Goal: Task Accomplishment & Management: Complete application form

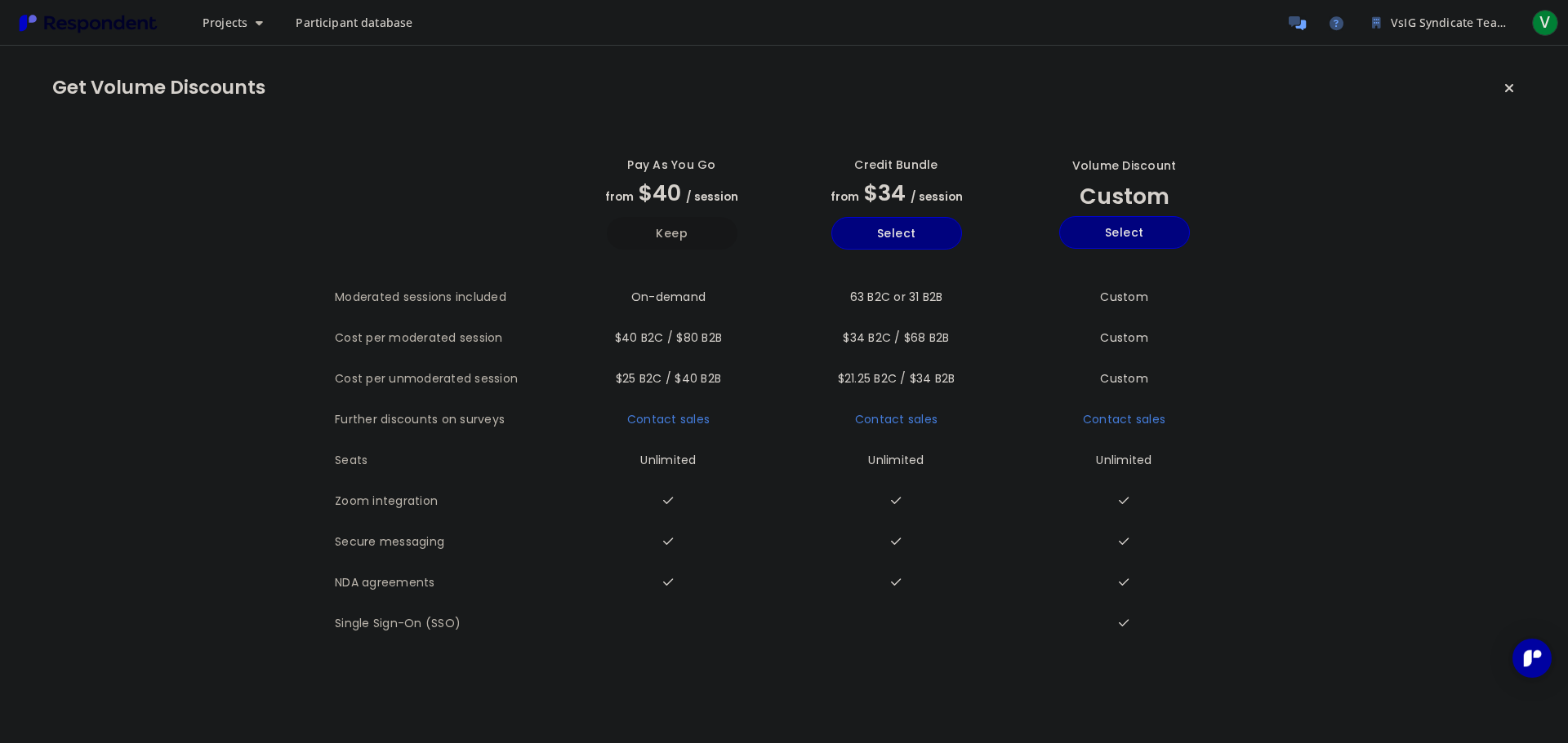
click at [671, 230] on button "Keep" at bounding box center [671, 234] width 130 height 33
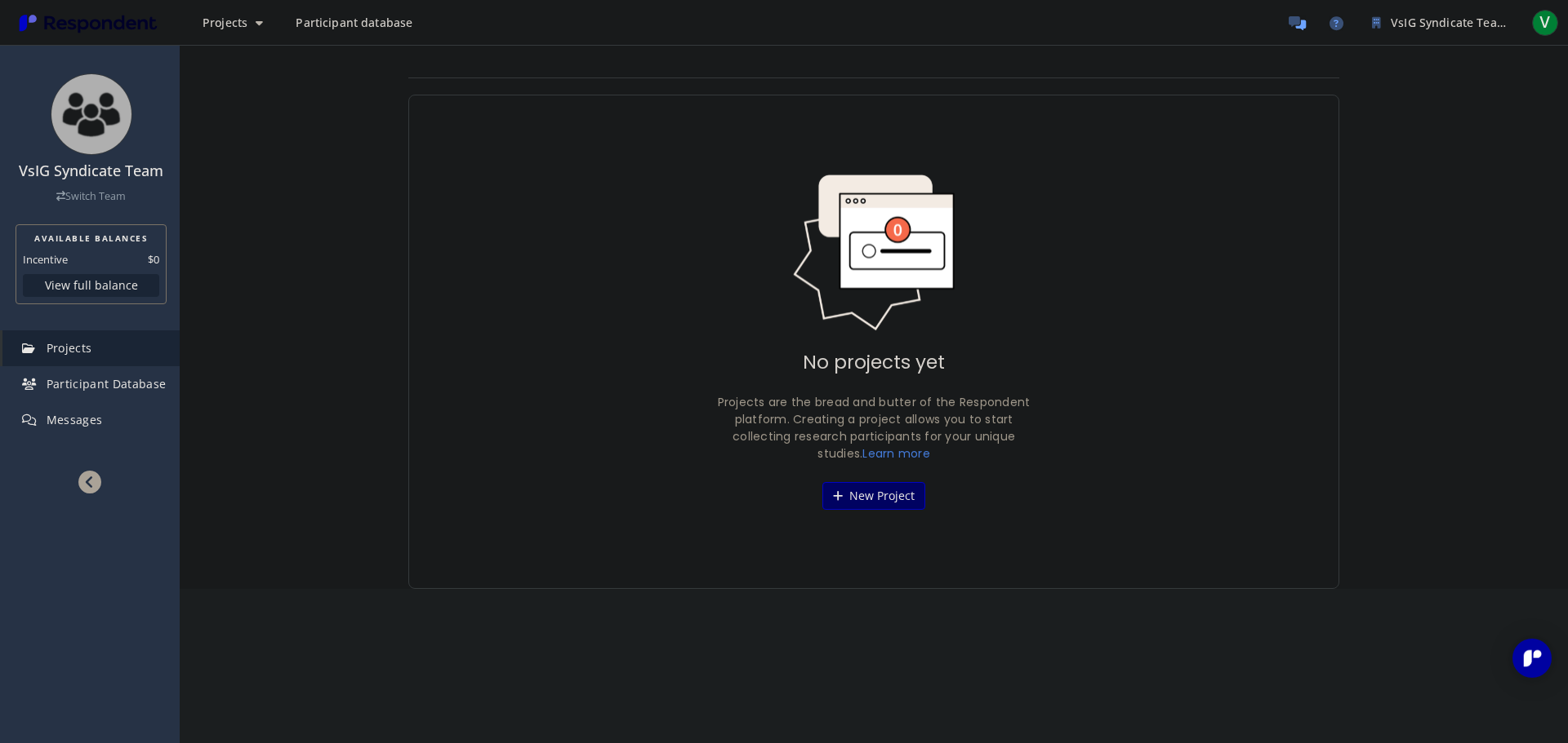
click at [864, 499] on button "New Project" at bounding box center [874, 496] width 103 height 28
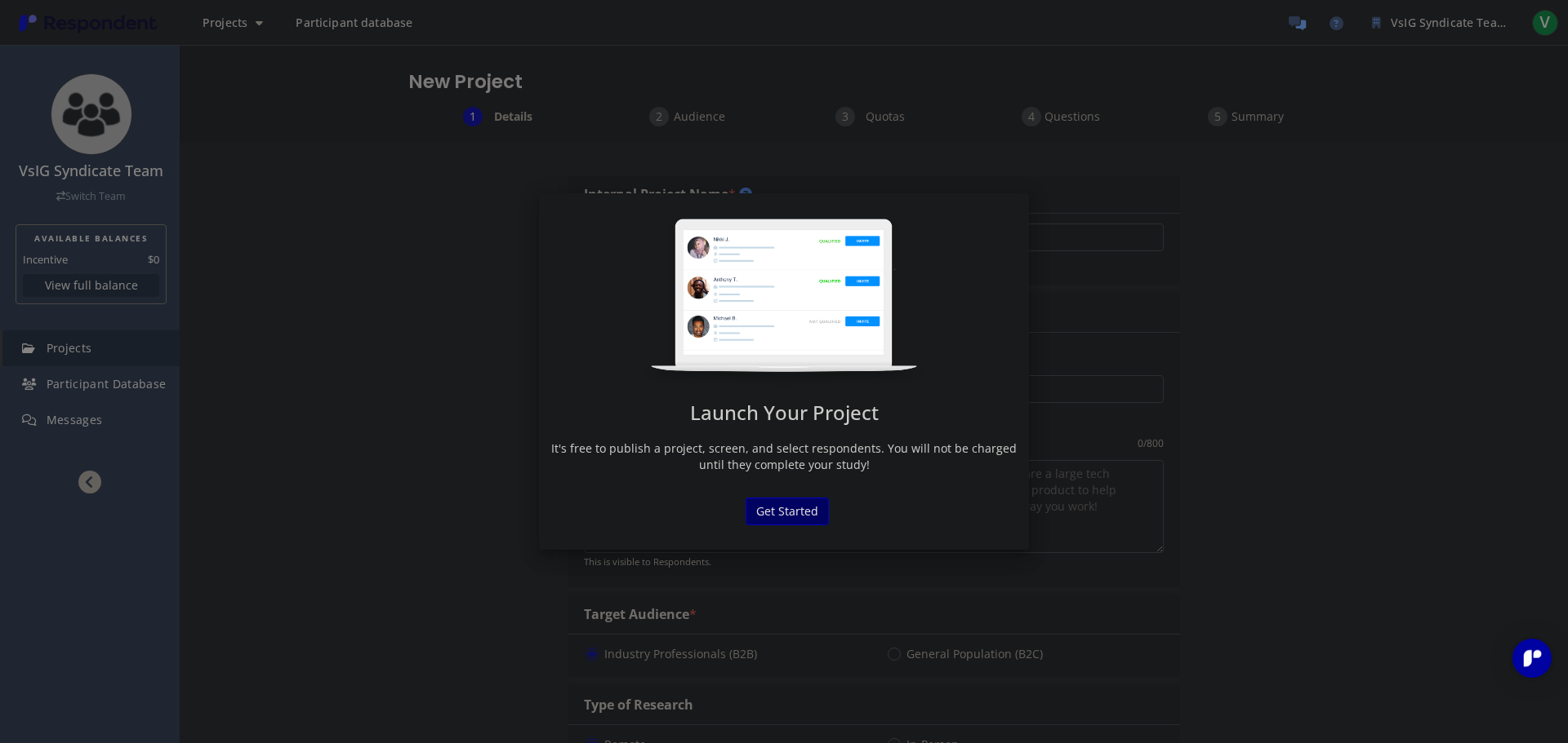
click at [804, 506] on button "Get Started" at bounding box center [787, 511] width 83 height 28
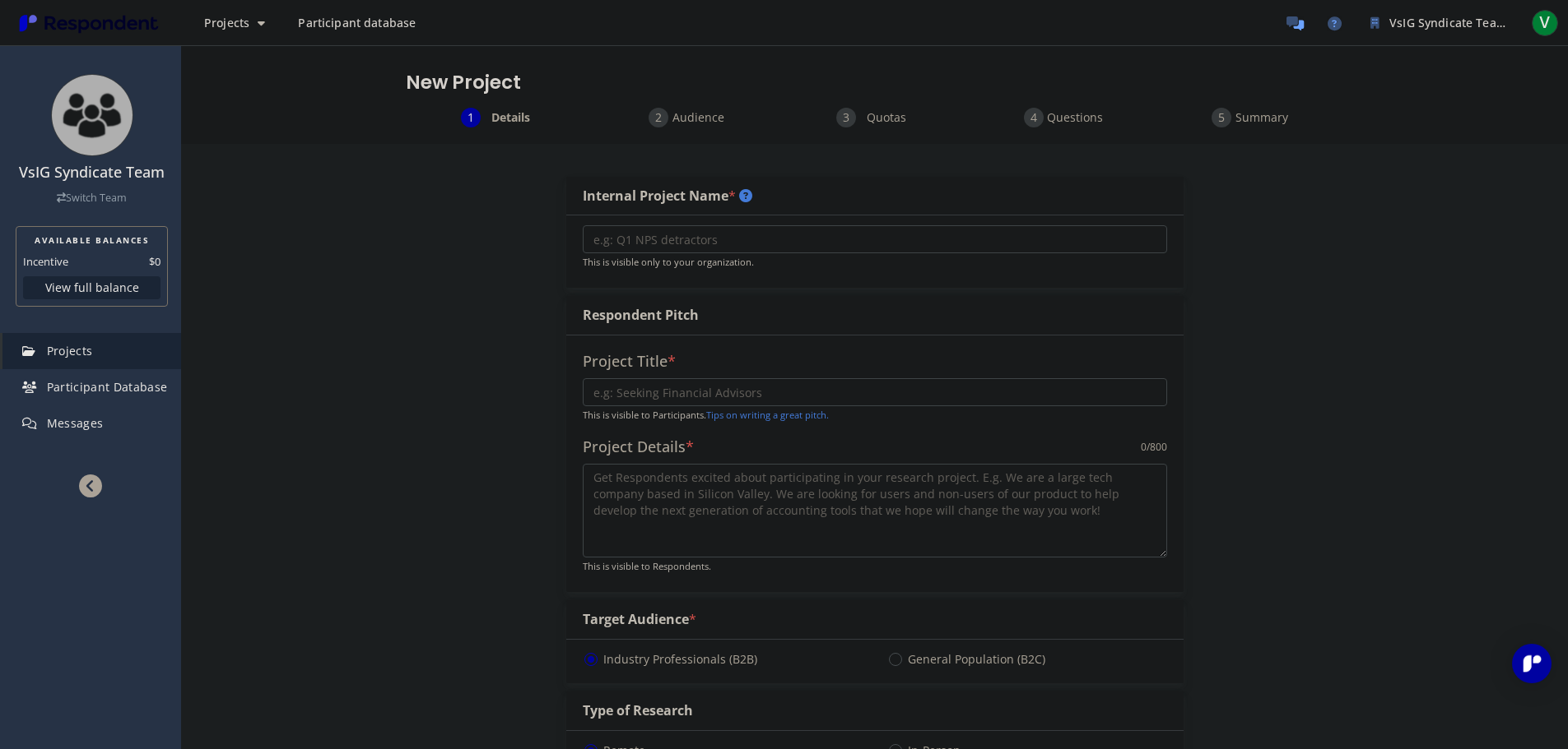
click at [678, 394] on input "text" at bounding box center [875, 392] width 584 height 28
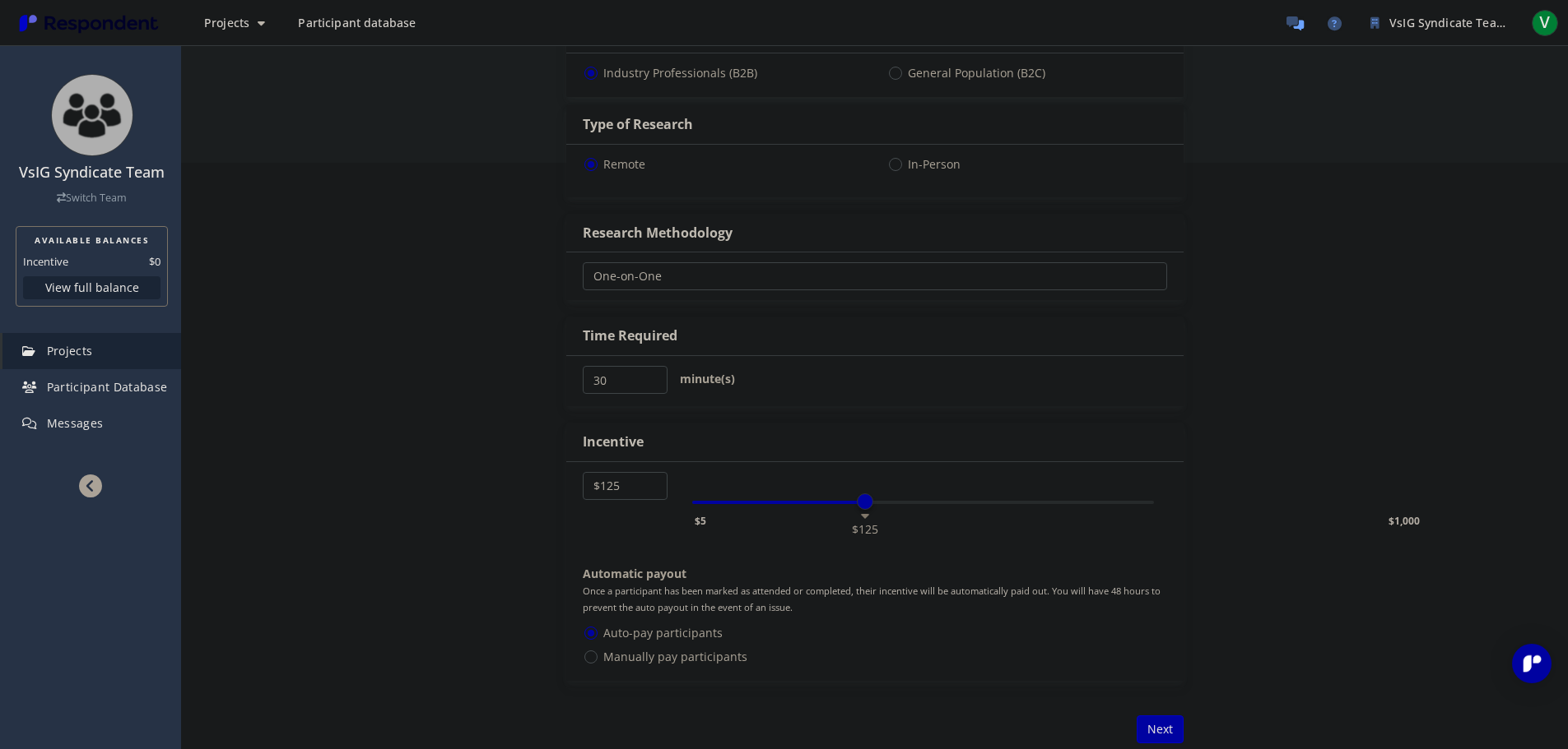
scroll to position [422, 0]
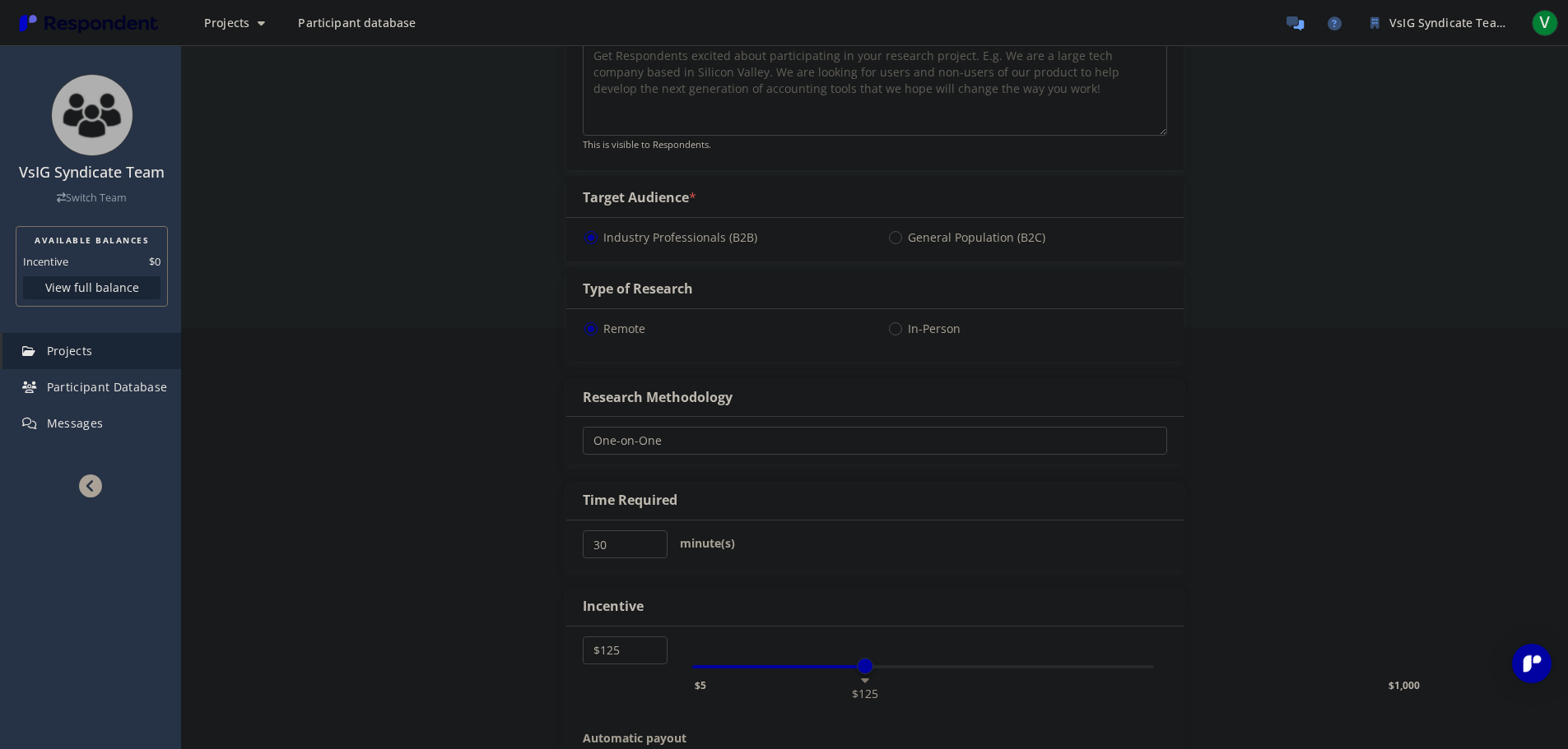
click at [683, 433] on select "One-on-One Focus Group Unmoderated Study Survey Diary Study" at bounding box center [875, 441] width 584 height 28
click at [681, 395] on div "Research Methodology" at bounding box center [658, 397] width 150 height 18
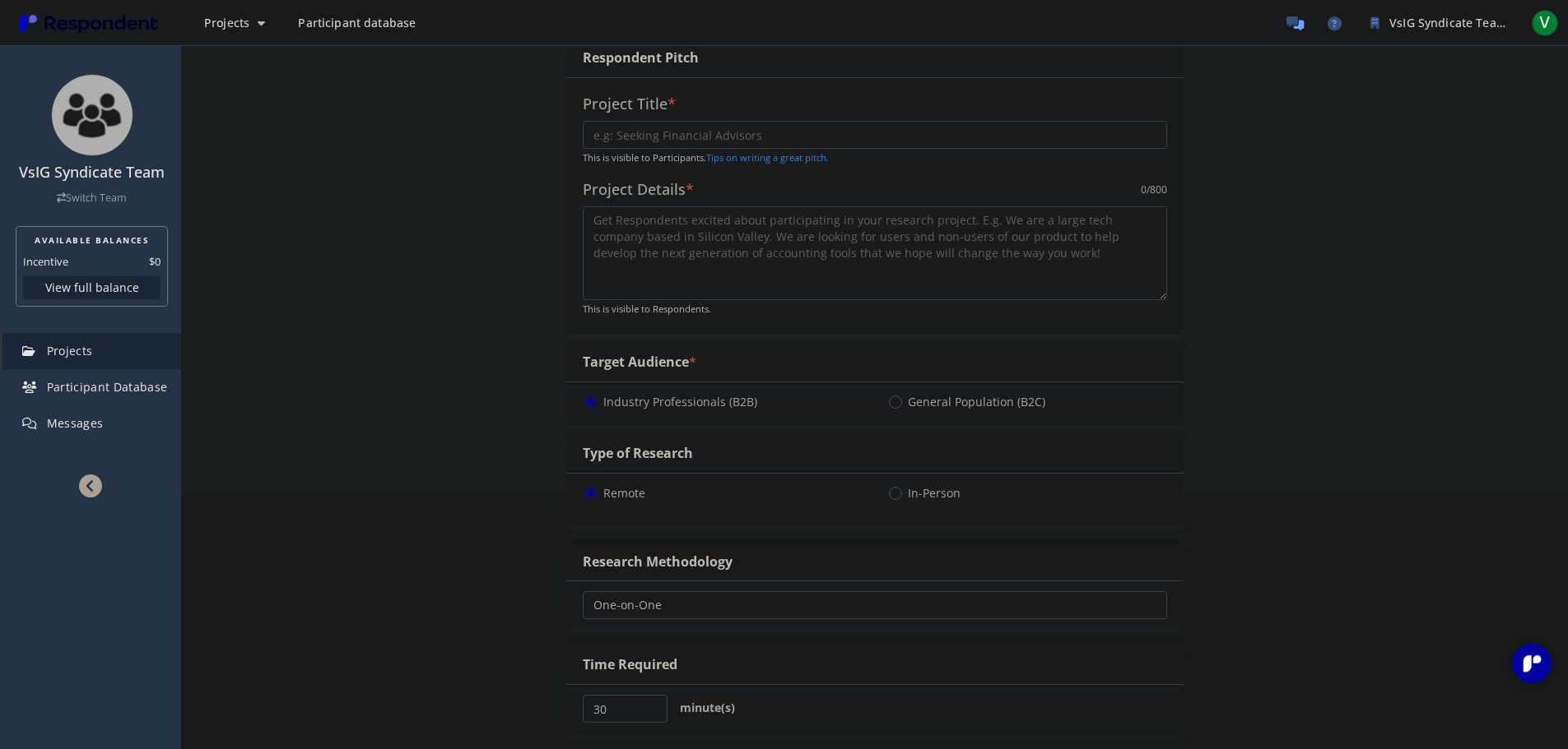
scroll to position [93, 0]
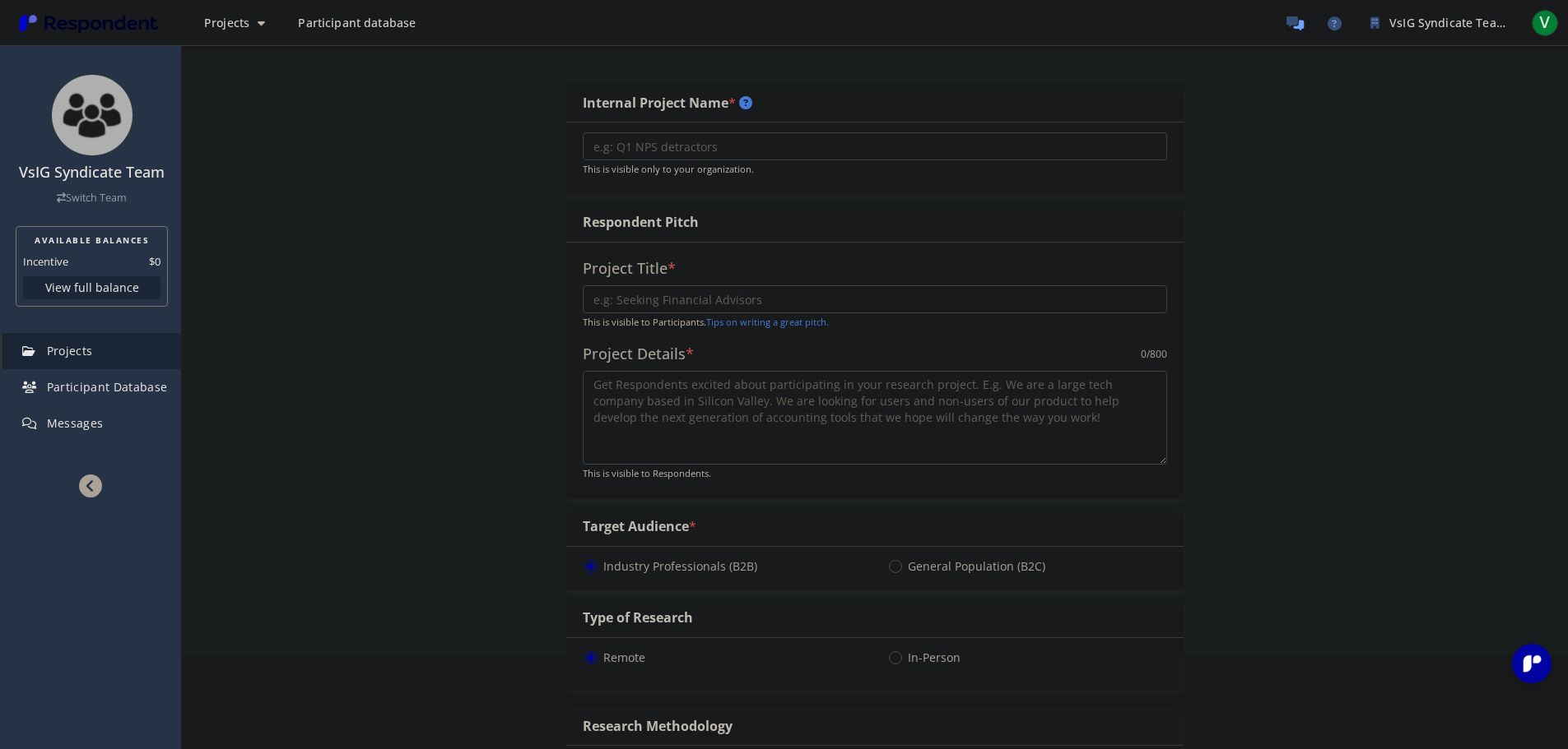
click at [744, 419] on textarea at bounding box center [875, 417] width 584 height 93
click at [787, 358] on div "Project Details * 0 /800" at bounding box center [875, 355] width 584 height 33
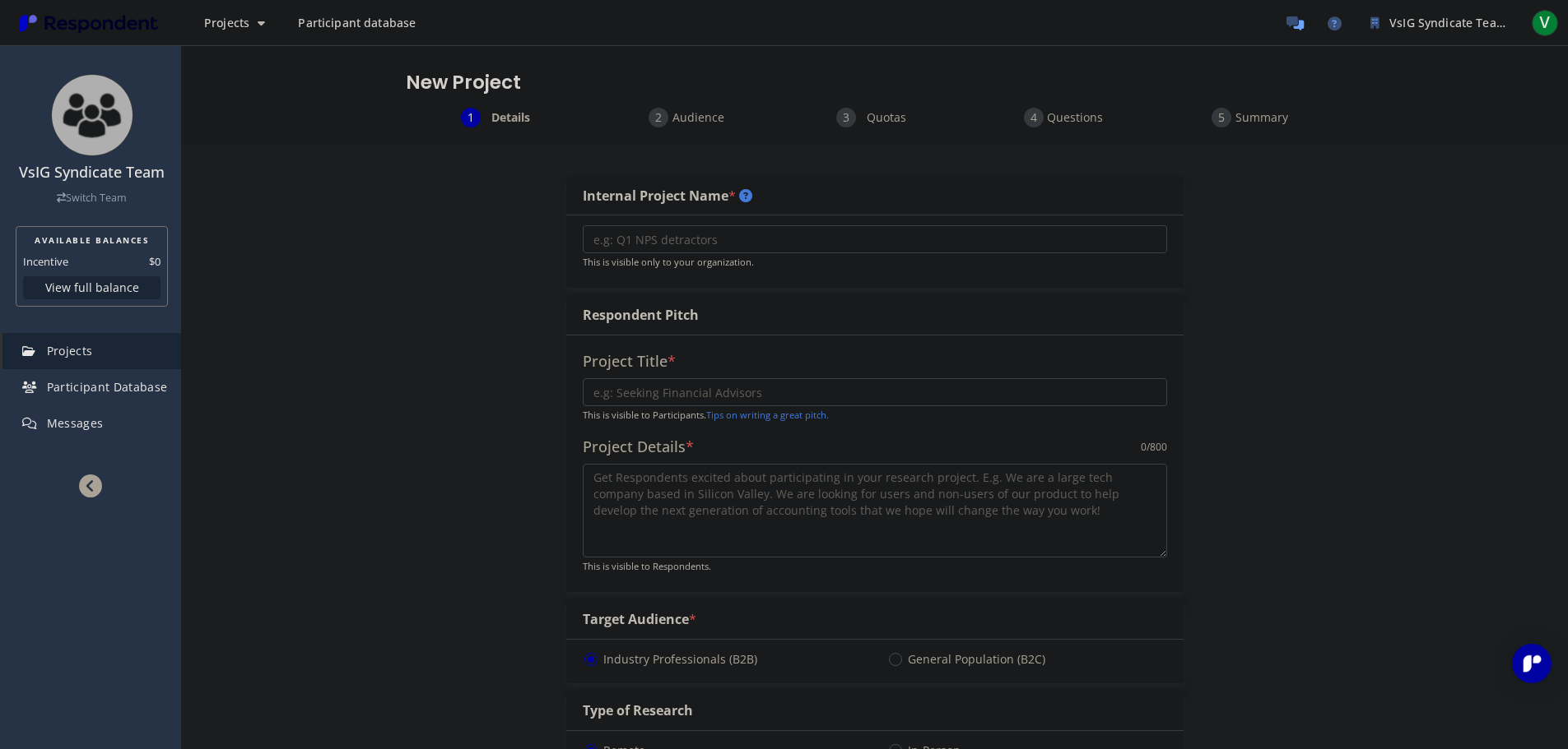
click at [718, 240] on input "text" at bounding box center [875, 239] width 584 height 28
click at [749, 274] on div "This is visible only to your organization." at bounding box center [875, 252] width 617 height 72
click at [743, 243] on input "text" at bounding box center [875, 239] width 584 height 28
type input "Дз №2"
click at [734, 392] on input "text" at bounding box center [875, 392] width 584 height 28
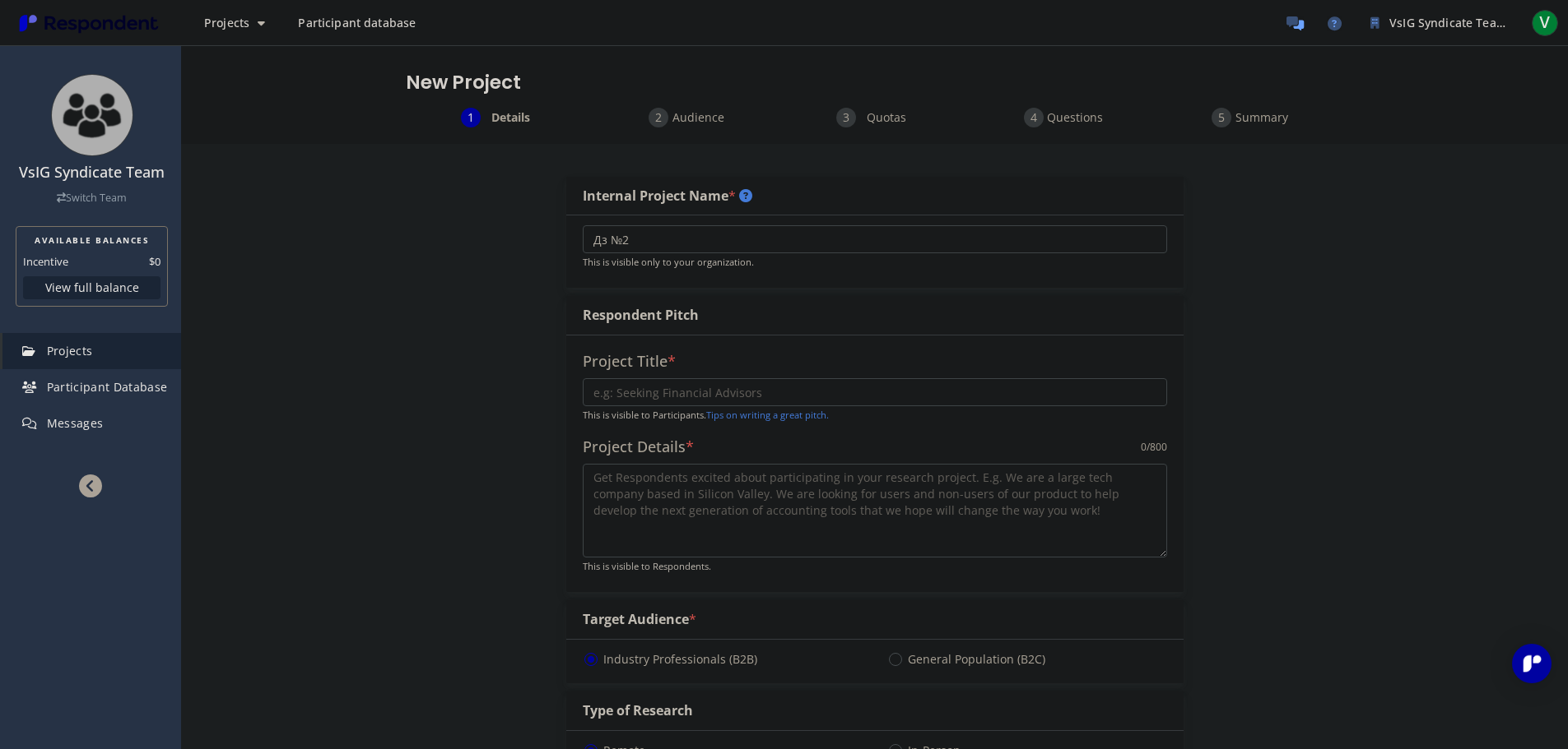
click at [729, 380] on input "text" at bounding box center [875, 392] width 584 height 28
click at [727, 383] on input "text" at bounding box center [875, 392] width 584 height 28
type input "Ресьорч"
click at [674, 401] on input "text" at bounding box center [875, 392] width 584 height 28
type input "П"
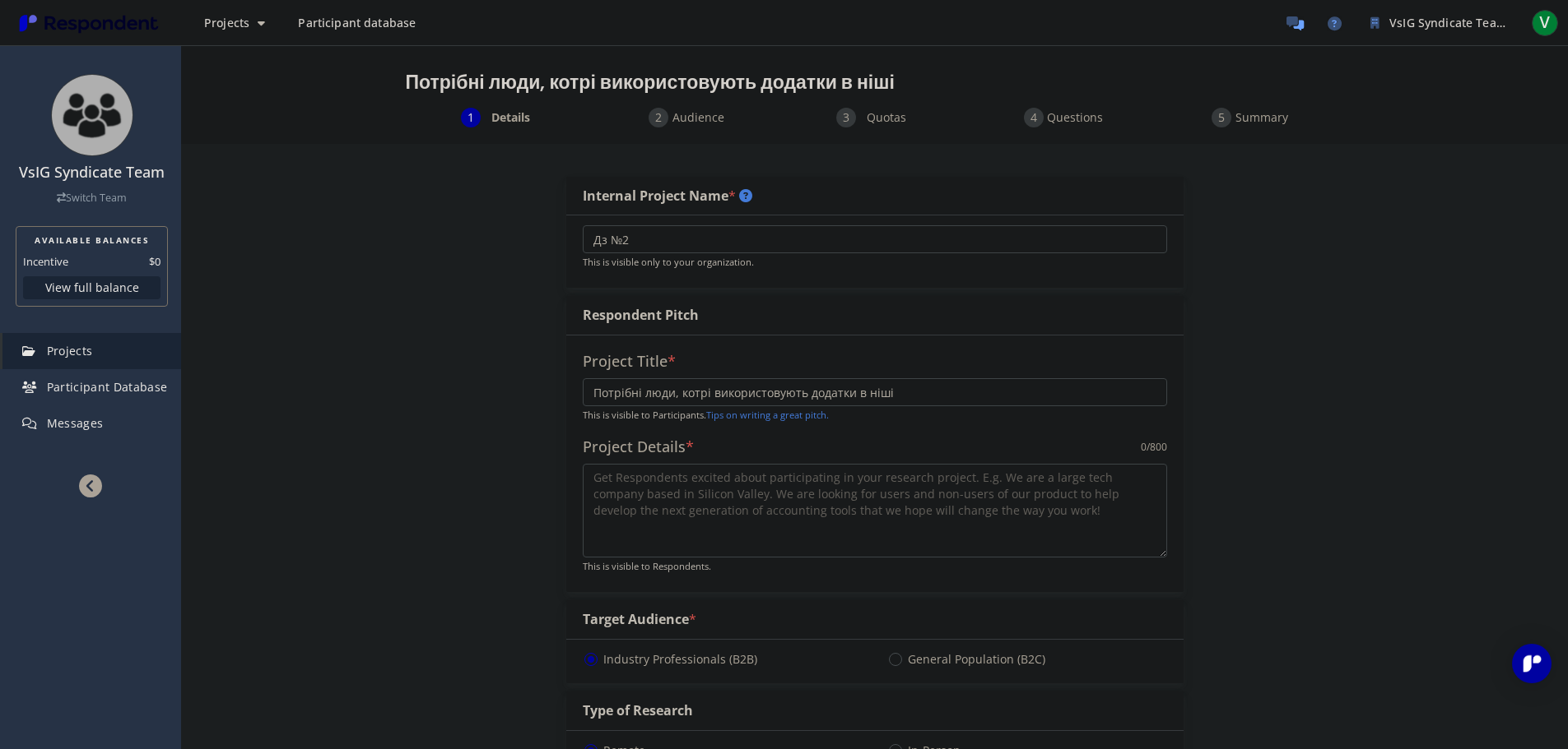
click at [918, 391] on input "Потрібні люди, котрі використовують додатки в ніші" at bounding box center [875, 392] width 584 height 28
paste input "family productivity/organizing"
click at [675, 393] on input "Потрібні люди, котрі використовують додатки в ніші family productivity/organizi…" at bounding box center [875, 392] width 584 height 28
type input "Потрібні люди, котрі використовують додатки в ніші family productivity/organizi…"
click at [731, 488] on textarea at bounding box center [875, 511] width 584 height 93
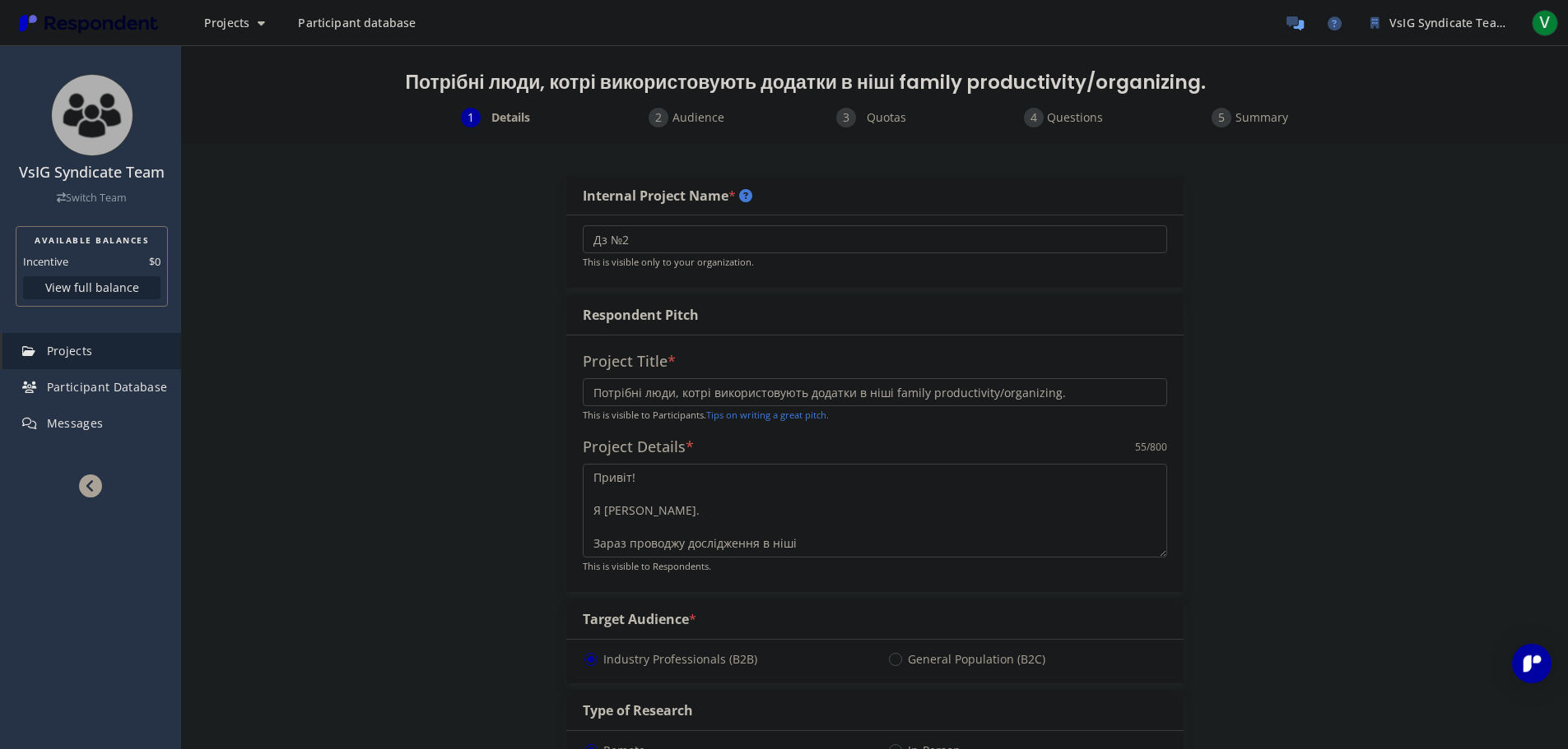
paste textarea "family productivity/organizing"
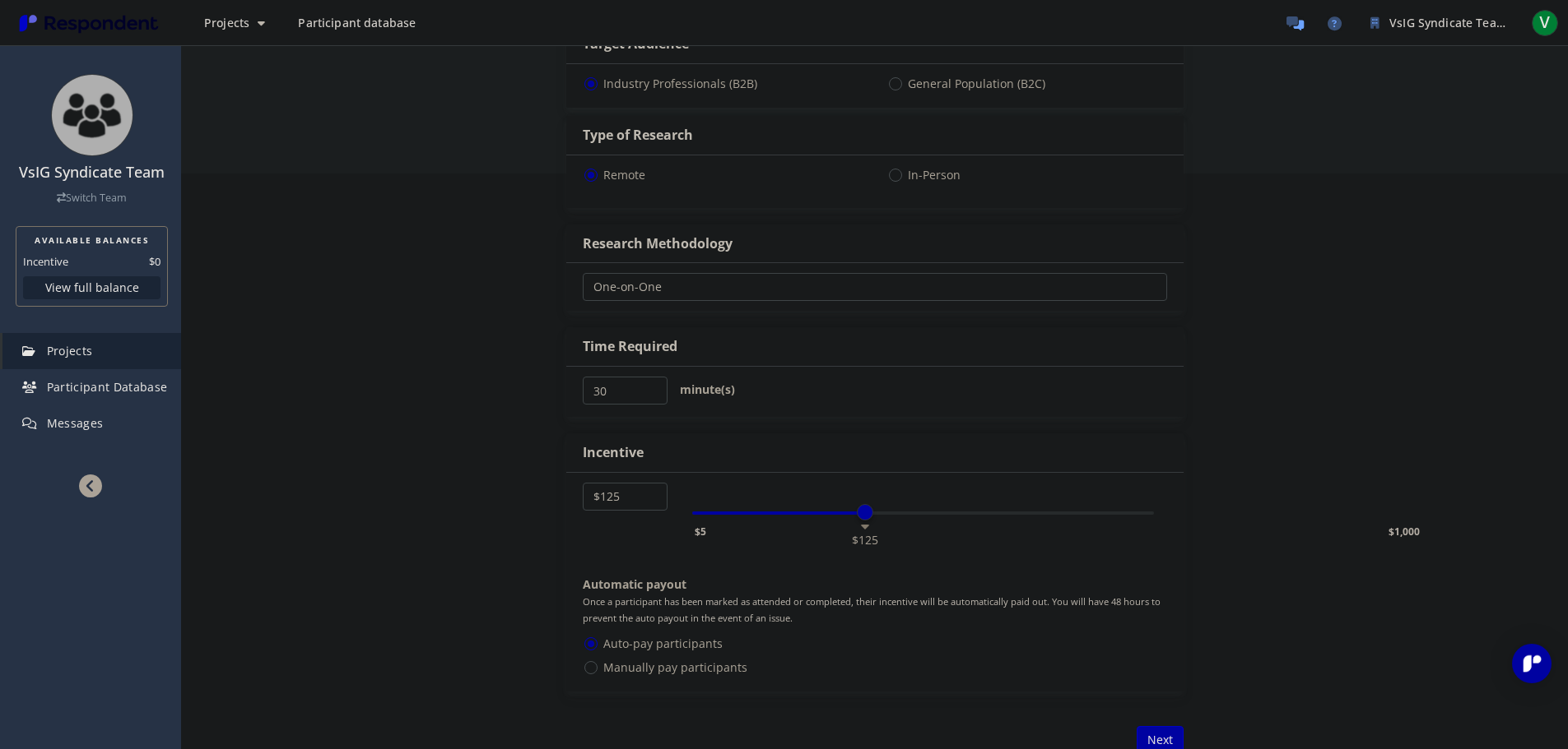
scroll to position [823, 0]
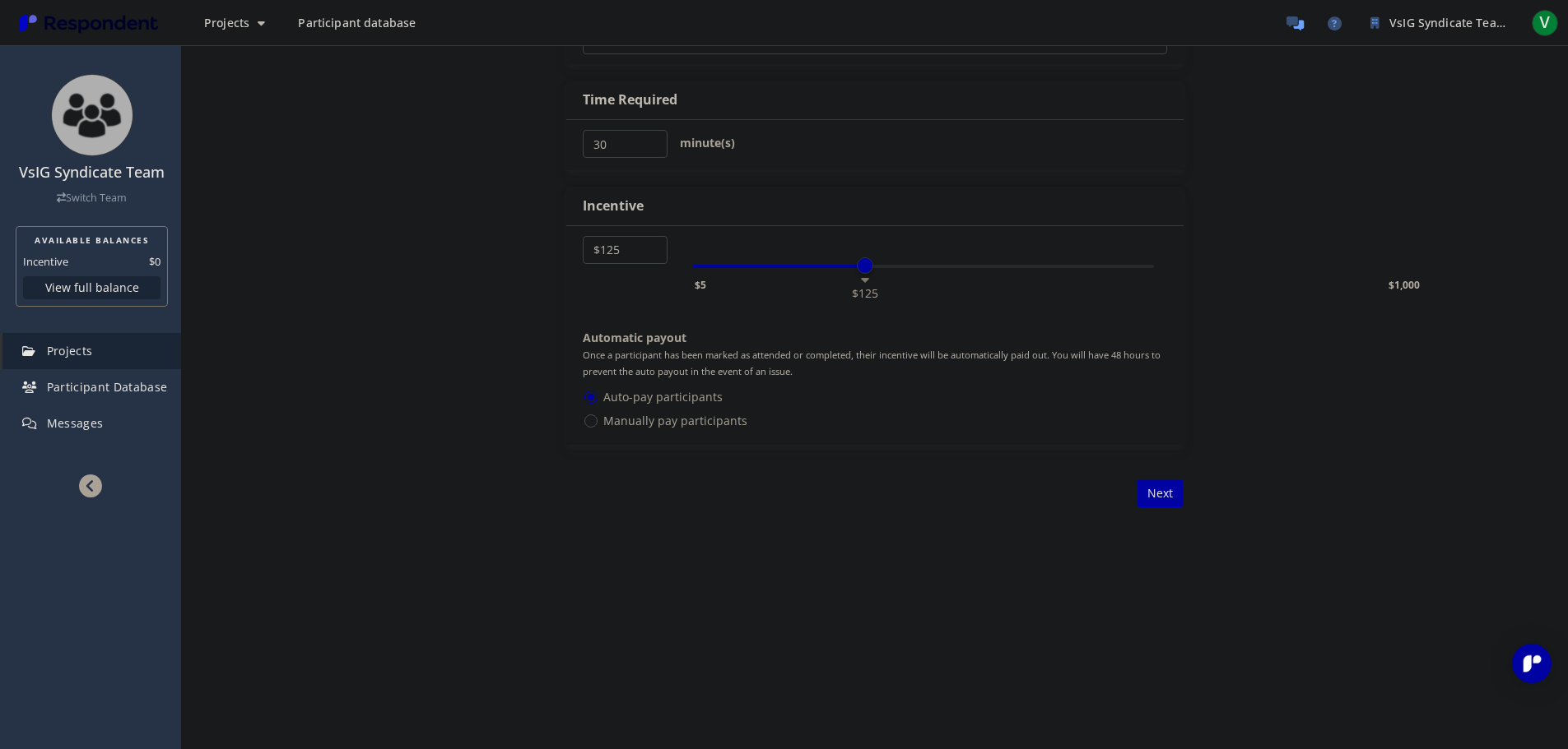
type textarea "Привіт! Я [PERSON_NAME]. Зараз проводжу дослідження додатків в ніші family prod…"
click at [635, 203] on div "Incentive" at bounding box center [613, 205] width 61 height 18
copy div "Incentive"
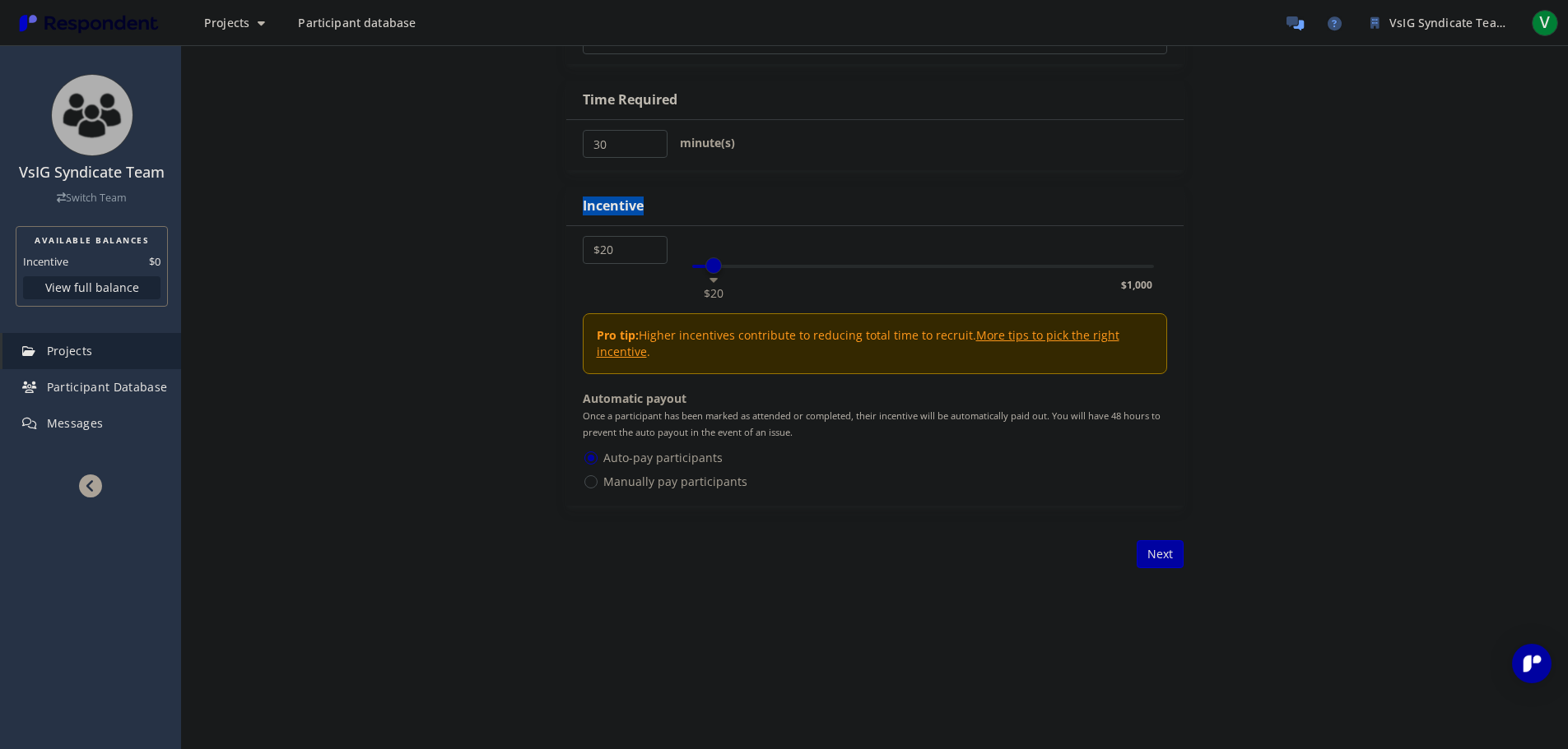
drag, startPoint x: 868, startPoint y: 264, endPoint x: 715, endPoint y: 273, distance: 153.3
click at [715, 273] on span at bounding box center [713, 266] width 17 height 17
click at [636, 254] on select "$5 $10 $15 $20 $25 $30 $35 $40 $45 $50 $55 $60 $65 $70 $75 $80 $85 $90 $95 $100…" at bounding box center [625, 250] width 85 height 28
select select "number:25"
click at [583, 236] on select "$5 $10 $15 $20 $25 $30 $35 $40 $45 $50 $55 $60 $65 $70 $75 $80 $85 $90 $95 $100…" at bounding box center [625, 250] width 85 height 28
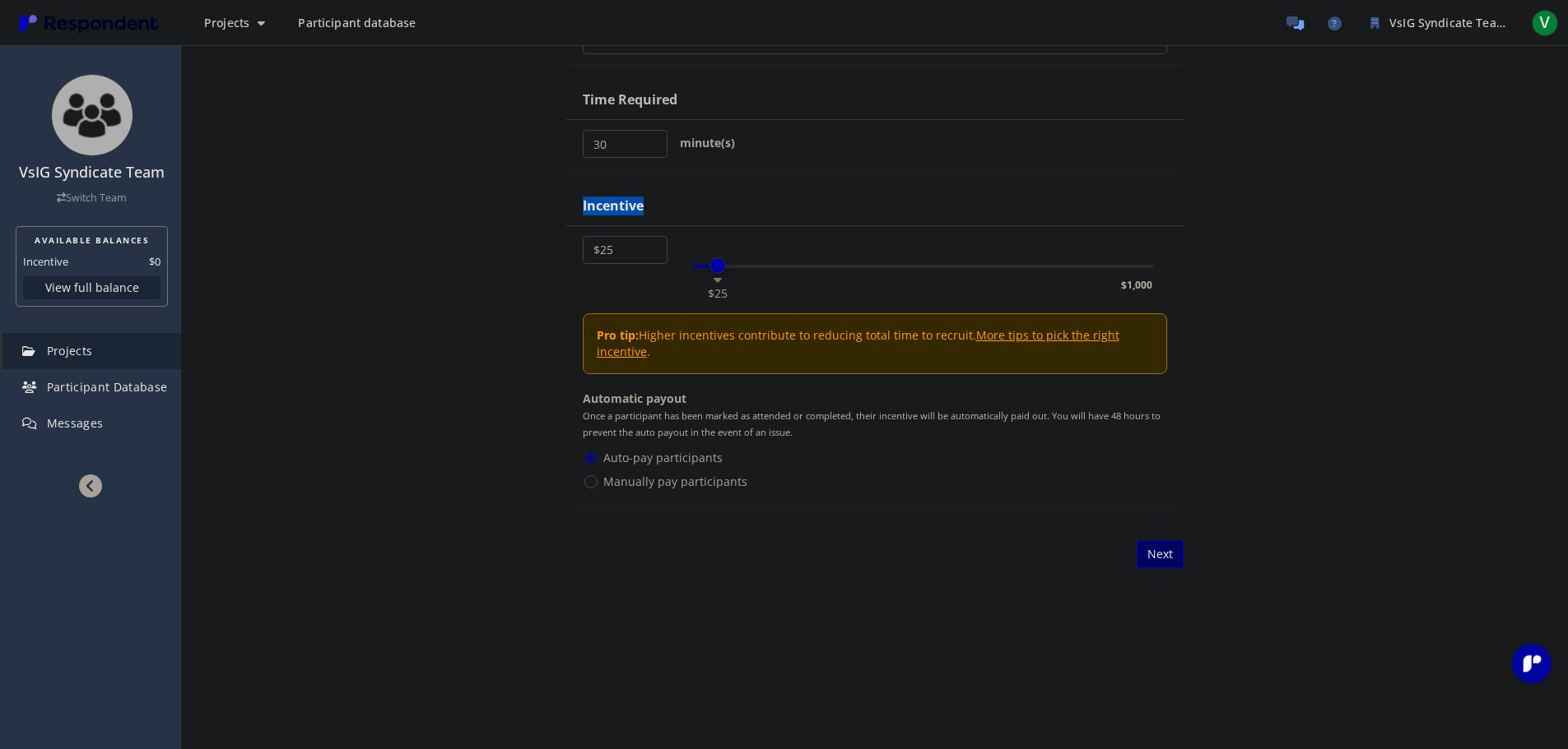
click at [1158, 549] on button "Next" at bounding box center [1160, 554] width 47 height 28
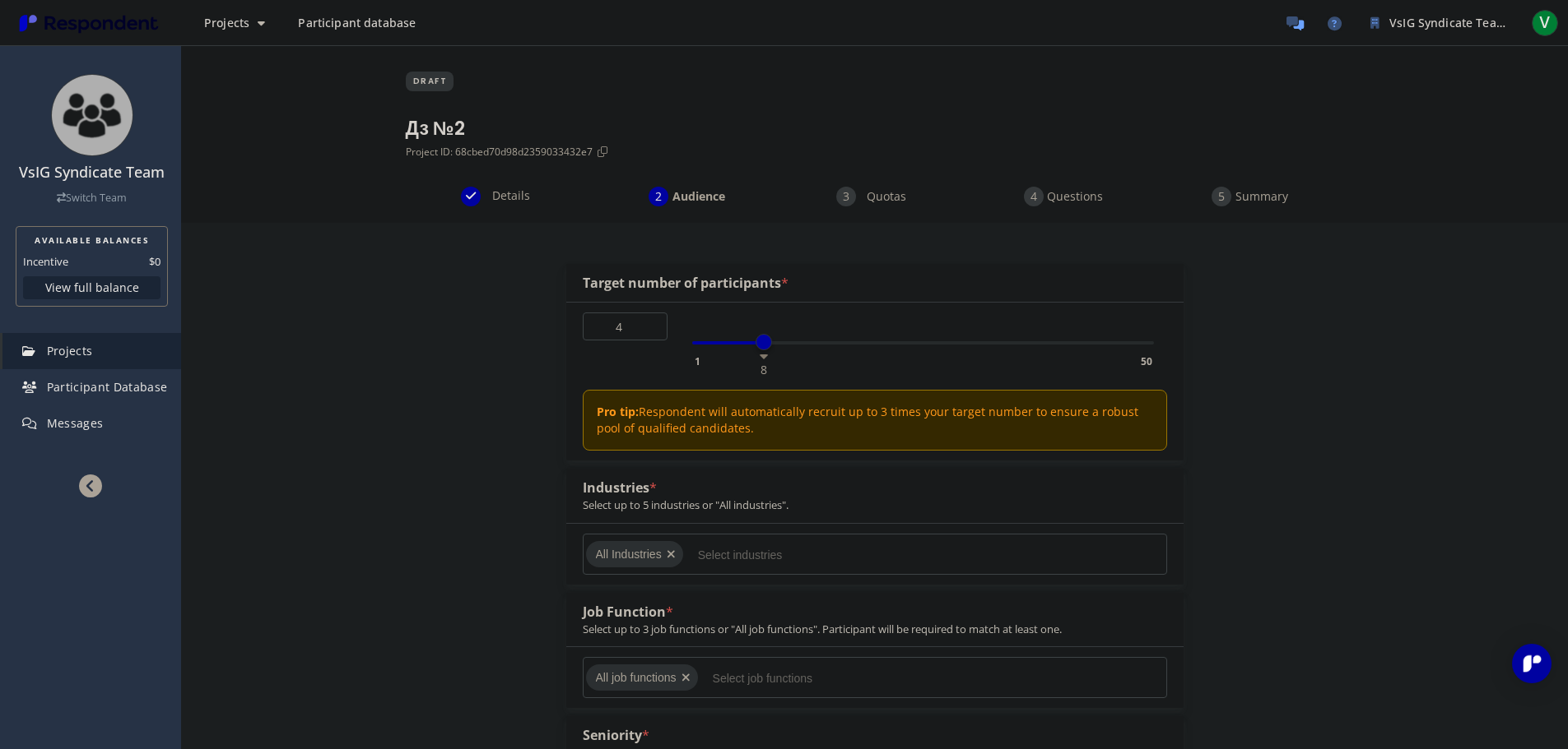
type input "3"
drag, startPoint x: 697, startPoint y: 341, endPoint x: 717, endPoint y: 343, distance: 20.1
click at [717, 343] on span at bounding box center [718, 341] width 17 height 17
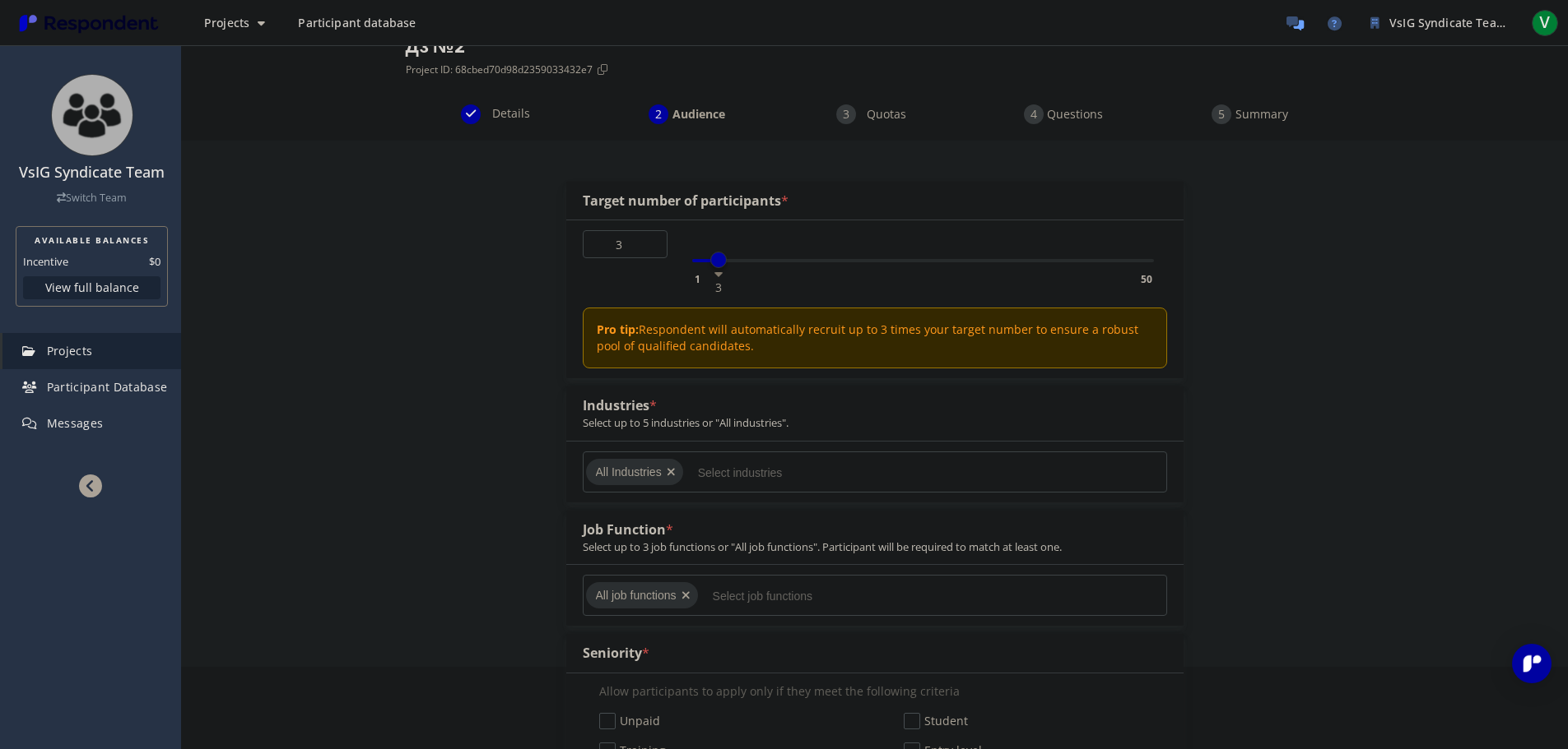
scroll to position [164, 0]
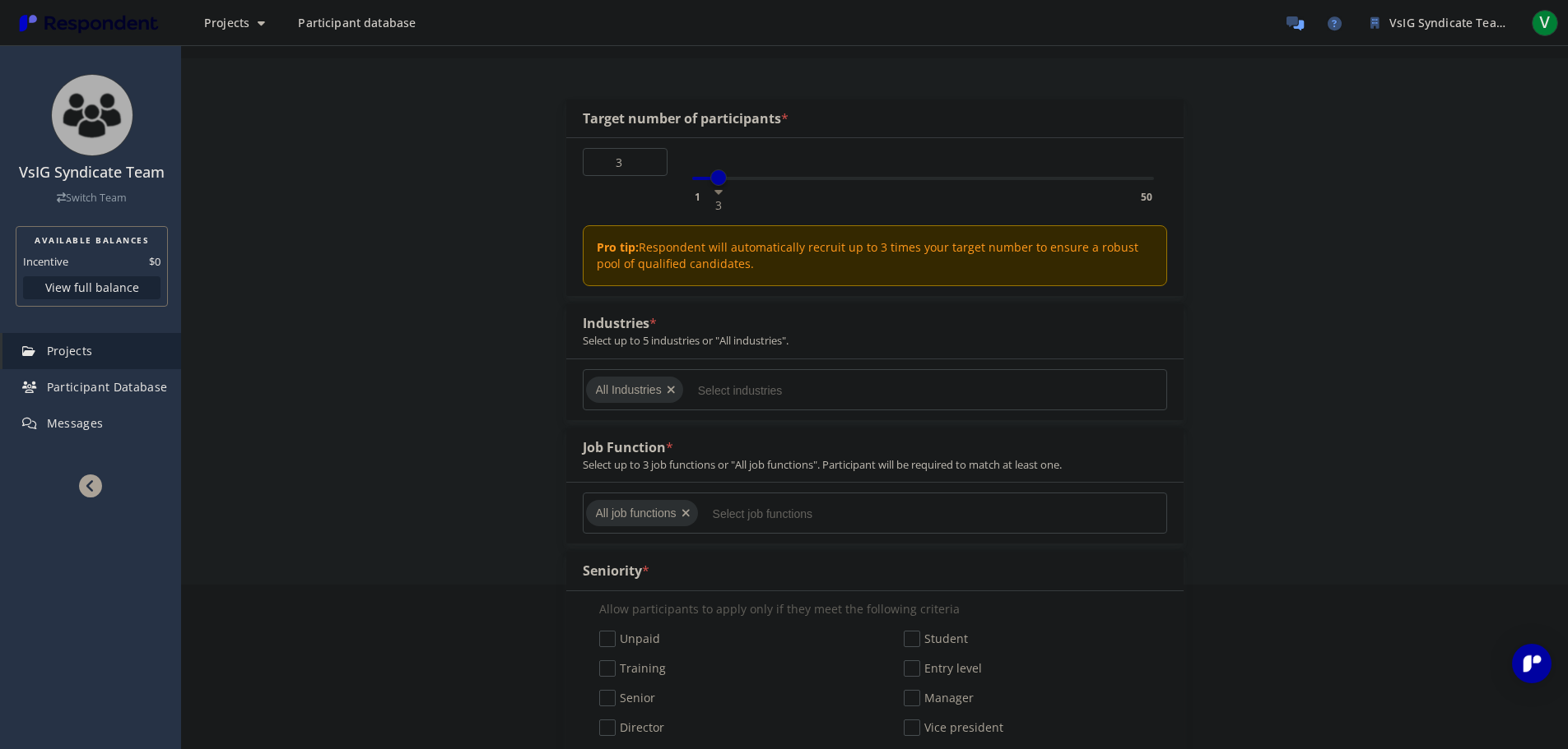
click at [711, 393] on input "Select industries" at bounding box center [821, 390] width 247 height 28
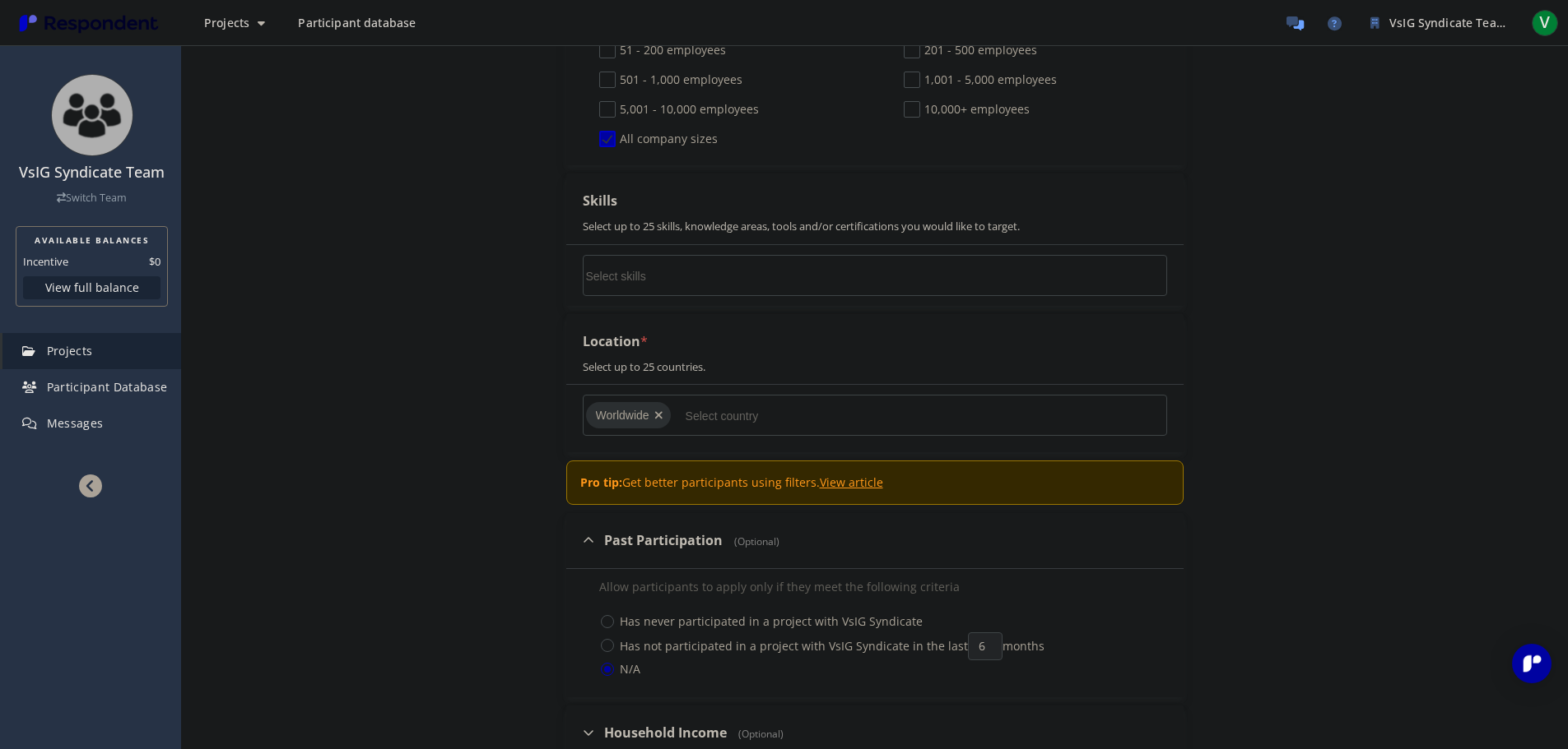
scroll to position [1316, 0]
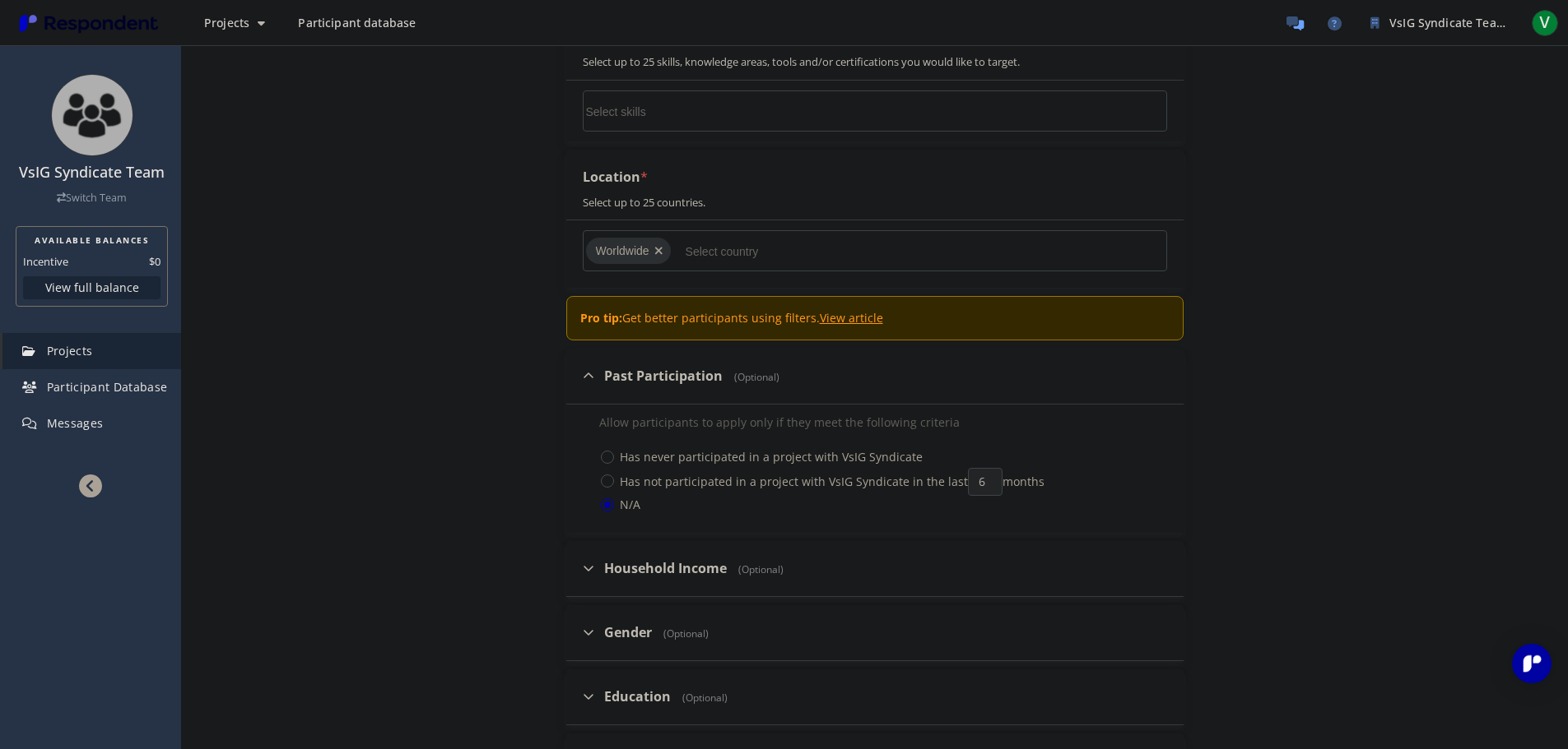
click at [690, 252] on input "Select country" at bounding box center [810, 251] width 247 height 28
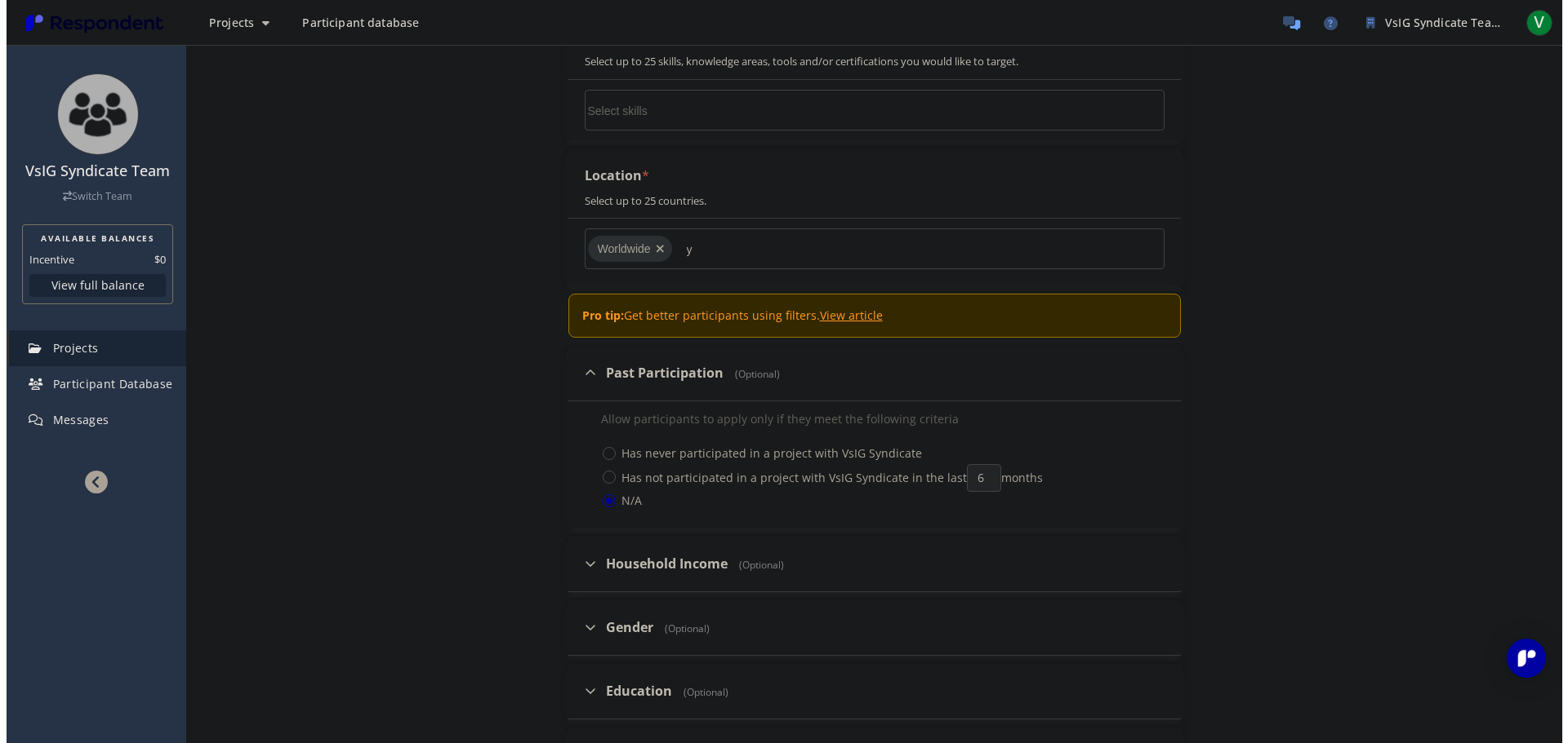
scroll to position [0, 0]
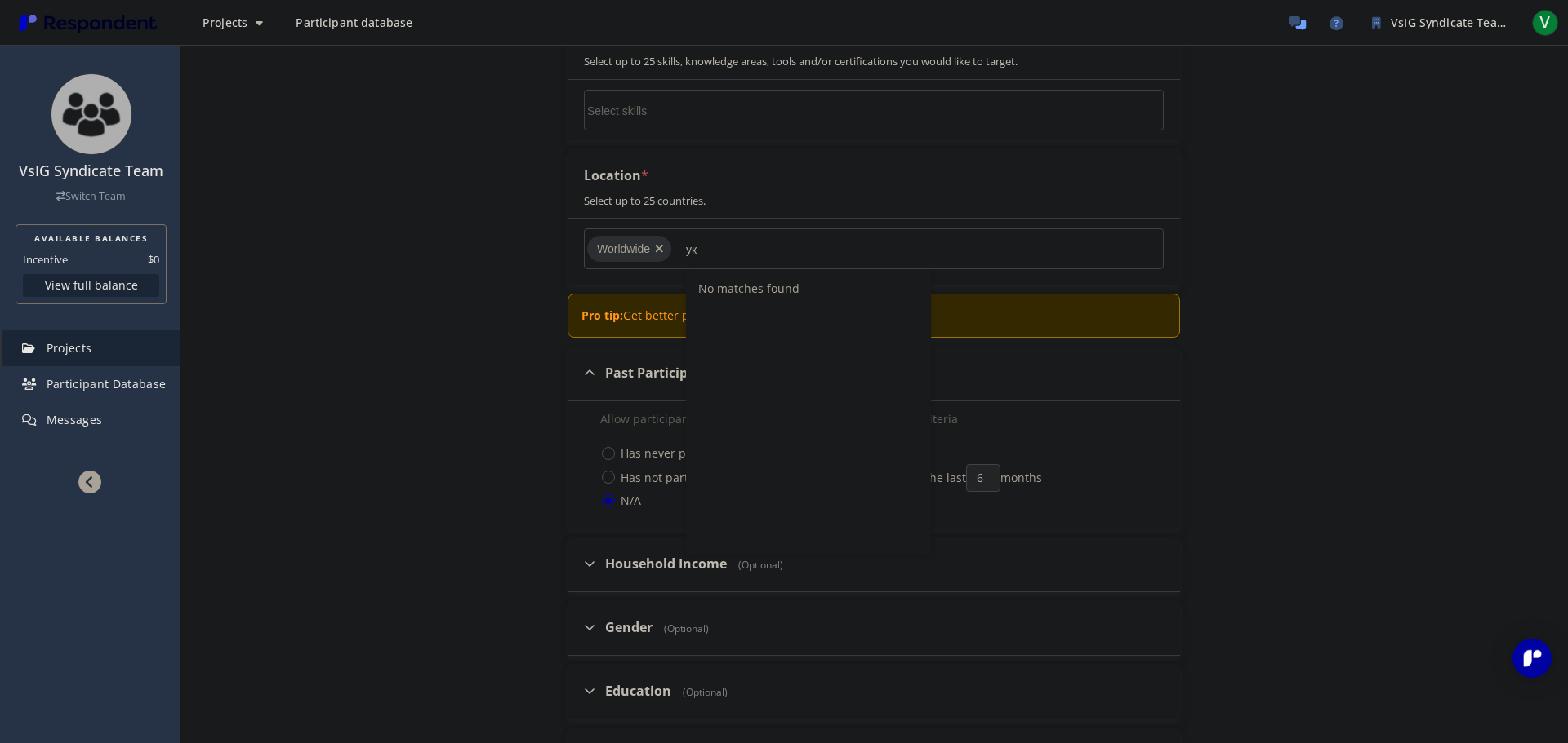
type input "у"
click at [728, 247] on input "uk" at bounding box center [808, 249] width 245 height 28
type input "u"
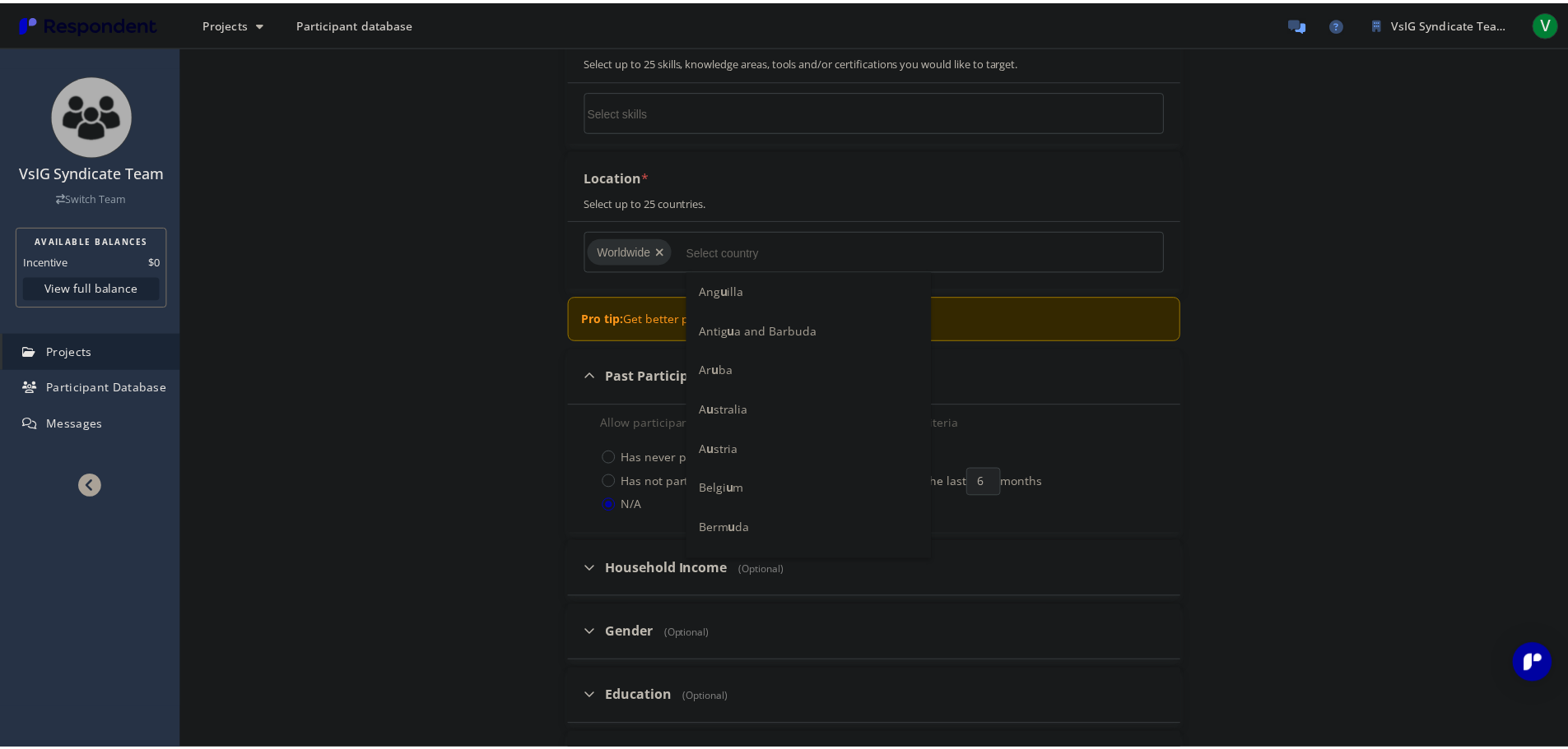
scroll to position [1316, 0]
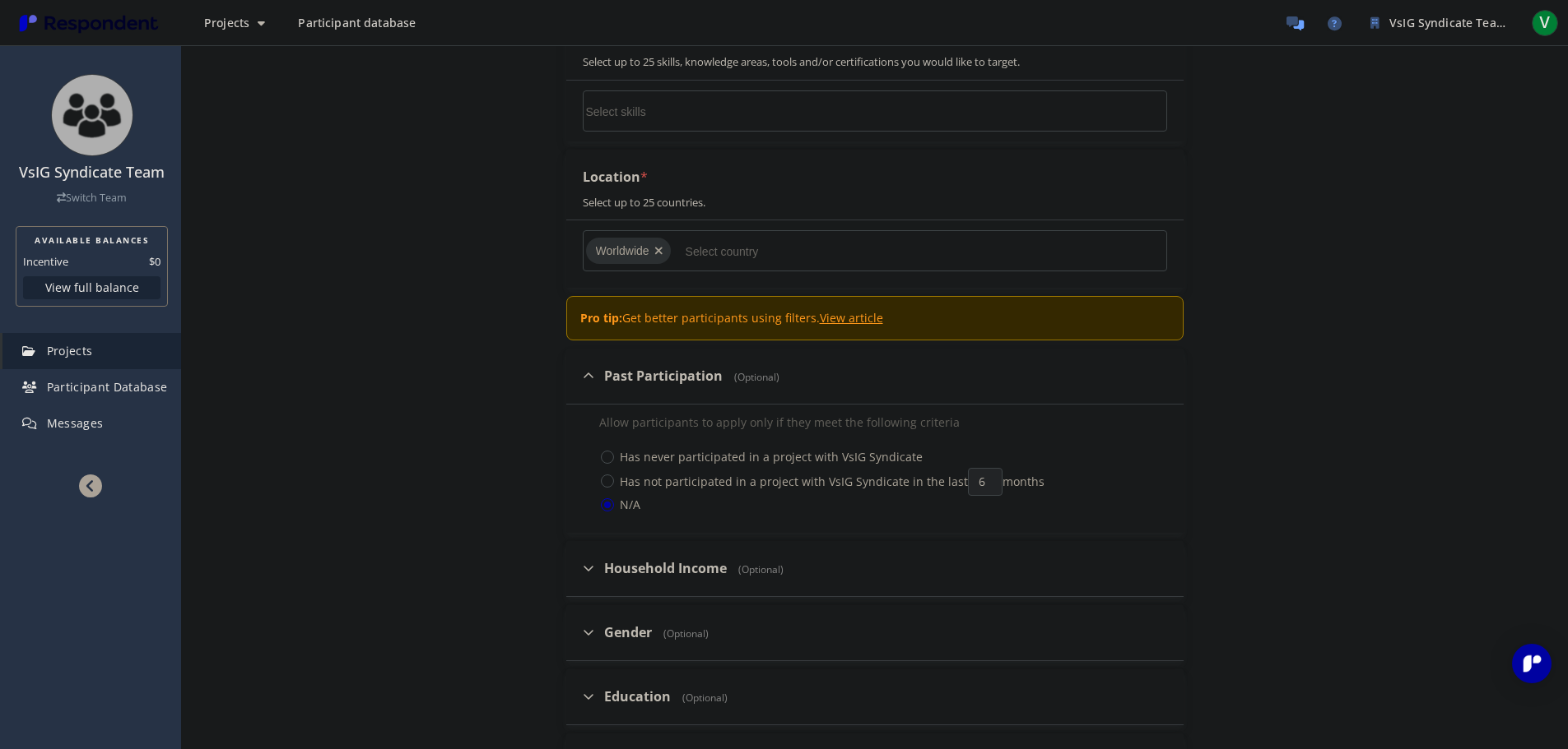
click at [338, 461] on div "Details Audience Quotas Questions Summary Internal Project Name * Дз №2 This is…" at bounding box center [874, 19] width 1387 height 2299
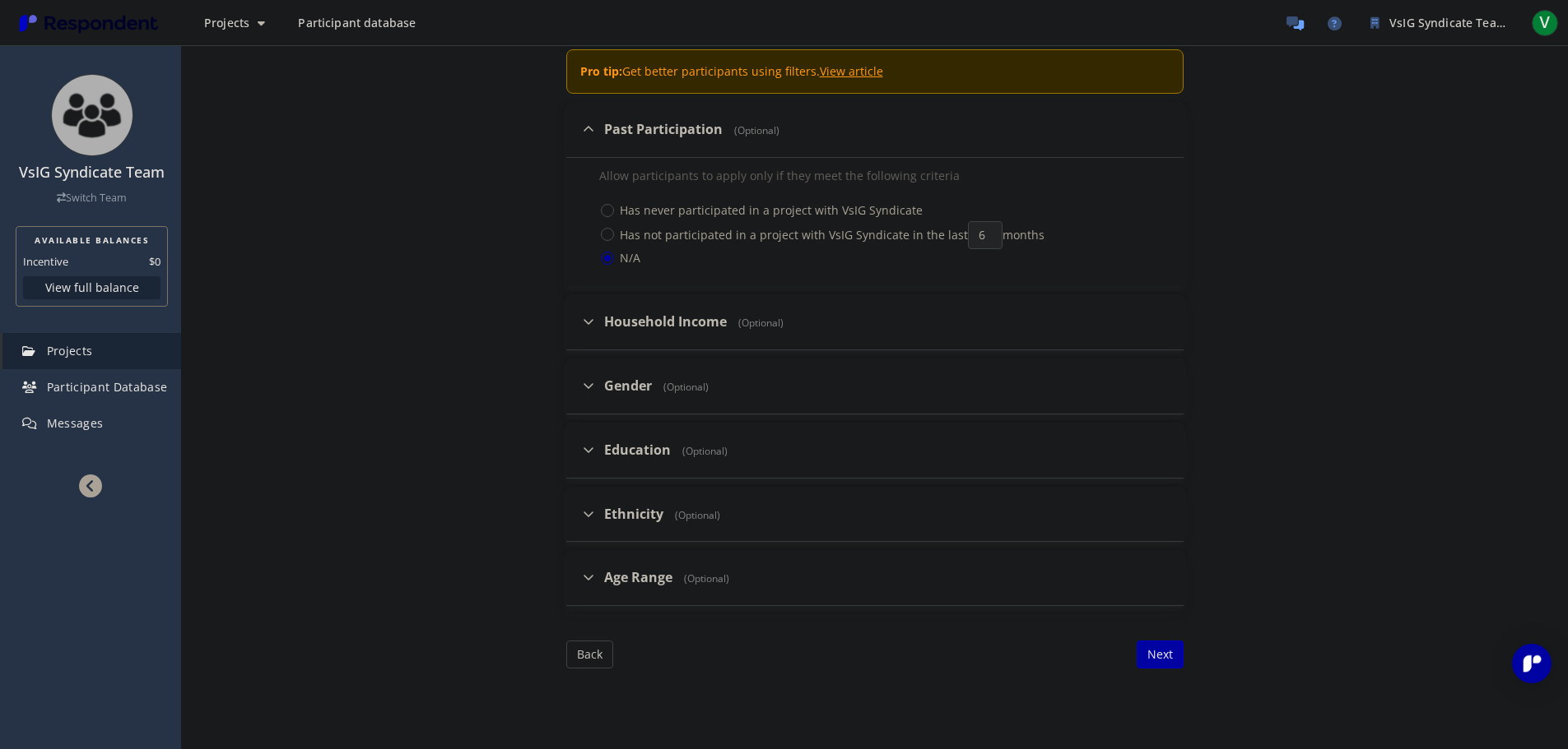
scroll to position [1728, 0]
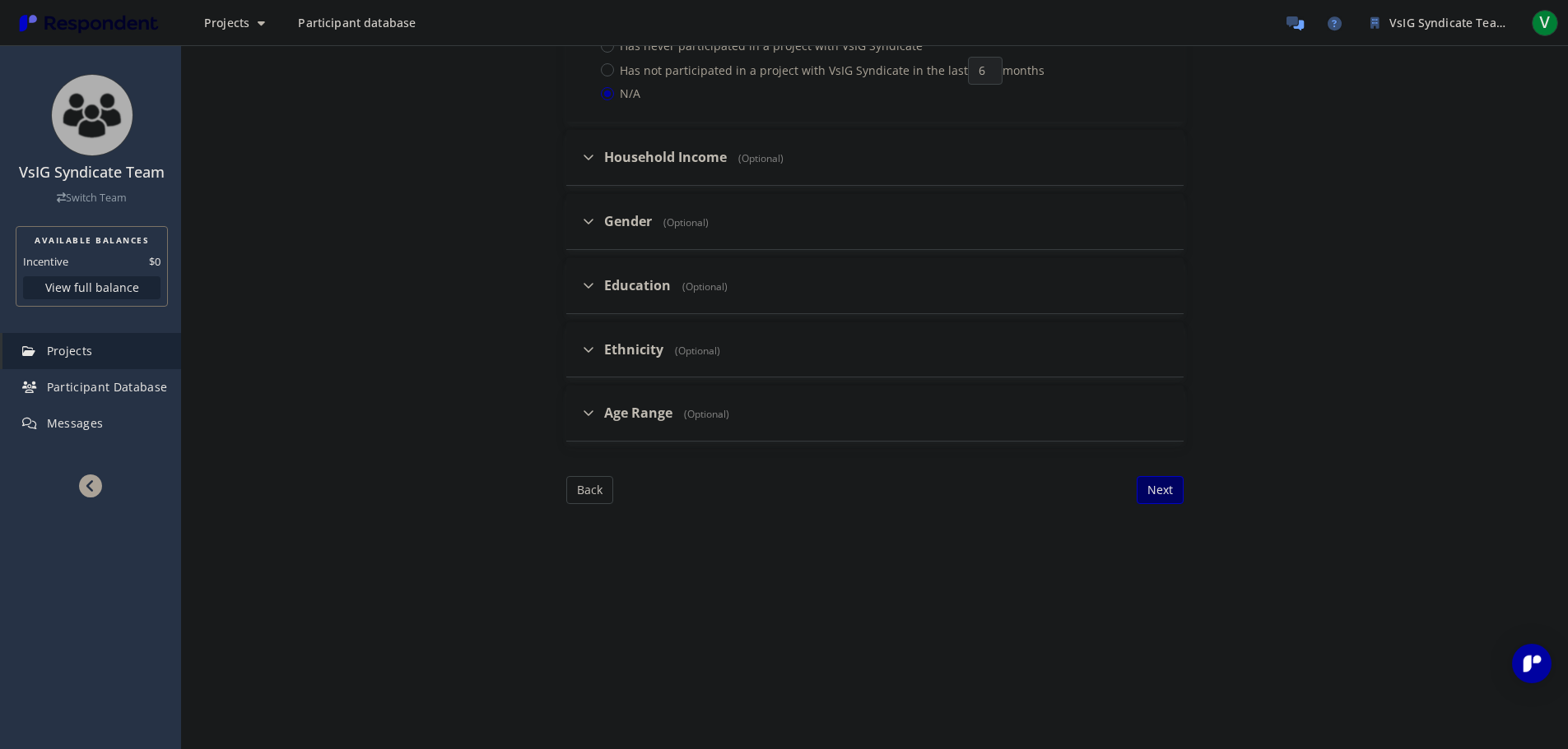
click at [1166, 488] on button "Next" at bounding box center [1160, 490] width 47 height 28
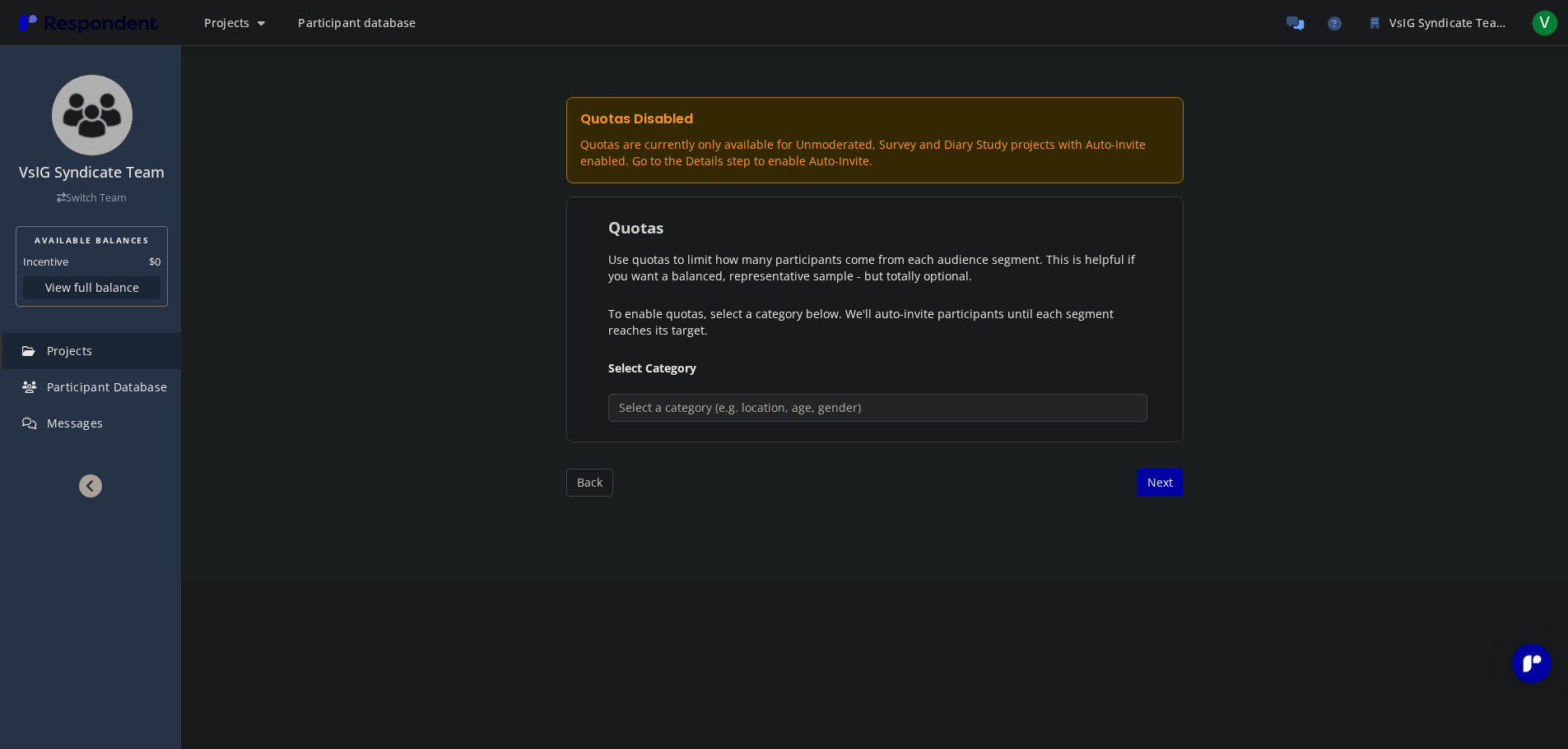
scroll to position [160, 0]
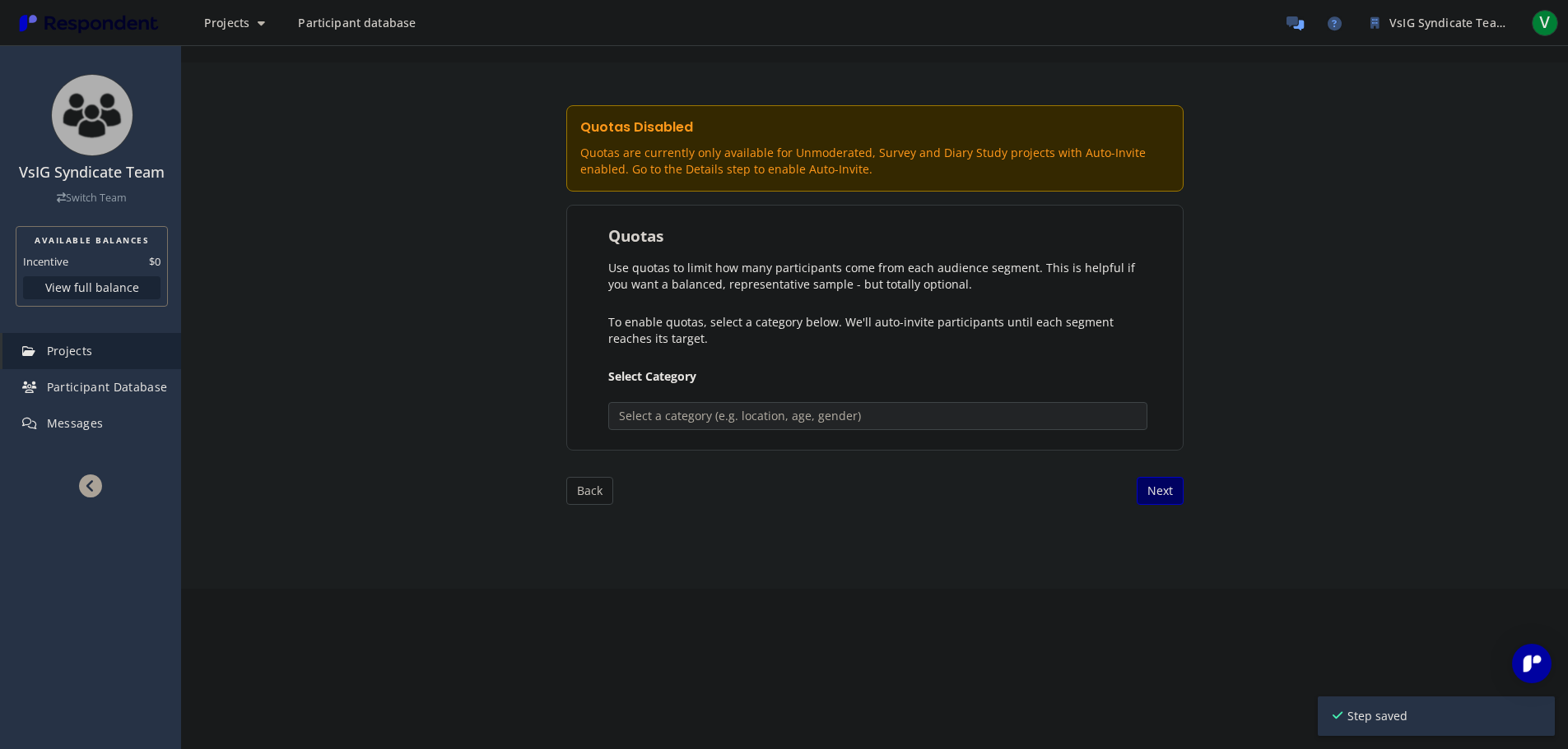
click at [1158, 490] on button "Next" at bounding box center [1160, 491] width 47 height 28
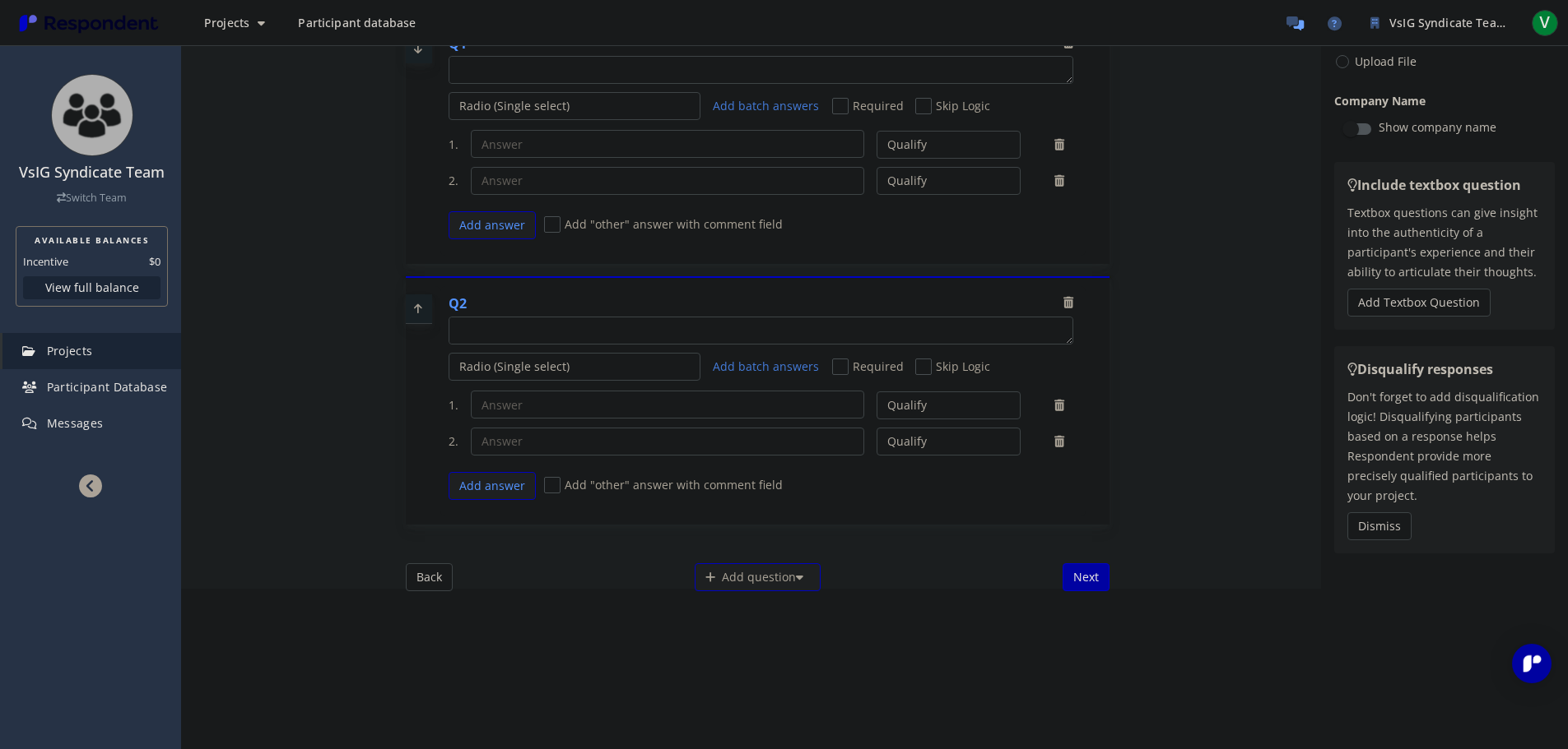
scroll to position [0, 0]
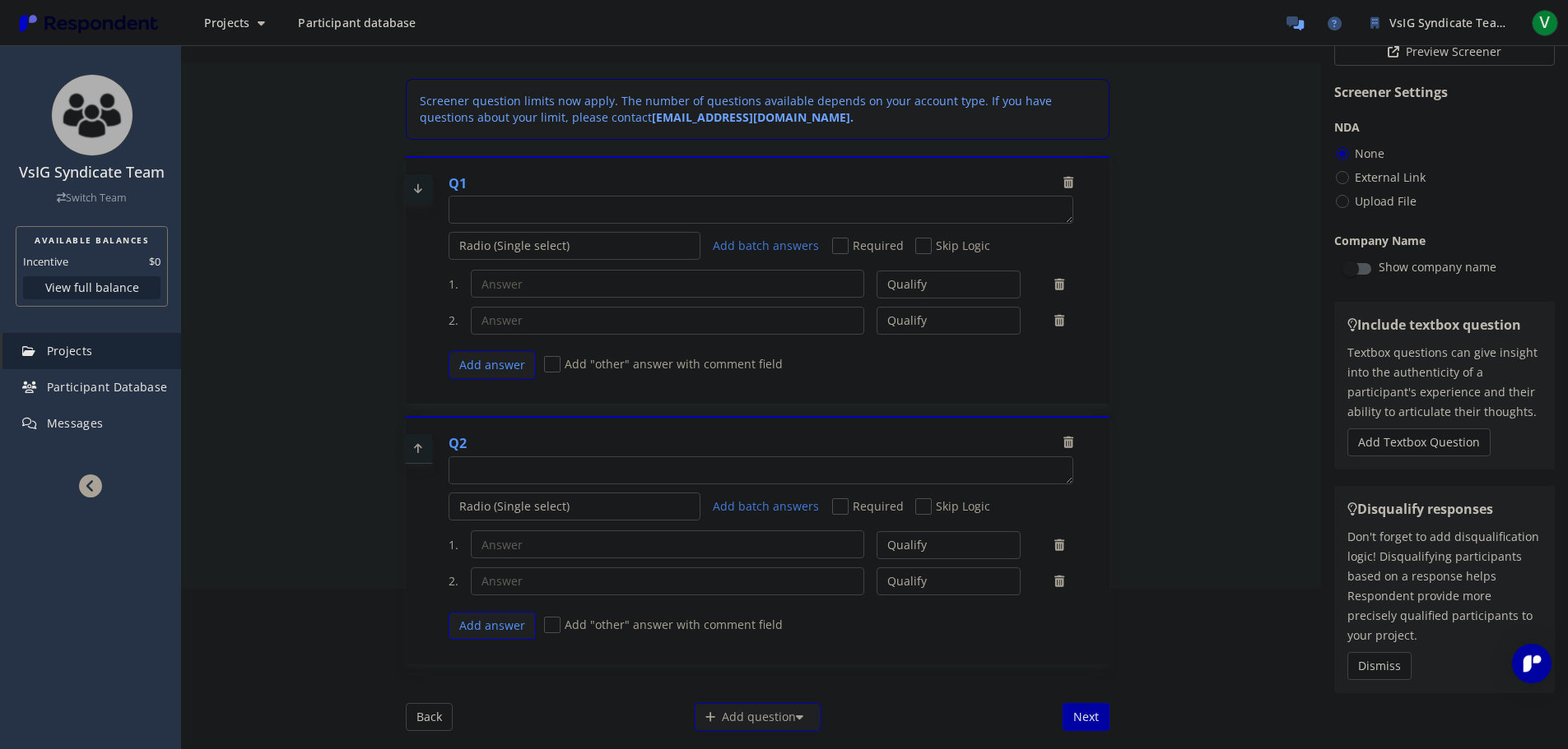
click at [476, 106] on p "Screener question limits now apply. The number of questions available depends o…" at bounding box center [759, 110] width 679 height 33
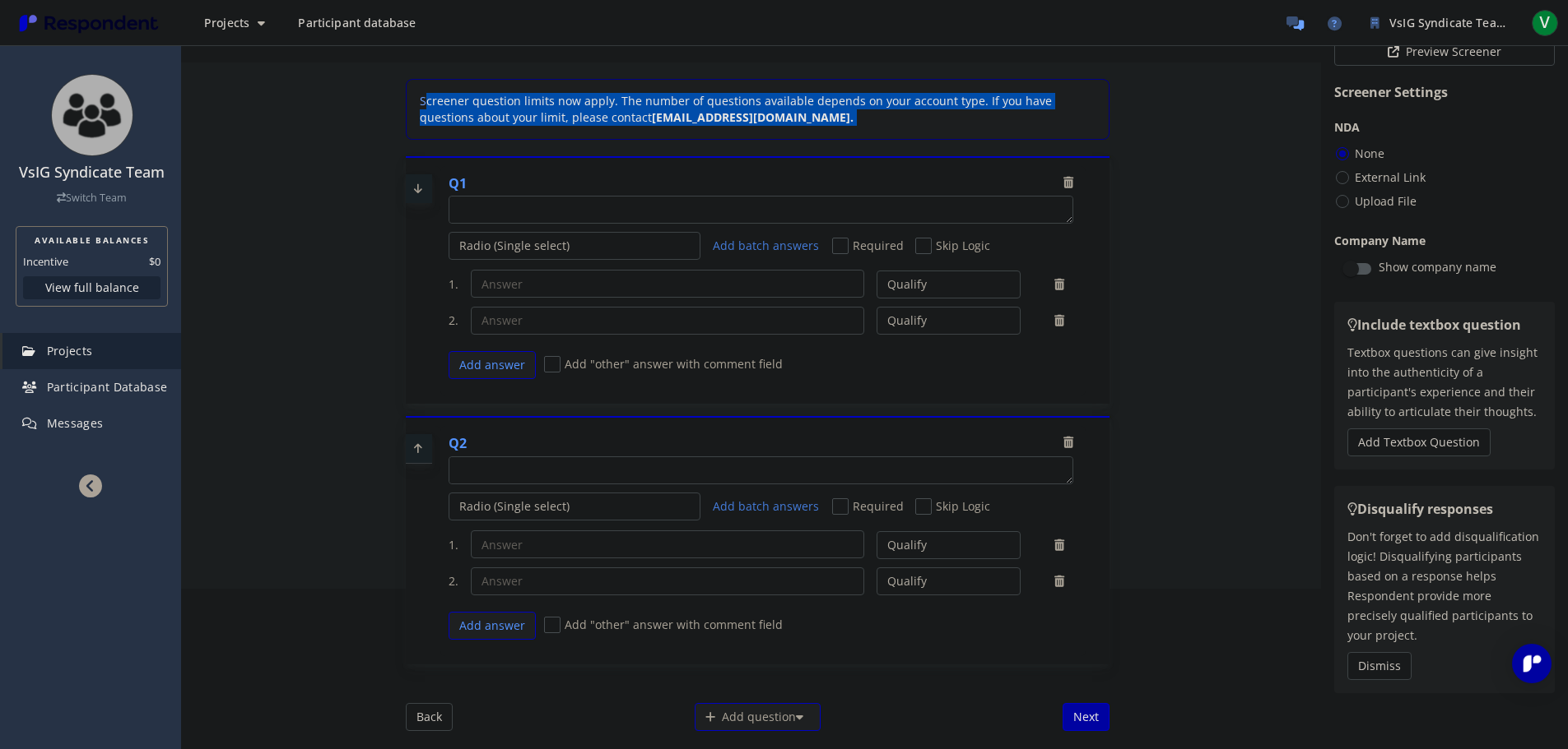
click at [476, 106] on p "Screener question limits now apply. The number of questions available depends o…" at bounding box center [759, 110] width 679 height 33
click at [521, 106] on p "Screener question limits now apply. The number of questions available depends o…" at bounding box center [759, 110] width 679 height 33
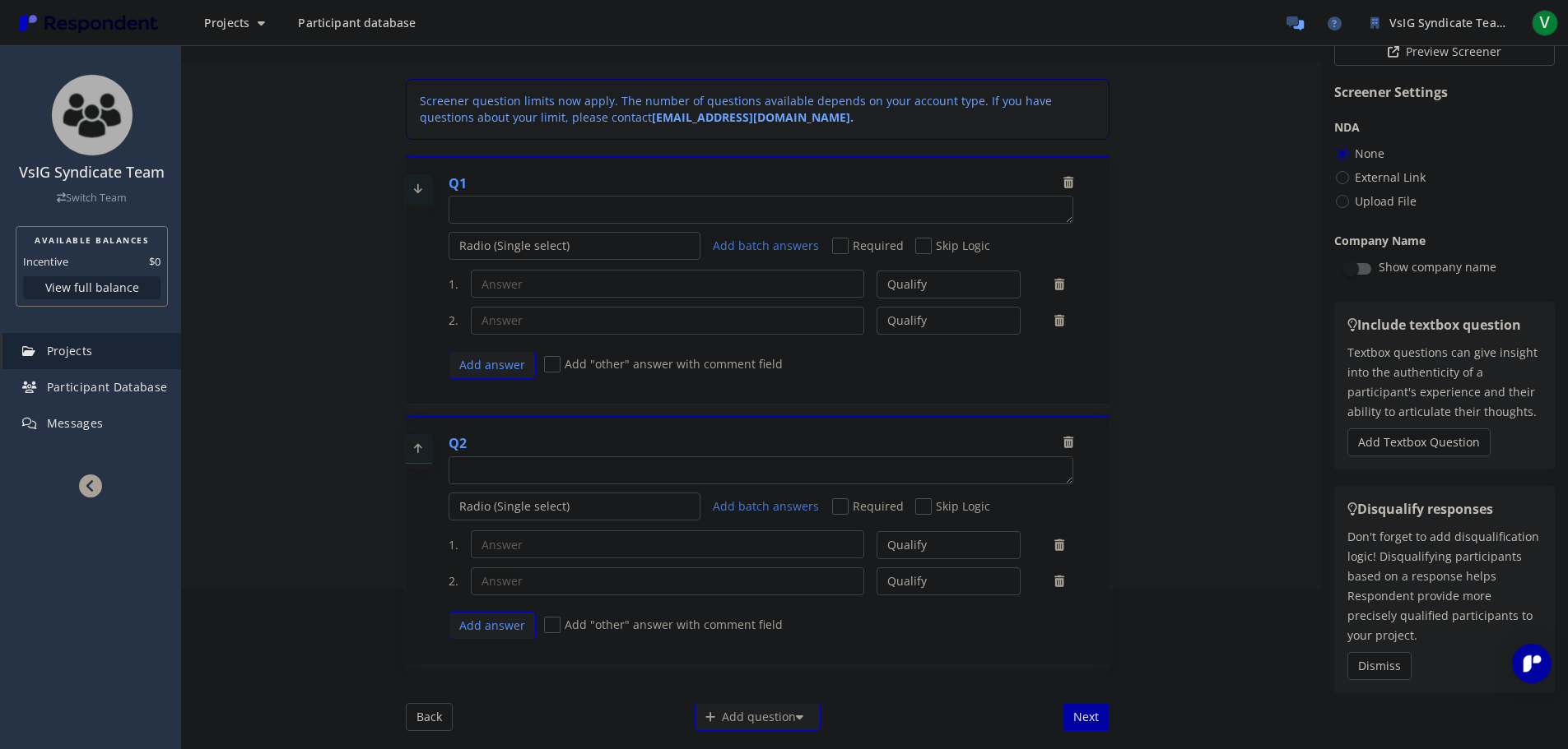
click at [1068, 177] on div "Q1" at bounding box center [767, 199] width 638 height 51
click at [1052, 186] on div "Q1" at bounding box center [761, 185] width 625 height 22
click at [1065, 185] on icon at bounding box center [1069, 183] width 10 height 12
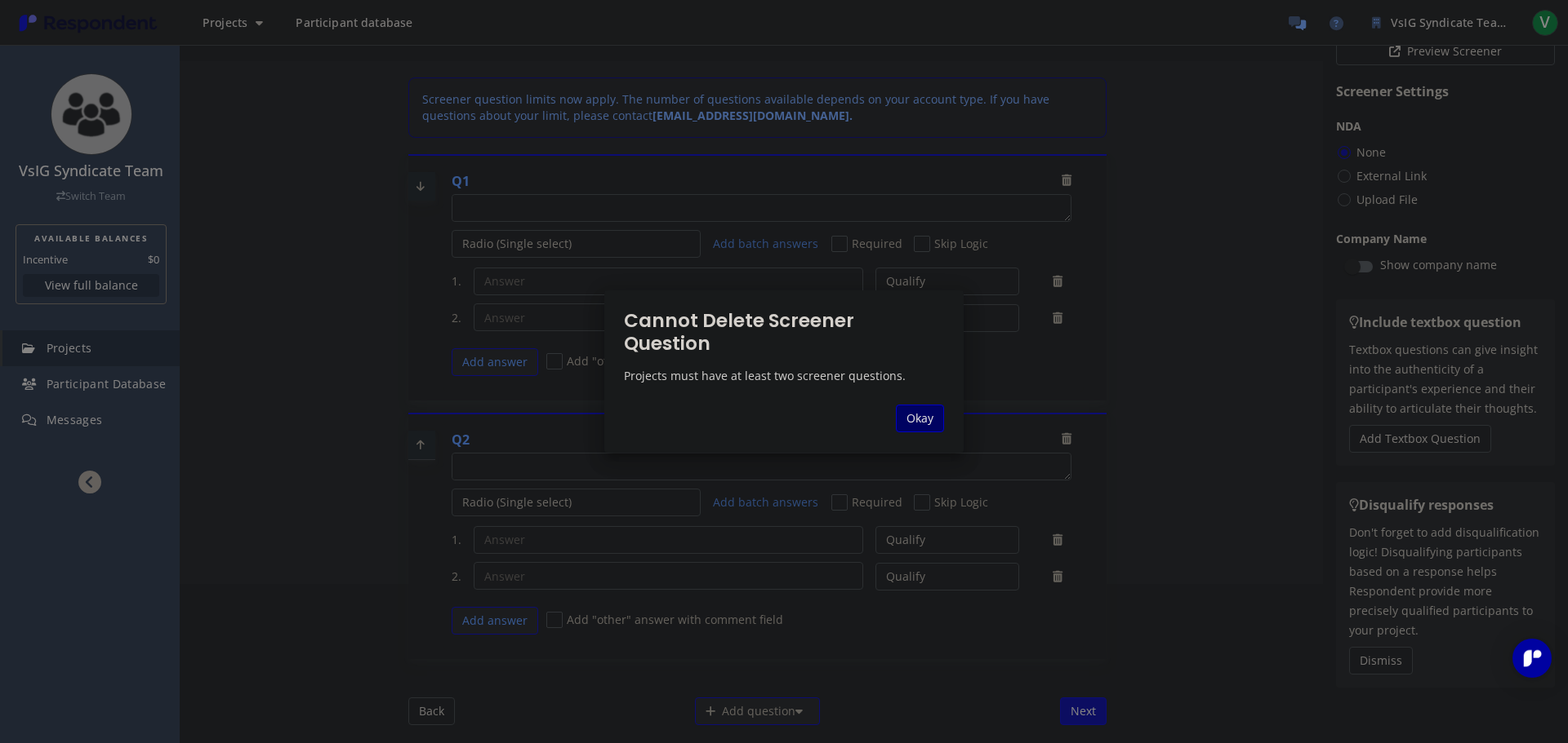
click at [897, 410] on button "Okay" at bounding box center [920, 418] width 48 height 28
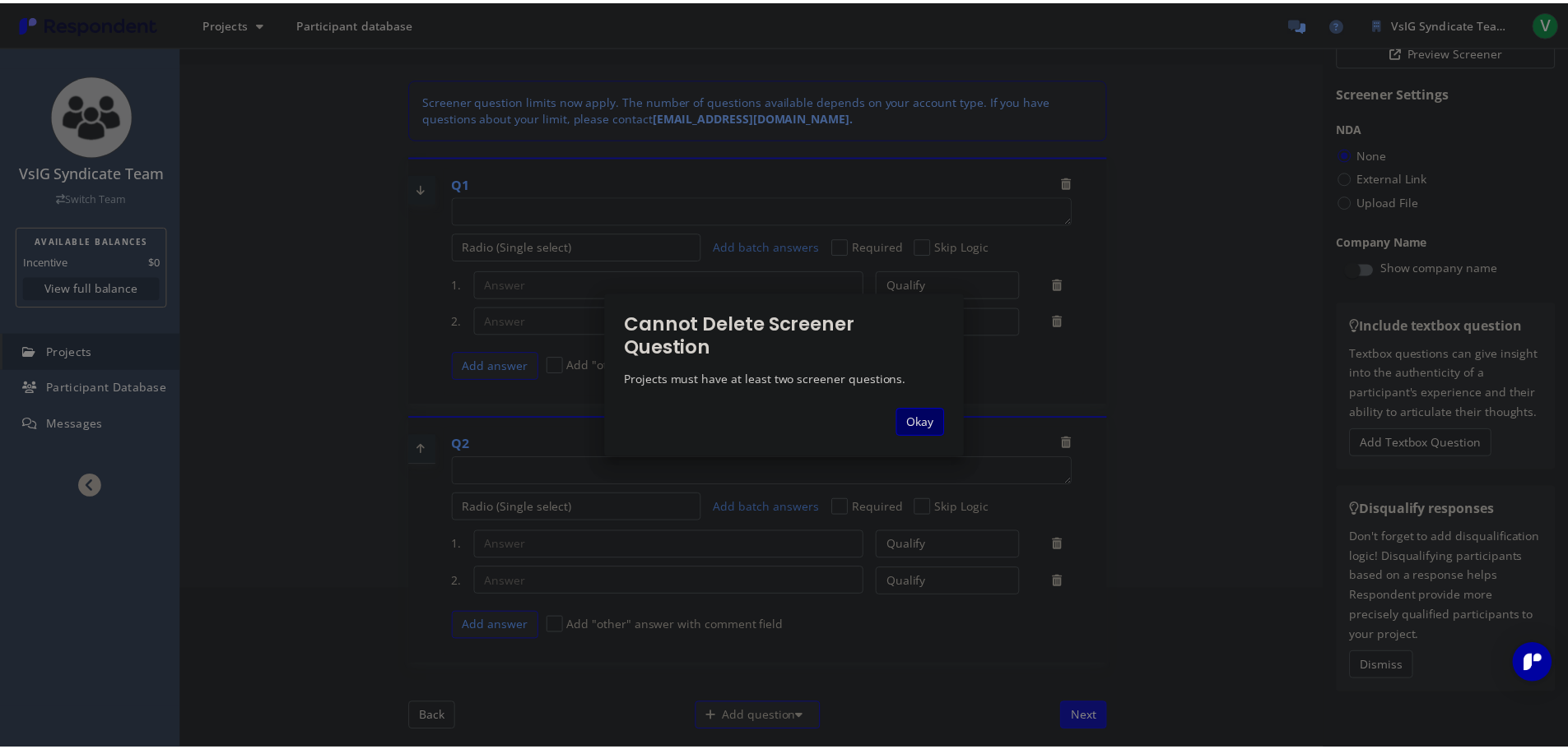
scroll to position [160, 0]
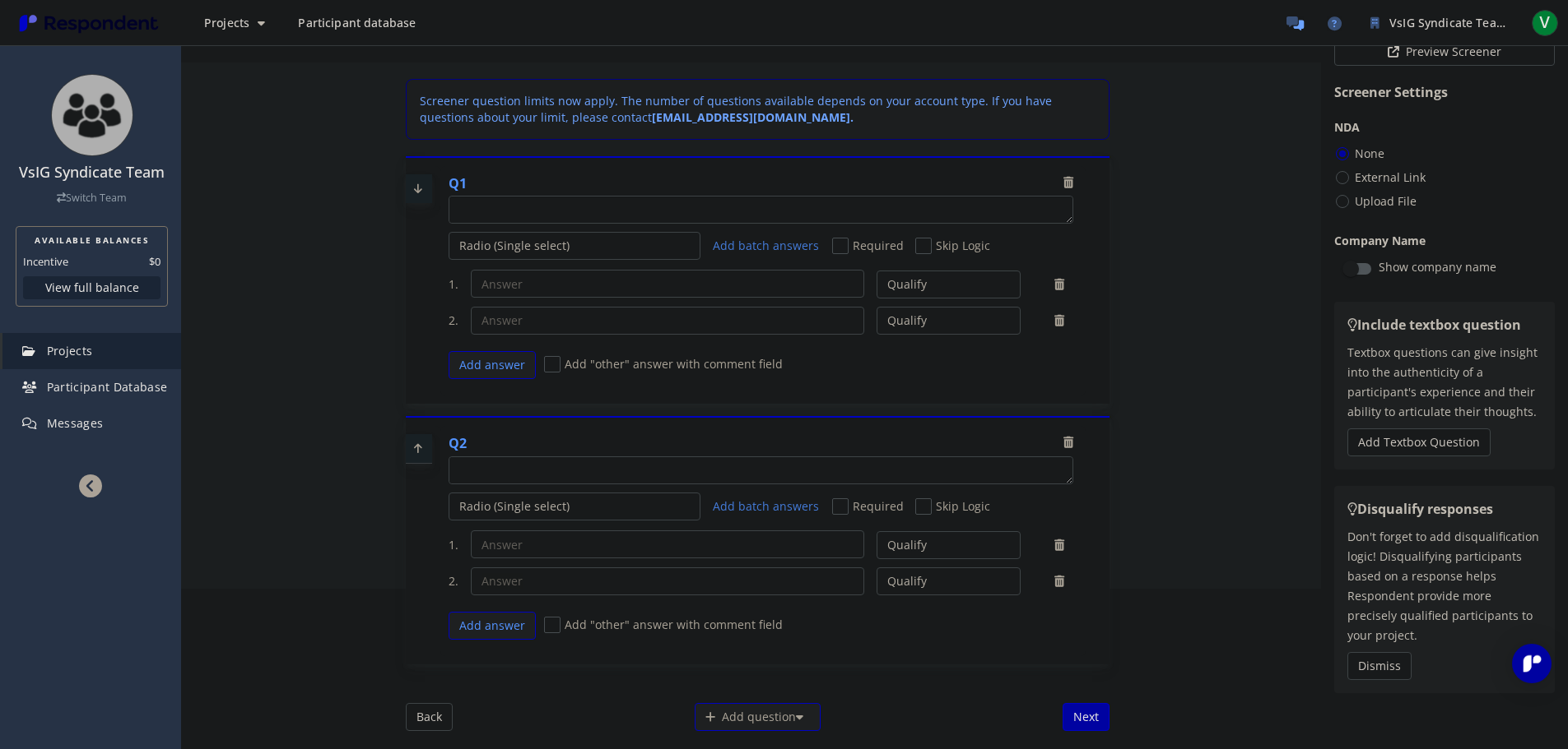
click at [642, 210] on textarea "Which of the following categories best describes your firm's total assets under…" at bounding box center [761, 209] width 623 height 26
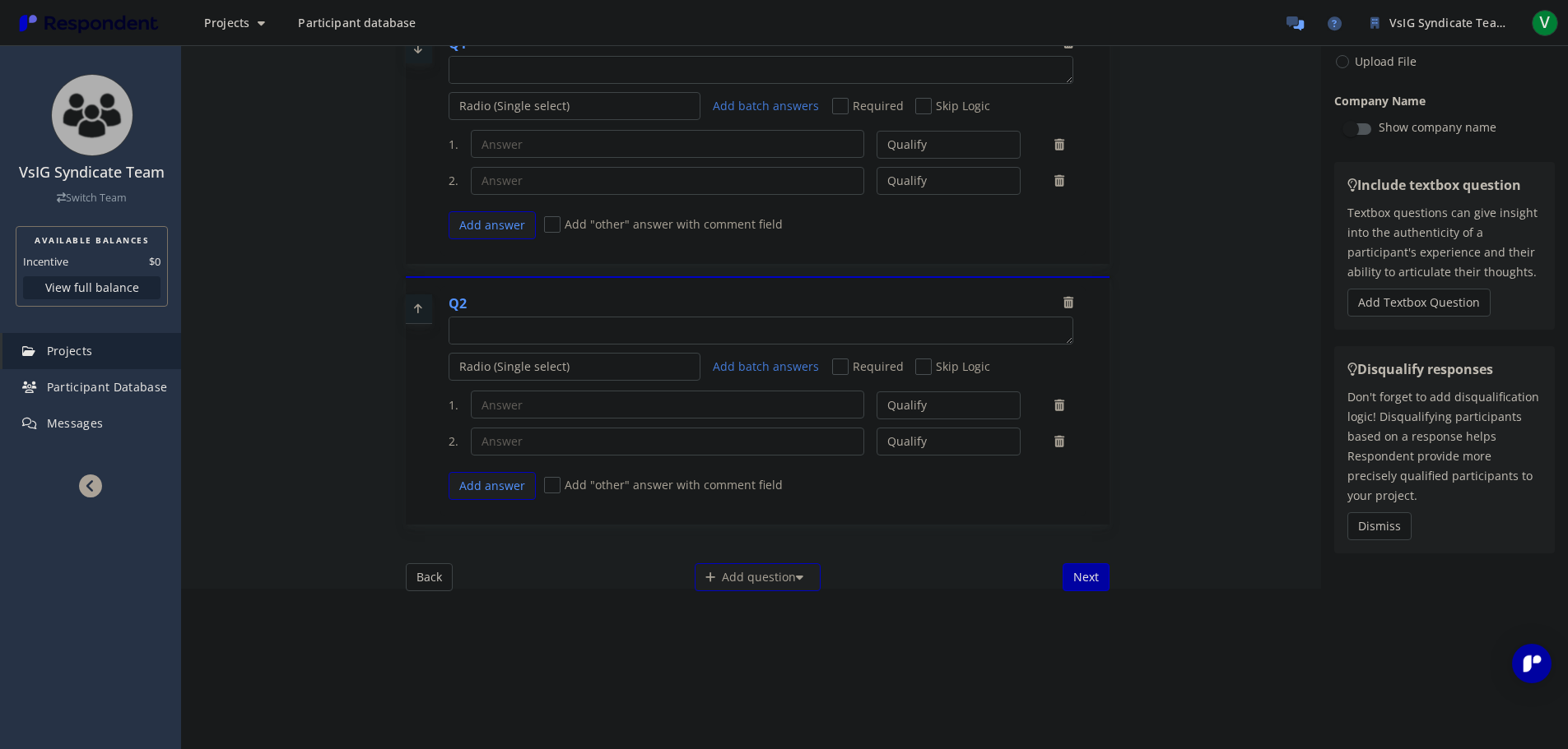
scroll to position [0, 0]
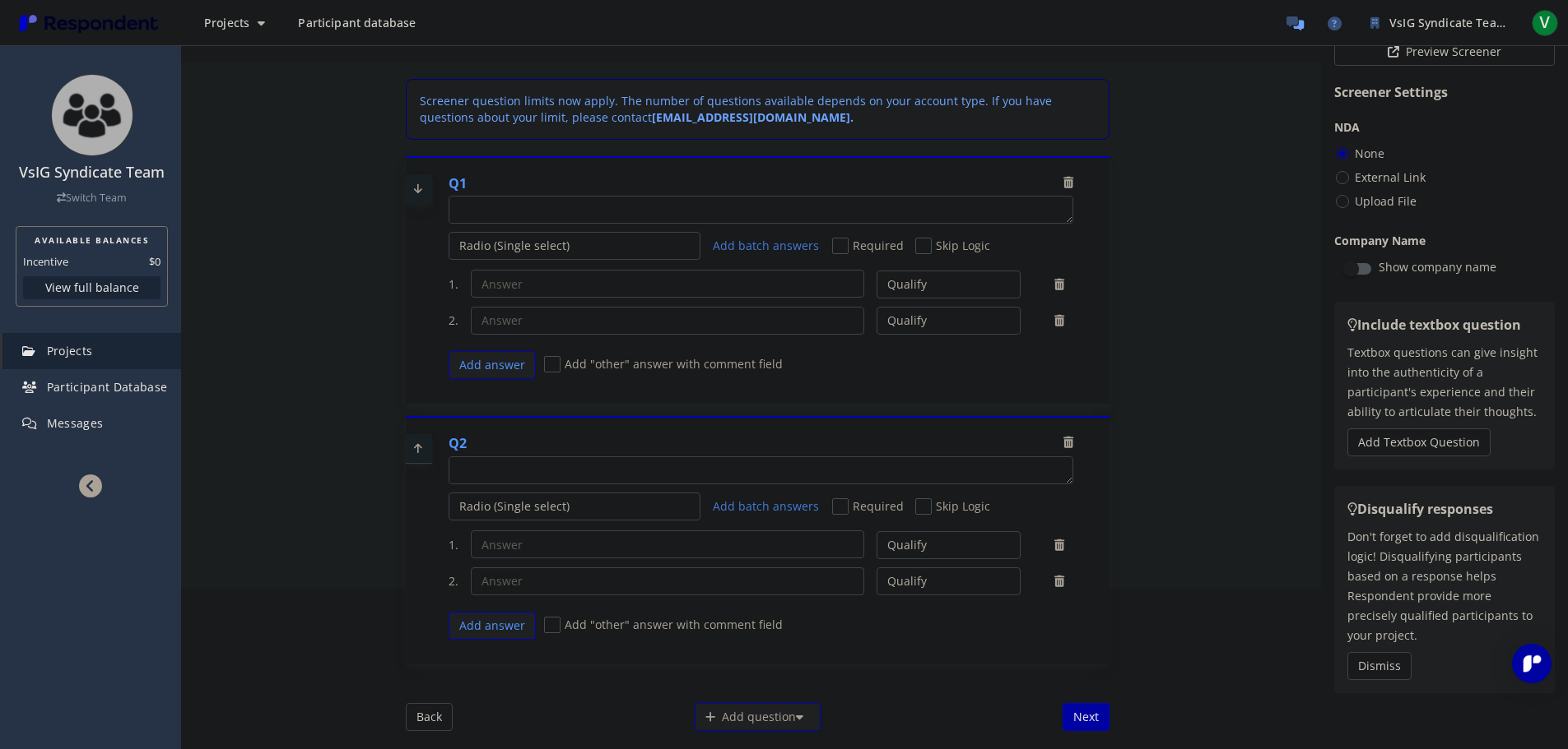
click at [1067, 443] on icon at bounding box center [1069, 443] width 10 height 12
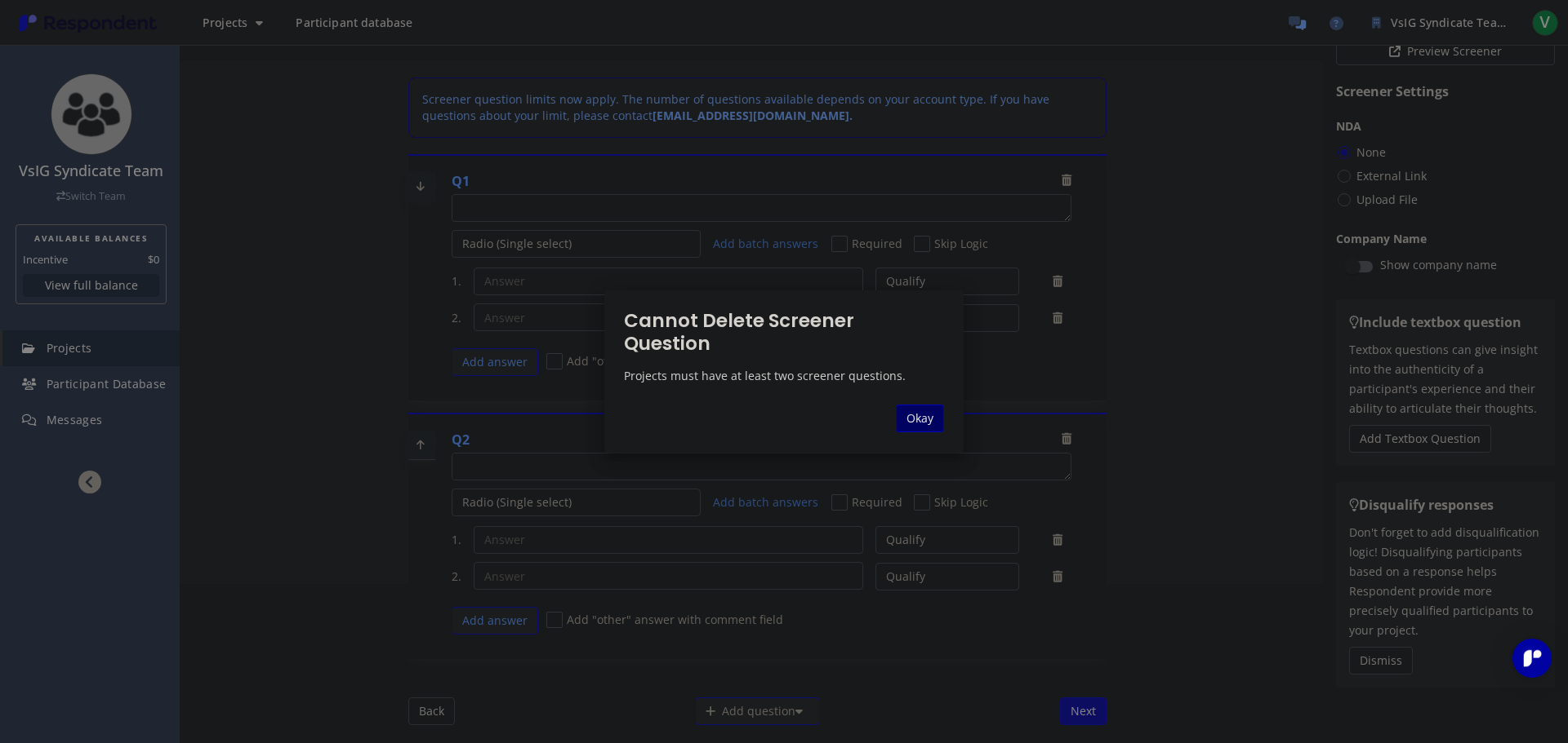
click at [924, 415] on button "Okay" at bounding box center [920, 418] width 48 height 28
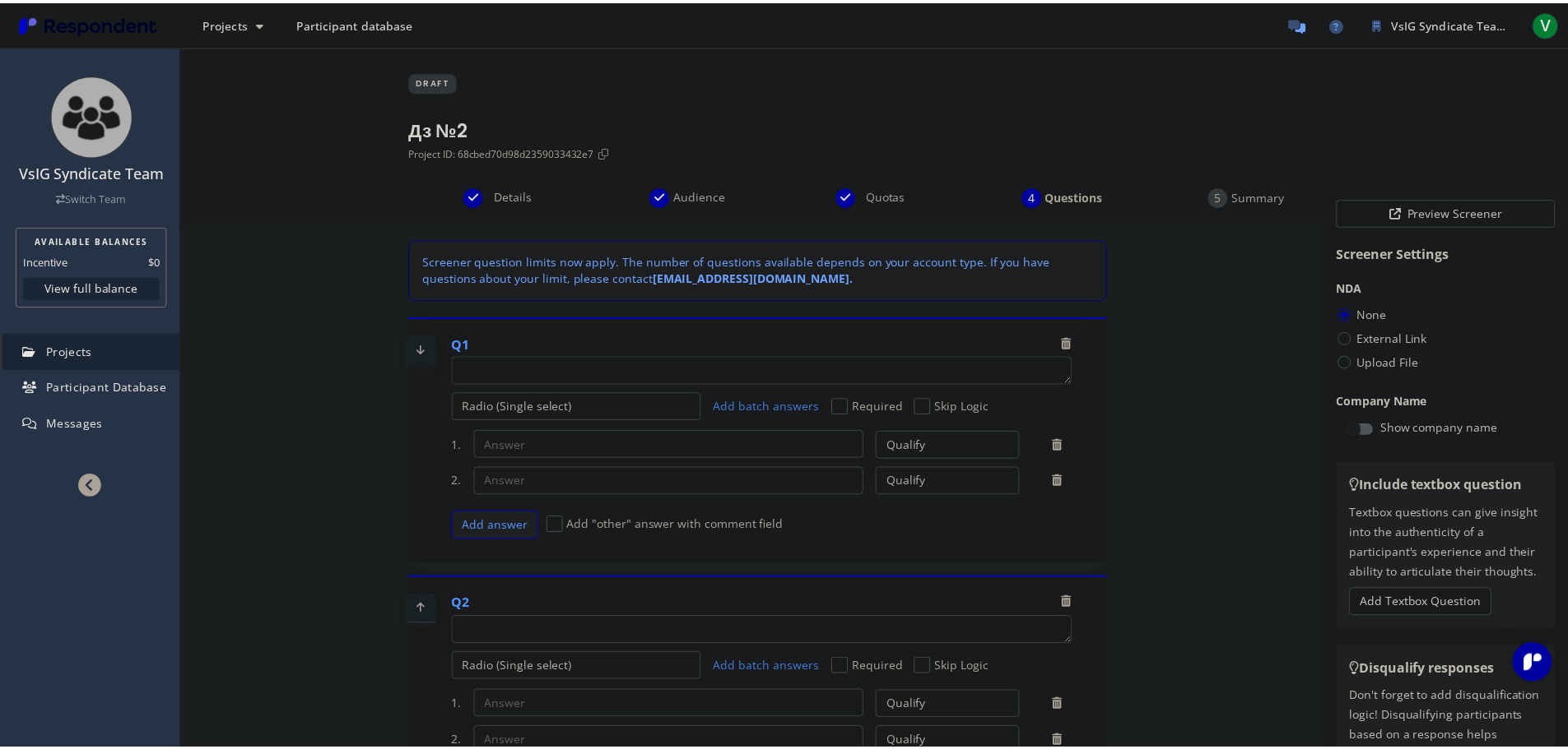
scroll to position [160, 0]
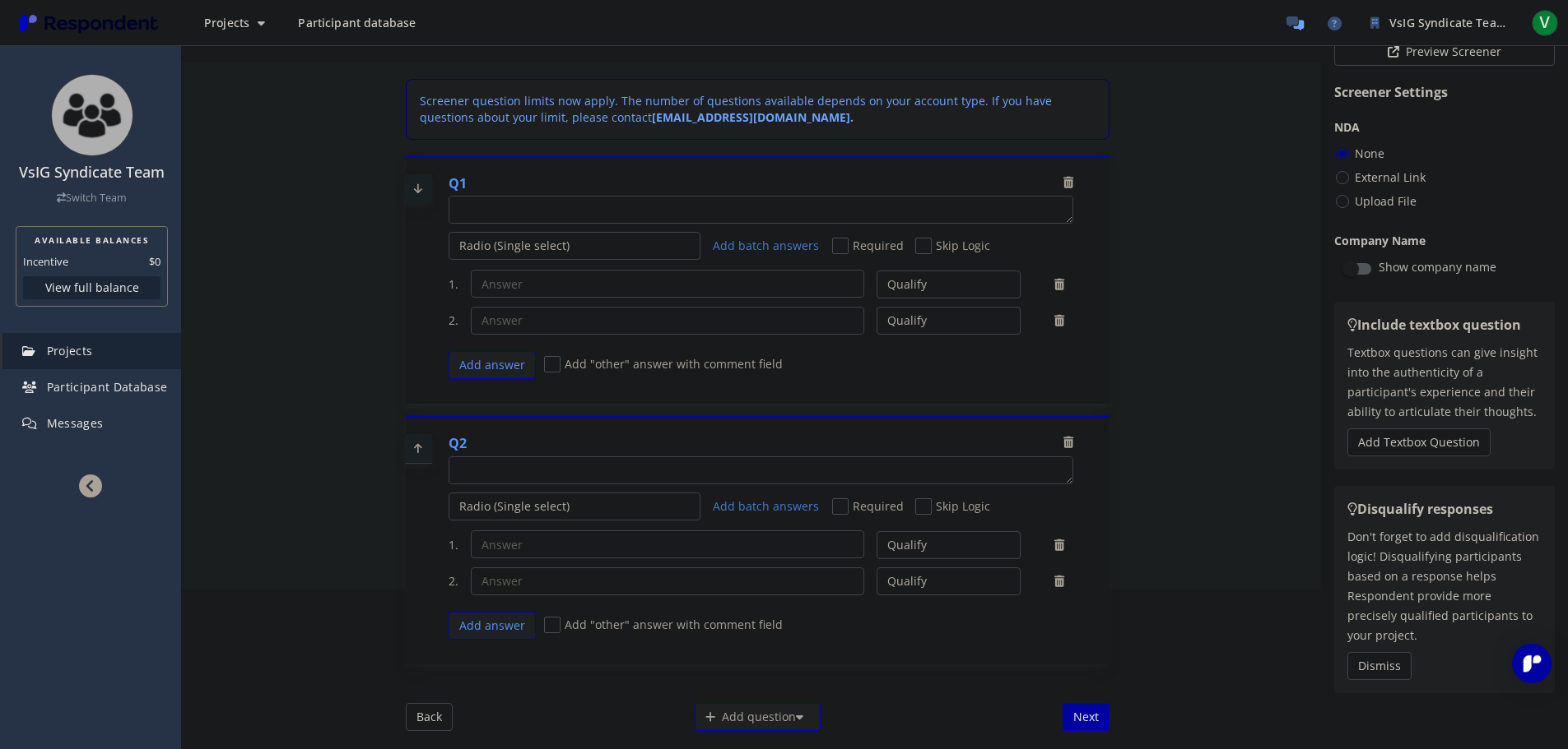
click at [638, 207] on textarea "Which of the following categories best describes your firm's total assets under…" at bounding box center [761, 209] width 623 height 26
type textarea "С"
type textarea "Скілька Вам років та якої Ви статі?"
click at [1054, 315] on icon at bounding box center [1059, 321] width 10 height 12
click at [1055, 285] on icon at bounding box center [1059, 285] width 10 height 12
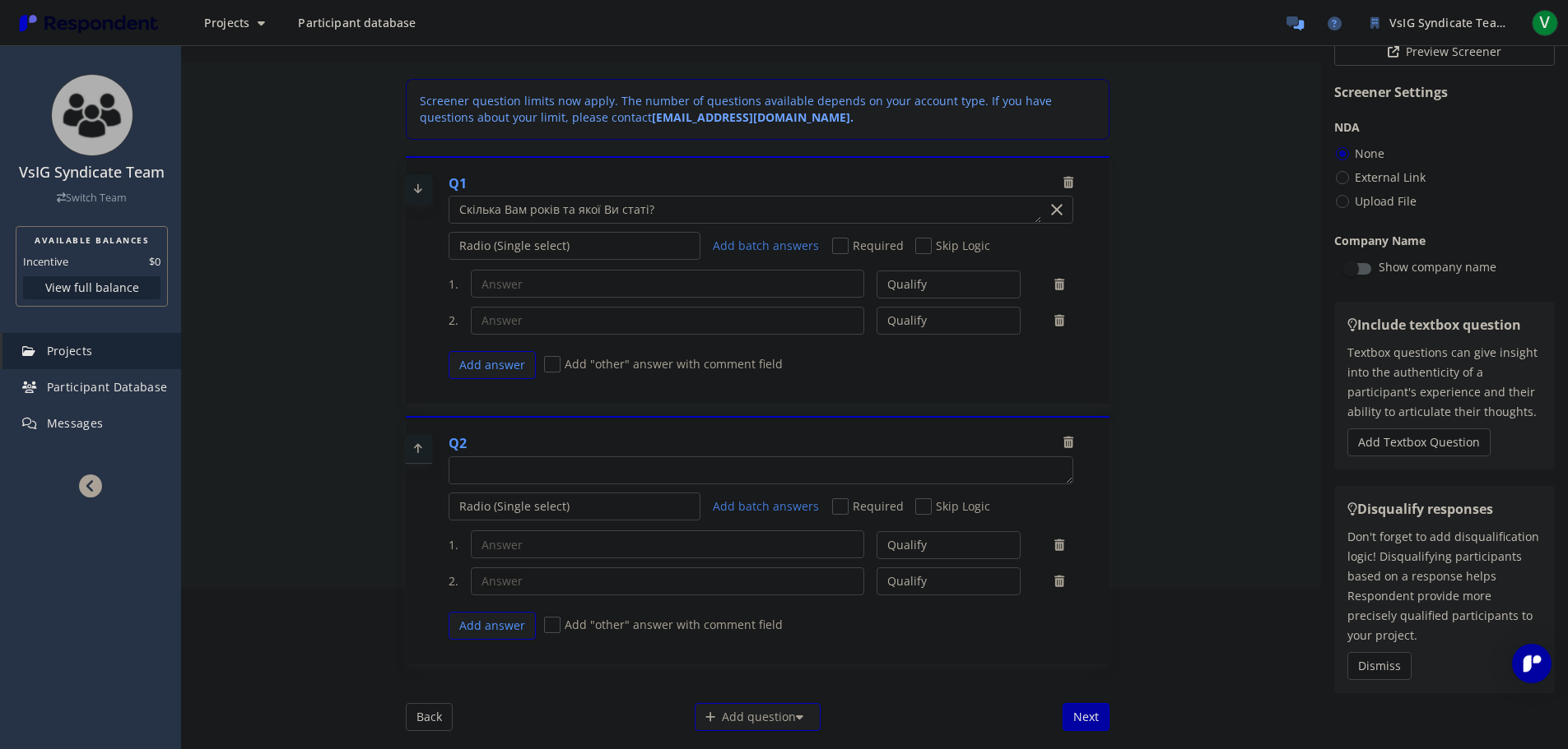
click at [605, 240] on select "Radio (Single select) Checkbox (Multi select) Multi-line text box Single-line t…" at bounding box center [574, 246] width 252 height 28
click at [449, 260] on select "Radio (Single select) Checkbox (Multi select) Multi-line text box Single-line t…" at bounding box center [574, 246] width 252 height 28
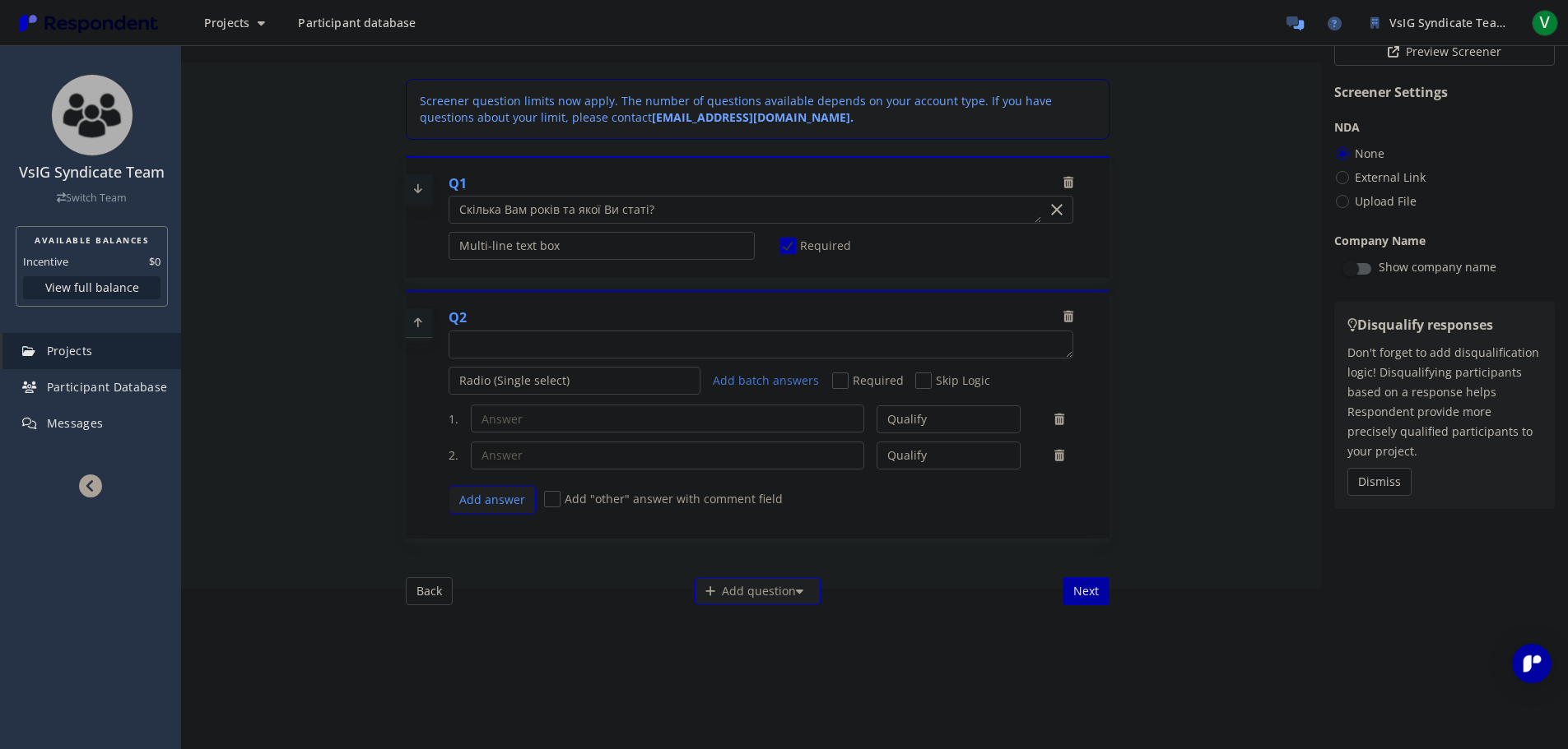
click at [555, 339] on textarea "Which of the following categories best describes your firm's total assets under…" at bounding box center [761, 344] width 623 height 26
type textarea "Якими застосунками користувались за останні півроку користувались?"
click at [606, 376] on select "Radio (Single select) Checkbox (Multi select) Multi-line text box Single-line t…" at bounding box center [574, 380] width 252 height 28
click at [449, 395] on select "Radio (Single select) Checkbox (Multi select) Multi-line text box Single-line t…" at bounding box center [574, 380] width 252 height 28
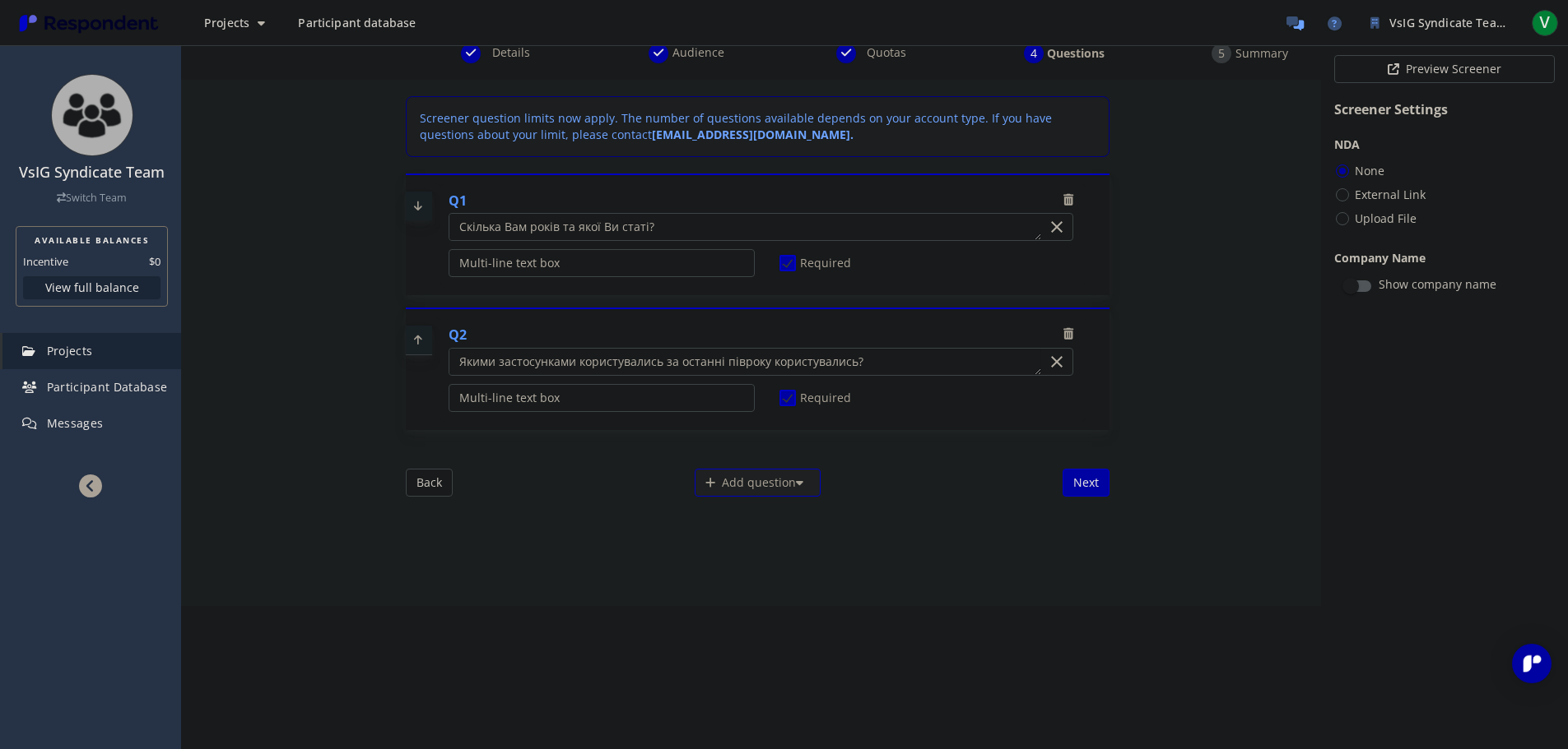
click at [570, 361] on textarea "Which of the following categories best describes your firm's total assets under…" at bounding box center [745, 362] width 591 height 26
paste textarea "family productivity/organizing"
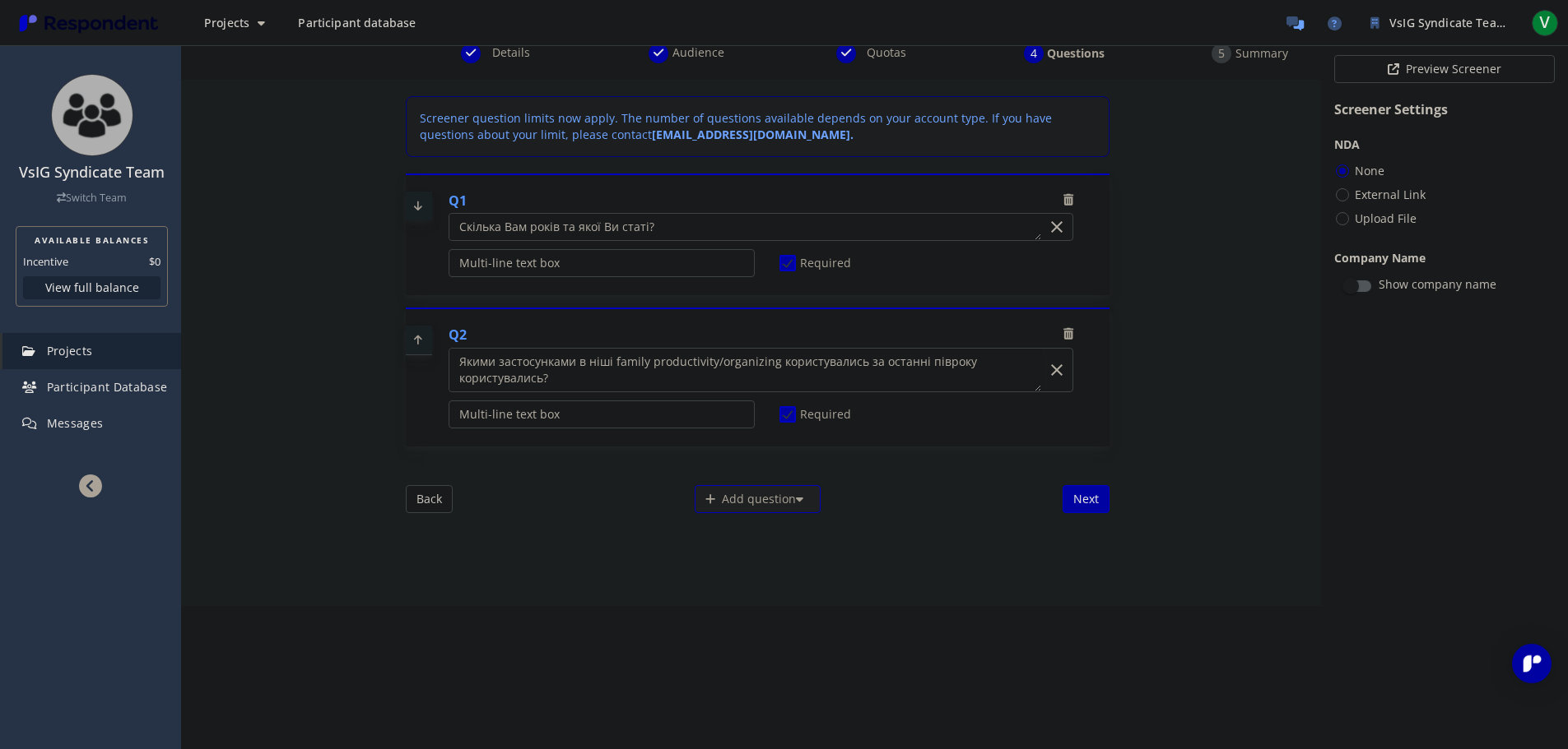
click at [785, 379] on textarea "Which of the following categories best describes your firm's total assets under…" at bounding box center [745, 371] width 591 height 43
type textarea "Якими застосунками в ніші family productivity/organizing користувались за остан…"
click at [502, 53] on span "Details" at bounding box center [511, 53] width 55 height 17
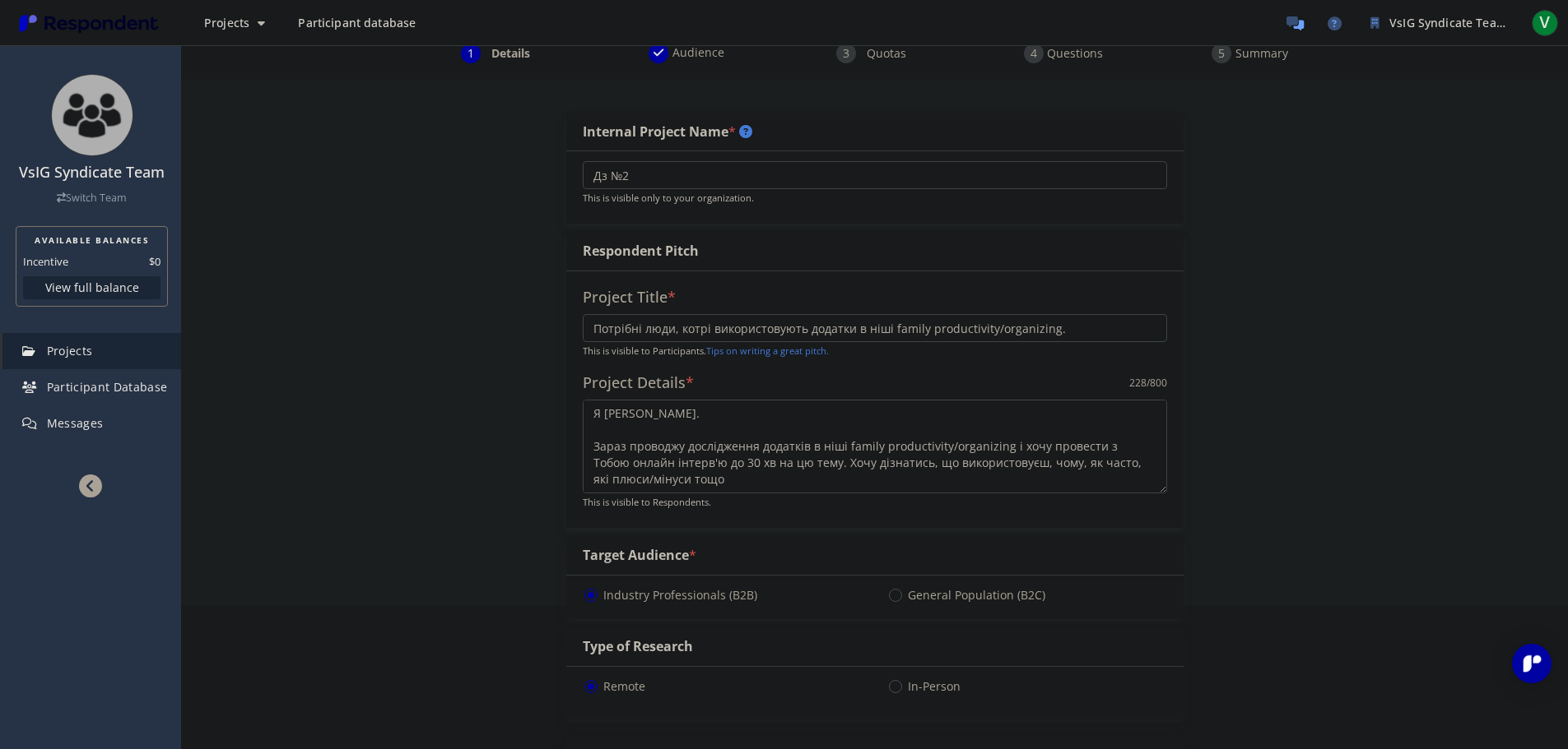
scroll to position [226, 0]
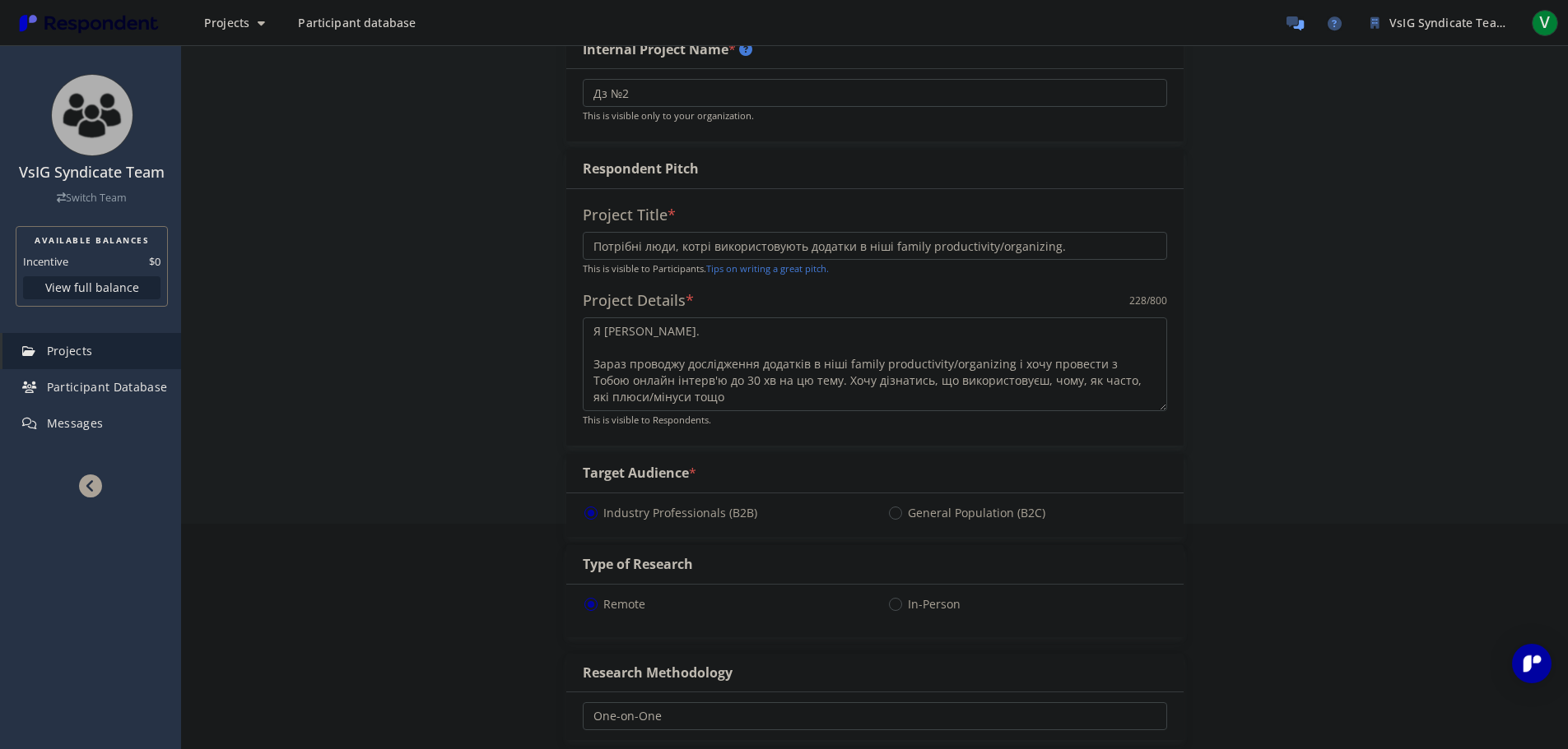
click at [1006, 360] on textarea "Привіт! Я [PERSON_NAME]. Зараз проводжу дослідження додатків в ніші family prod…" at bounding box center [875, 364] width 584 height 93
paste textarea "Типу трекінг бюджету; список покупок тощо. Акцент саме на сімейному секторі, то…"
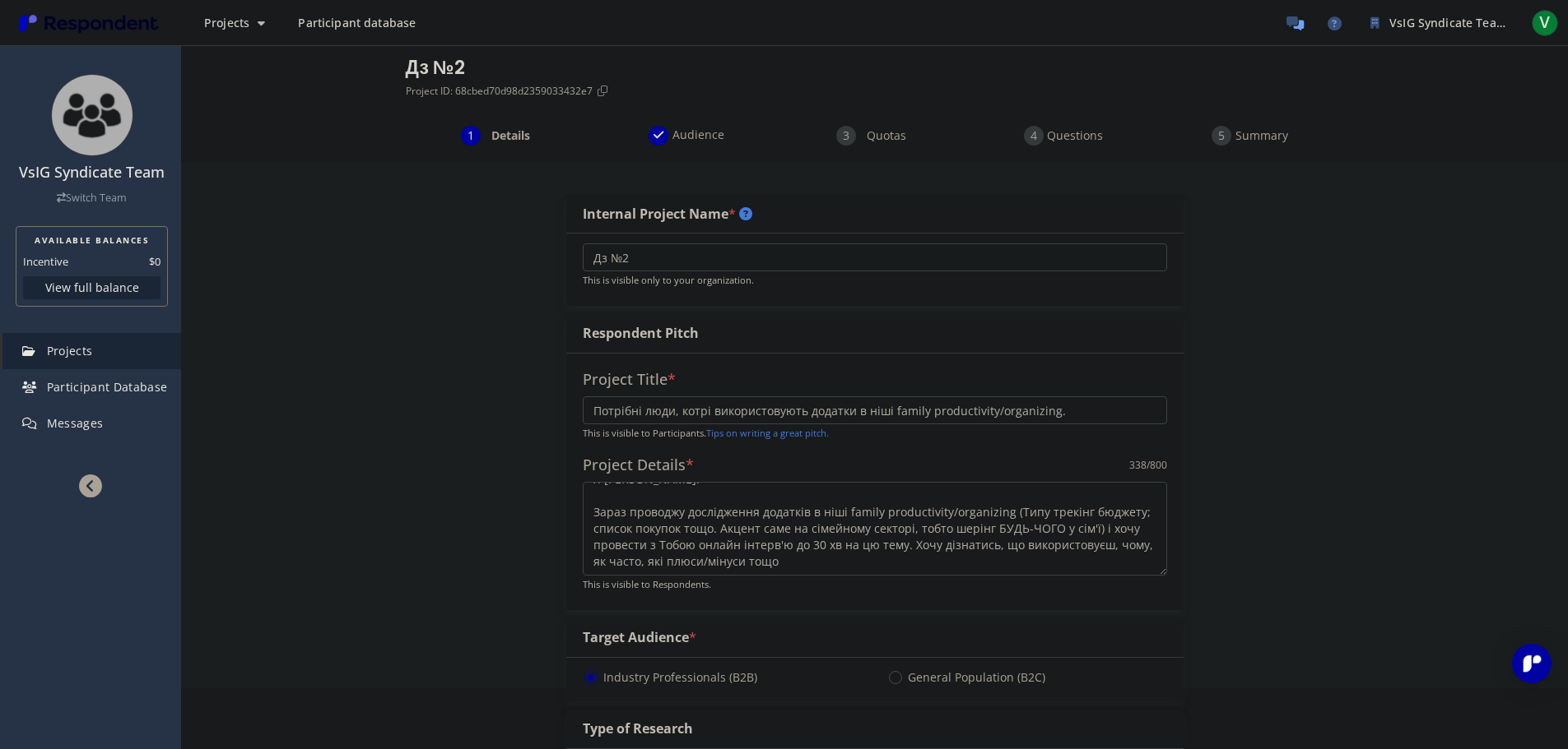
scroll to position [0, 0]
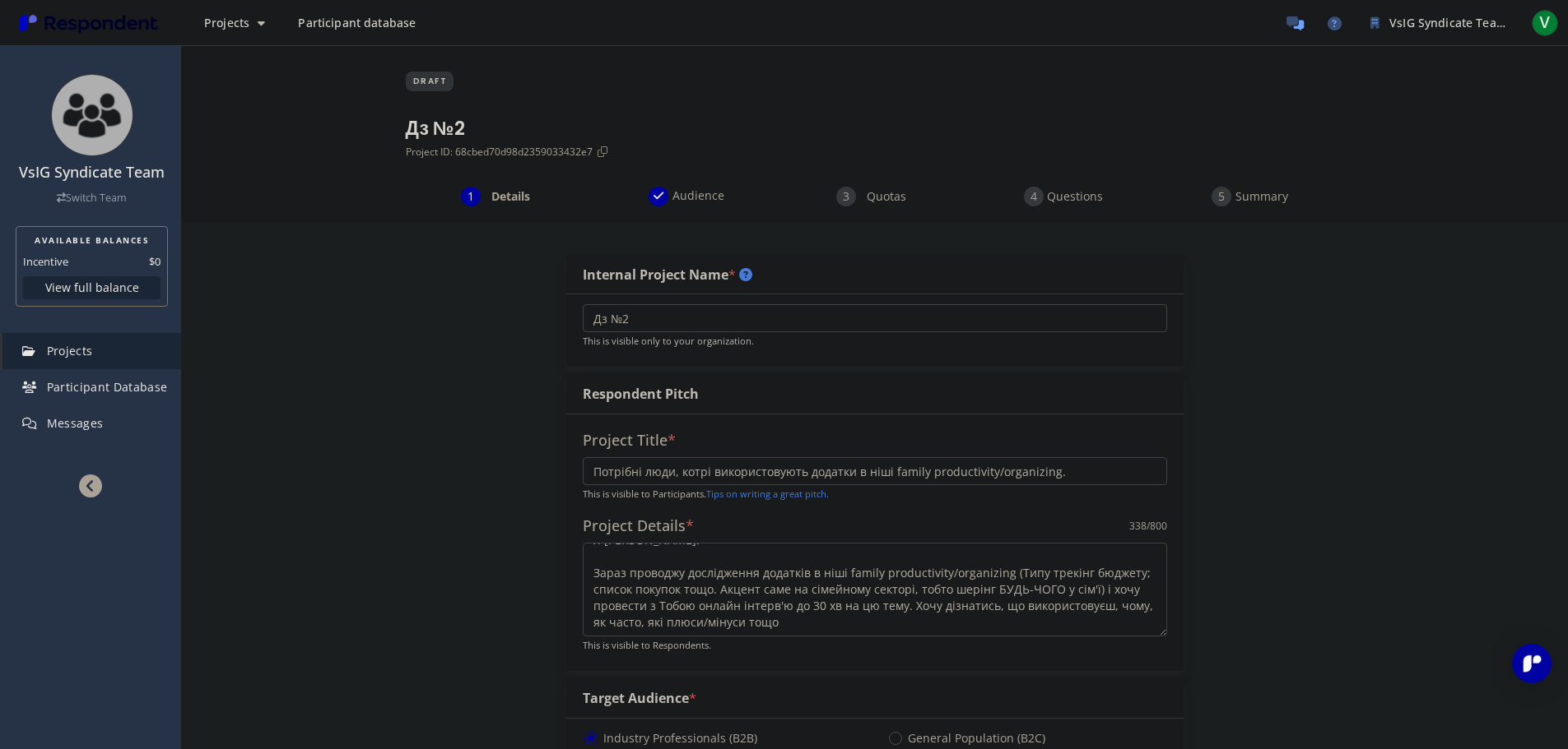
type textarea "Привіт! Я [PERSON_NAME]. Зараз проводжу дослідження додатків в ніші family prod…"
click at [1033, 190] on div "Questions" at bounding box center [1062, 196] width 188 height 19
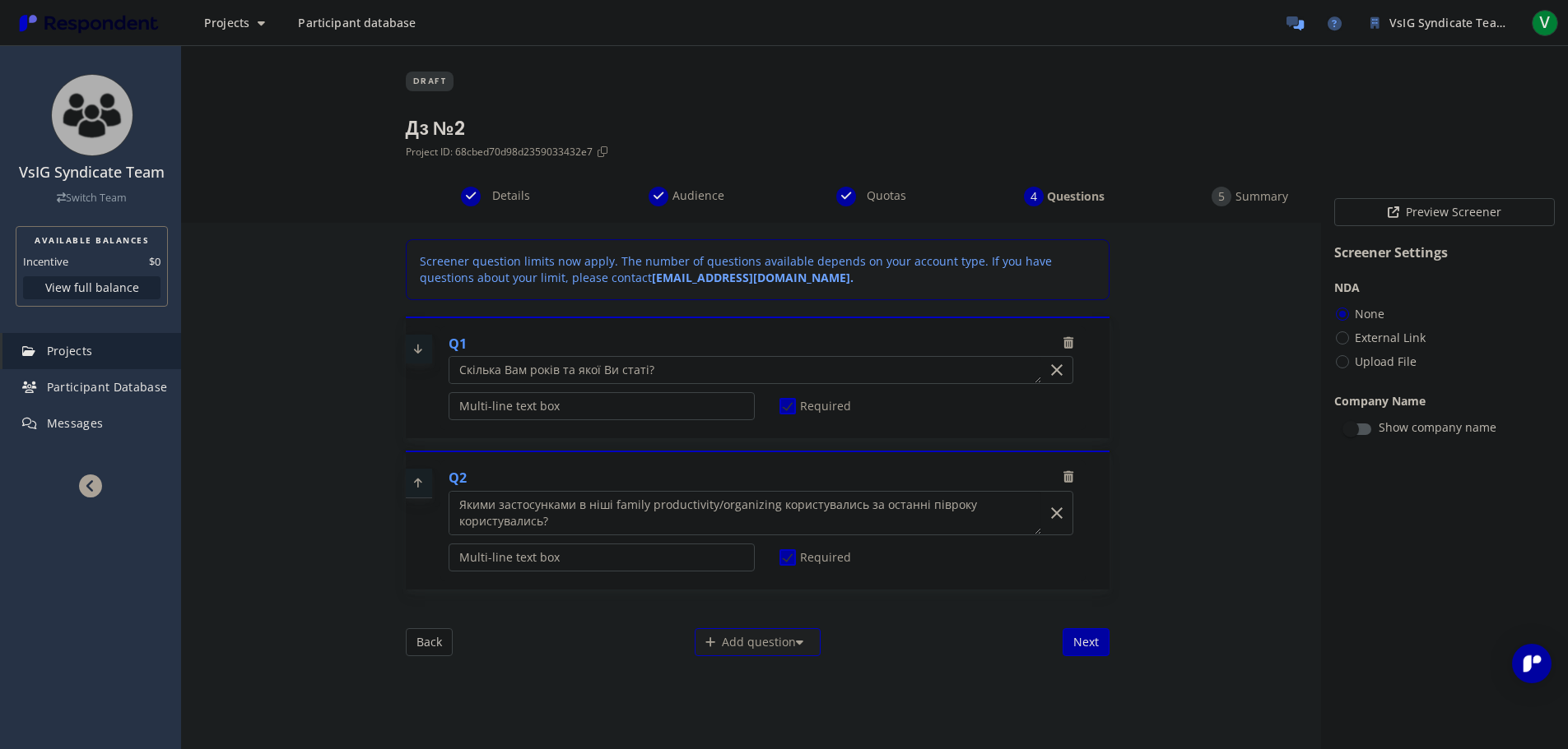
click at [824, 510] on textarea "Which of the following categories best describes your firm's total assets under…" at bounding box center [745, 514] width 591 height 43
click at [509, 521] on textarea "Which of the following categories best describes your firm's total assets under…" at bounding box center [745, 514] width 591 height 43
type textarea "[PERSON_NAME] застосунками в ніші family productivity/organizing користувались …"
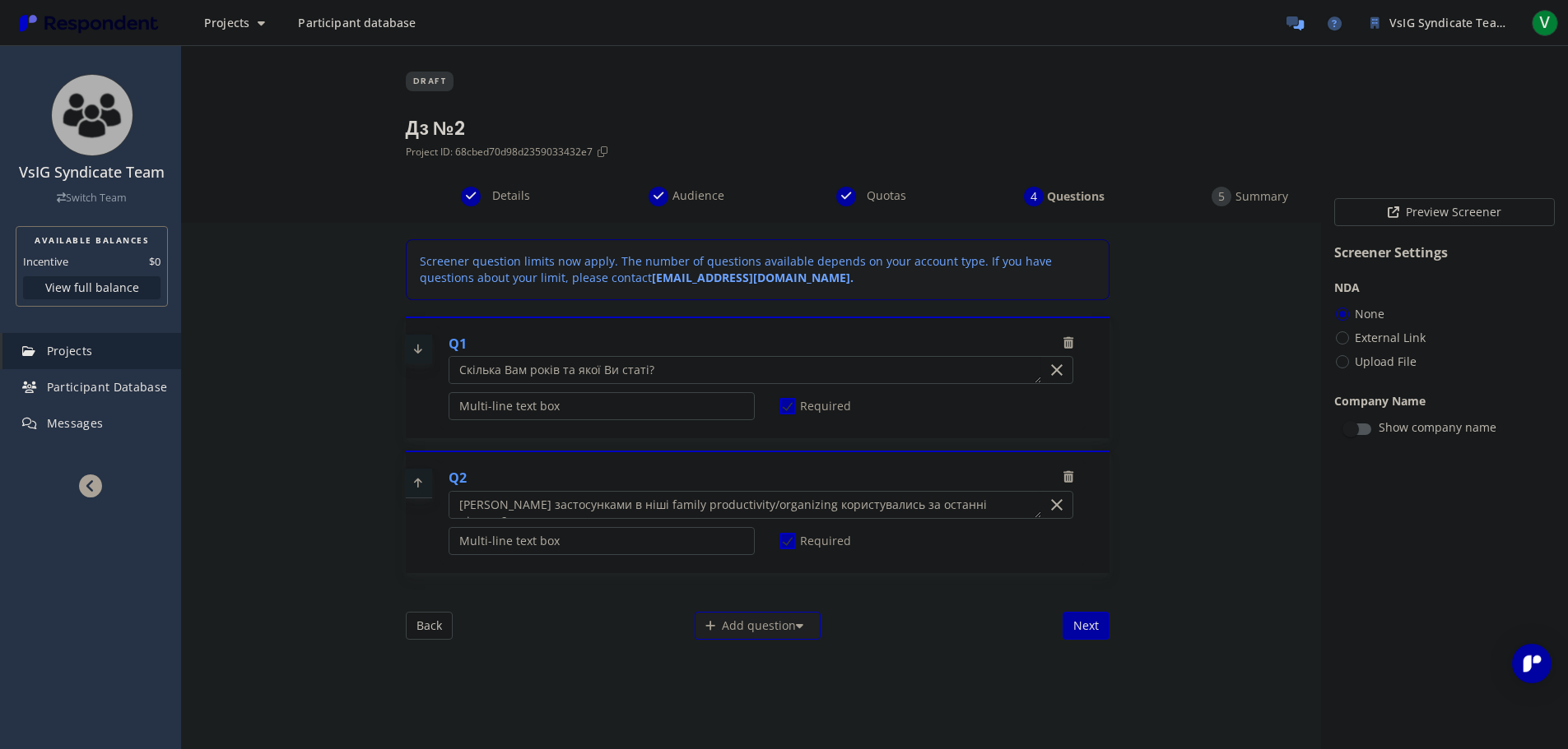
click at [477, 366] on textarea "Which of the following categories best describes your firm's total assets under…" at bounding box center [745, 370] width 591 height 26
type textarea "Як Вас завти, скілька Вам років та якої Ви статі?"
click at [1079, 627] on button "Next" at bounding box center [1086, 625] width 47 height 28
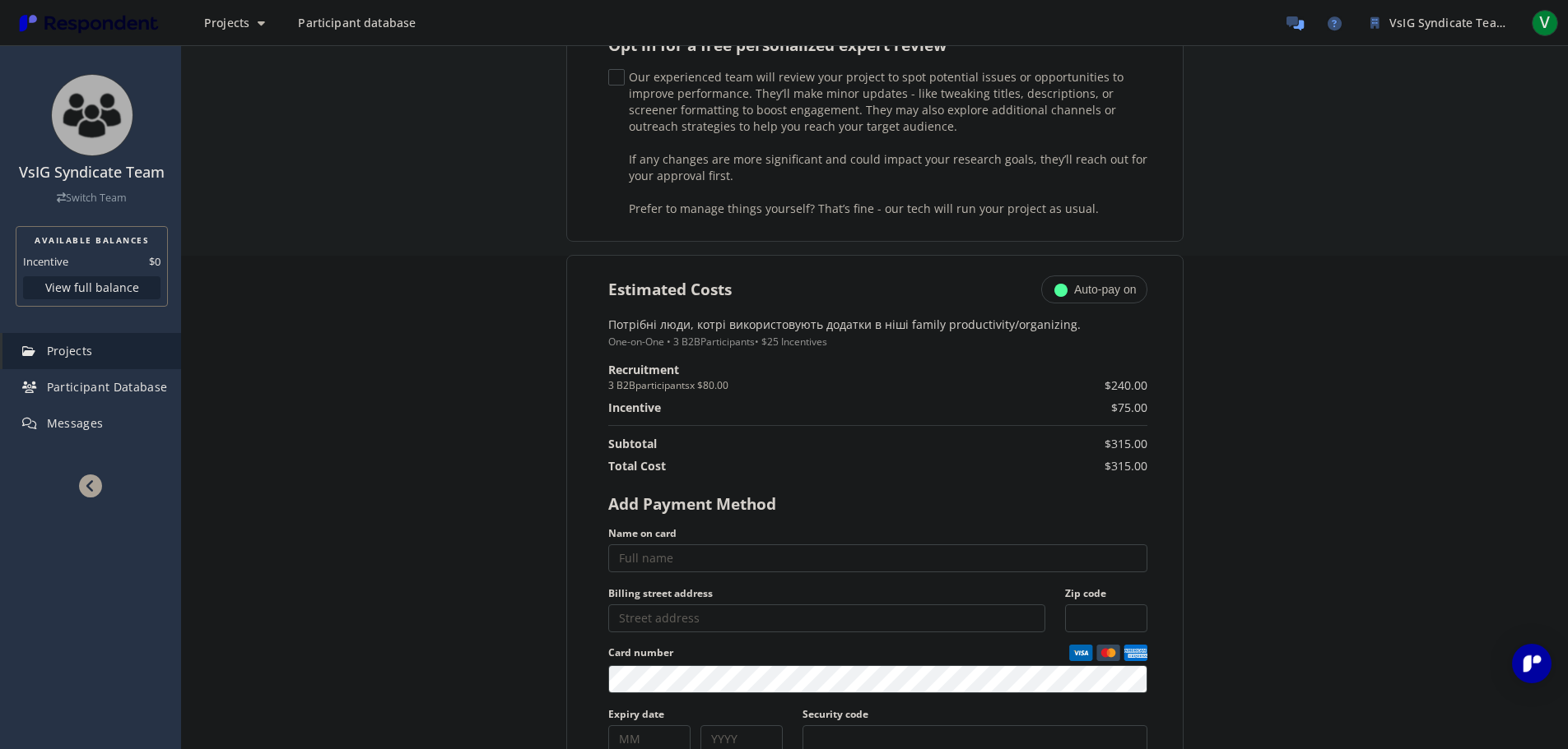
scroll to position [576, 0]
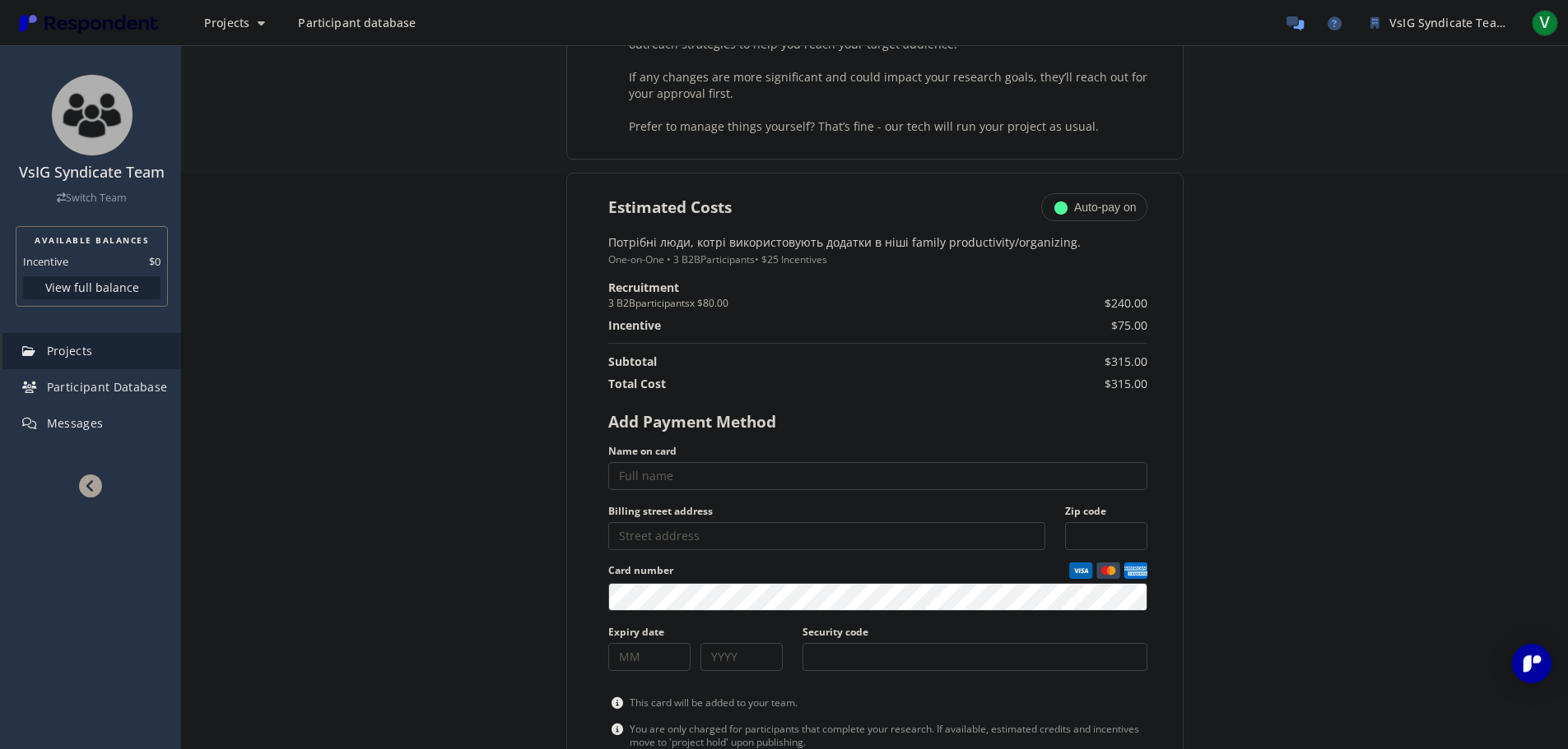
click at [1125, 388] on td "$315.00" at bounding box center [1076, 387] width 141 height 22
click at [1039, 382] on td "$315.00" at bounding box center [1076, 387] width 141 height 22
click at [617, 297] on small "3 B2B participants x $80.00" at bounding box center [807, 303] width 397 height 16
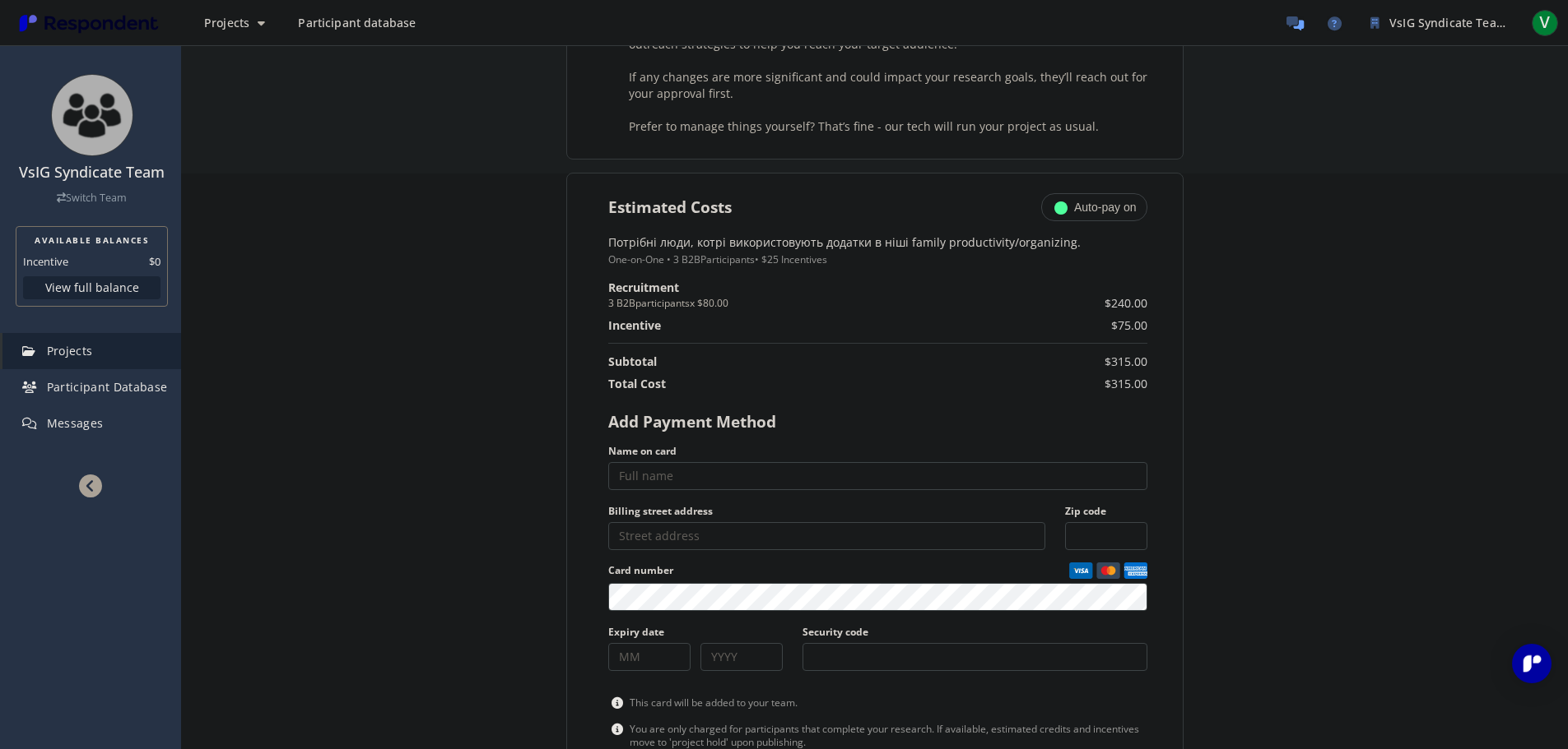
click at [710, 306] on small "3 B2B participants x $80.00" at bounding box center [807, 303] width 397 height 16
drag, startPoint x: 784, startPoint y: 298, endPoint x: 596, endPoint y: 298, distance: 188.0
click at [596, 298] on section "Estimated Costs Auto-pay on Потрібні люди, котрі використовують додатки в ніші …" at bounding box center [875, 562] width 617 height 778
click at [737, 259] on ng-pluralize "Participants" at bounding box center [728, 260] width 55 height 14
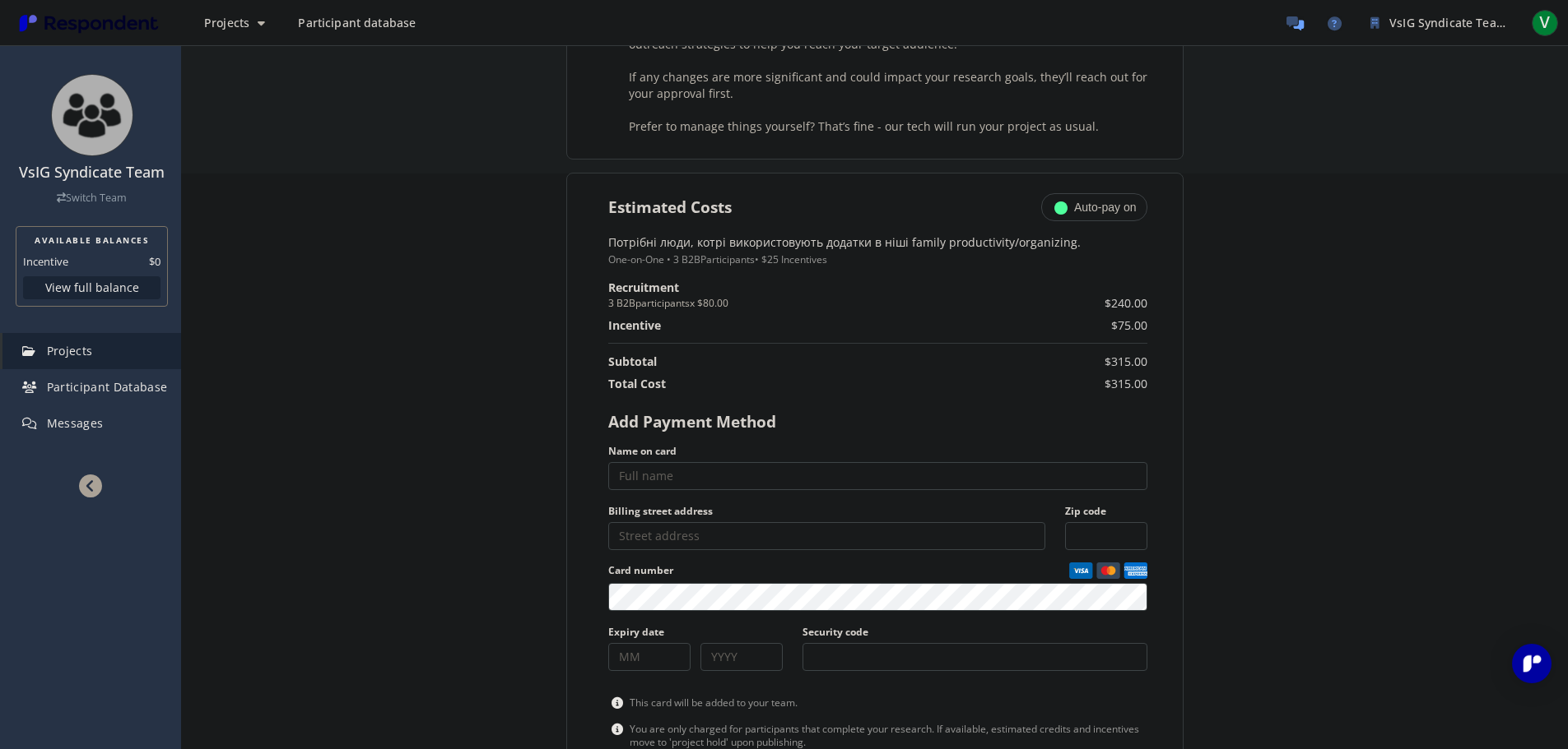
click at [804, 259] on h4 "One-on-One • 3 B2B Participants • $25 Incentives" at bounding box center [878, 260] width 539 height 14
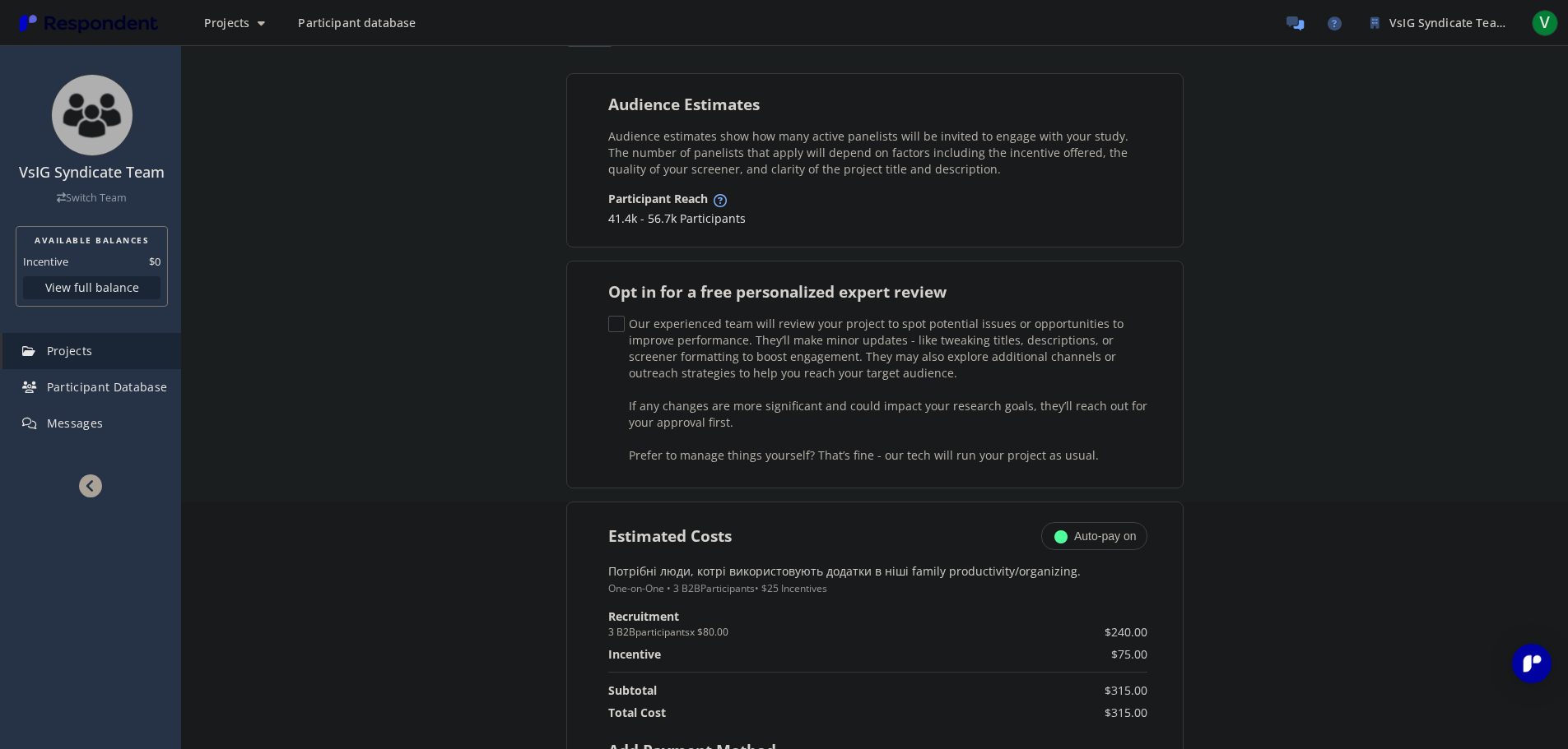
scroll to position [0, 0]
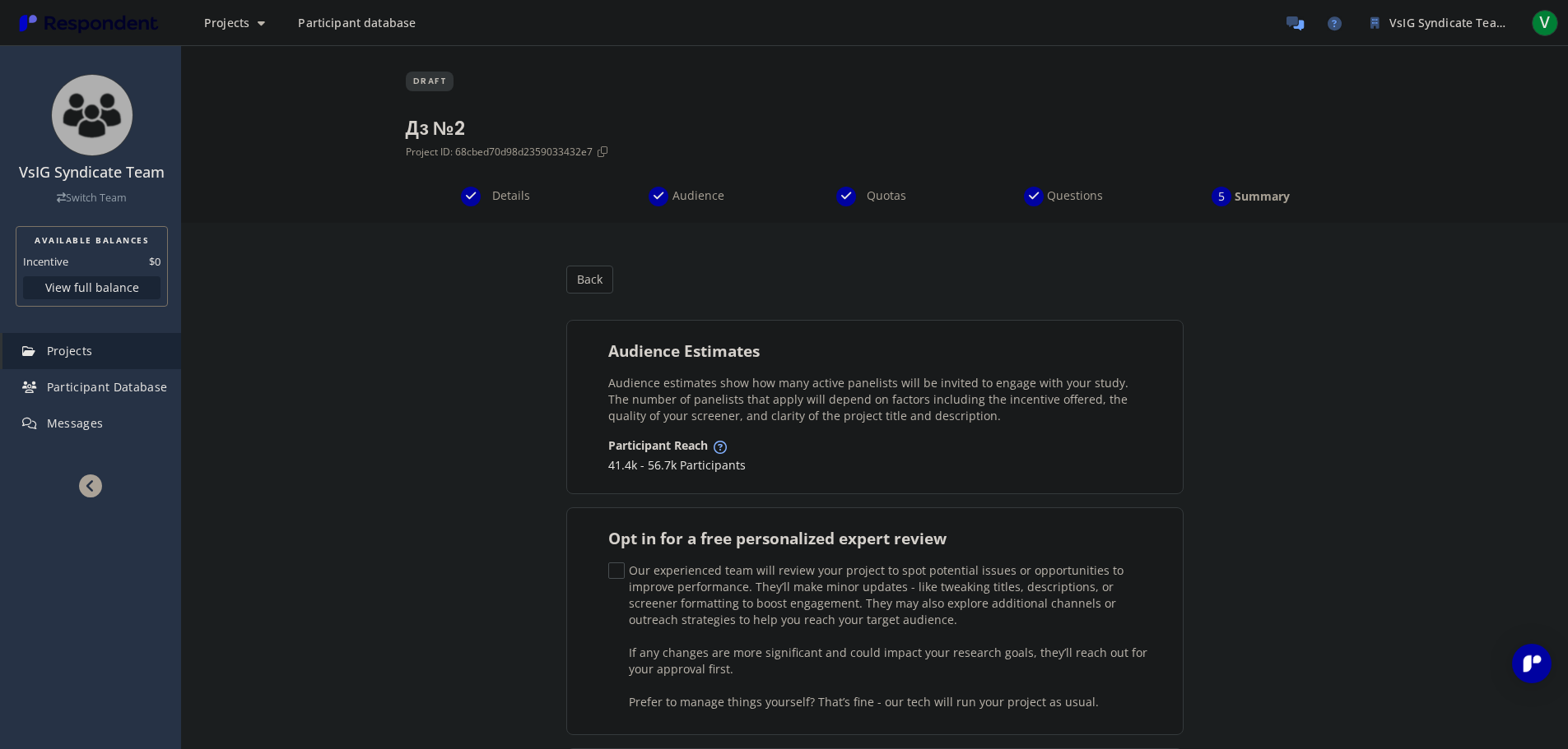
click at [674, 186] on div "DRAFT Дз №2 Project ID: 68cbed70d98d2359033432e7" at bounding box center [875, 116] width 938 height 141
click at [706, 200] on span "Audience" at bounding box center [699, 196] width 55 height 17
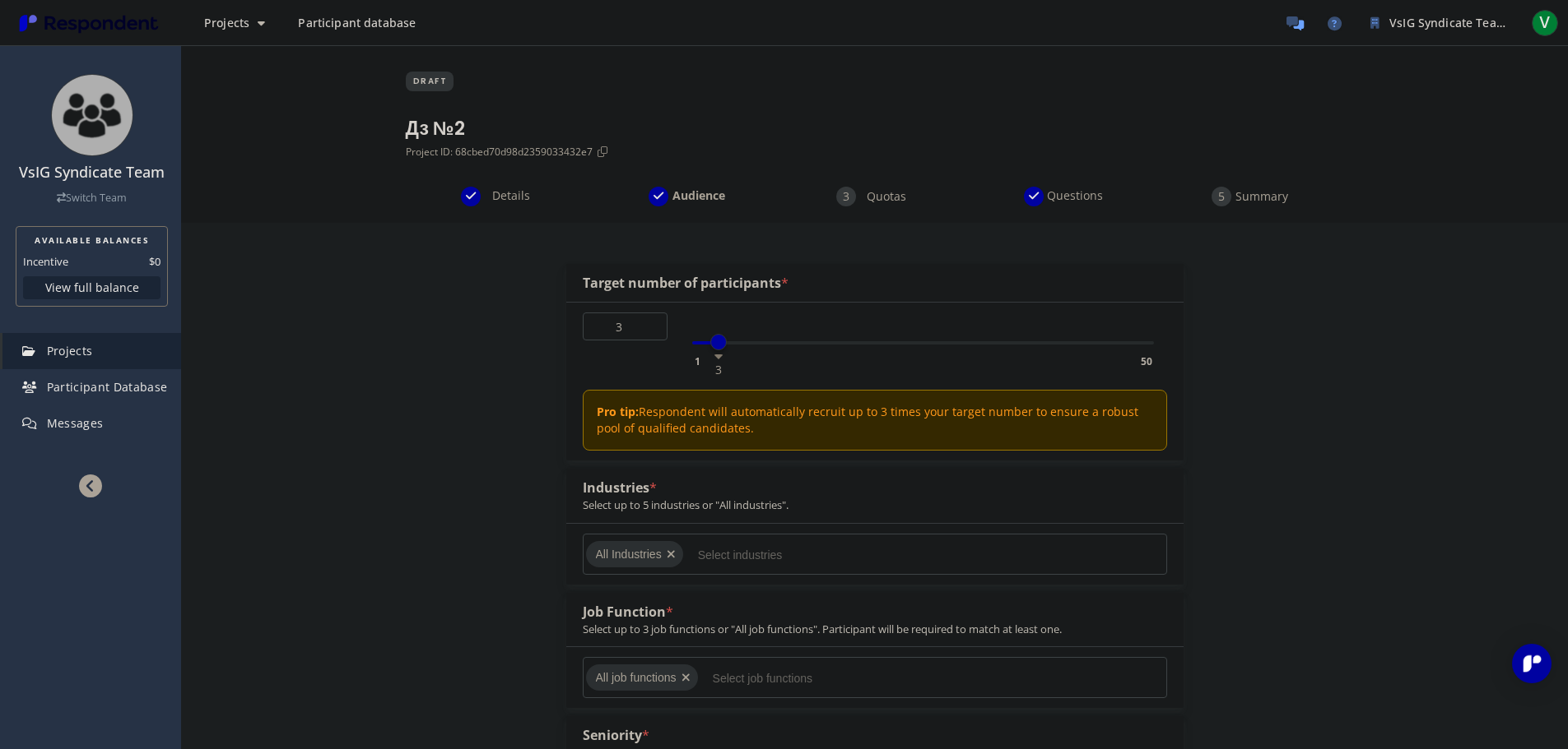
scroll to position [83, 0]
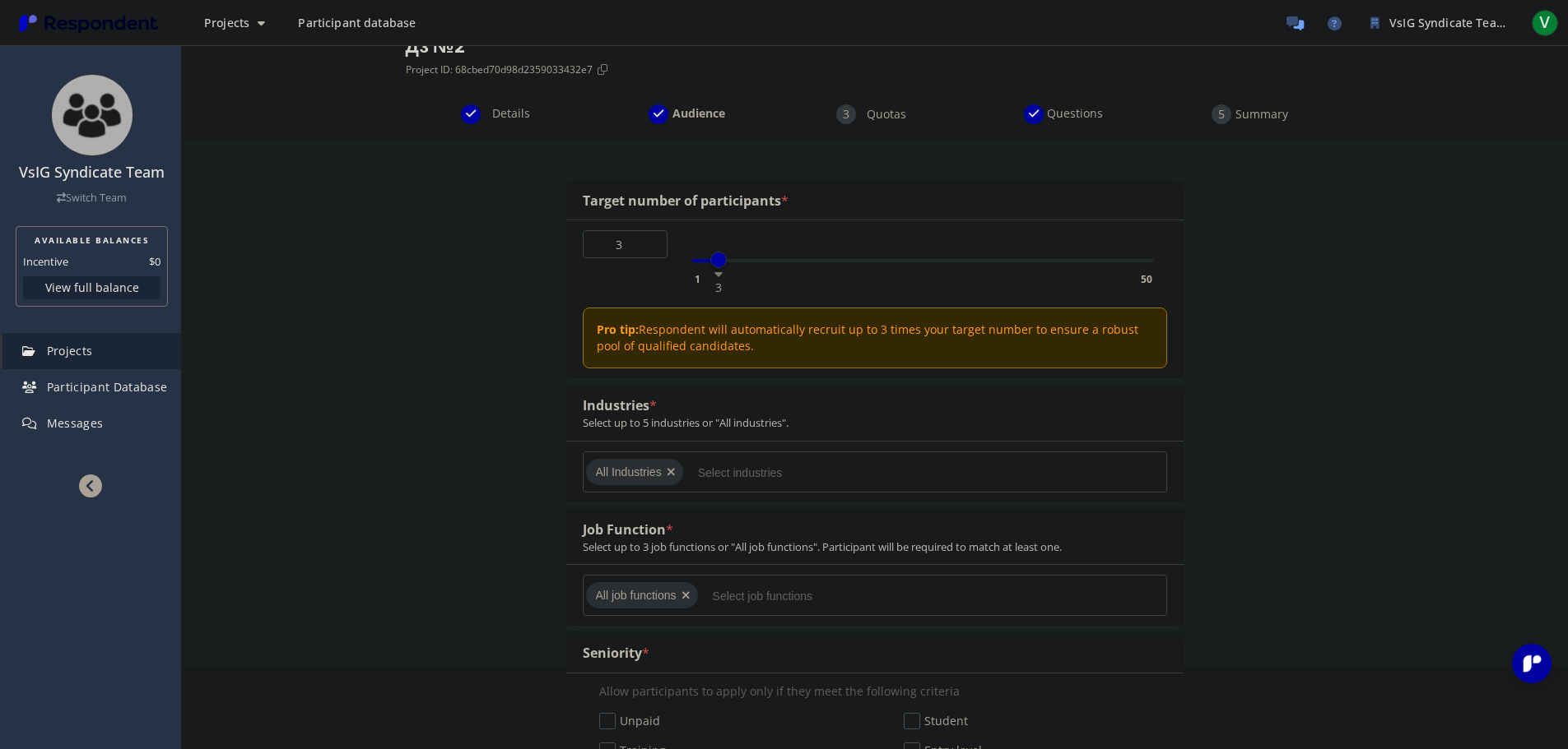
click at [712, 474] on input "Select industries" at bounding box center [821, 473] width 247 height 28
click at [762, 581] on md-chips-wrap "All job functions" at bounding box center [875, 595] width 584 height 41
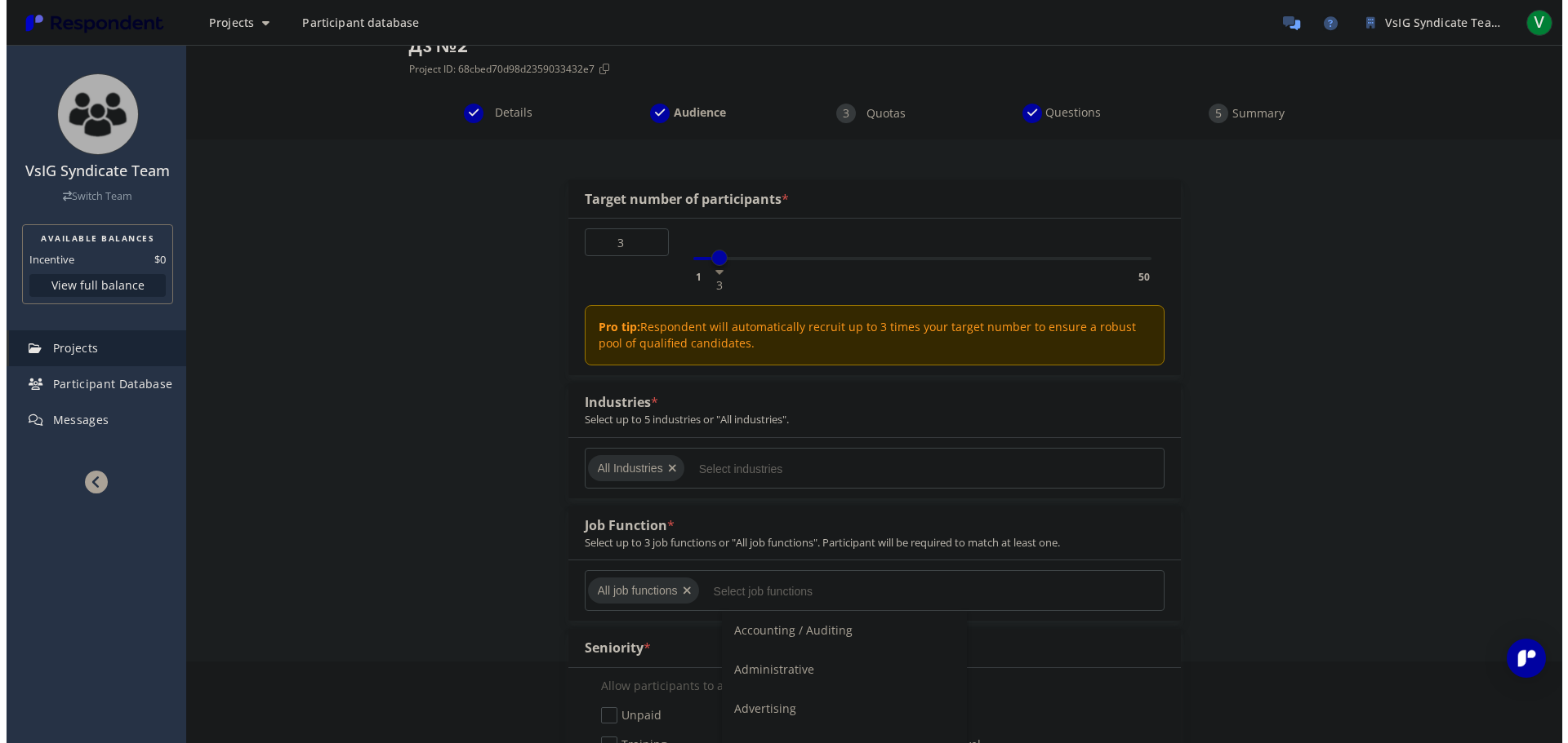
scroll to position [0, 0]
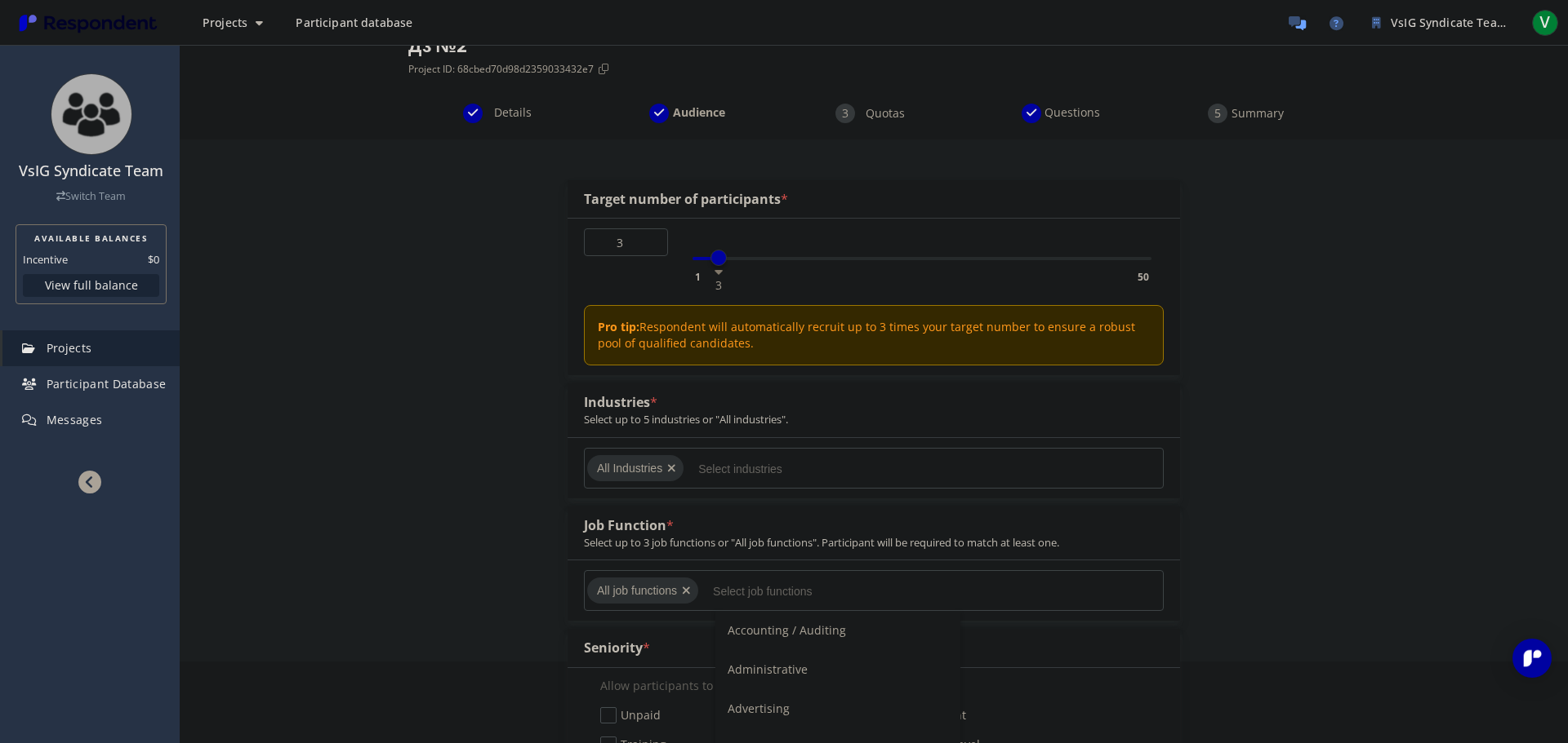
click at [765, 588] on input "Select job functions" at bounding box center [835, 592] width 245 height 28
click at [732, 518] on div "Job Function * Select up to 3 job functions or "All job functions". Participant…" at bounding box center [816, 533] width 475 height 34
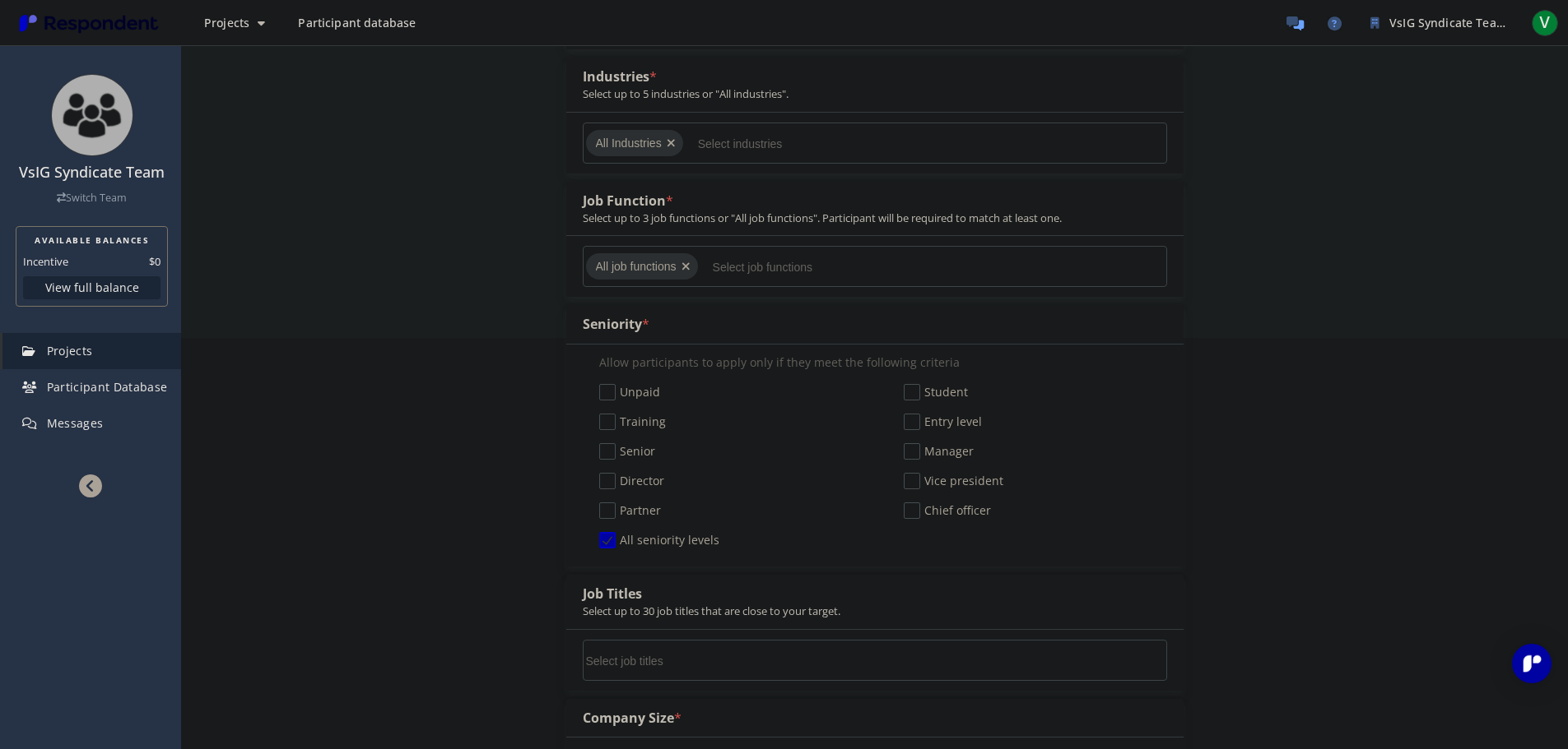
scroll to position [576, 0]
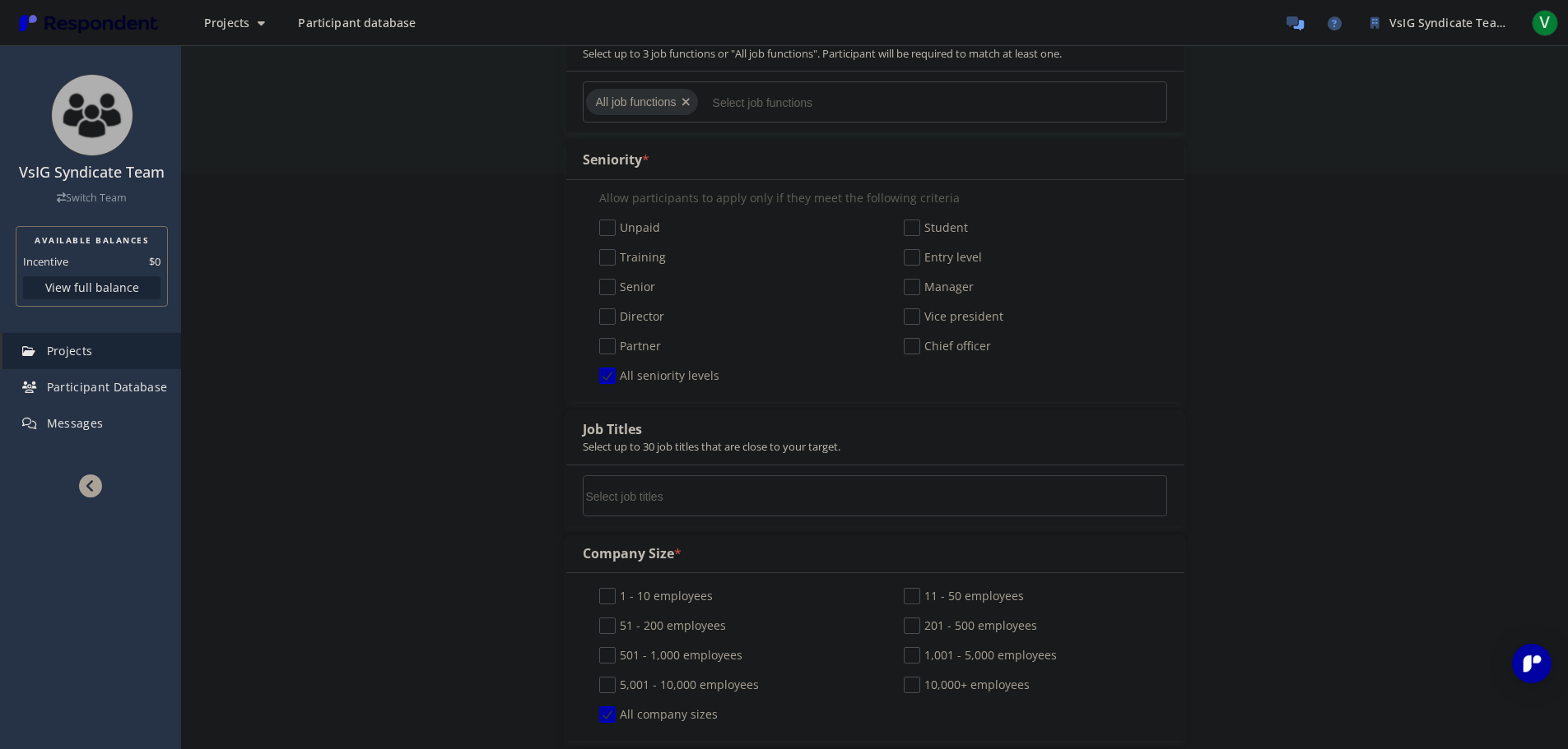
click at [717, 504] on input "Select job titles" at bounding box center [710, 496] width 247 height 28
click at [371, 496] on div "Details Audience Quotas Questions Summary Internal Project Name * Дз №2 This is…" at bounding box center [874, 760] width 1387 height 2299
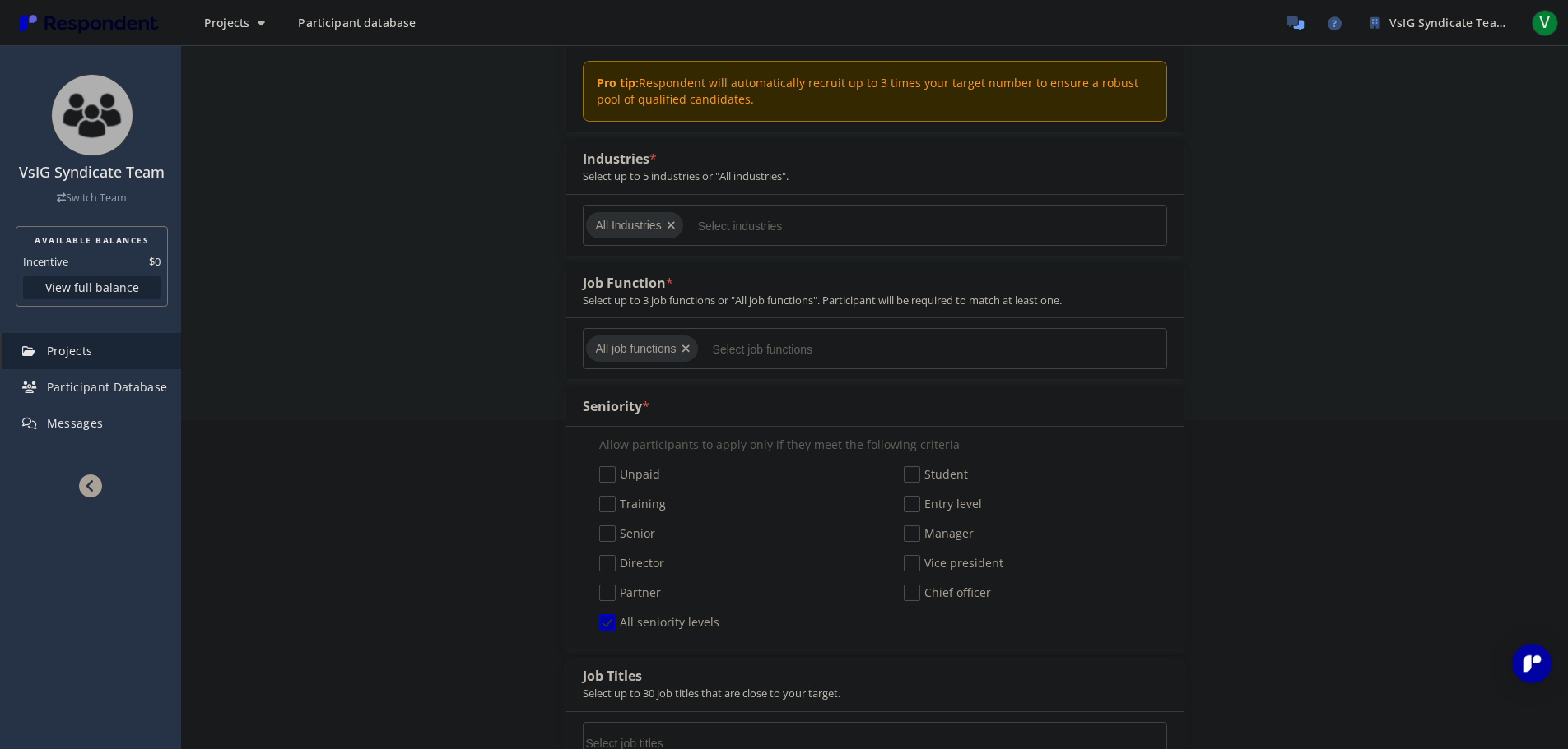
scroll to position [0, 0]
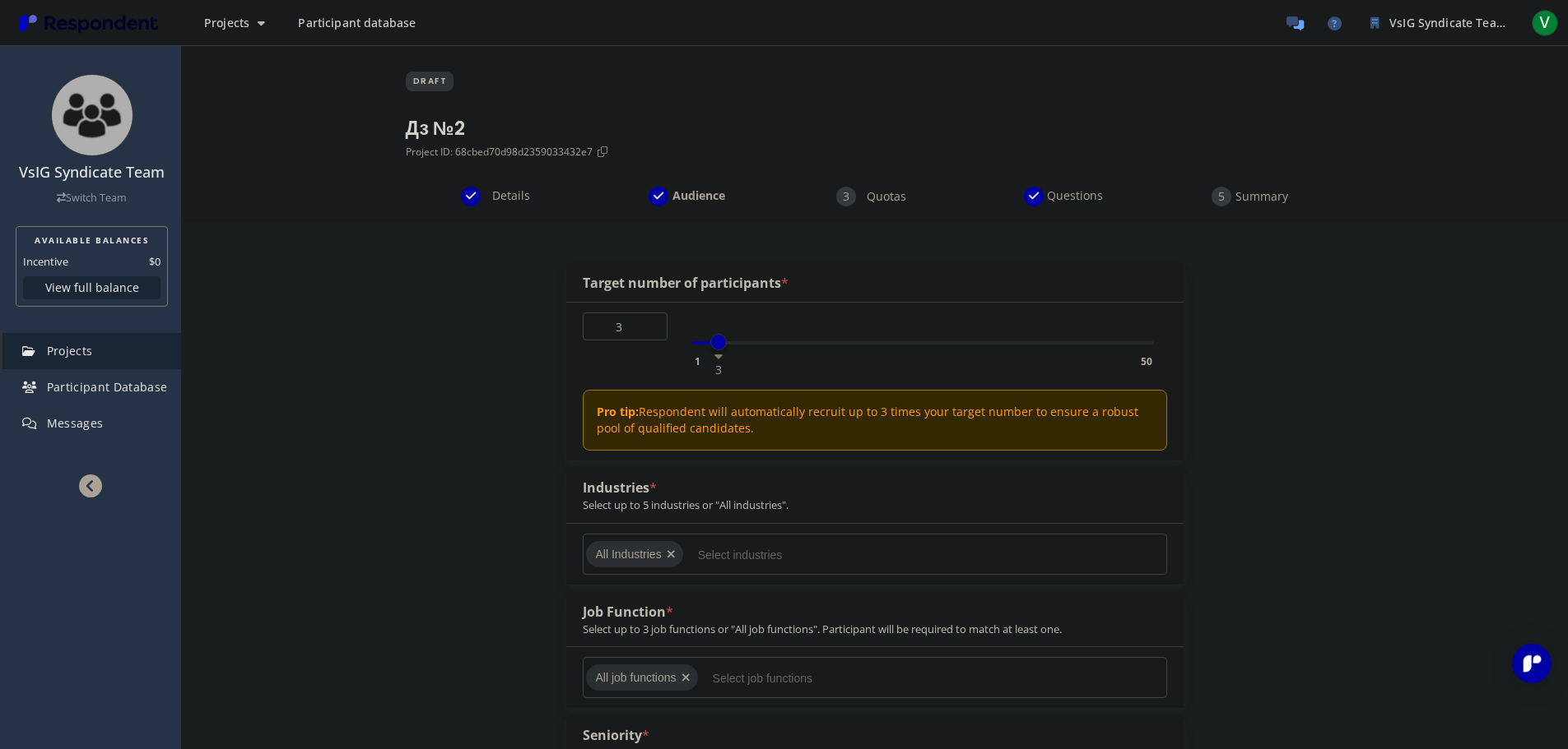
click at [515, 195] on span "Details" at bounding box center [511, 196] width 55 height 17
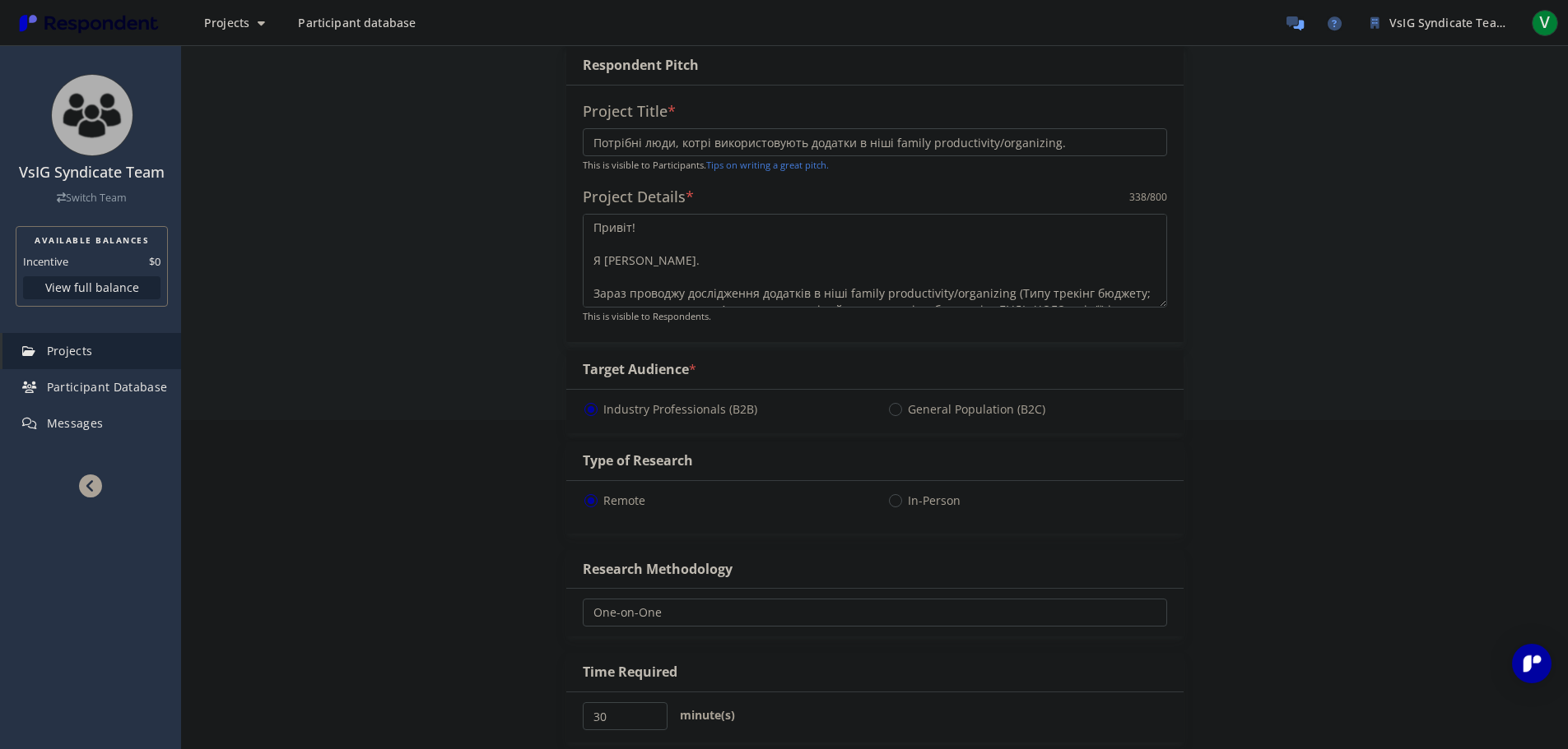
scroll to position [576, 0]
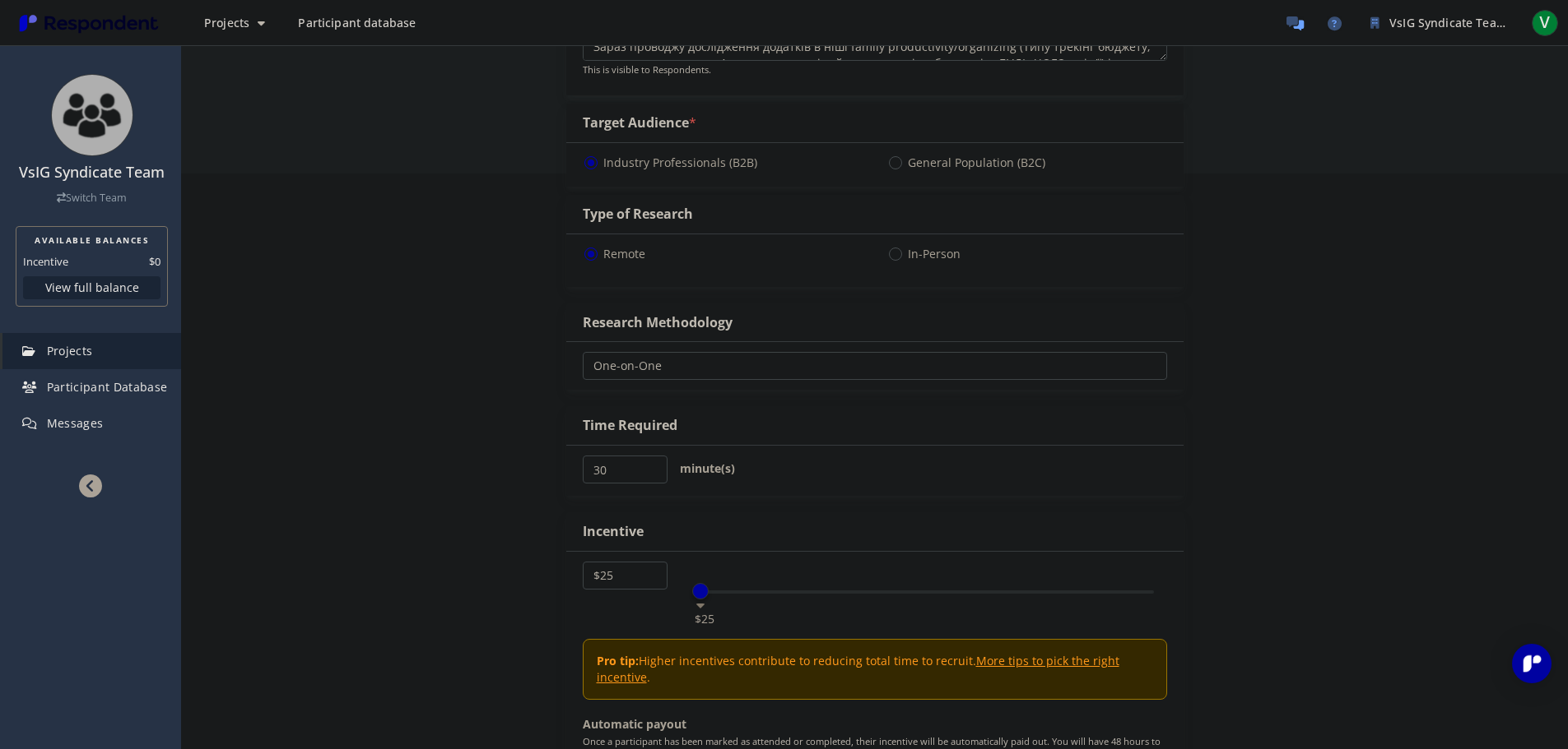
click at [909, 160] on span "General Population (B2C)" at bounding box center [966, 162] width 158 height 19
click at [898, 160] on input "General Population (B2C)" at bounding box center [893, 161] width 11 height 11
radio input "true"
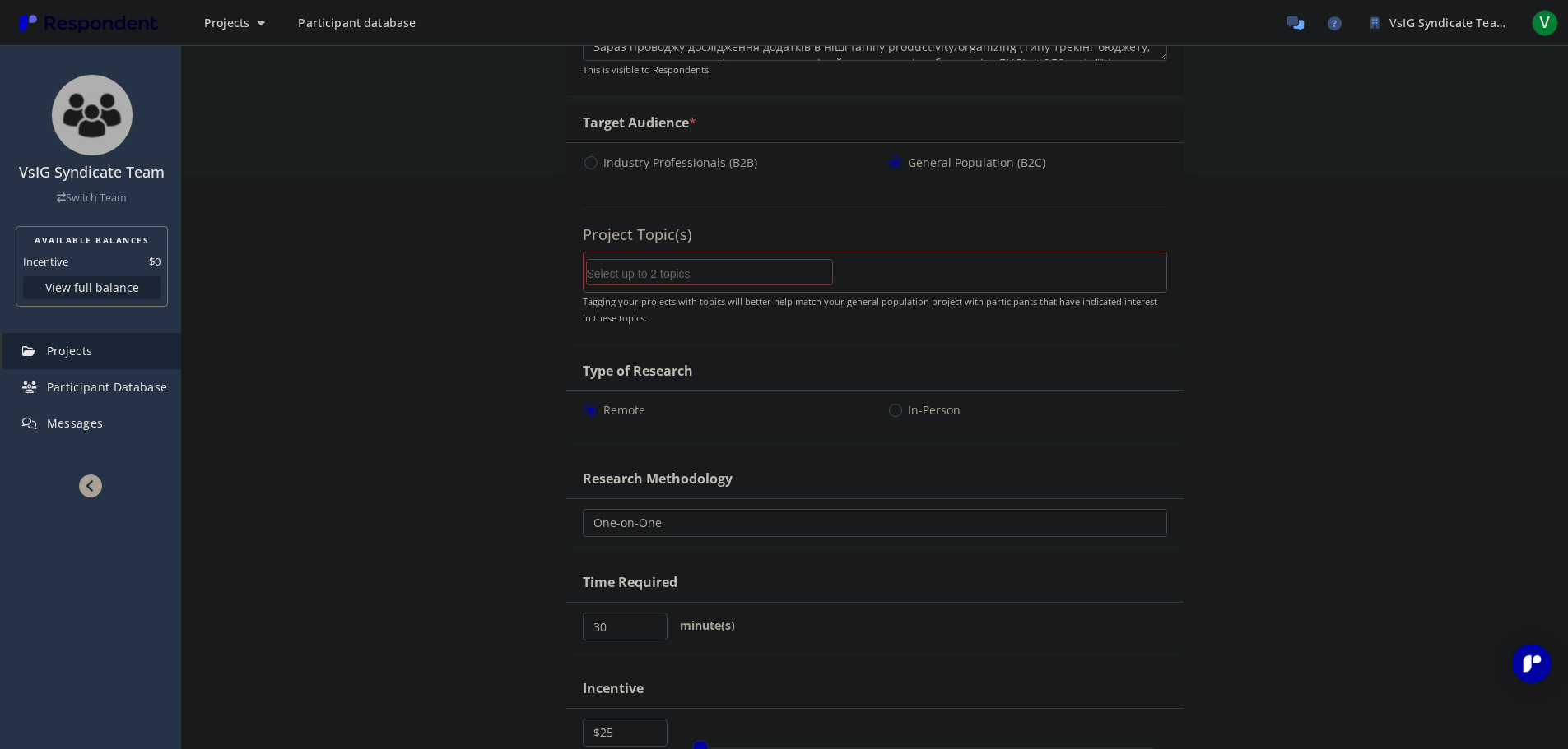
select select "number:25"
click at [768, 268] on input "Select up to 2 topics" at bounding box center [710, 273] width 245 height 28
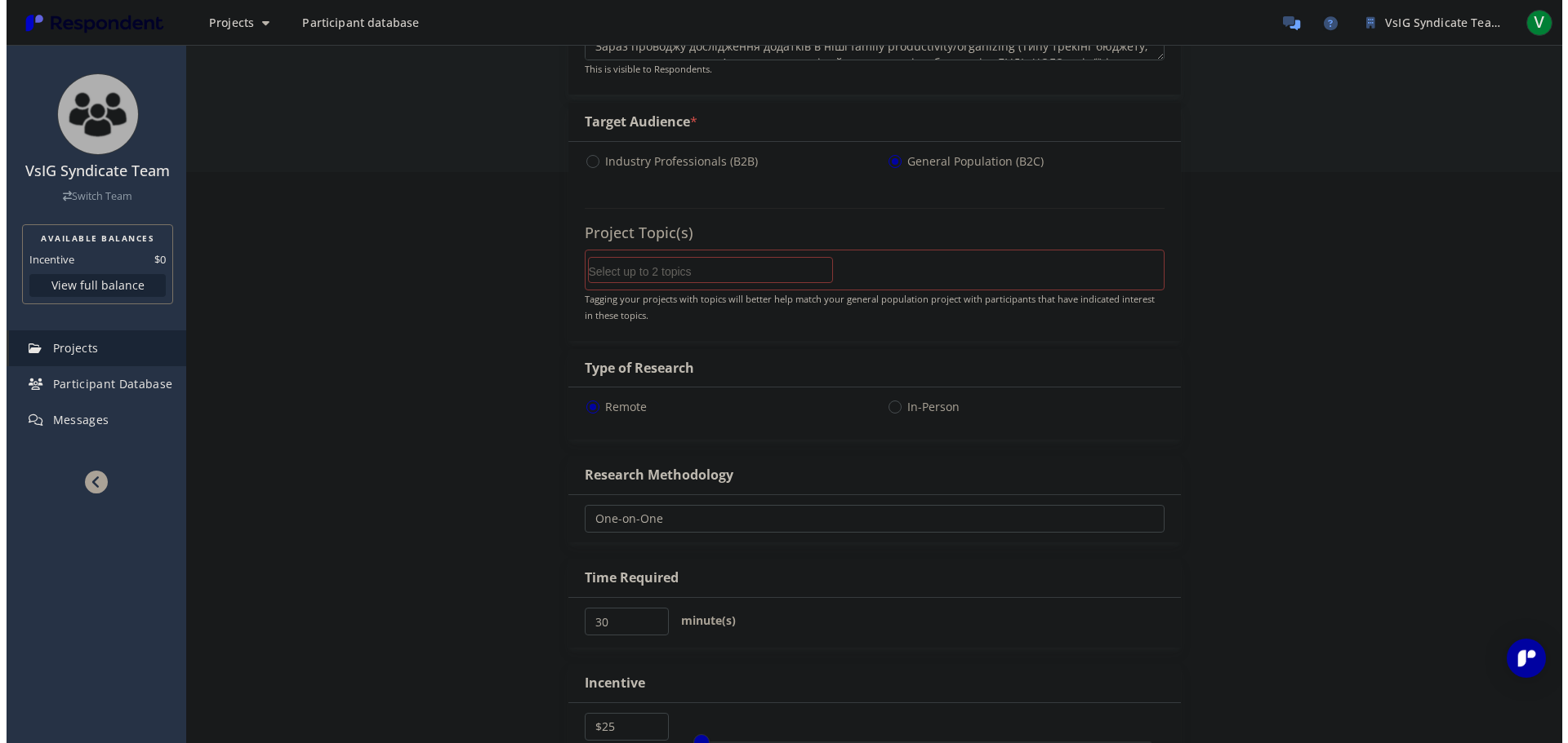
scroll to position [0, 0]
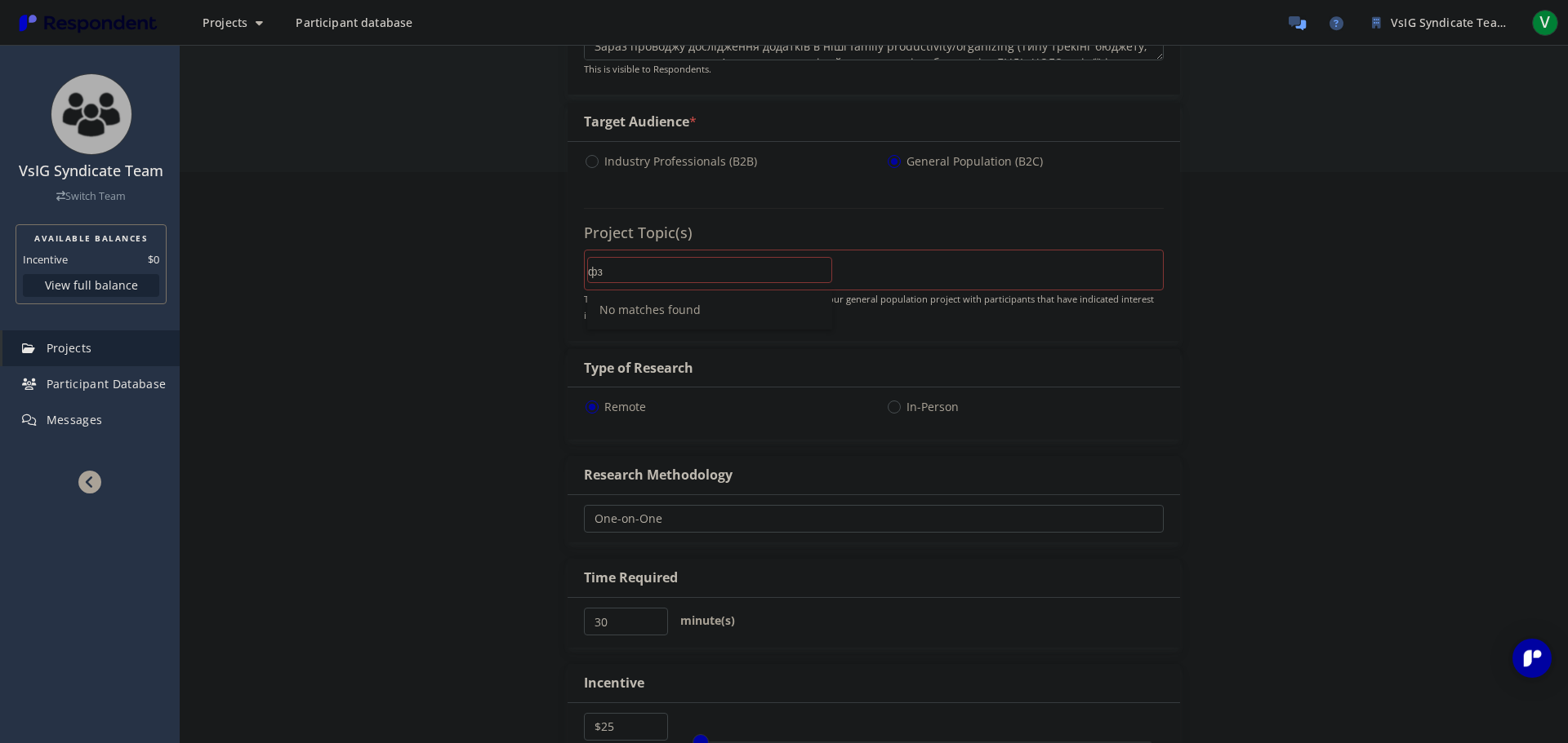
type input "ф"
type input "a"
type input "fami"
click at [777, 299] on li "Family & Relationships" at bounding box center [710, 310] width 245 height 40
type input "o"
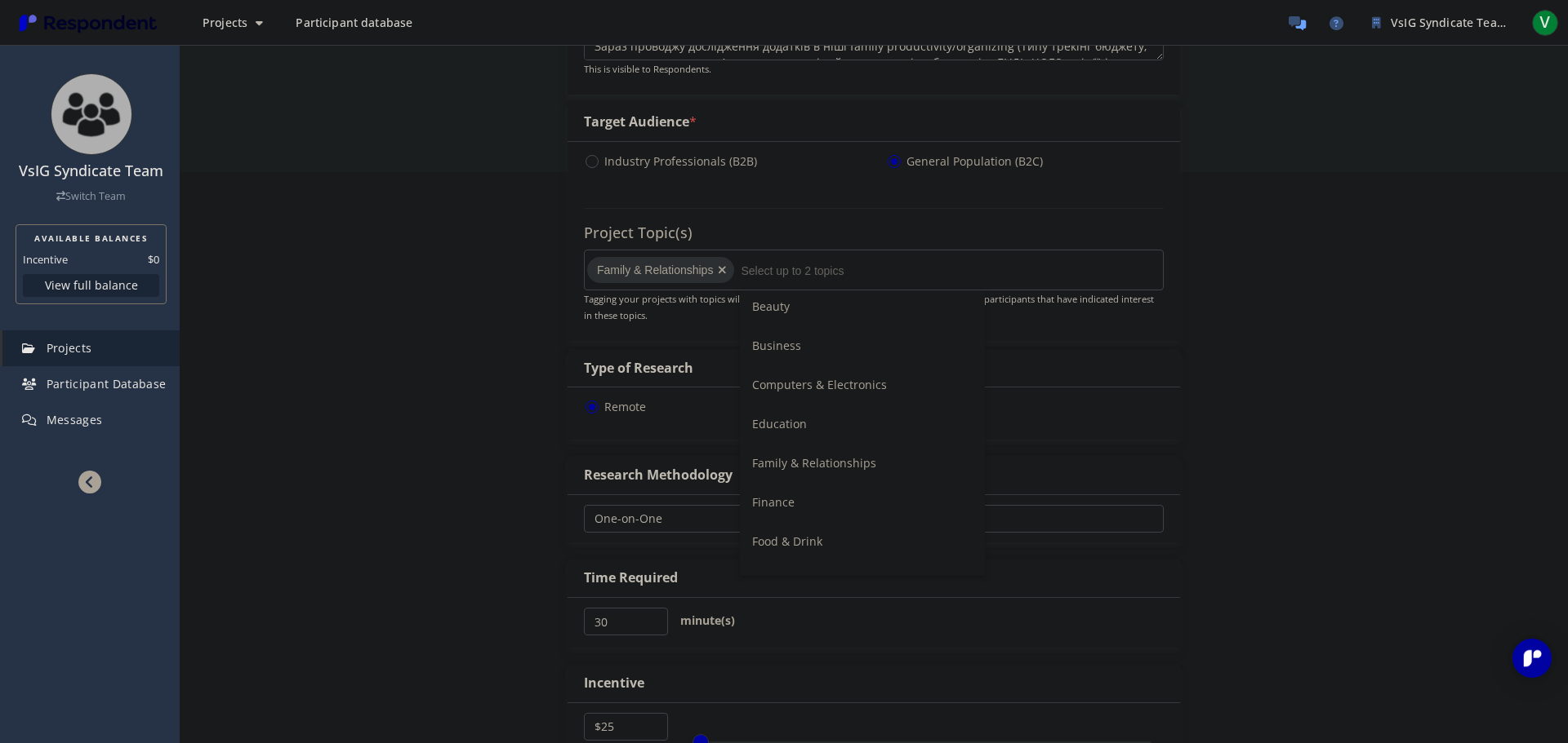
scroll to position [163, 0]
click at [839, 421] on li "Finance" at bounding box center [862, 421] width 245 height 40
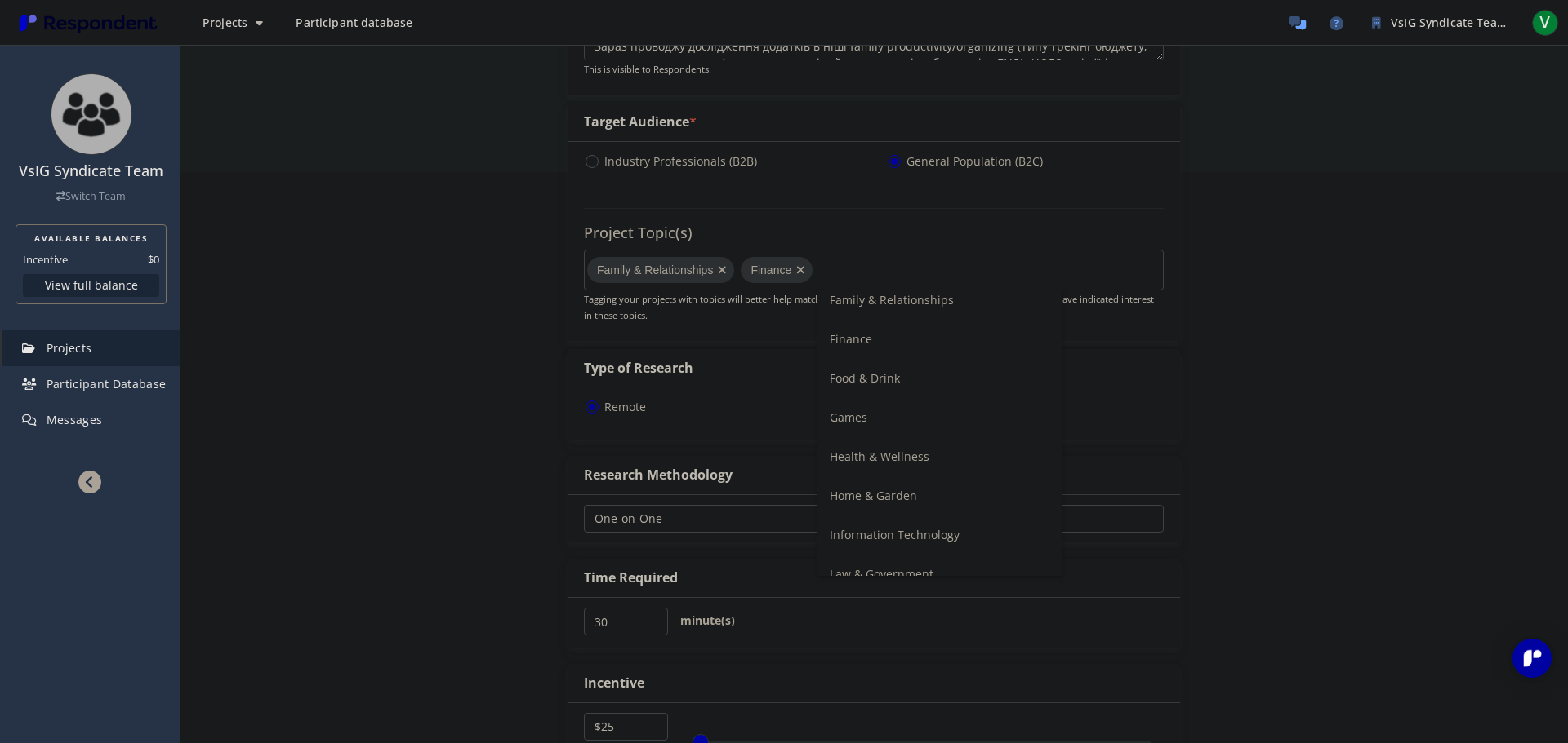
scroll to position [326, 0]
click at [908, 418] on span "Home & Garden" at bounding box center [873, 414] width 87 height 15
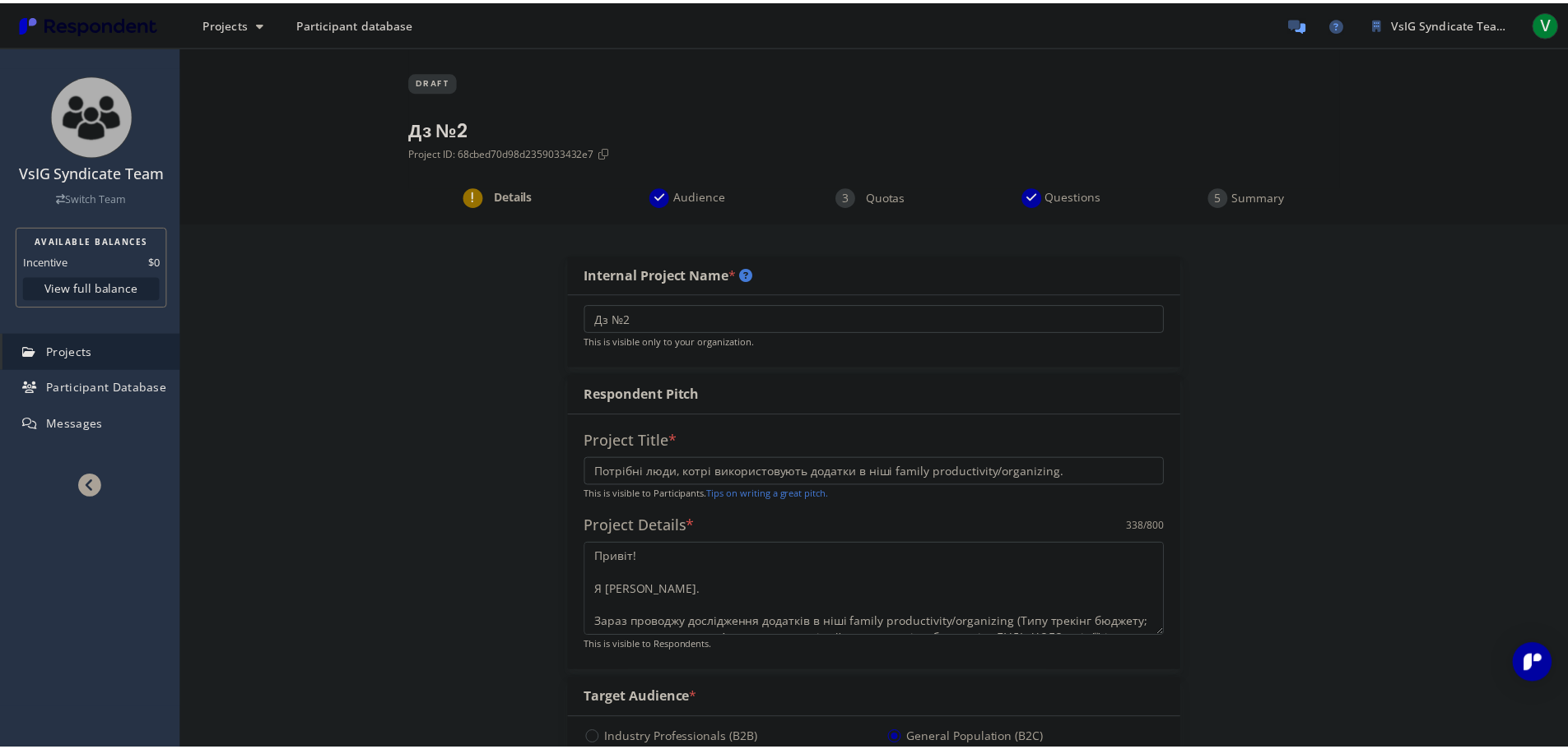
scroll to position [576, 0]
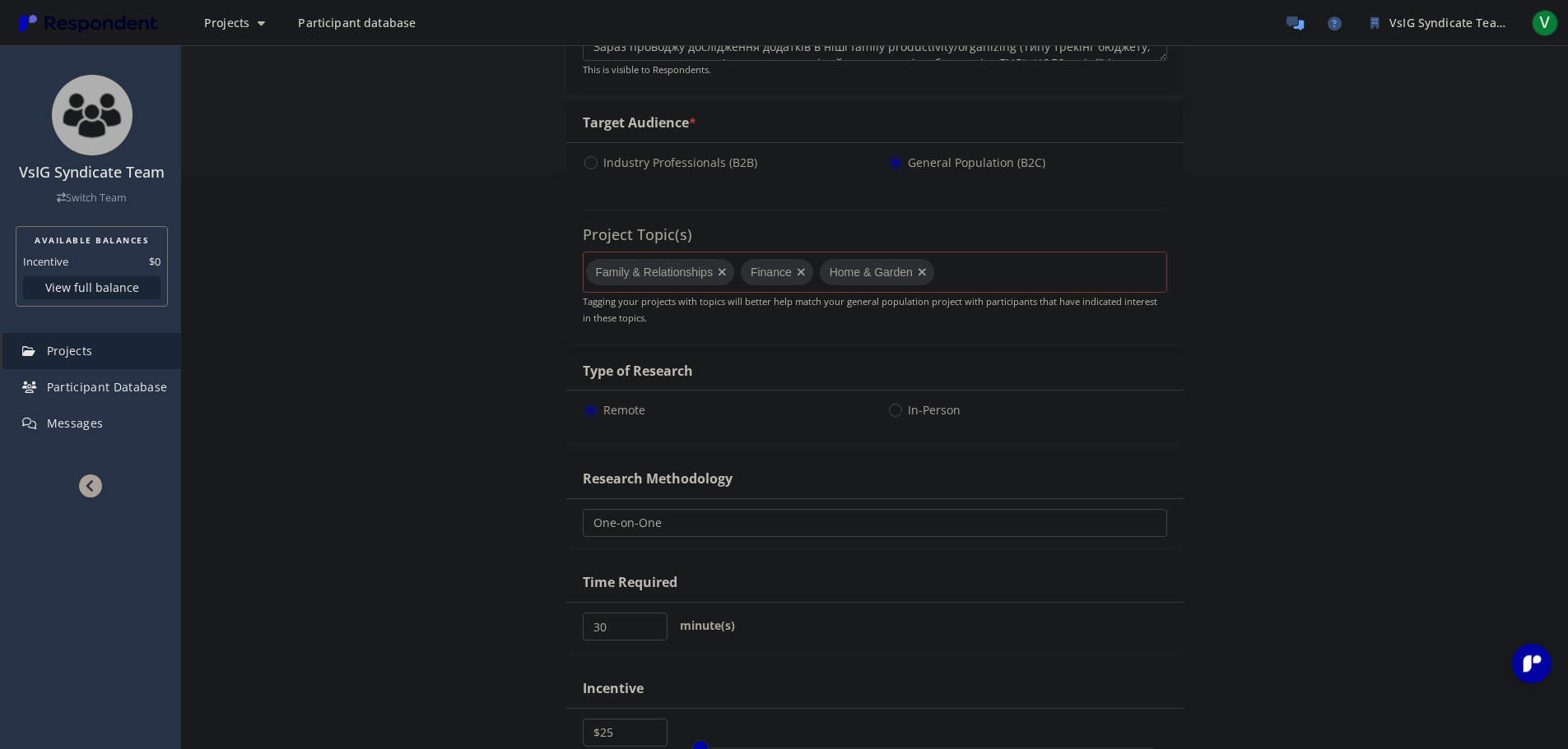
click at [963, 270] on md-chips-wrap "Family & Relationships Finance Home & Garden" at bounding box center [875, 272] width 584 height 41
click at [916, 274] on icon "Remove Home & Garden" at bounding box center [922, 271] width 24 height 26
click at [910, 272] on md-chips-wrap "Family & Relationships Finance" at bounding box center [875, 272] width 584 height 41
click at [914, 280] on md-chips-wrap "Family & Relationships Finance" at bounding box center [875, 272] width 584 height 41
click at [888, 273] on md-chips-wrap "Family & Relationships Finance" at bounding box center [875, 272] width 584 height 41
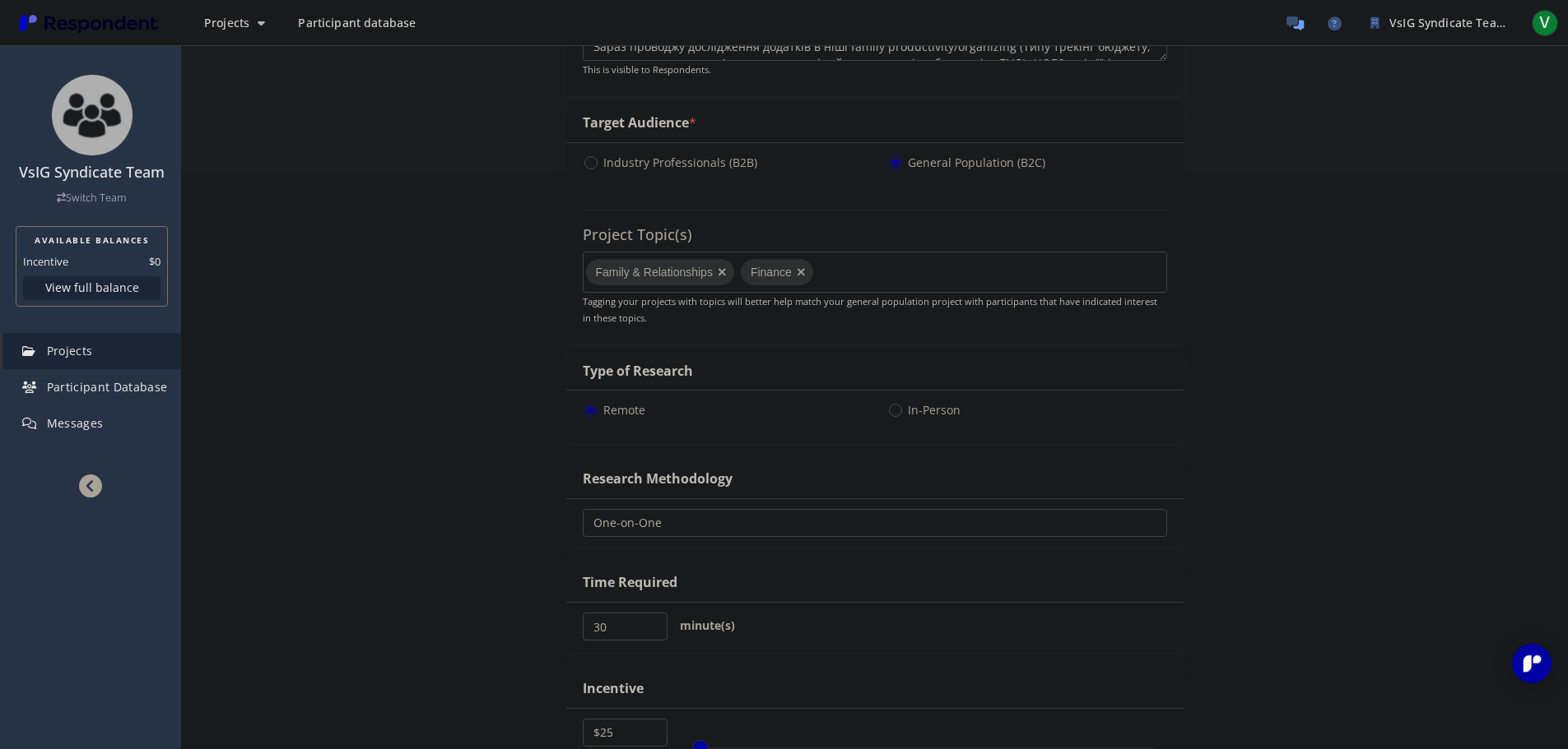
click at [844, 274] on md-chips-wrap "Family & Relationships Finance" at bounding box center [875, 272] width 584 height 41
click at [842, 274] on md-chips-wrap "Family & Relationships Finance" at bounding box center [875, 272] width 584 height 41
click at [836, 273] on md-chips-wrap "Family & Relationships Finance" at bounding box center [875, 272] width 584 height 41
click at [812, 271] on md-chips-wrap "Family & Relationships Finance" at bounding box center [875, 272] width 584 height 41
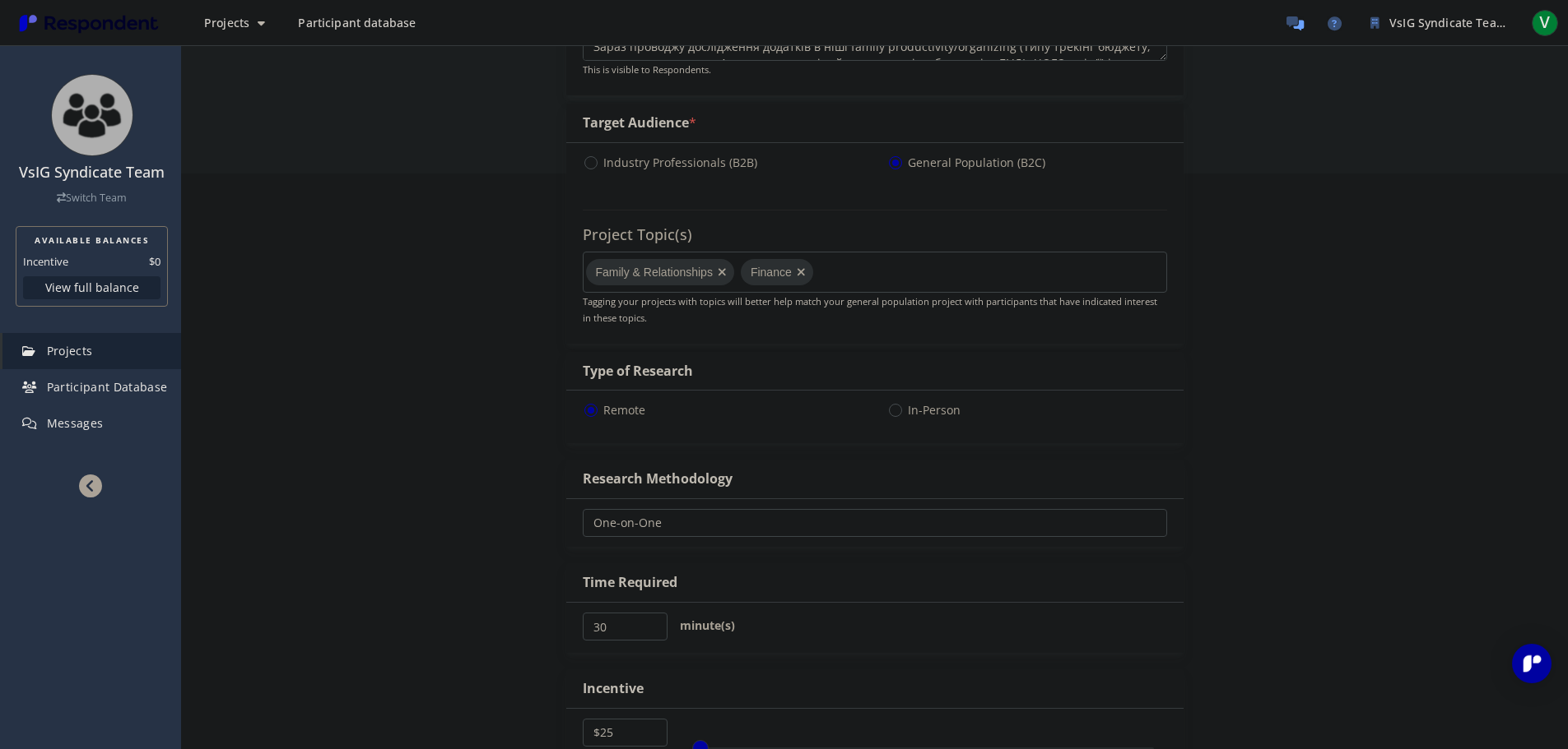
click at [814, 267] on md-chips-wrap "Family & Relationships Finance" at bounding box center [875, 272] width 584 height 41
click at [842, 274] on md-chips-wrap "Family & Relationships Finance" at bounding box center [875, 272] width 584 height 41
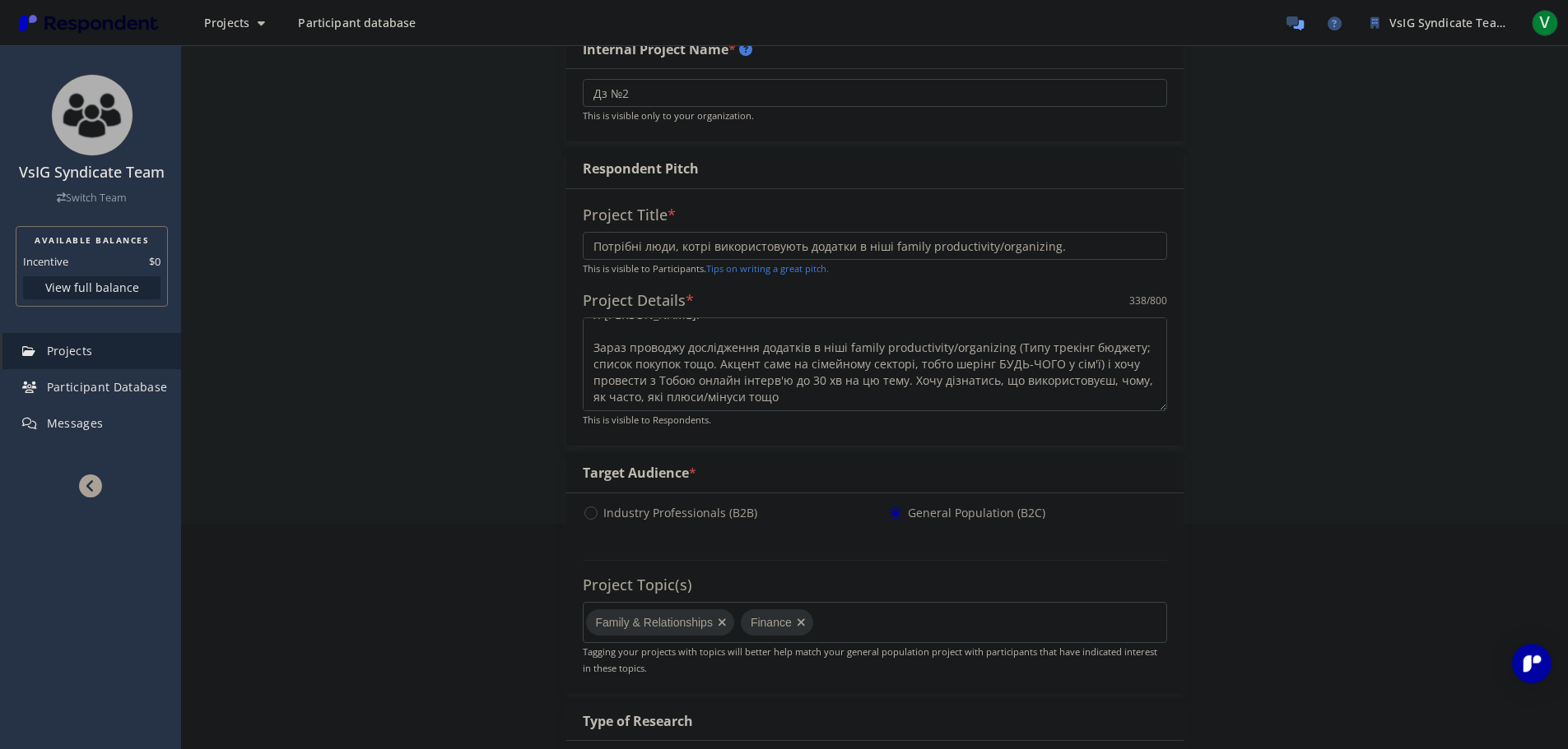
scroll to position [0, 0]
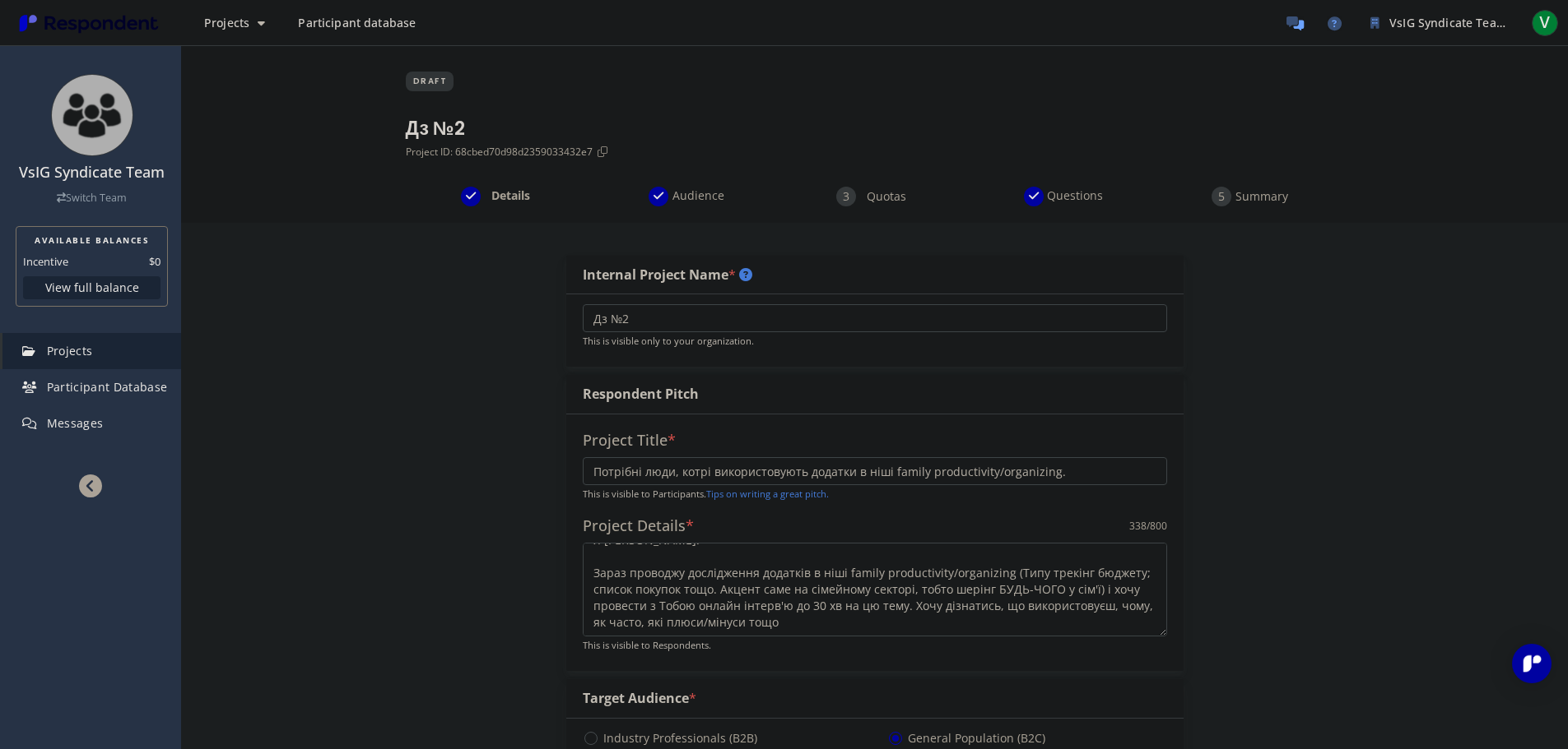
click at [1263, 207] on div "Details Audience Quotas Questions Summary" at bounding box center [874, 204] width 1387 height 36
click at [1264, 198] on span "Summary" at bounding box center [1262, 196] width 55 height 17
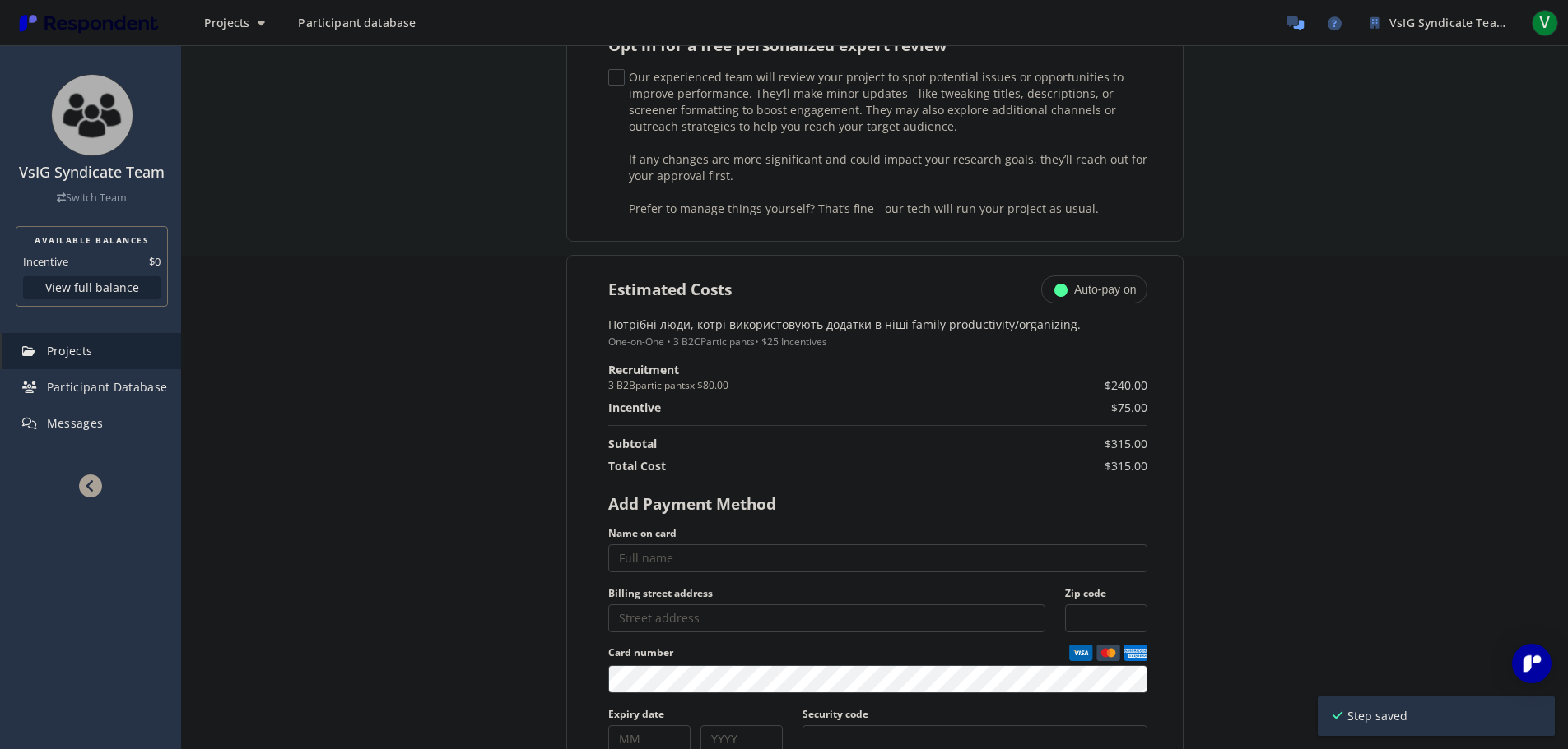
scroll to position [576, 0]
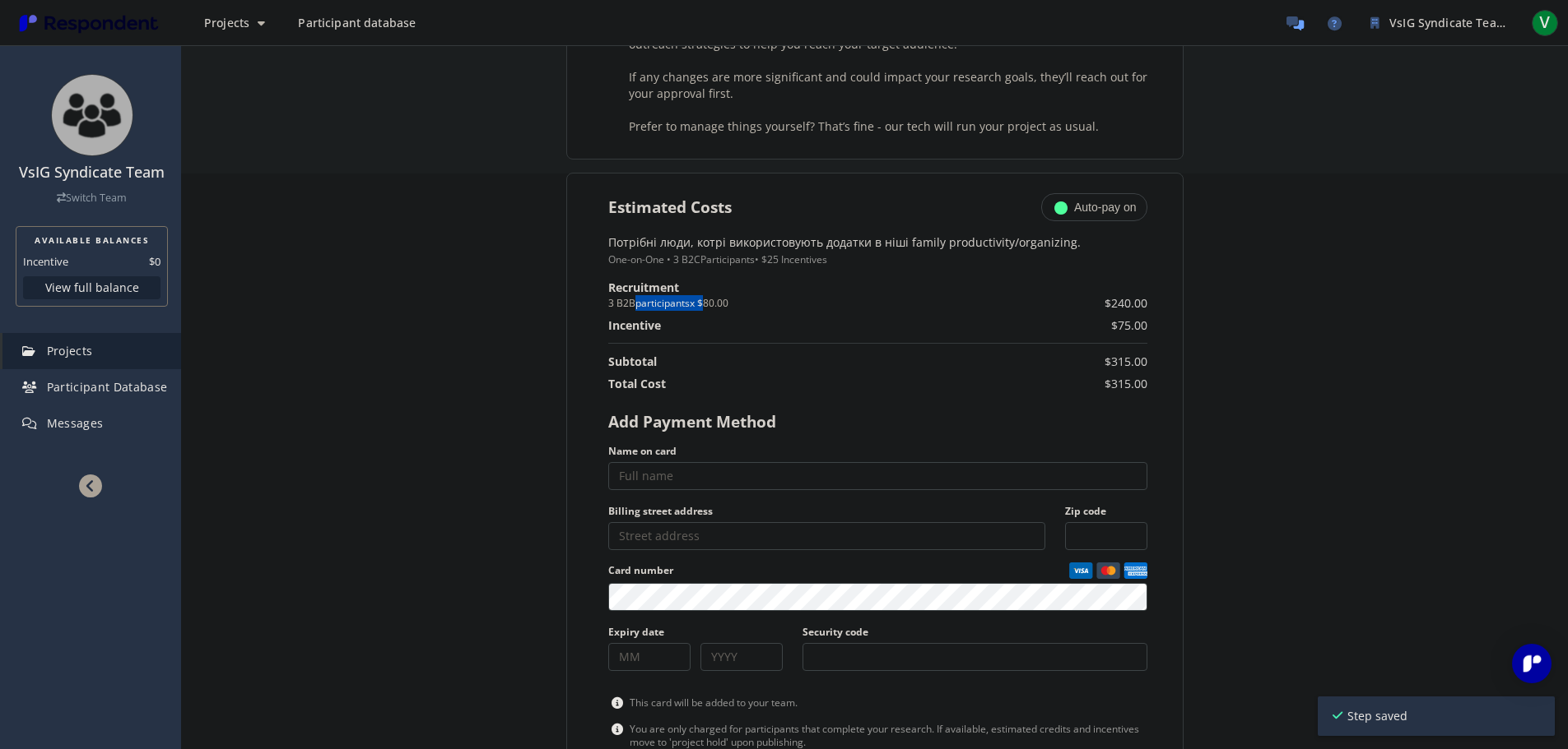
drag, startPoint x: 702, startPoint y: 302, endPoint x: 626, endPoint y: 300, distance: 76.0
click at [626, 300] on small "3 B2B participants x $80.00" at bounding box center [807, 303] width 397 height 16
drag, startPoint x: 690, startPoint y: 300, endPoint x: 590, endPoint y: 308, distance: 100.3
click at [590, 308] on section "Estimated Costs Auto-pay on Потрібні люди, котрі використовують додатки в ніші …" at bounding box center [875, 562] width 617 height 778
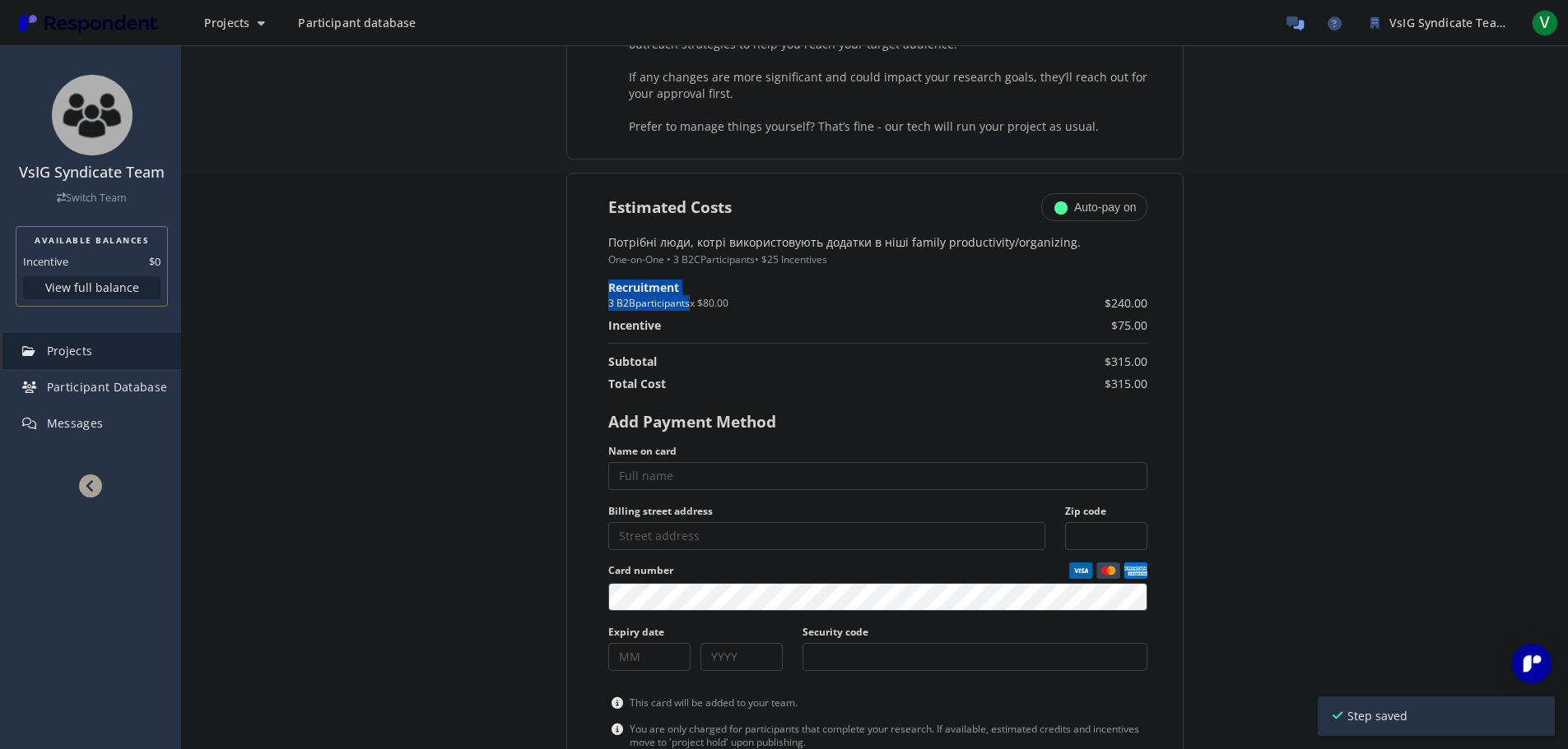
click at [634, 307] on small "3 B2B participants x $80.00" at bounding box center [807, 303] width 397 height 16
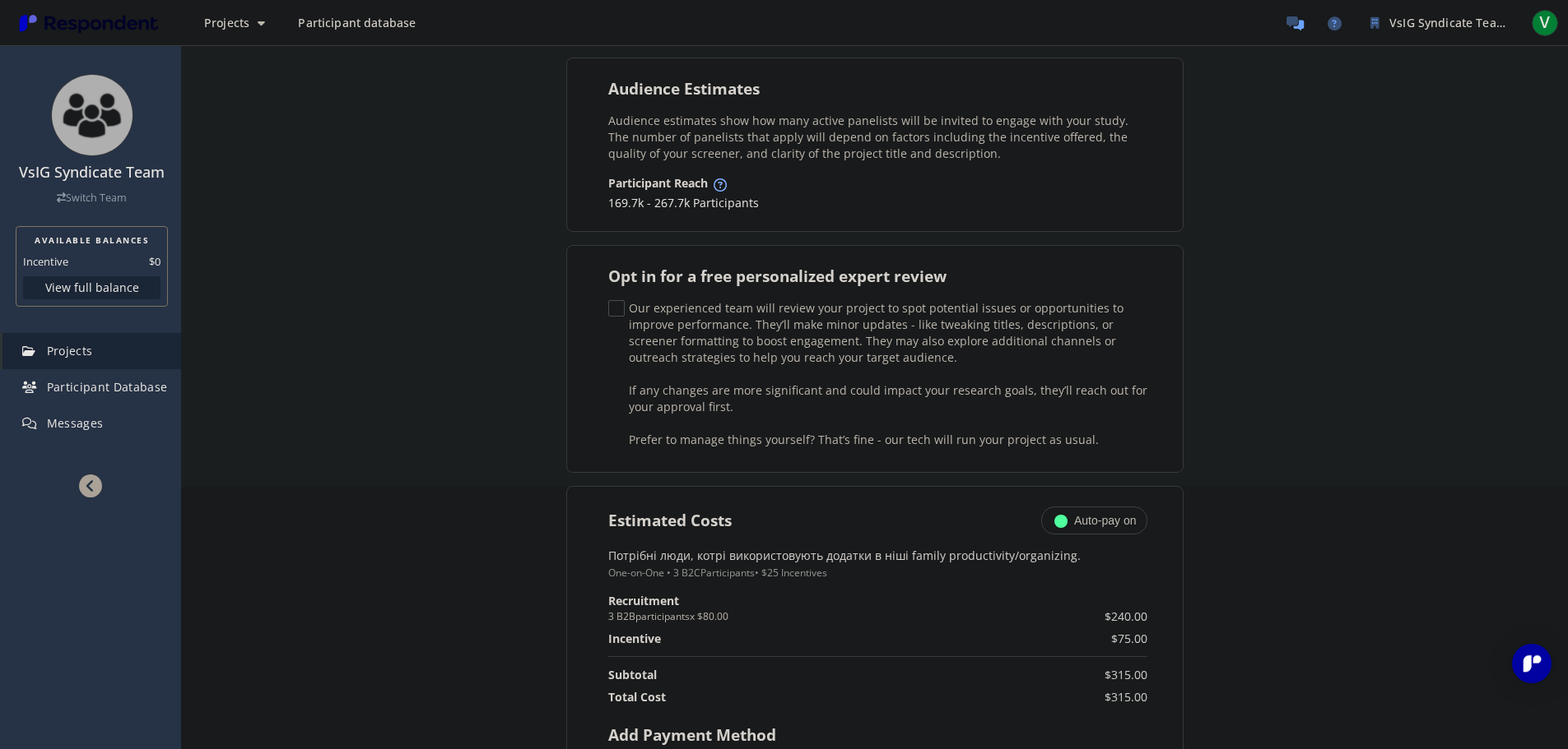
scroll to position [0, 0]
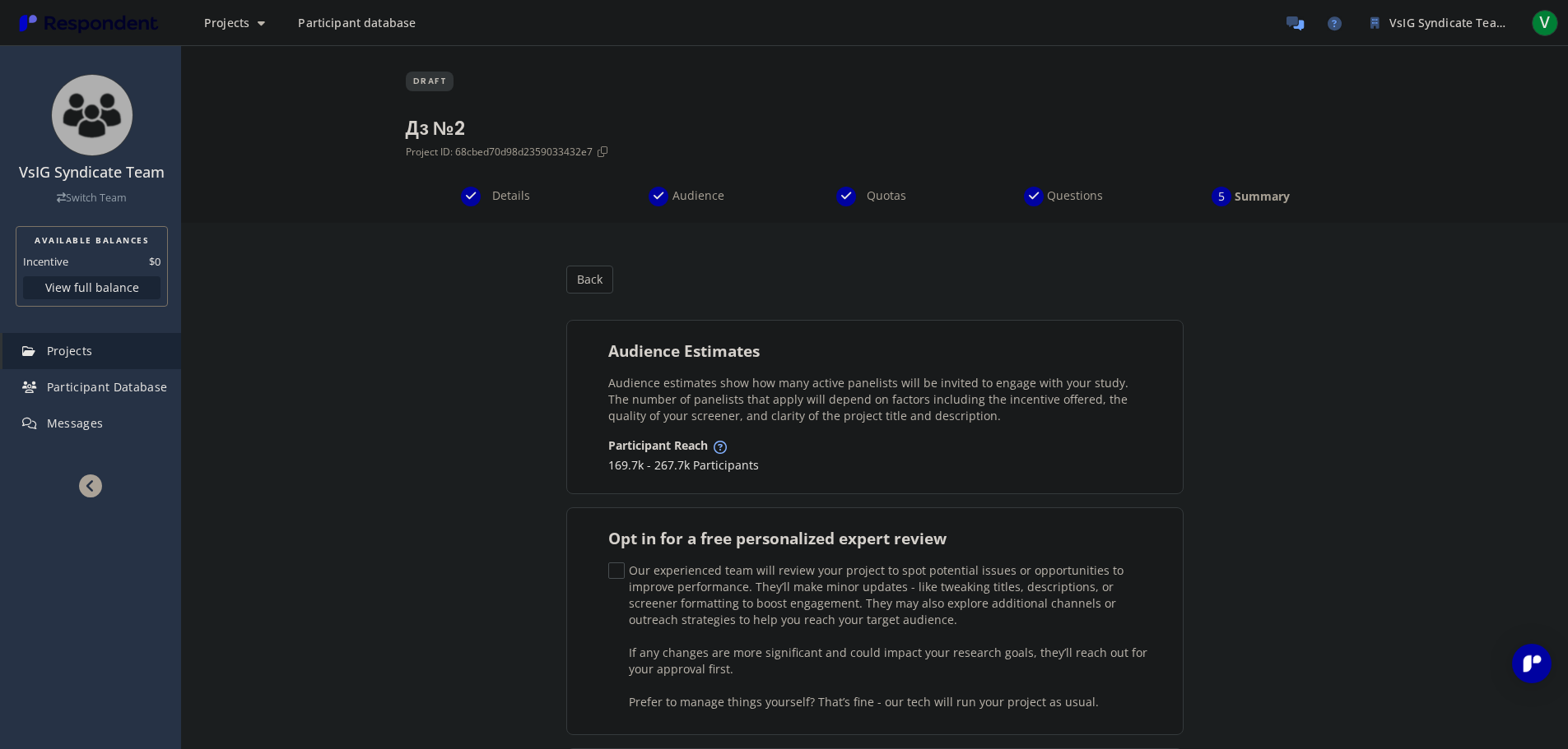
click at [517, 203] on span "Details" at bounding box center [511, 196] width 55 height 17
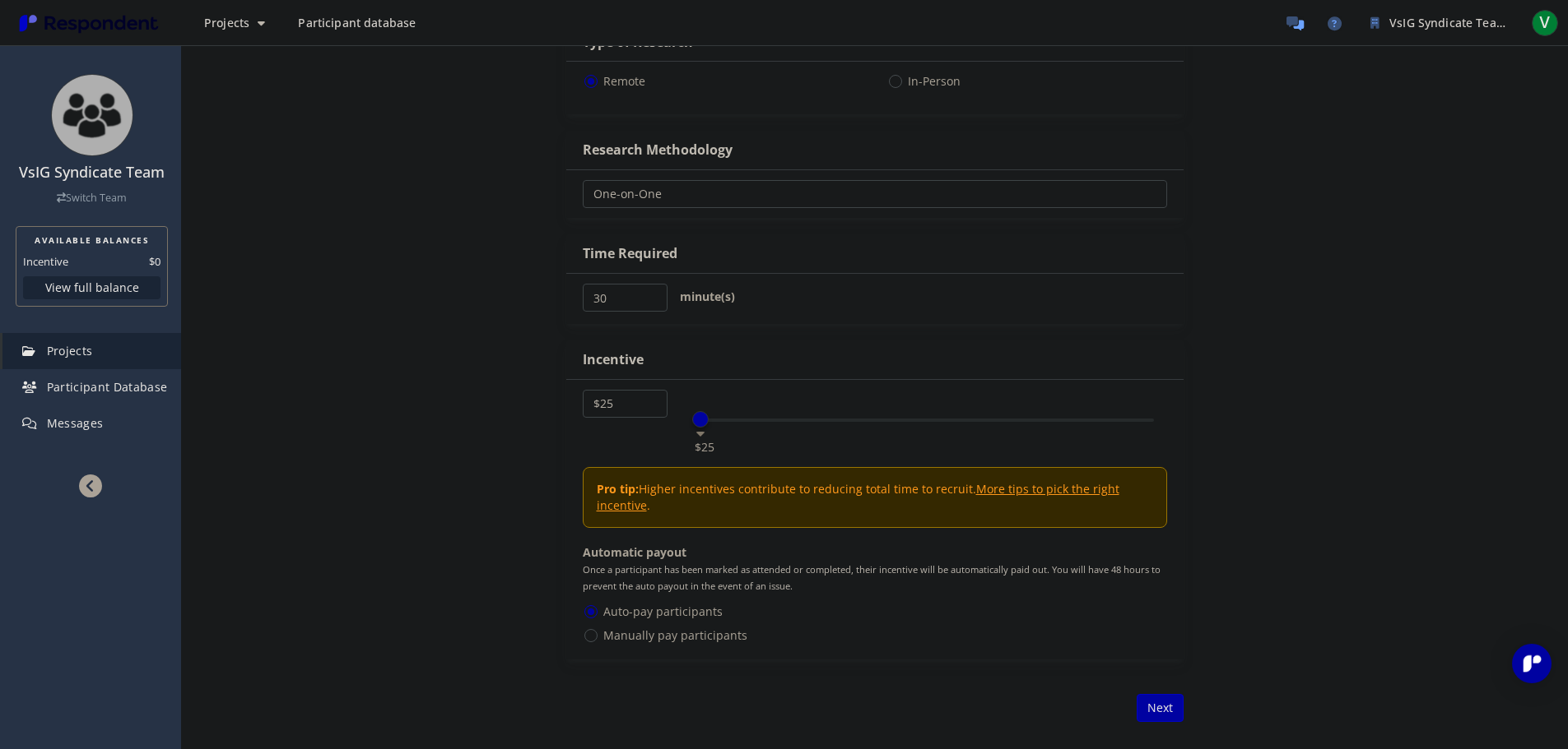
scroll to position [1069, 0]
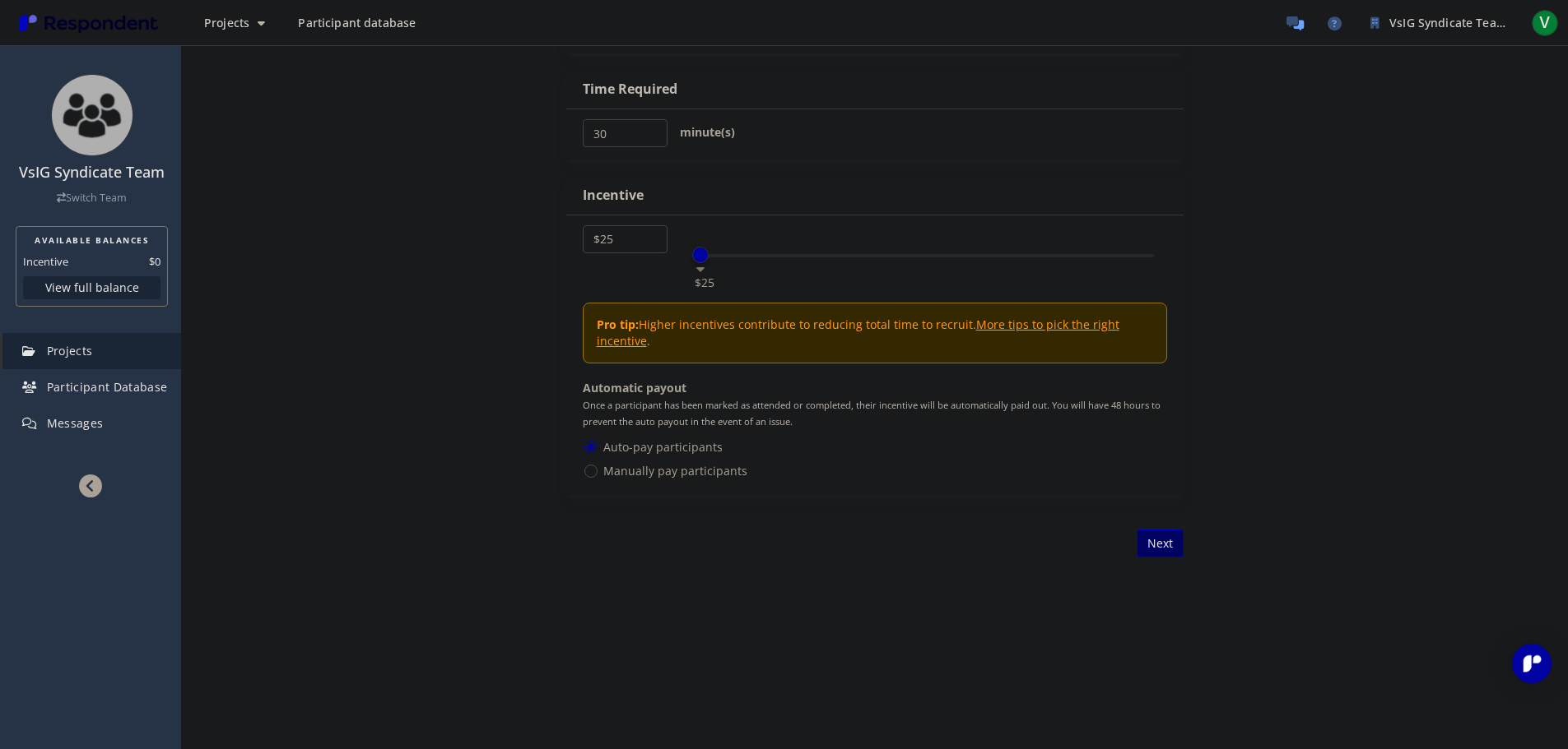
click at [1172, 542] on button "Next" at bounding box center [1160, 544] width 47 height 28
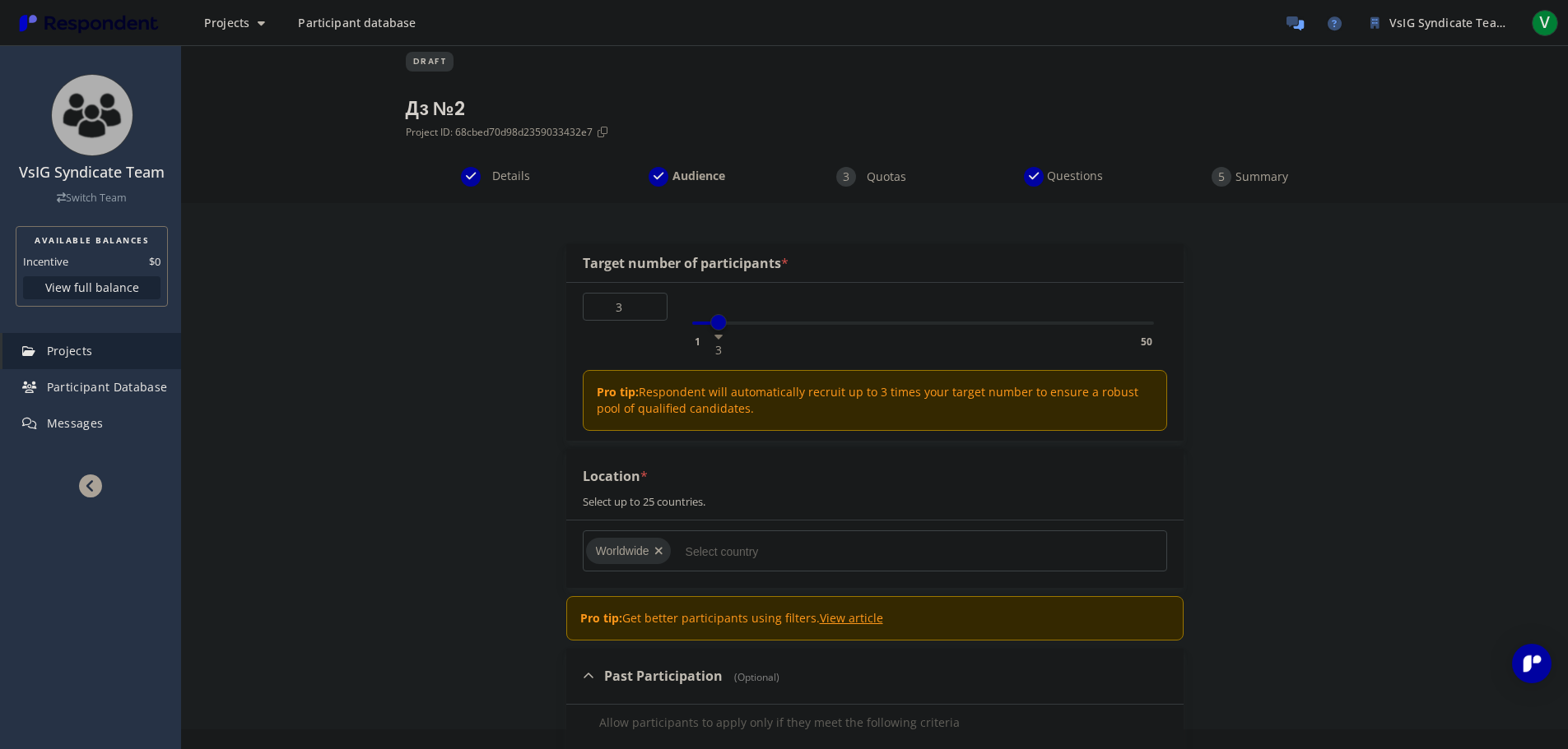
scroll to position [184, 0]
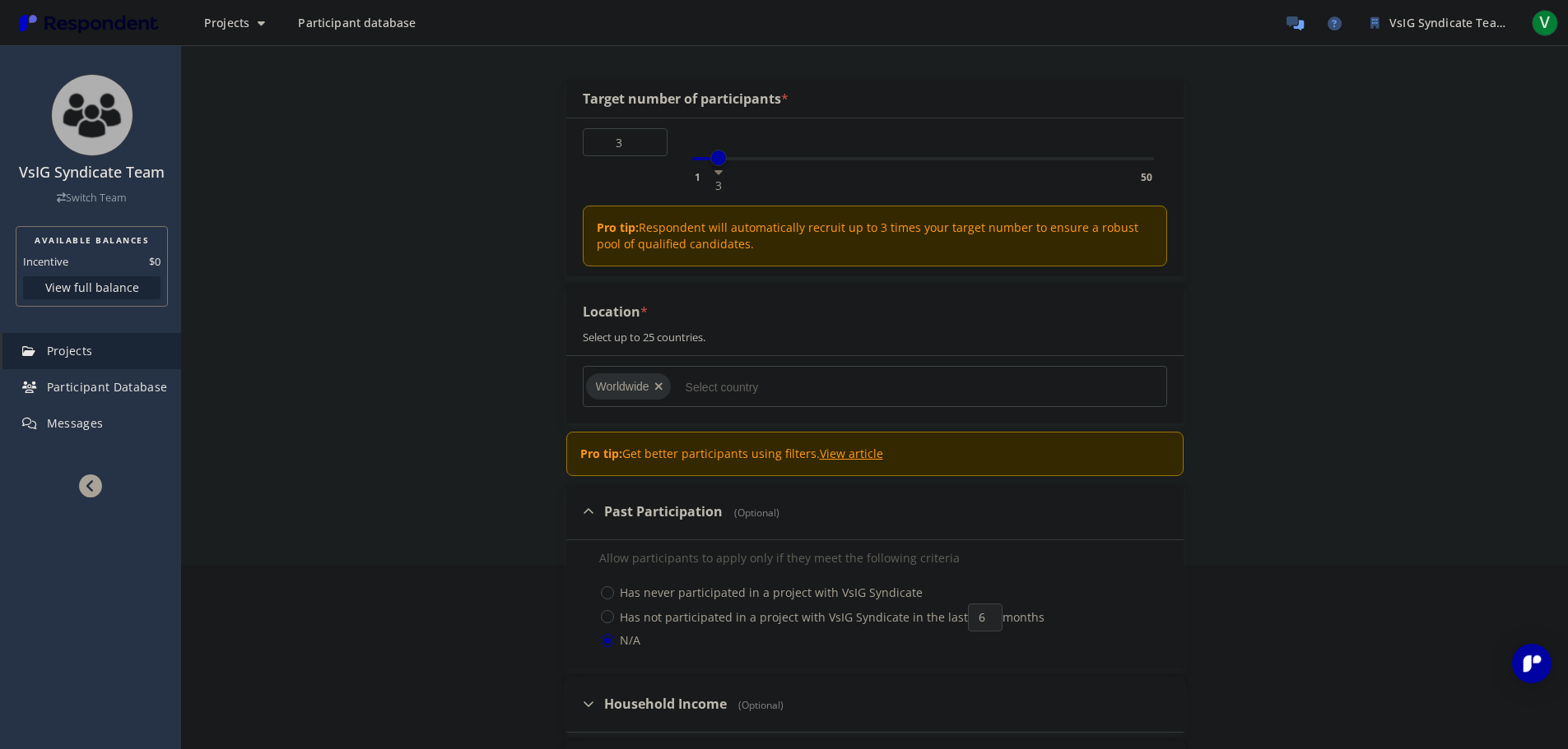
click at [699, 390] on input "Select country" at bounding box center [810, 387] width 247 height 28
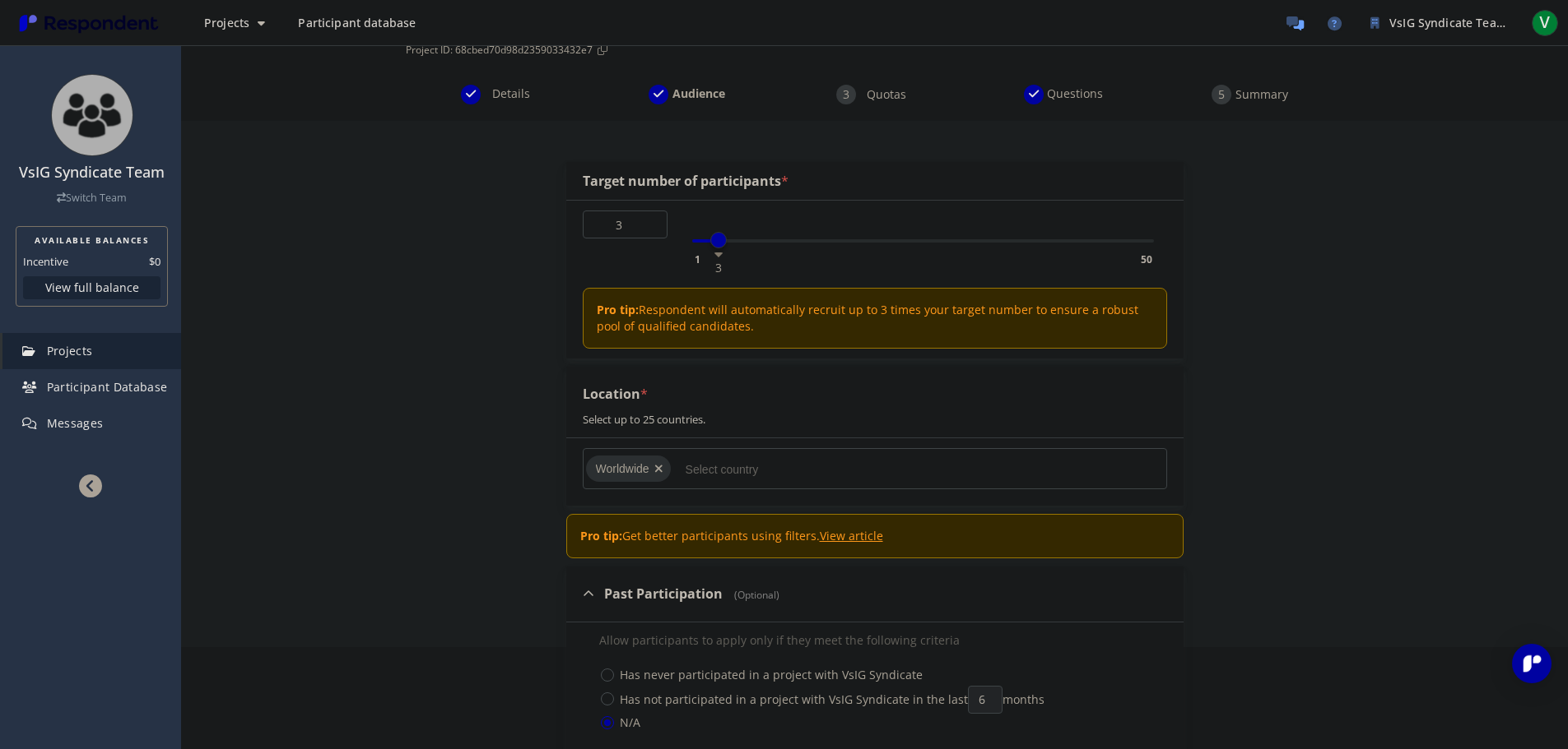
scroll to position [349, 0]
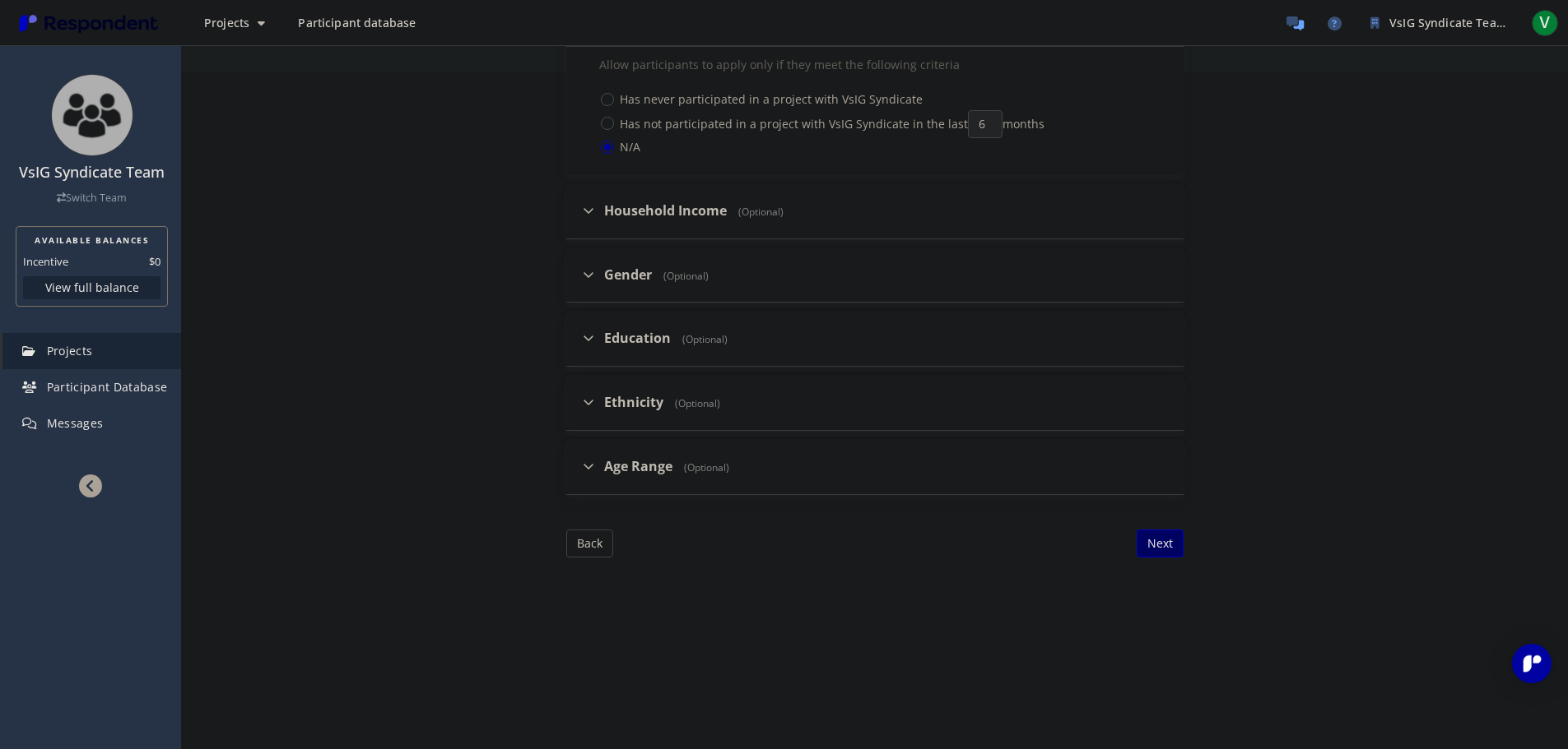
click at [1165, 542] on button "Next" at bounding box center [1160, 544] width 47 height 28
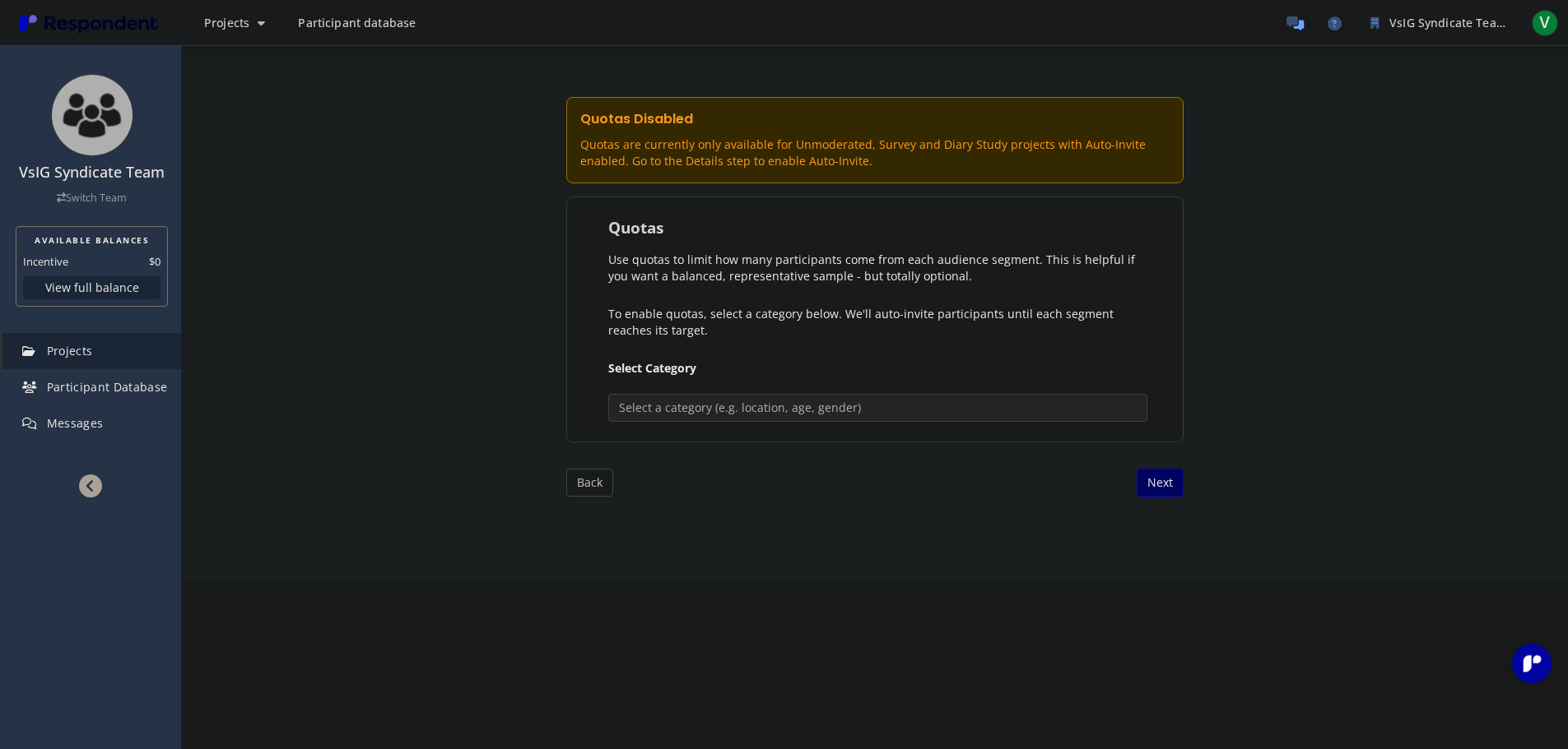
scroll to position [108, 0]
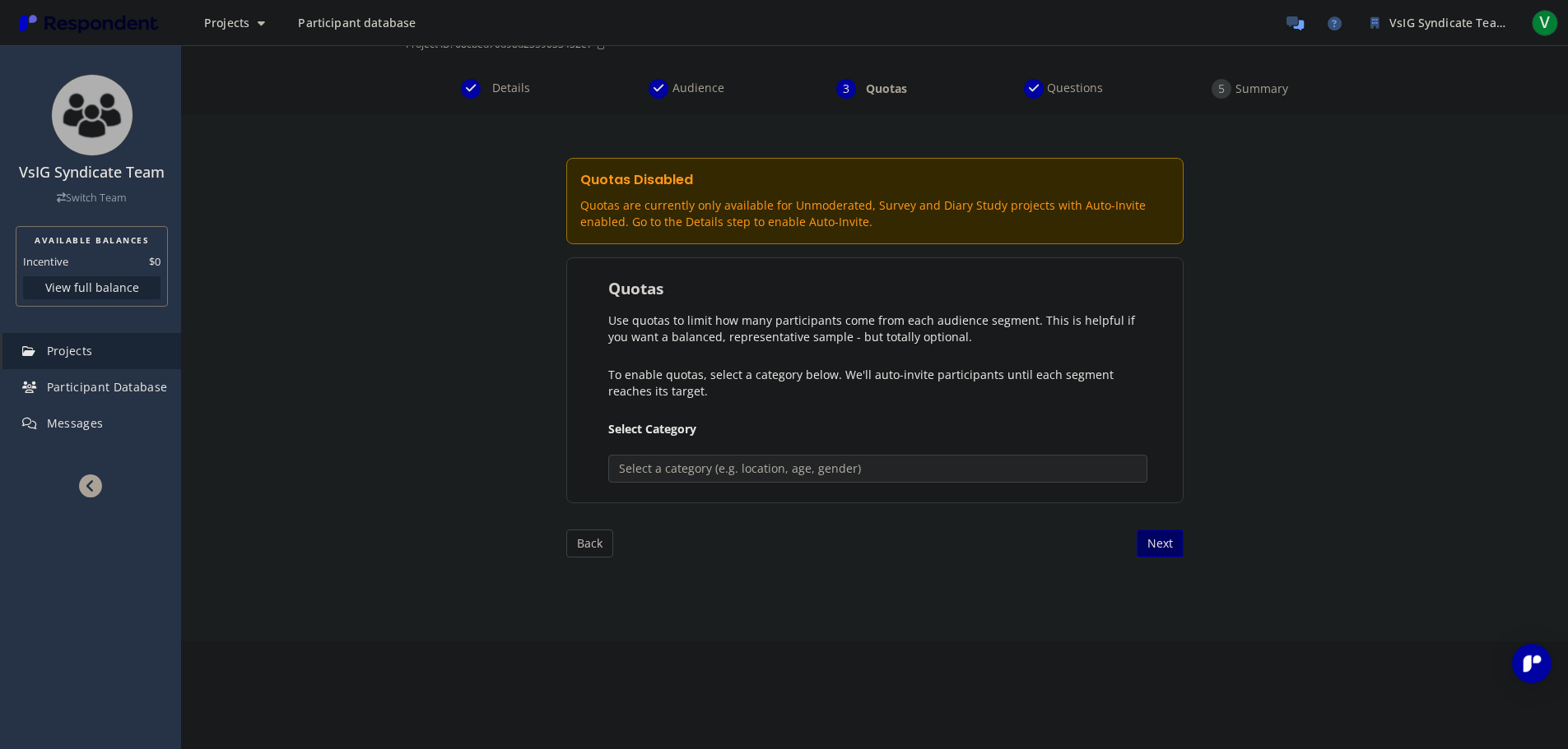
click at [1164, 545] on button "Next" at bounding box center [1160, 544] width 47 height 28
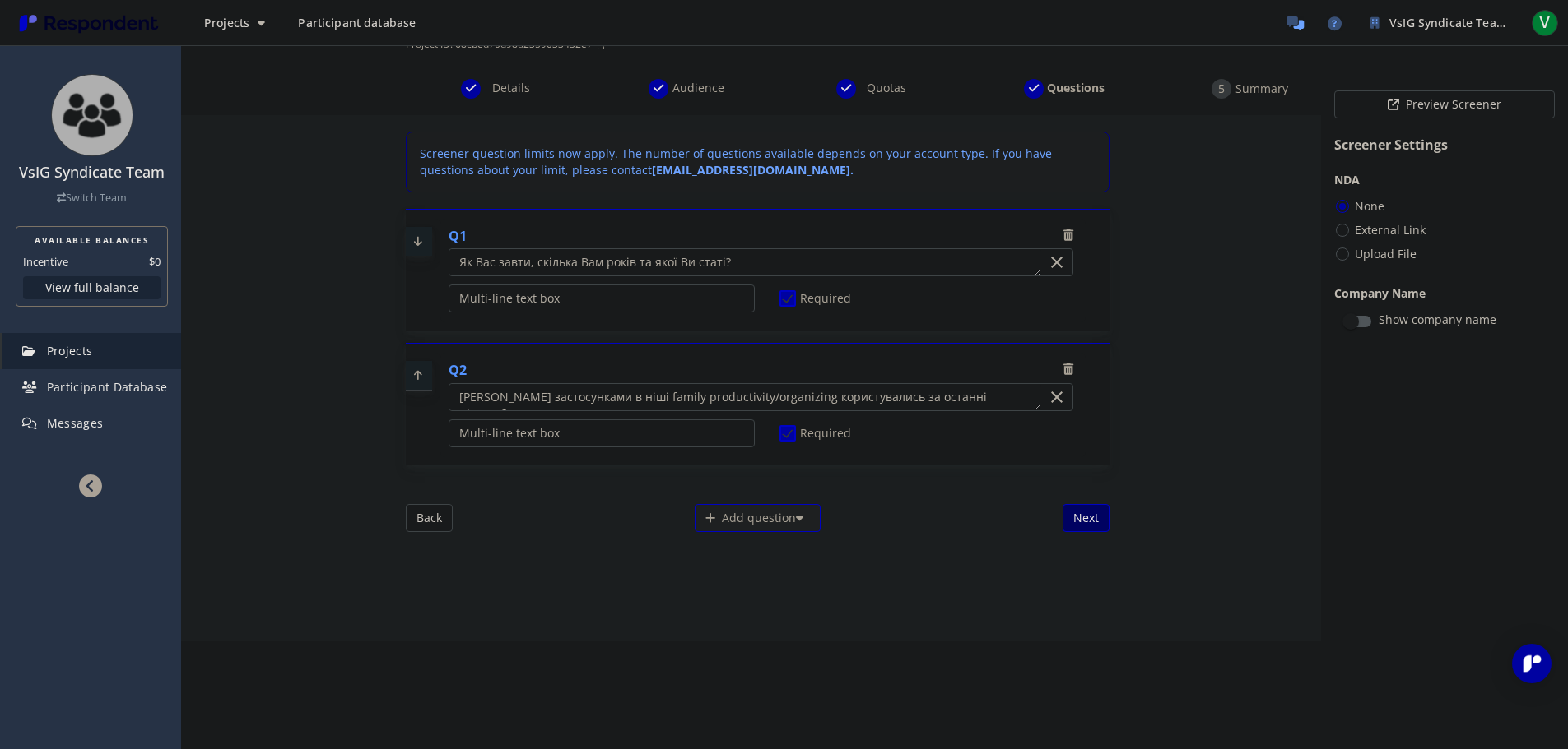
click at [1080, 512] on button "Next" at bounding box center [1086, 517] width 47 height 28
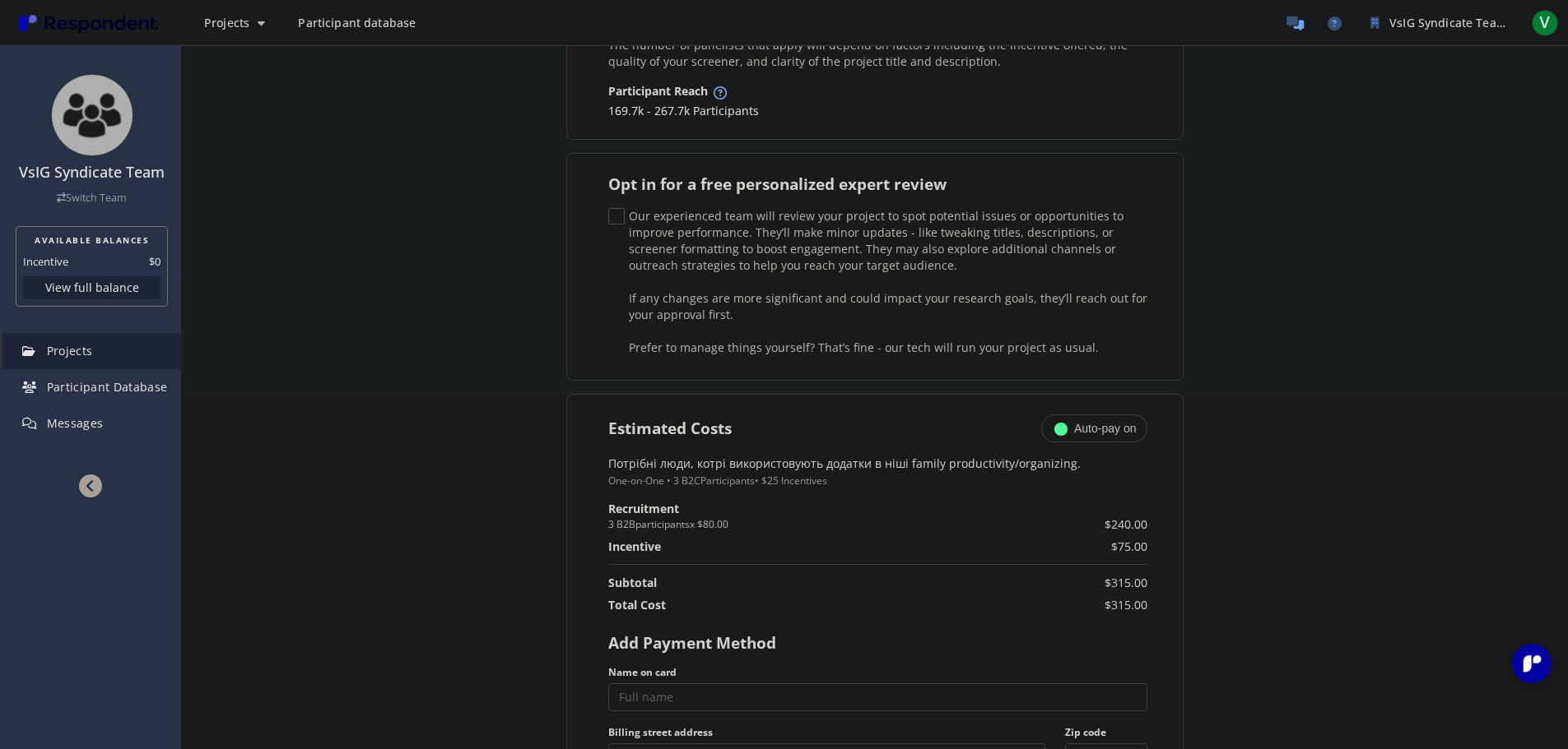
scroll to position [519, 0]
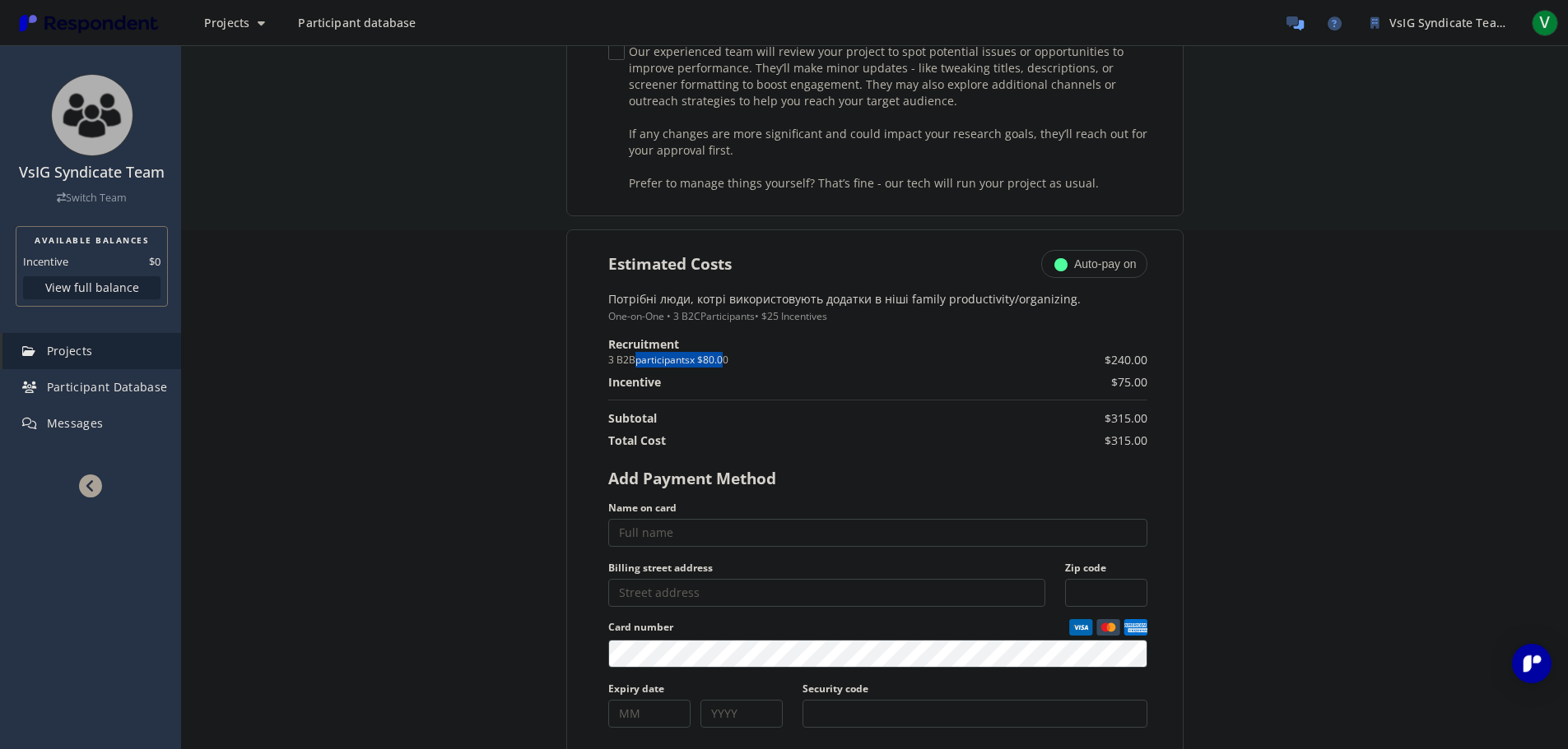
drag, startPoint x: 722, startPoint y: 362, endPoint x: 628, endPoint y: 360, distance: 94.0
click at [628, 360] on small "3 B2B participants x $80.00" at bounding box center [807, 360] width 397 height 16
click at [630, 361] on small "3 B2B participants x $80.00" at bounding box center [807, 360] width 397 height 16
drag, startPoint x: 797, startPoint y: 354, endPoint x: 701, endPoint y: 357, distance: 96.0
click at [697, 355] on small "3 B2B participants x $80.00" at bounding box center [807, 360] width 397 height 16
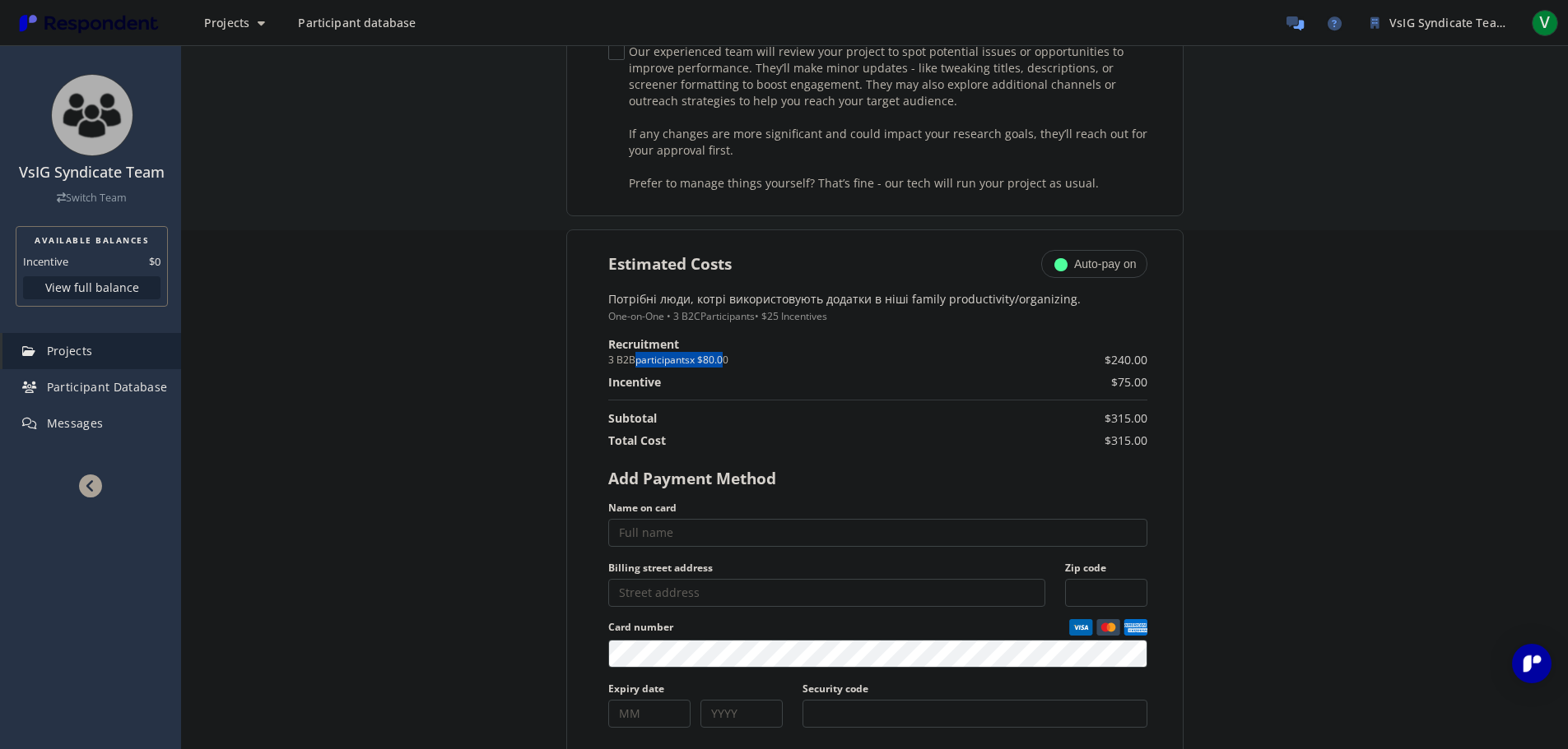
click at [703, 357] on small "3 B2B participants x $80.00" at bounding box center [807, 360] width 397 height 16
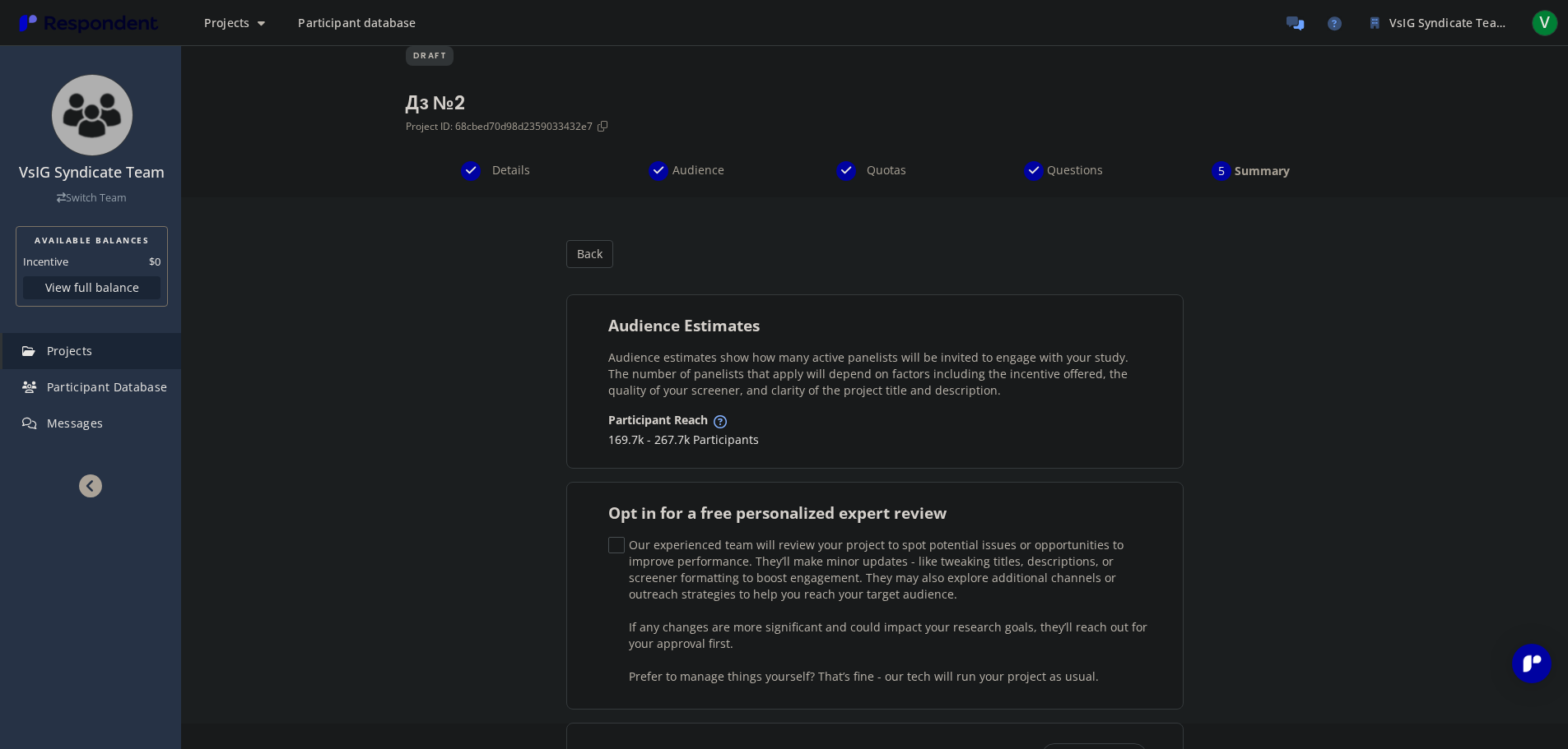
scroll to position [0, 0]
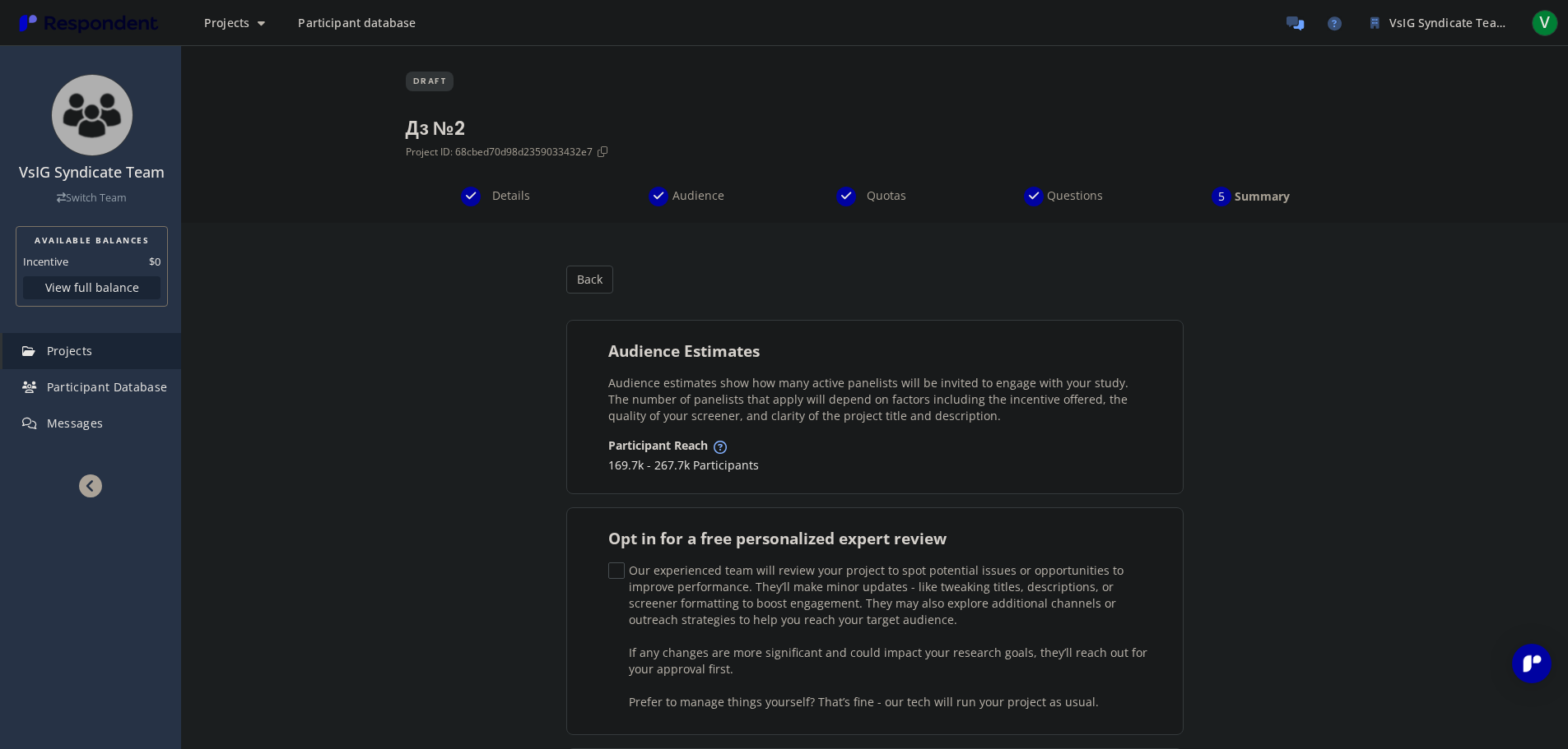
click at [876, 194] on span "Quotas" at bounding box center [887, 196] width 55 height 17
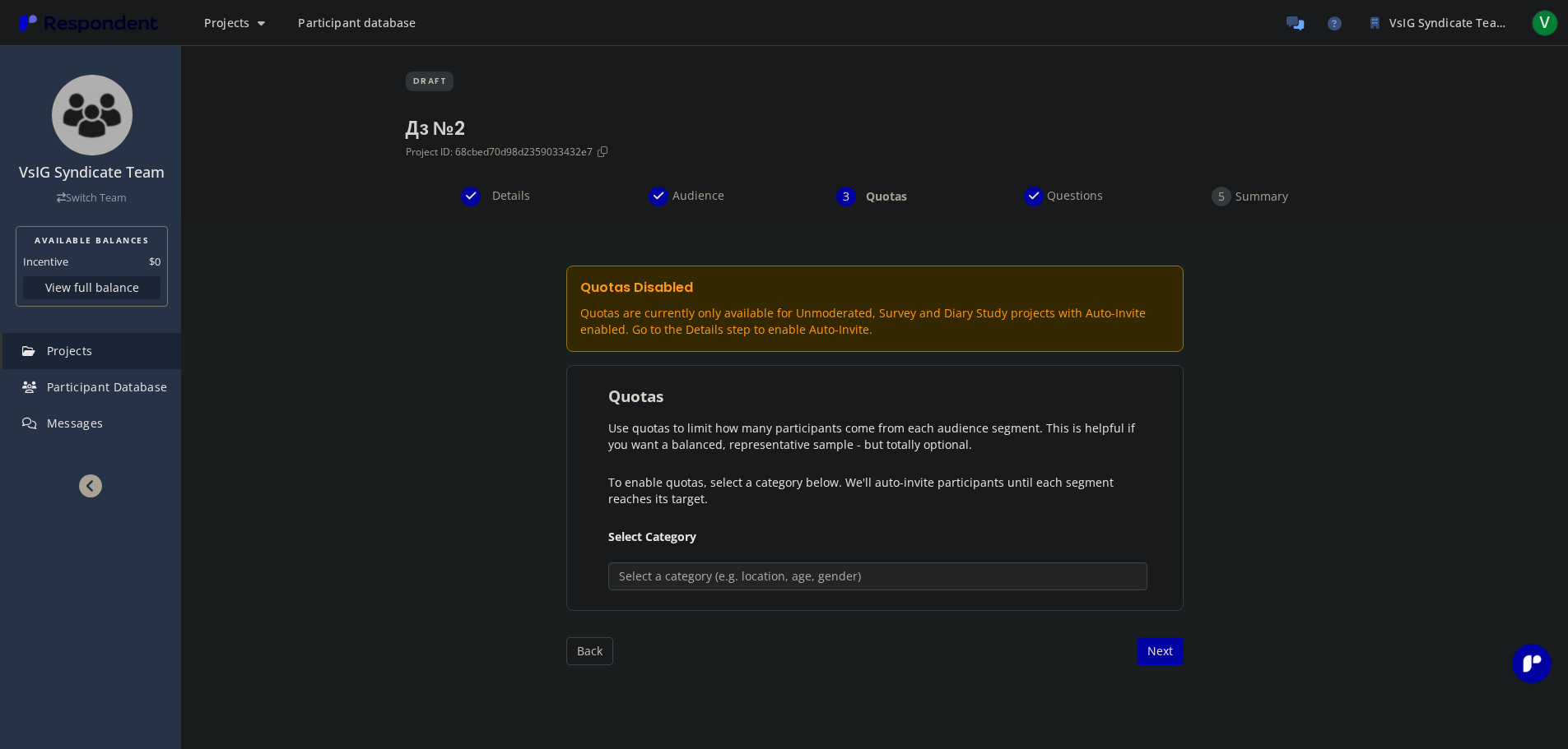
click at [670, 192] on div "Audience" at bounding box center [687, 196] width 188 height 19
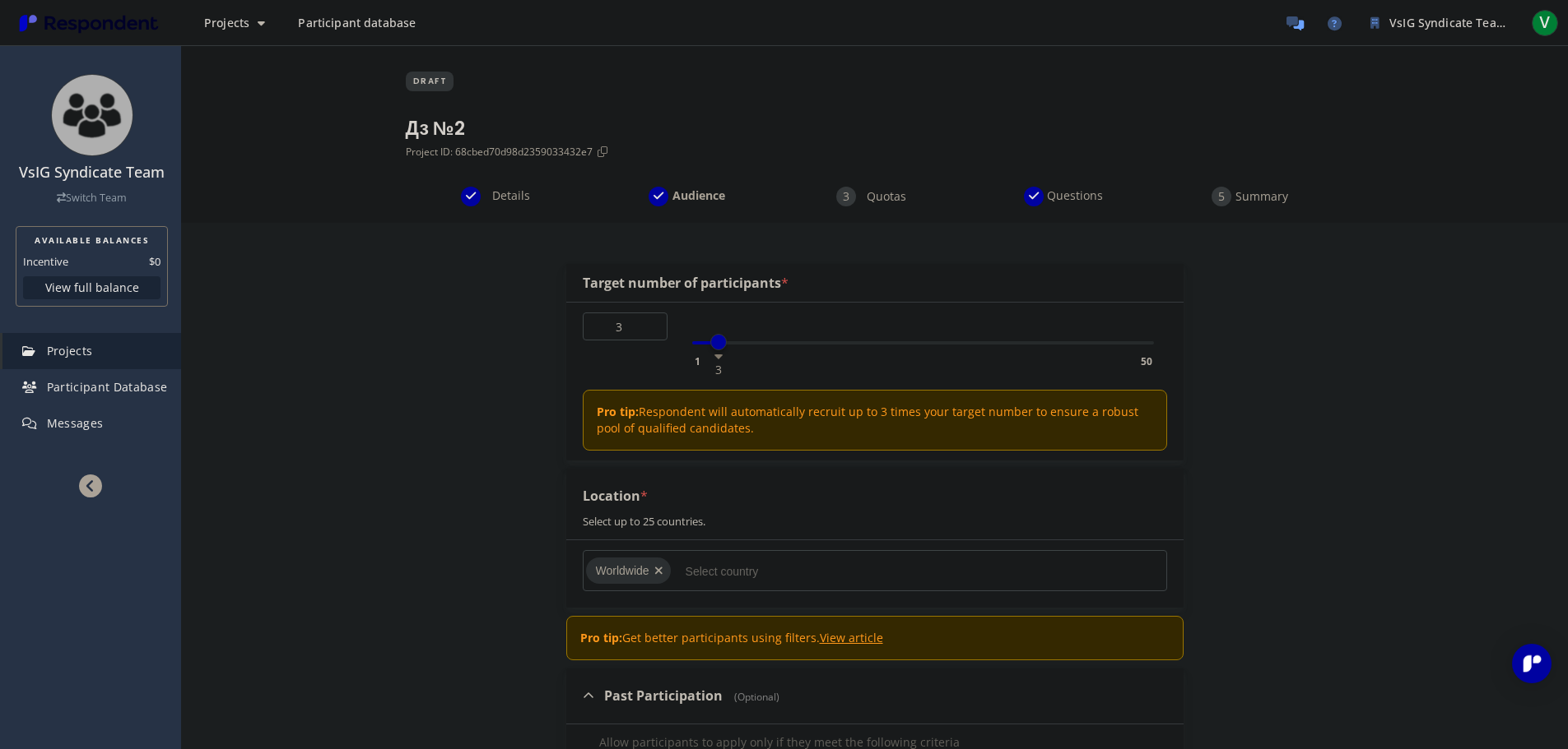
click at [1067, 196] on span "Questions" at bounding box center [1075, 196] width 55 height 17
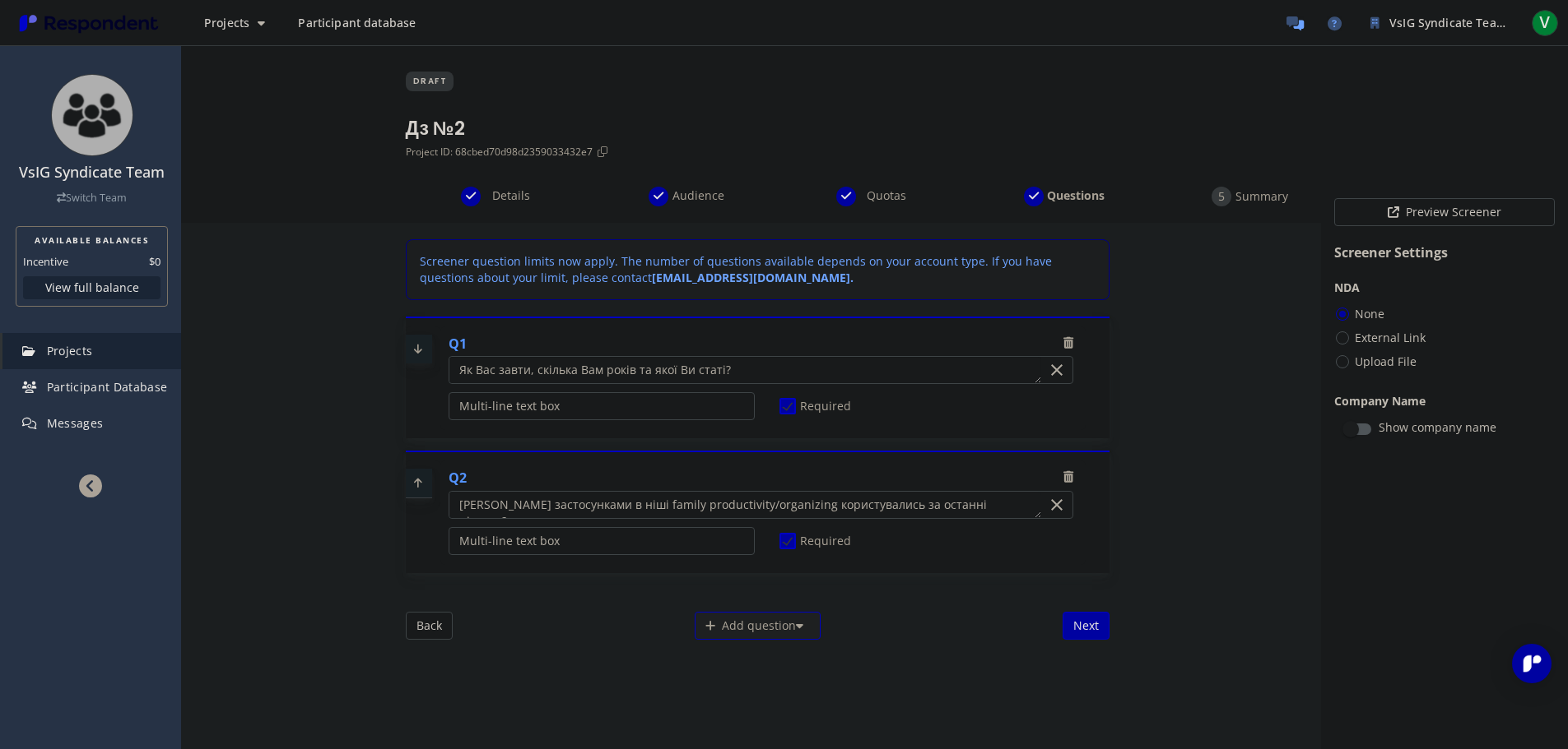
click at [696, 370] on textarea "Which of the following categories best describes your firm's total assets under…" at bounding box center [745, 370] width 591 height 26
click at [674, 517] on textarea "Which of the following categories best describes your firm's total assets under…" at bounding box center [745, 505] width 591 height 26
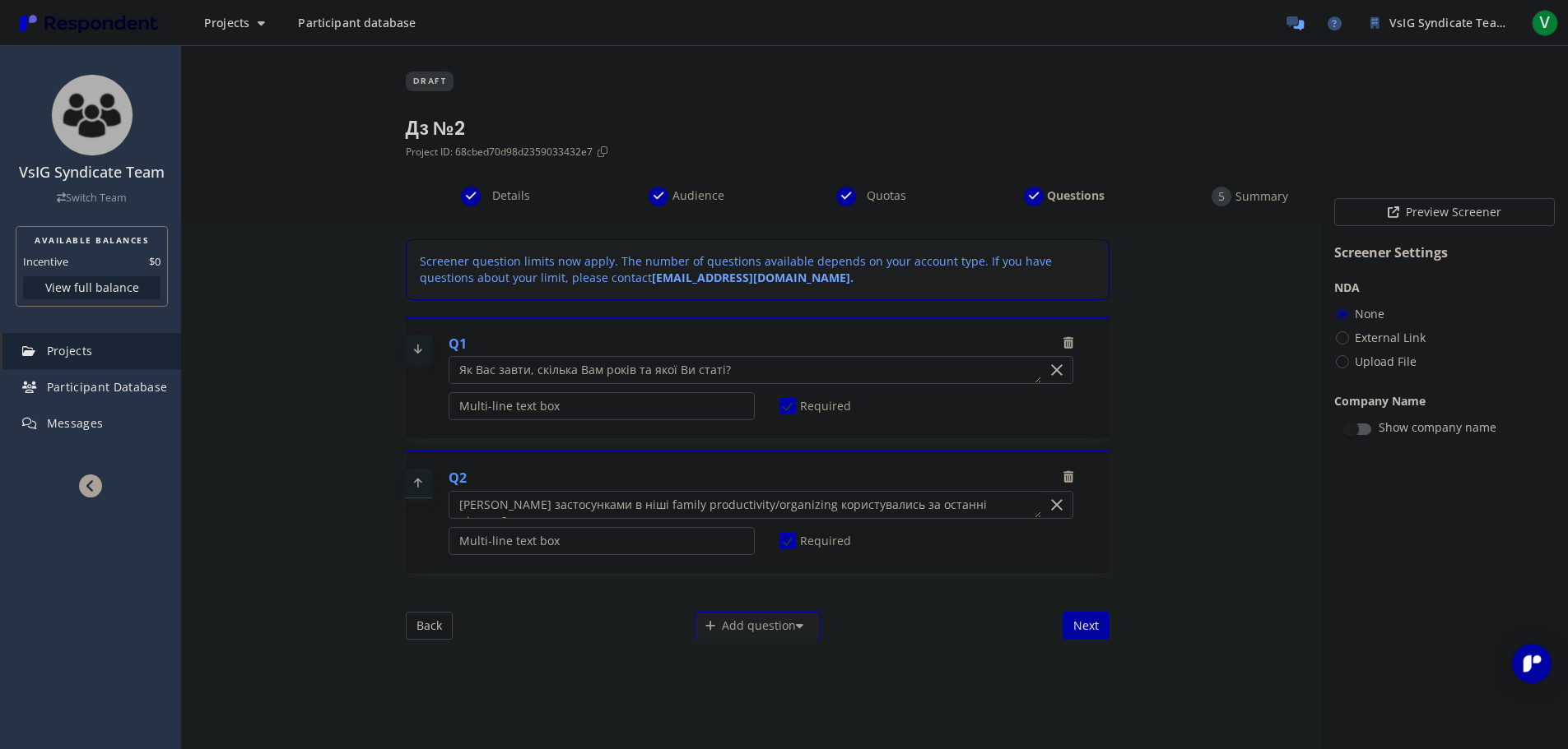
click at [674, 517] on textarea "Which of the following categories best describes your firm's total assets under…" at bounding box center [745, 505] width 591 height 26
click at [517, 200] on span "Details" at bounding box center [511, 196] width 55 height 17
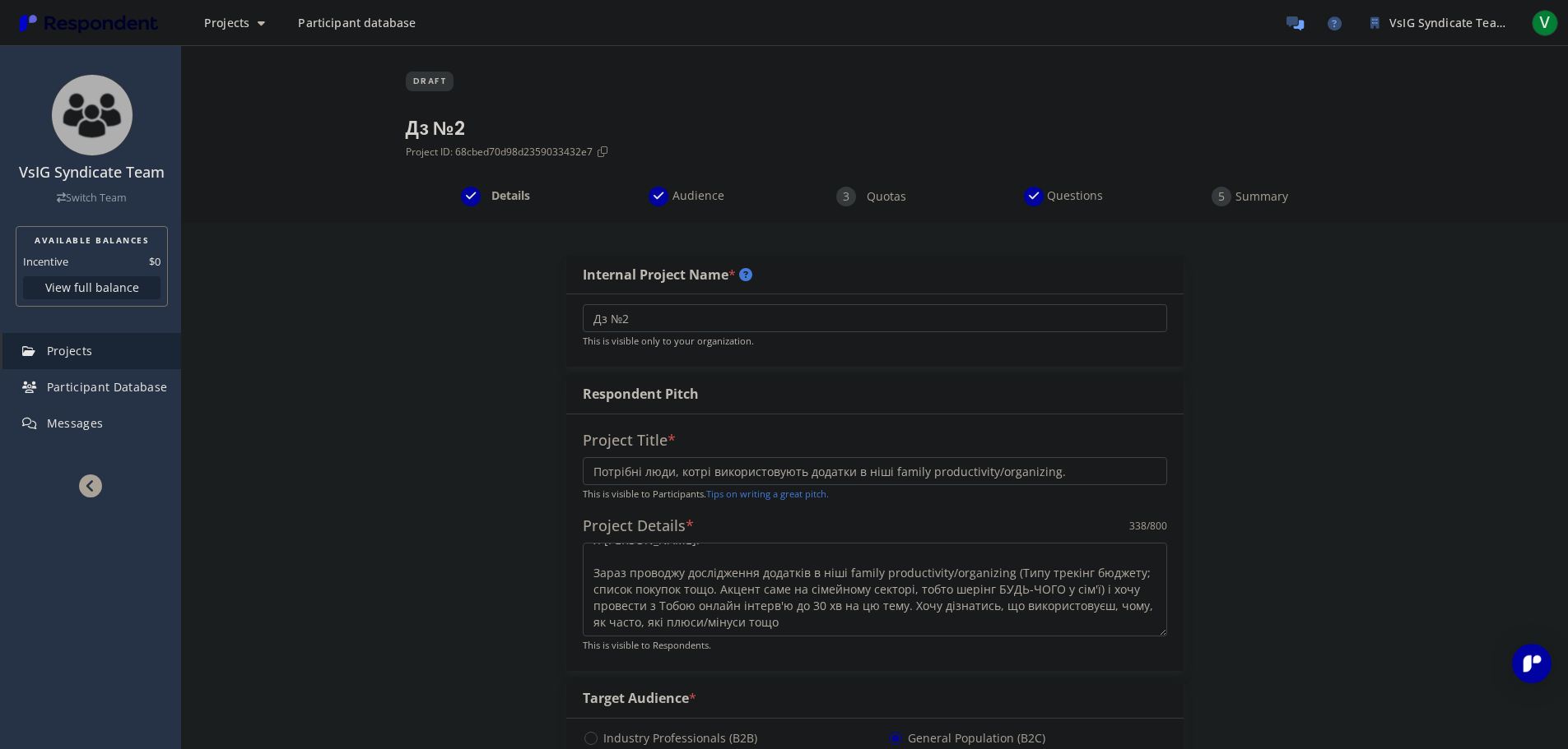
click at [704, 589] on textarea "Привіт! Я [PERSON_NAME]. Зараз проводжу дослідження додатків в ніші family prod…" at bounding box center [875, 589] width 584 height 93
click at [701, 454] on div "Project Title * Потрібні люди, котрі використовують додатки в ніші family produ…" at bounding box center [875, 543] width 617 height 257
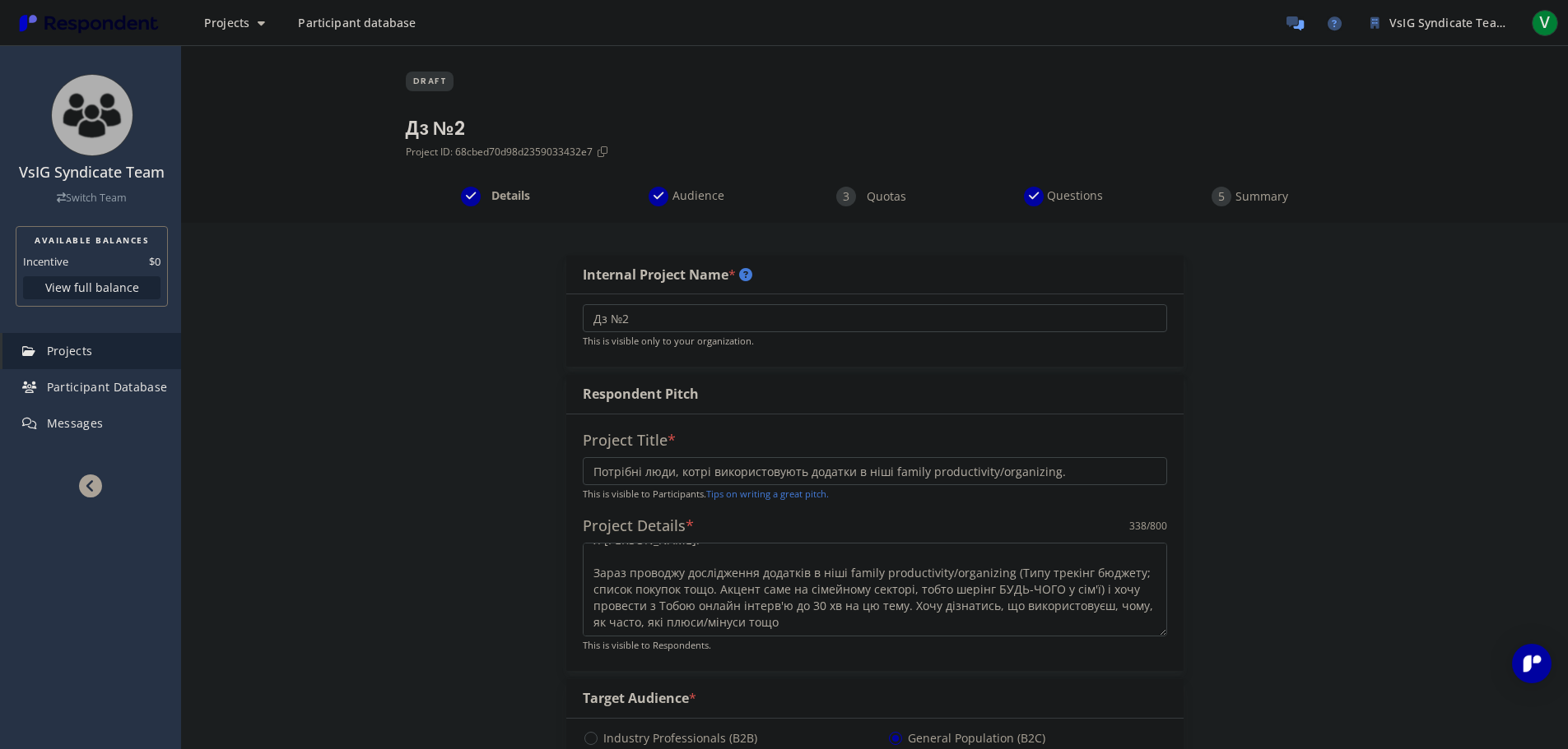
click at [705, 462] on input "Потрібні люди, котрі використовують додатки в ніші family productivity/organizi…" at bounding box center [875, 471] width 584 height 28
click at [243, 31] on button "Projects" at bounding box center [235, 22] width 88 height 29
drag, startPoint x: 259, startPoint y: 56, endPoint x: 499, endPoint y: 216, distance: 288.4
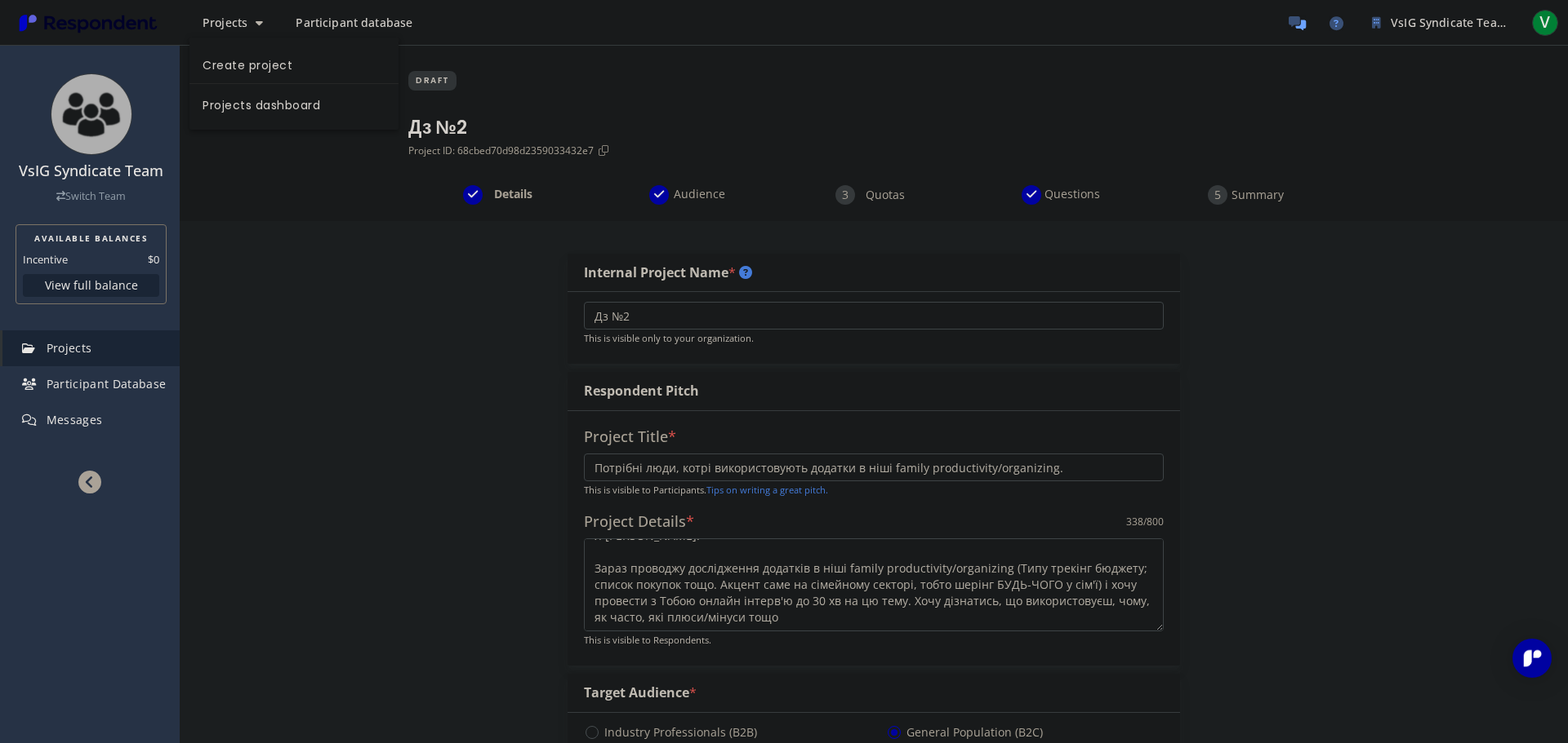
click at [257, 56] on link "Create project" at bounding box center [294, 64] width 210 height 40
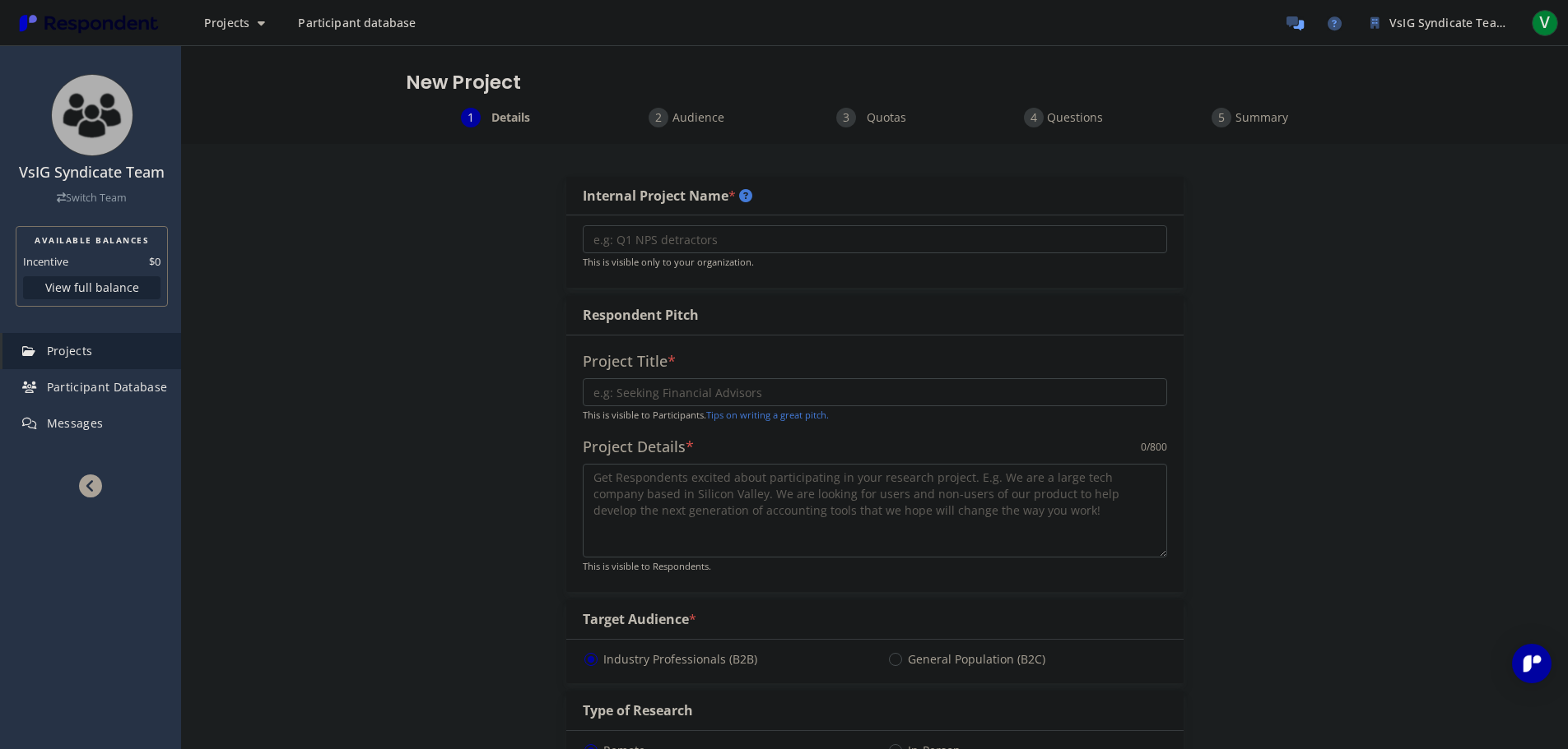
click at [691, 238] on input "text" at bounding box center [875, 239] width 584 height 28
type input "Дз №2 New"
click at [693, 401] on input "text" at bounding box center [875, 392] width 584 height 28
paste input "Потрібні люди, котрі використовують додатки в ніші family productivity/organizi…"
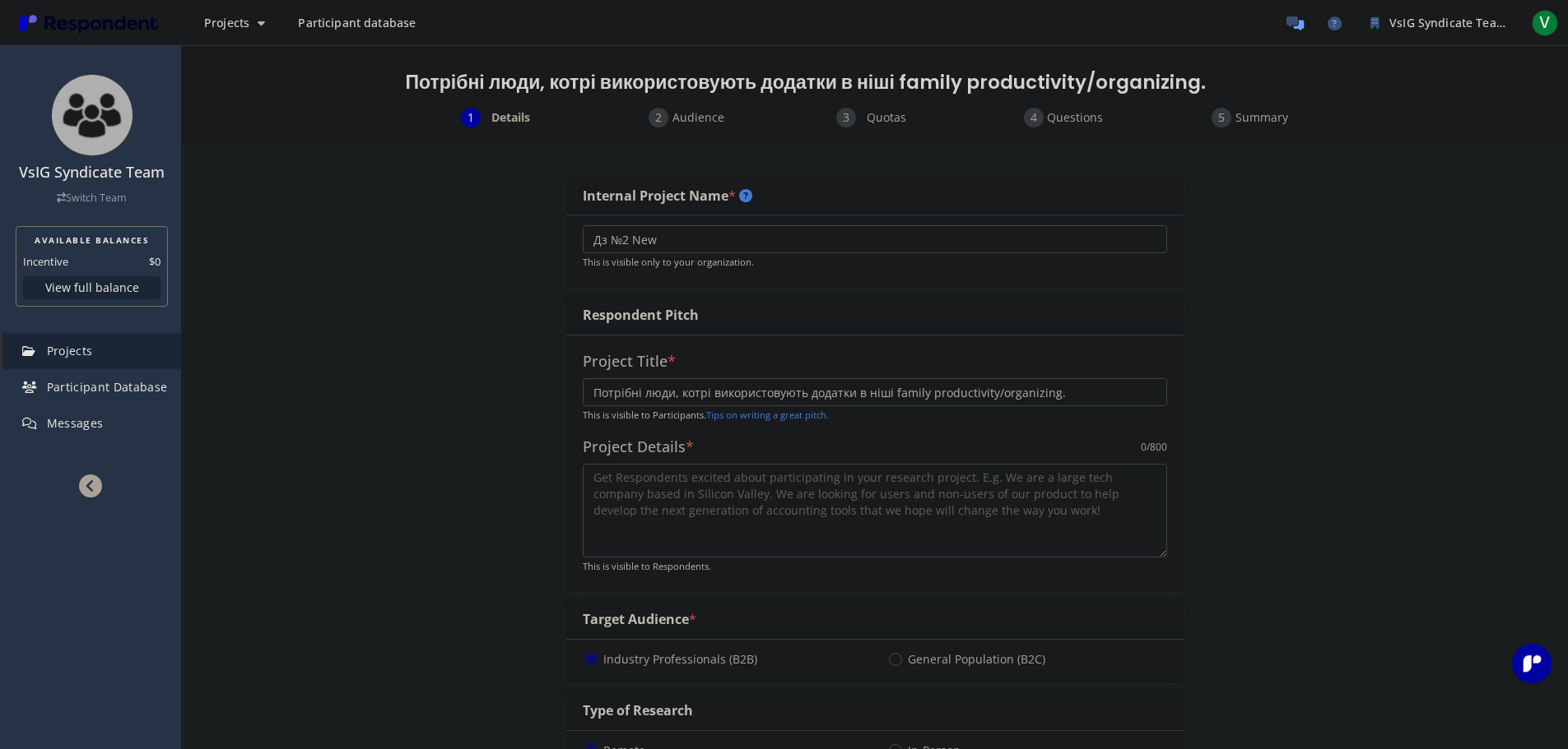
type input "Потрібні люди, котрі використовують додатки в ніші family productivity/organizi…"
click at [697, 504] on textarea at bounding box center [875, 511] width 584 height 93
paste textarea "Привіт! Я [PERSON_NAME]. Зараз проводжу дослідження додатків в ніші family prod…"
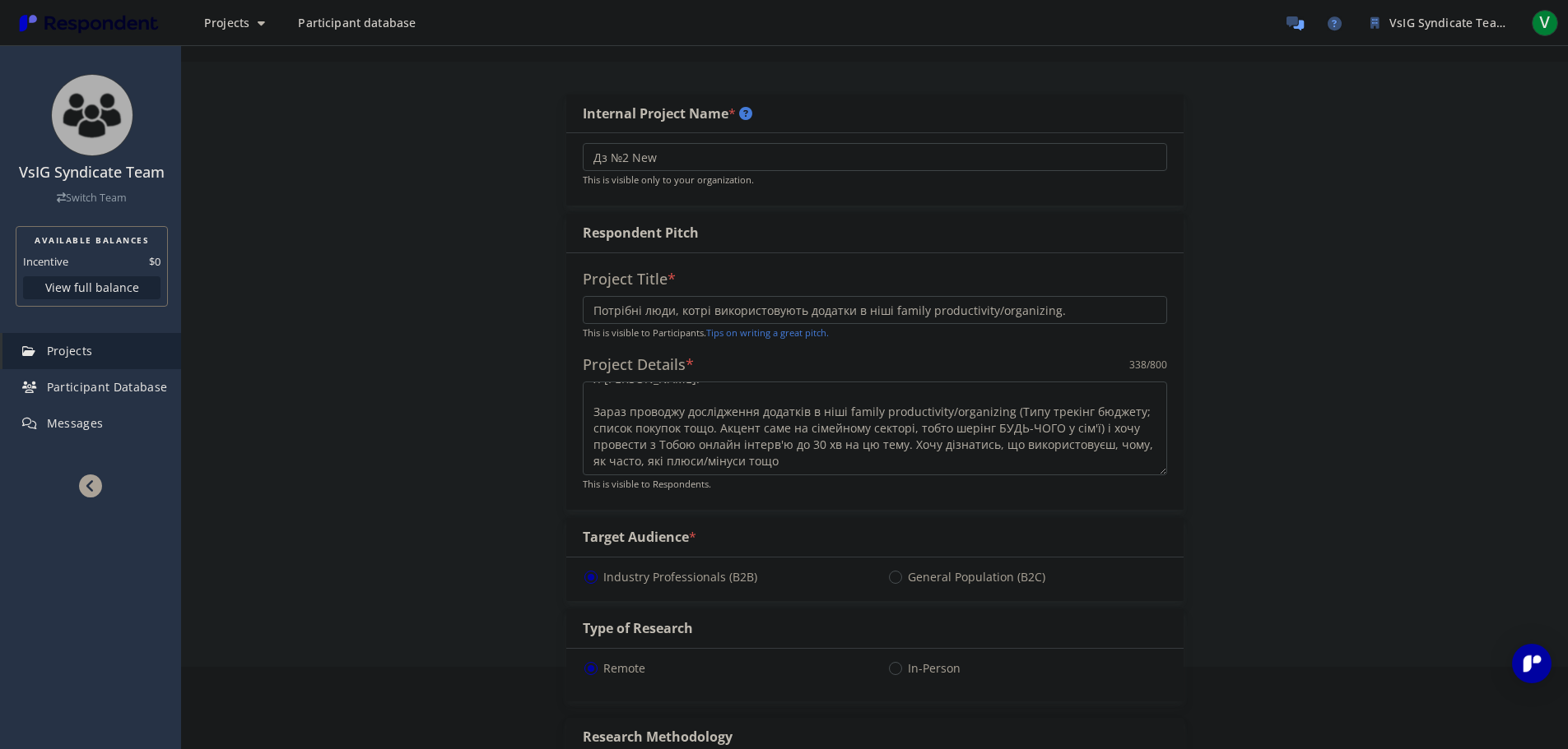
scroll to position [247, 0]
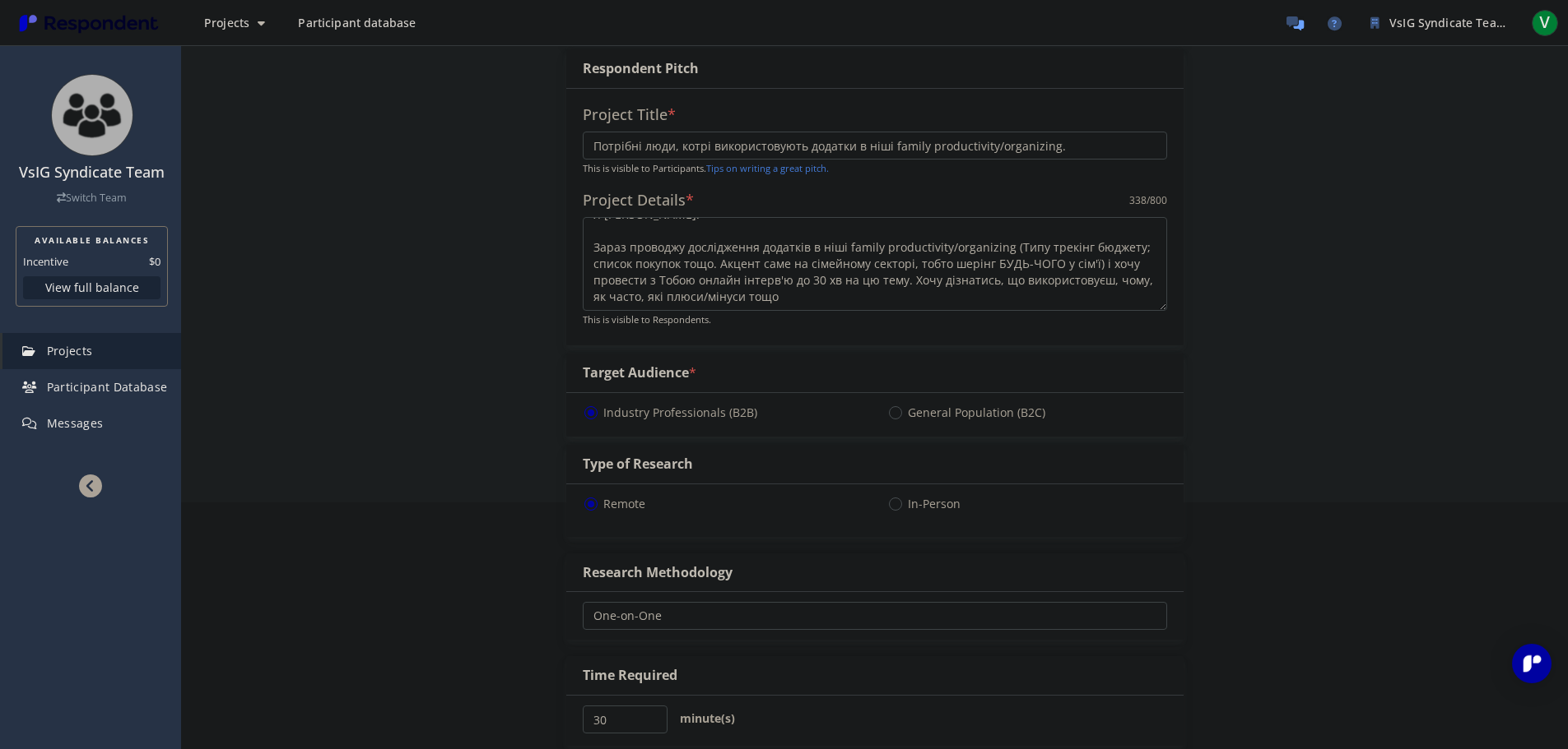
type textarea "Привіт! Я [PERSON_NAME]. Зараз проводжу дослідження додатків в ніші family prod…"
click at [918, 416] on span "General Population (B2C)" at bounding box center [966, 412] width 158 height 19
click at [898, 416] on input "General Population (B2C)" at bounding box center [893, 411] width 11 height 11
radio input "true"
select select "number:125"
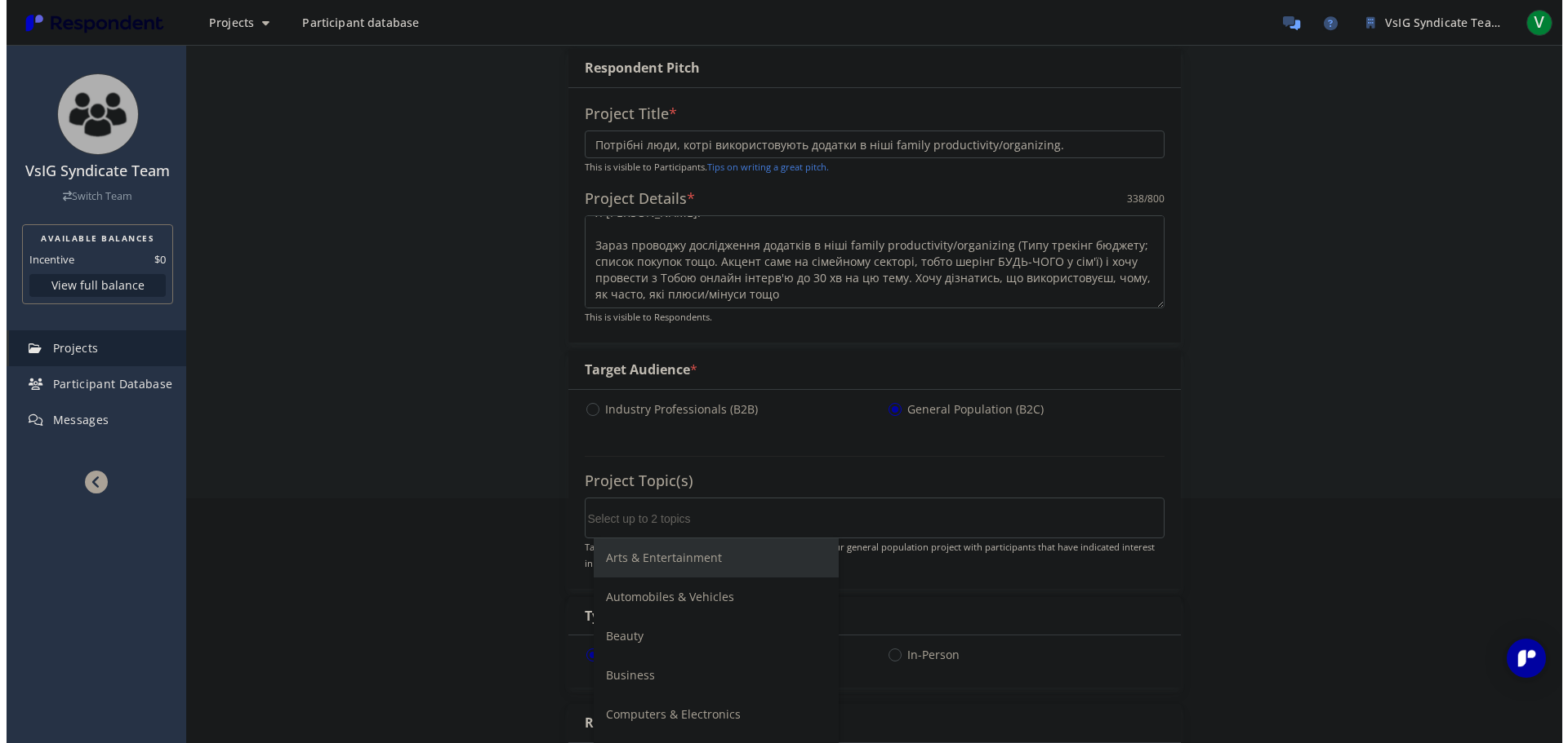
scroll to position [0, 0]
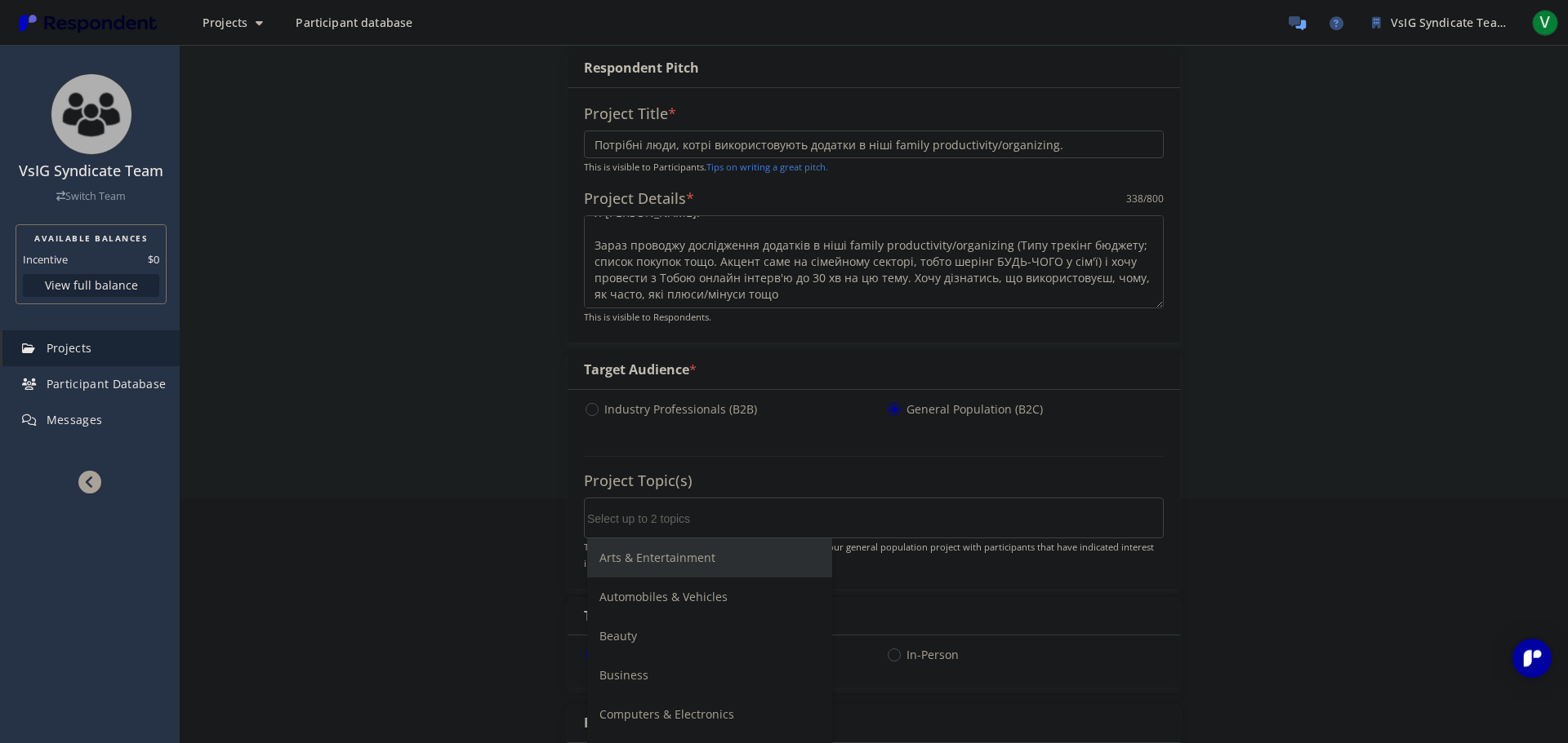
click at [777, 515] on input "Select up to 2 topics" at bounding box center [710, 519] width 245 height 28
type input "fami"
click at [683, 558] on li "Family & Relationships" at bounding box center [710, 558] width 245 height 40
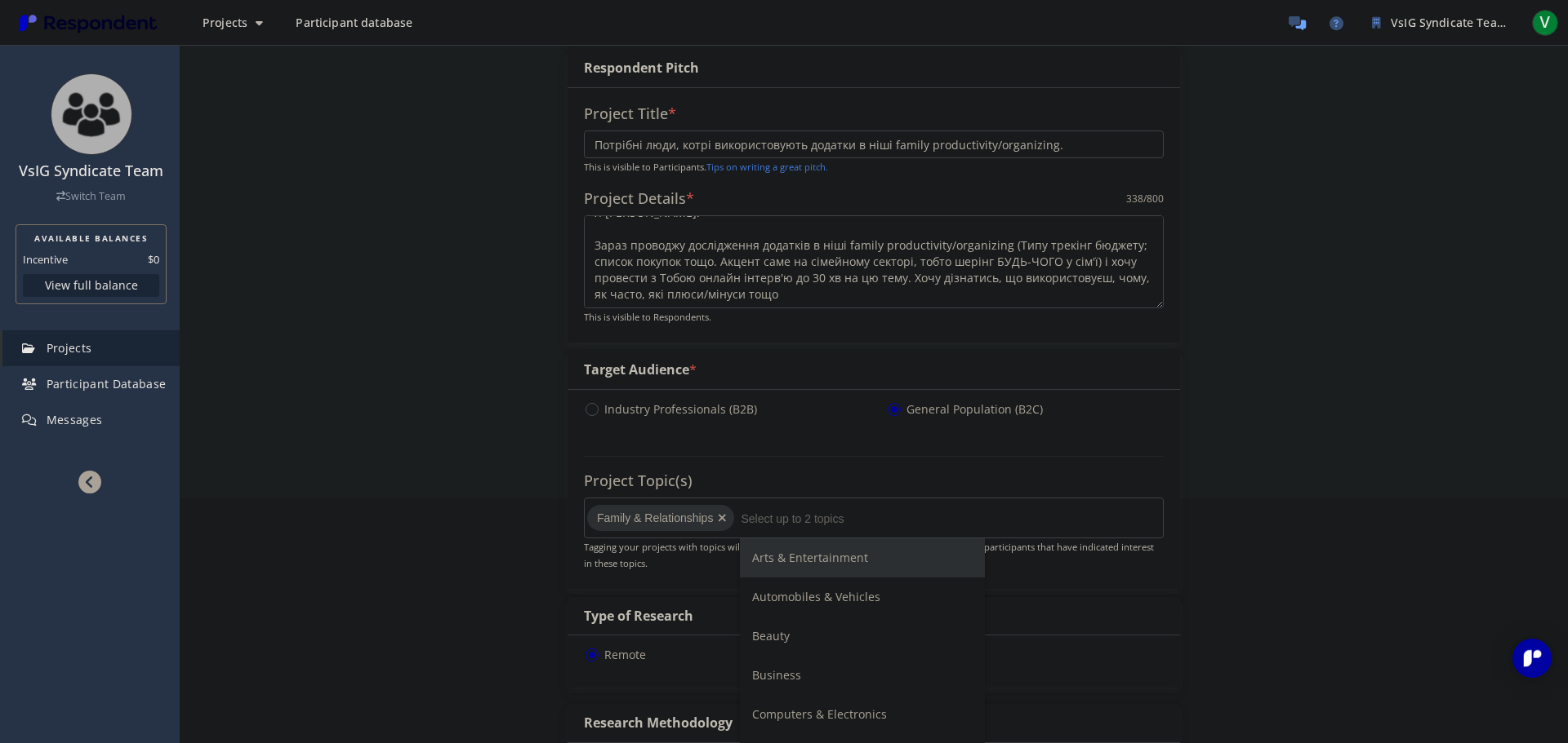
click at [749, 528] on input "Select up to 2 topics" at bounding box center [863, 519] width 245 height 28
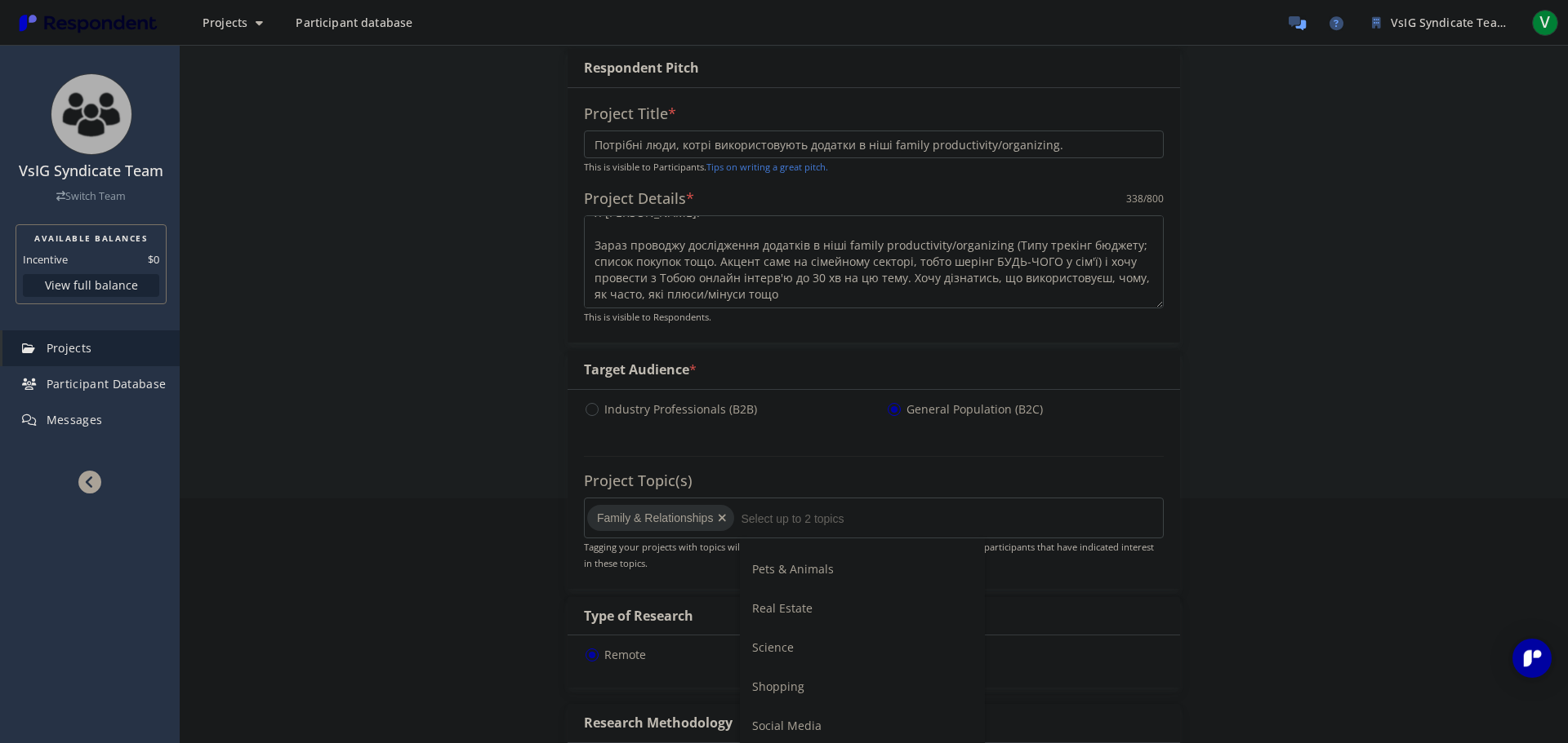
click at [813, 681] on li "Shopping" at bounding box center [862, 687] width 245 height 40
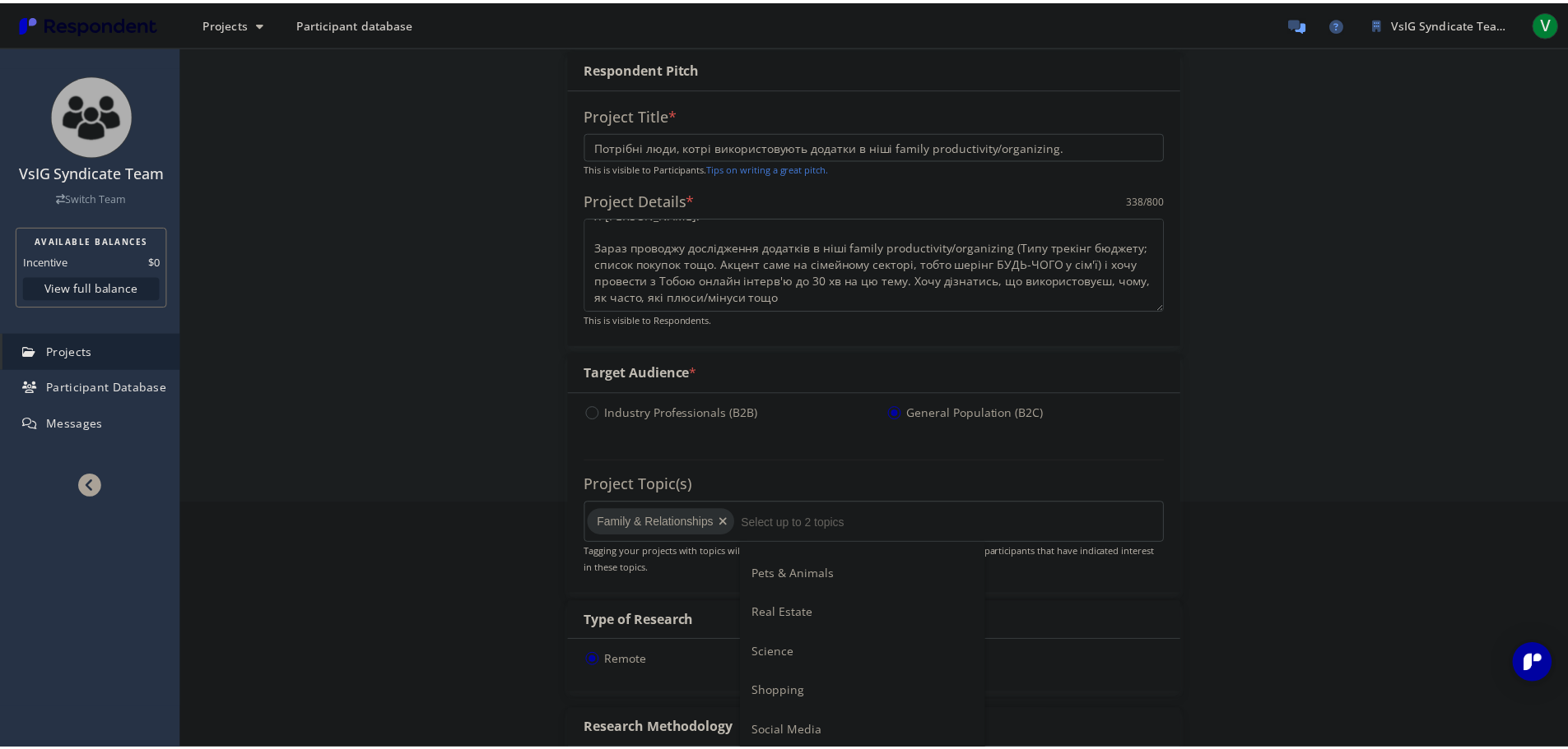
scroll to position [247, 0]
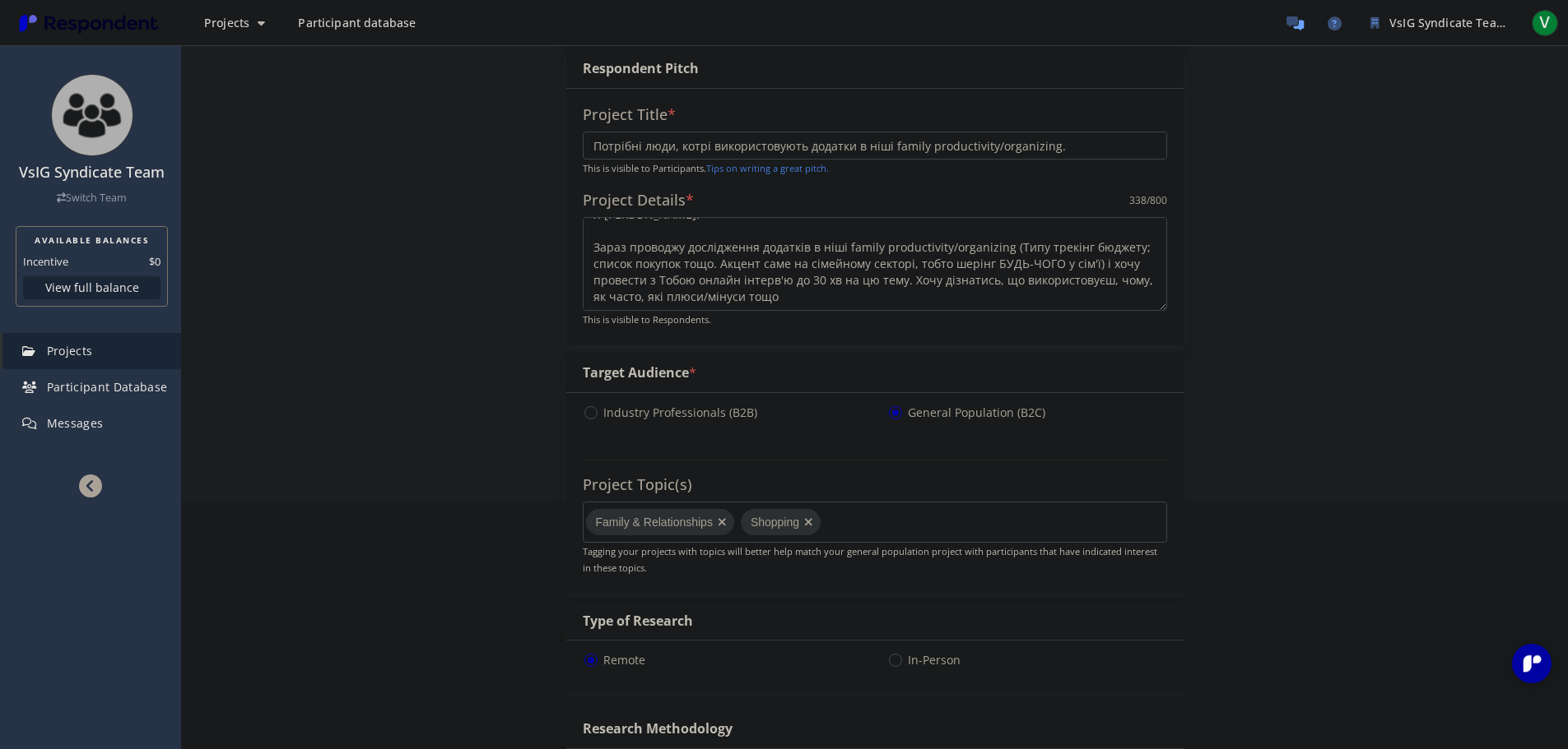
click at [851, 525] on md-chips-wrap "Family & Relationships Shopping" at bounding box center [875, 522] width 584 height 41
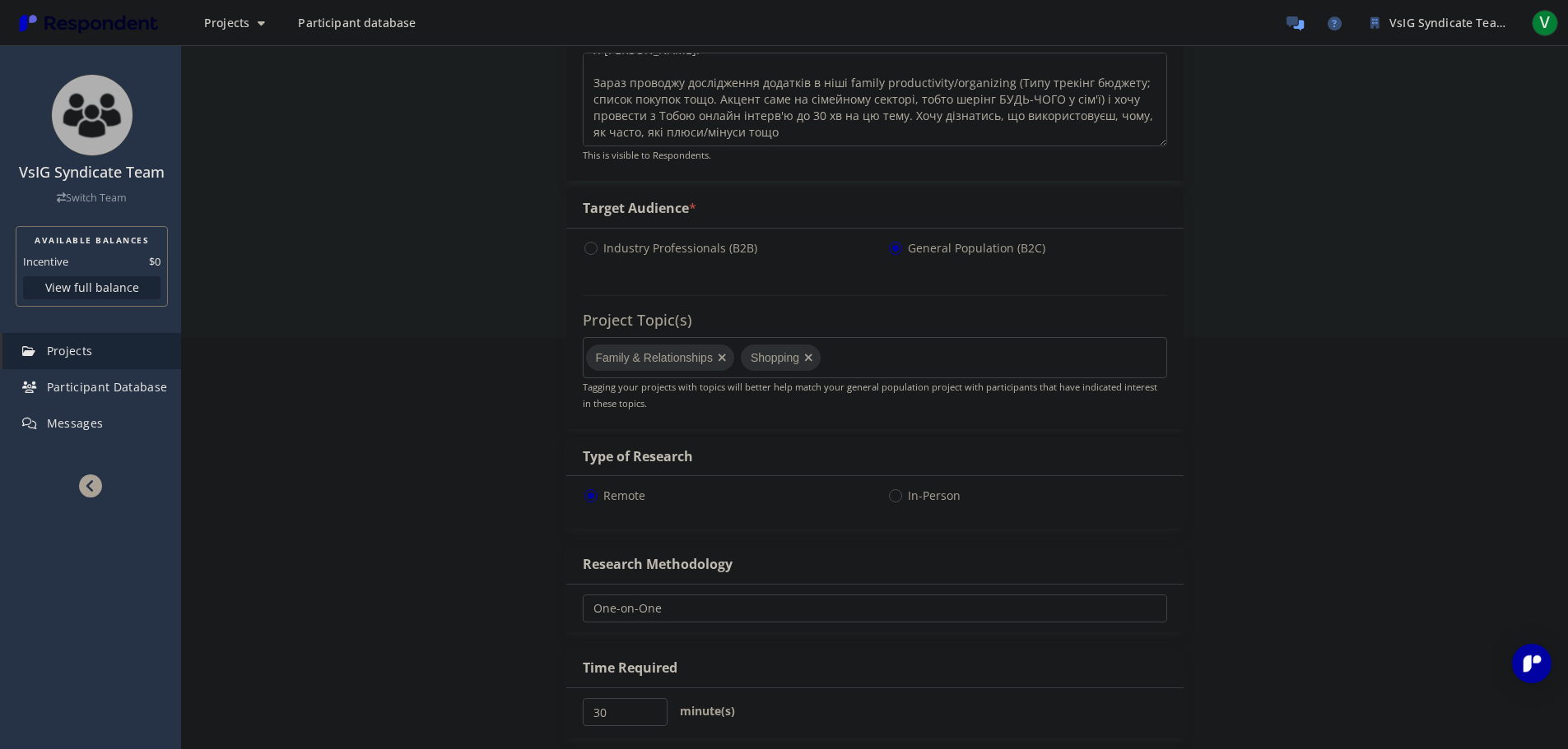
scroll to position [576, 0]
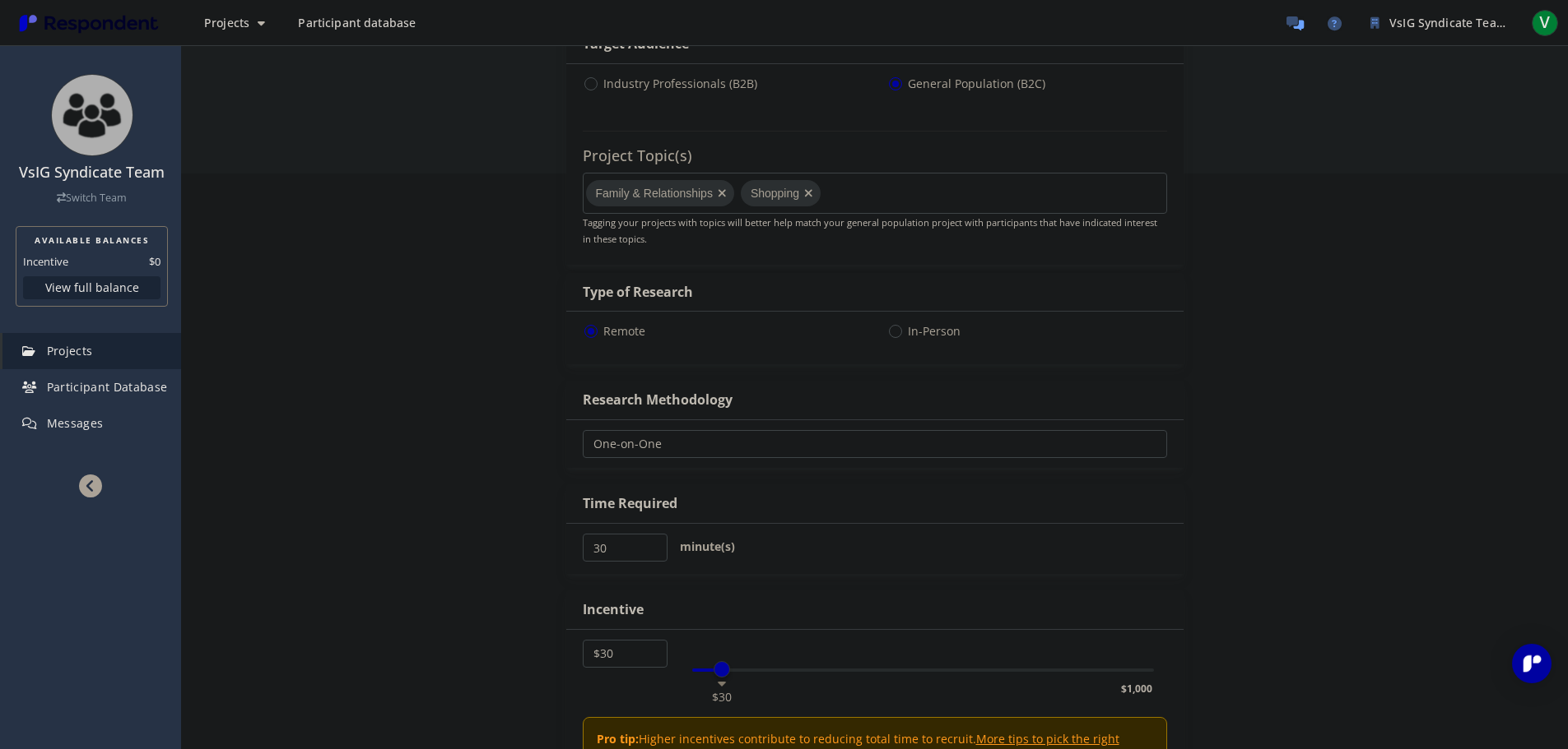
select select "number:25"
click at [716, 669] on div "$5 $1,000 $25" at bounding box center [923, 670] width 462 height 3
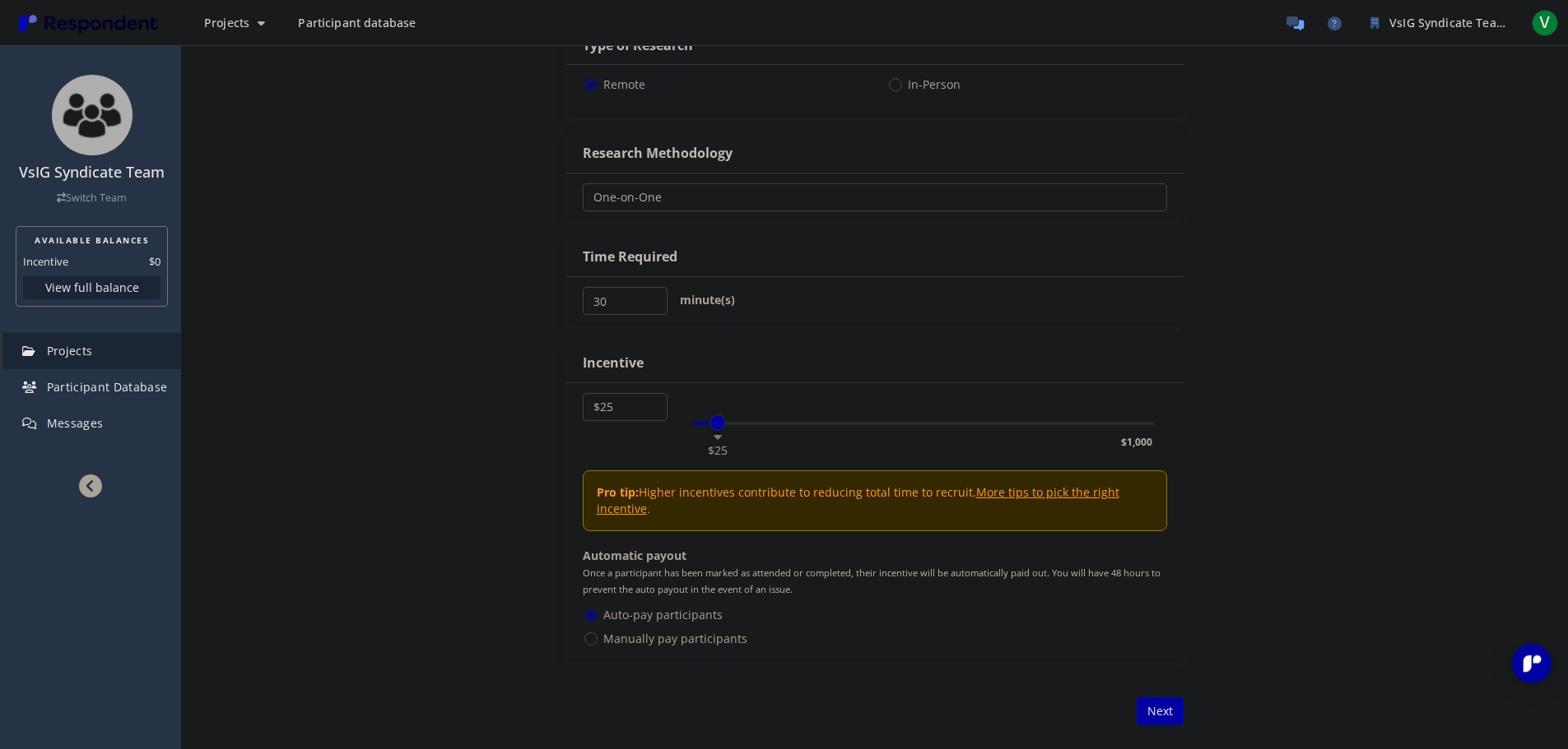
scroll to position [987, 0]
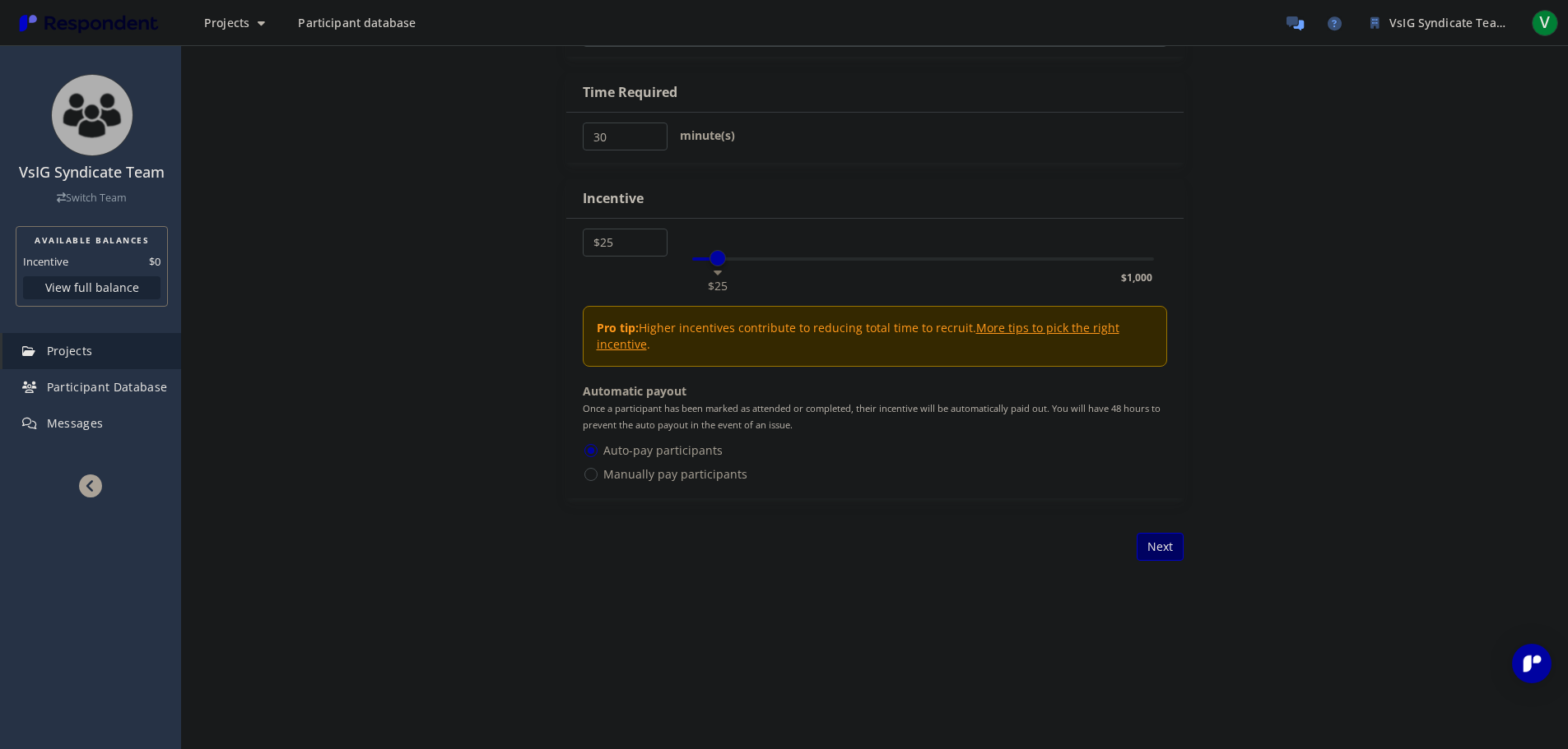
click at [1160, 557] on button "Next" at bounding box center [1160, 547] width 47 height 28
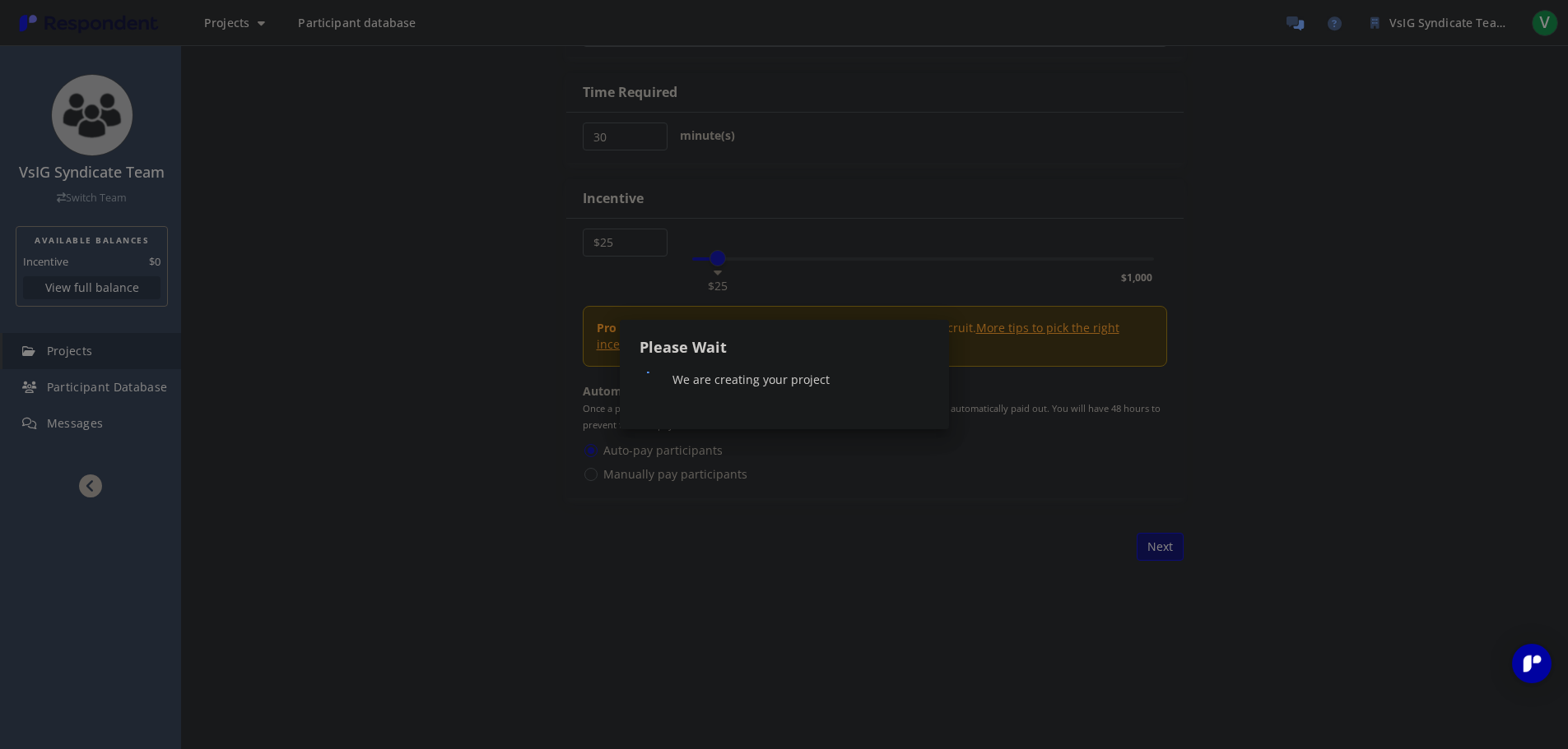
scroll to position [0, 0]
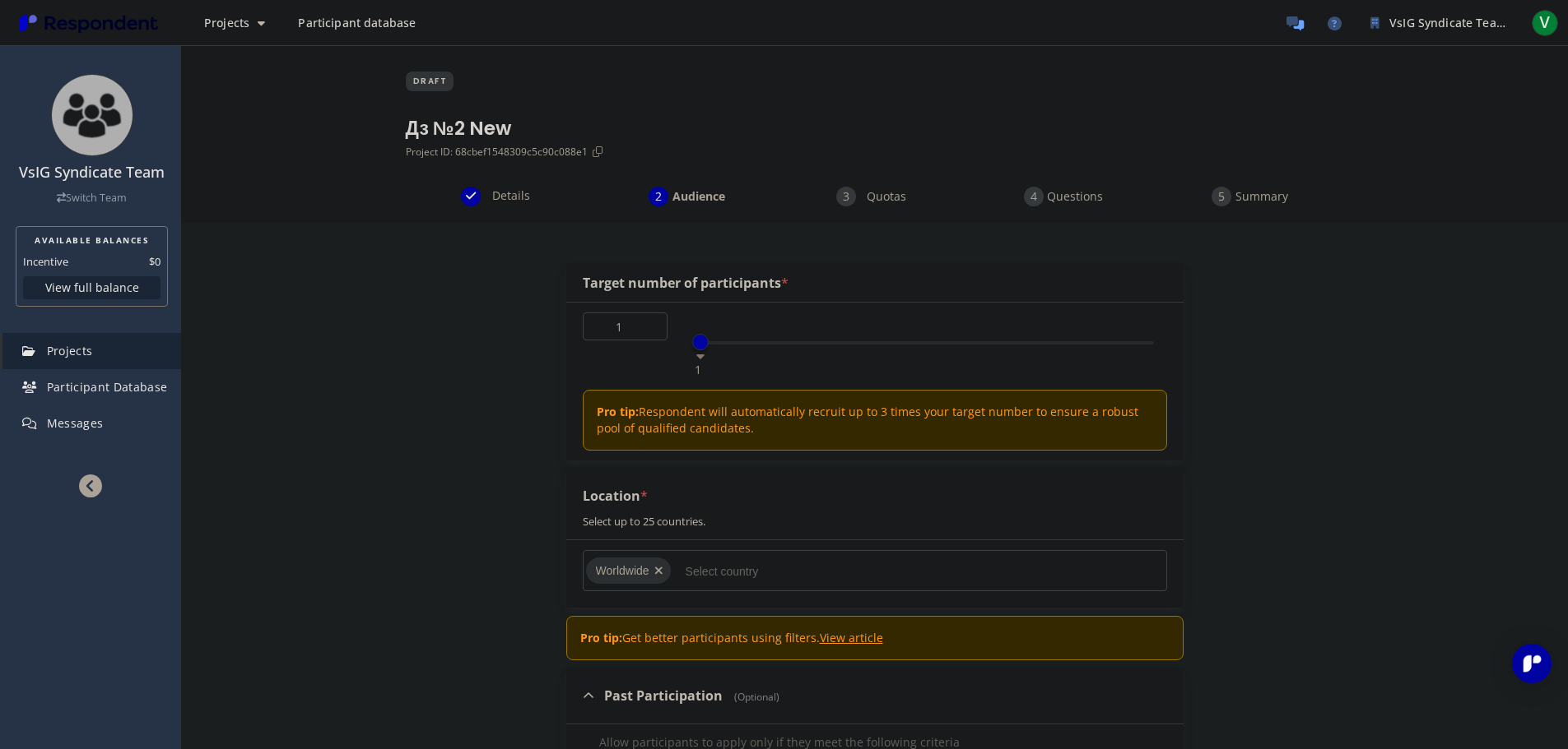
type input "3"
click at [714, 342] on div "1 50 3" at bounding box center [923, 342] width 462 height 3
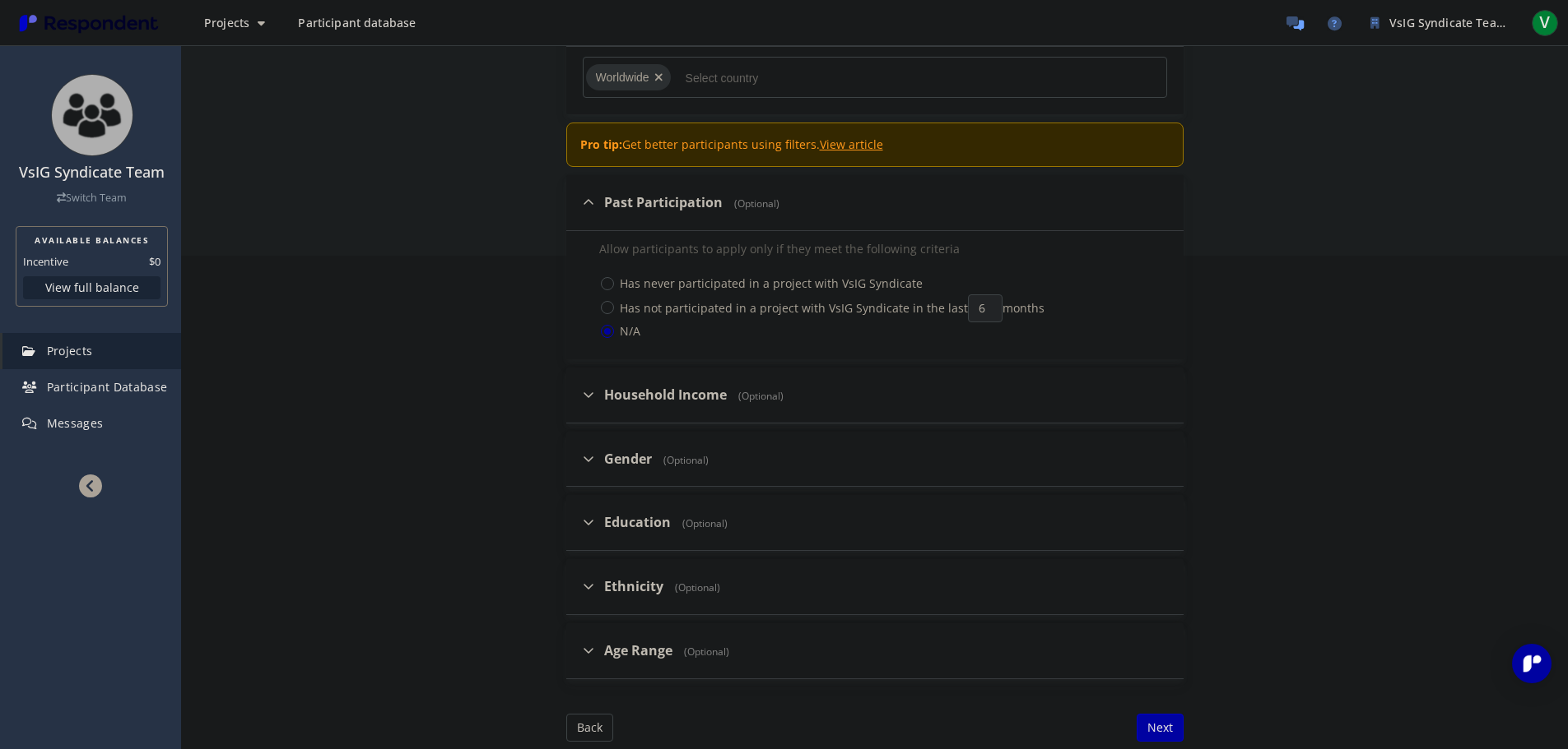
scroll to position [738, 0]
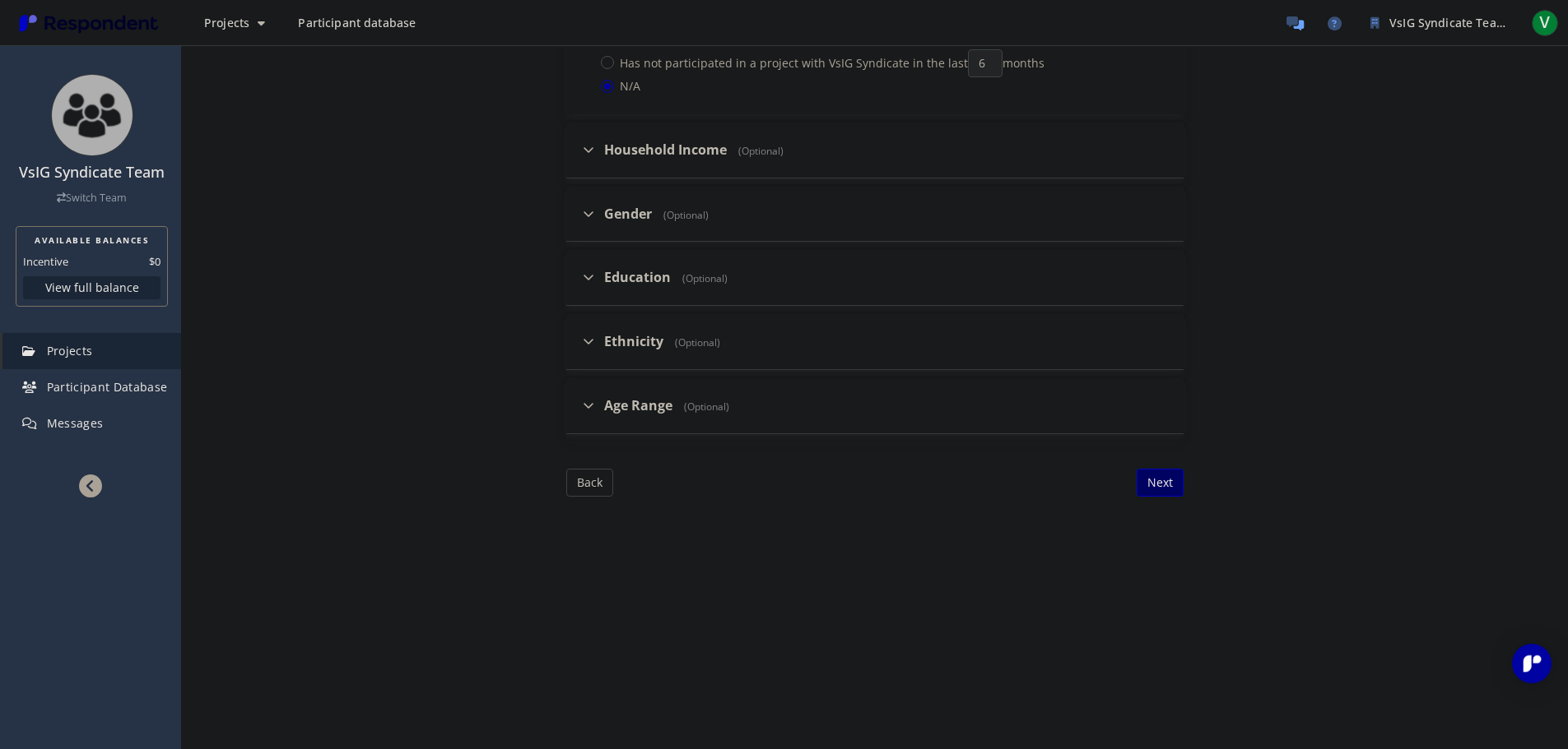
click at [1164, 485] on button "Next" at bounding box center [1160, 482] width 47 height 28
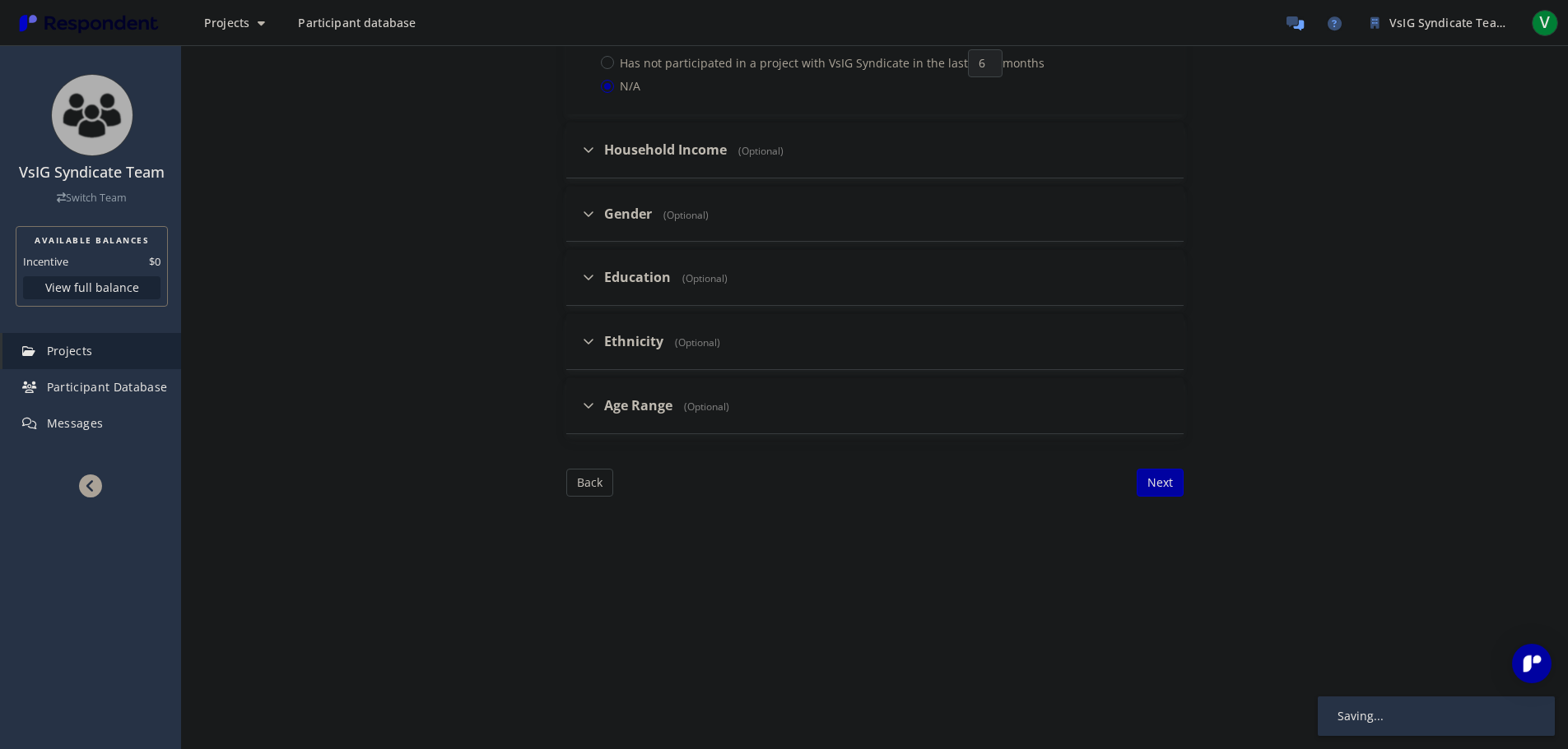
scroll to position [168, 0]
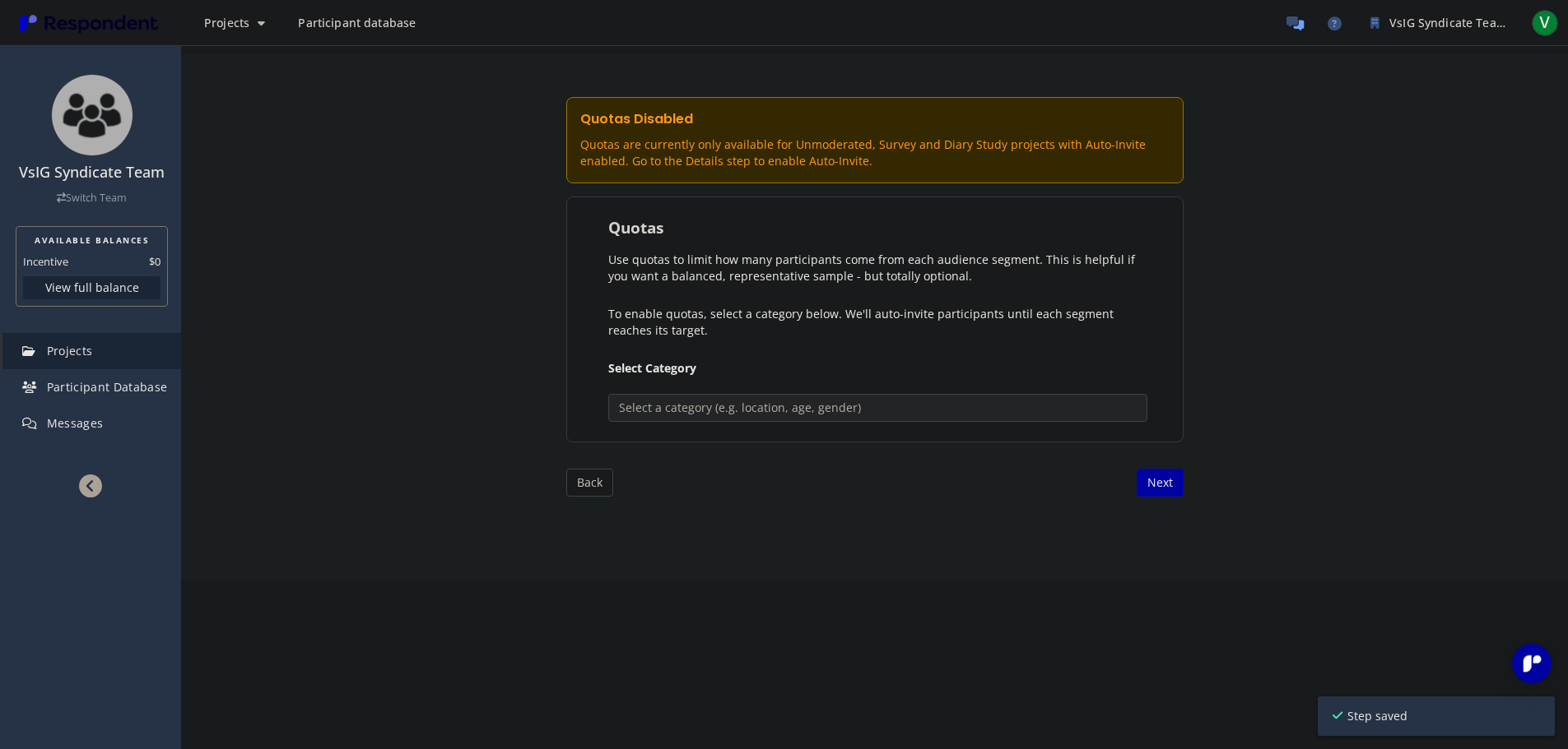
click at [1134, 466] on div "Internal Project Name * Дз №2 New This is visible only to your organization. Re…" at bounding box center [875, 297] width 617 height 400
click at [1150, 474] on button "Next" at bounding box center [1160, 482] width 47 height 28
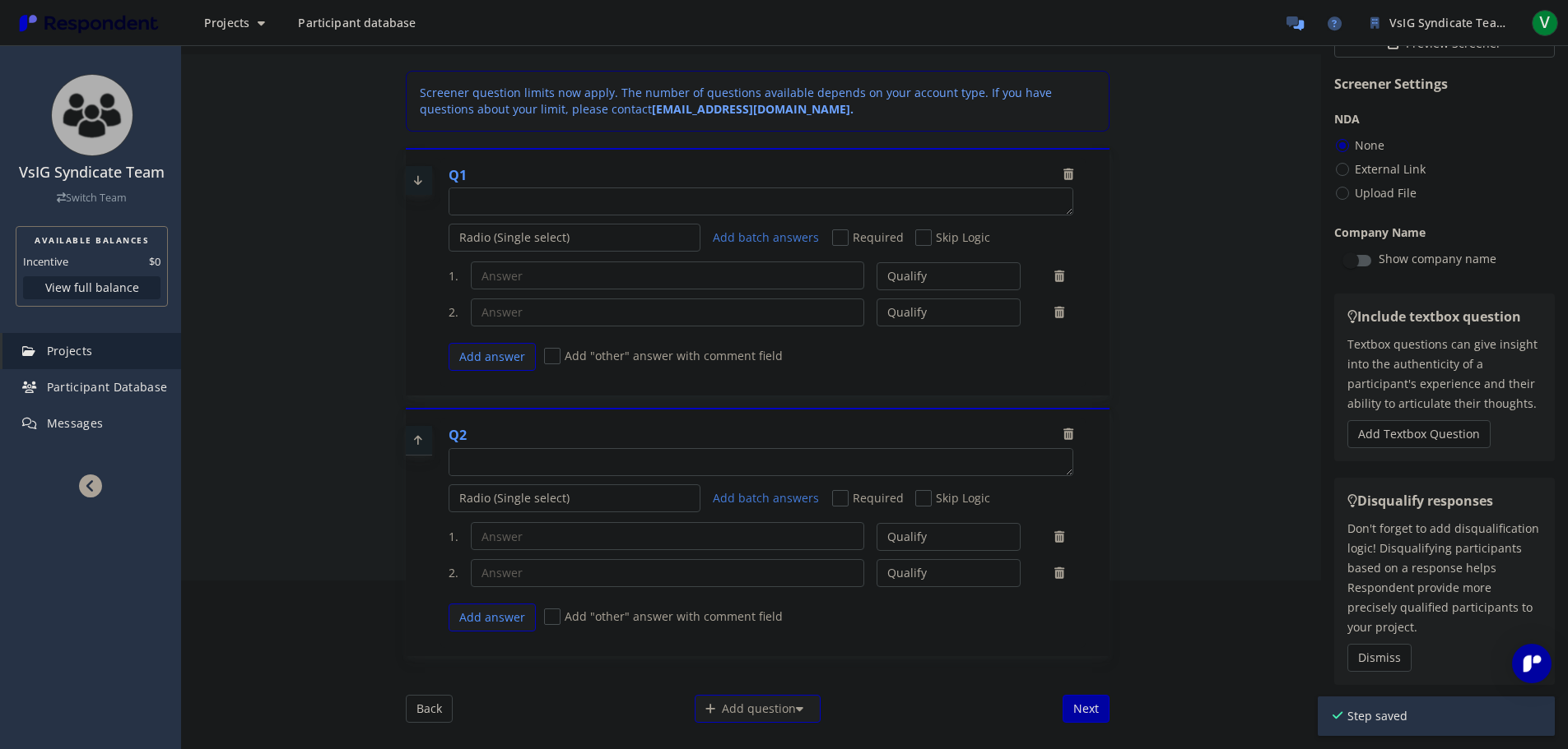
drag, startPoint x: 542, startPoint y: 231, endPoint x: 542, endPoint y: 239, distance: 8.0
click at [542, 231] on select "Radio (Single select) Checkbox (Multi select) Multi-line text box Single-line t…" at bounding box center [574, 237] width 252 height 28
click at [449, 252] on select "Radio (Single select) Checkbox (Multi select) Multi-line text box Single-line t…" at bounding box center [574, 237] width 252 height 28
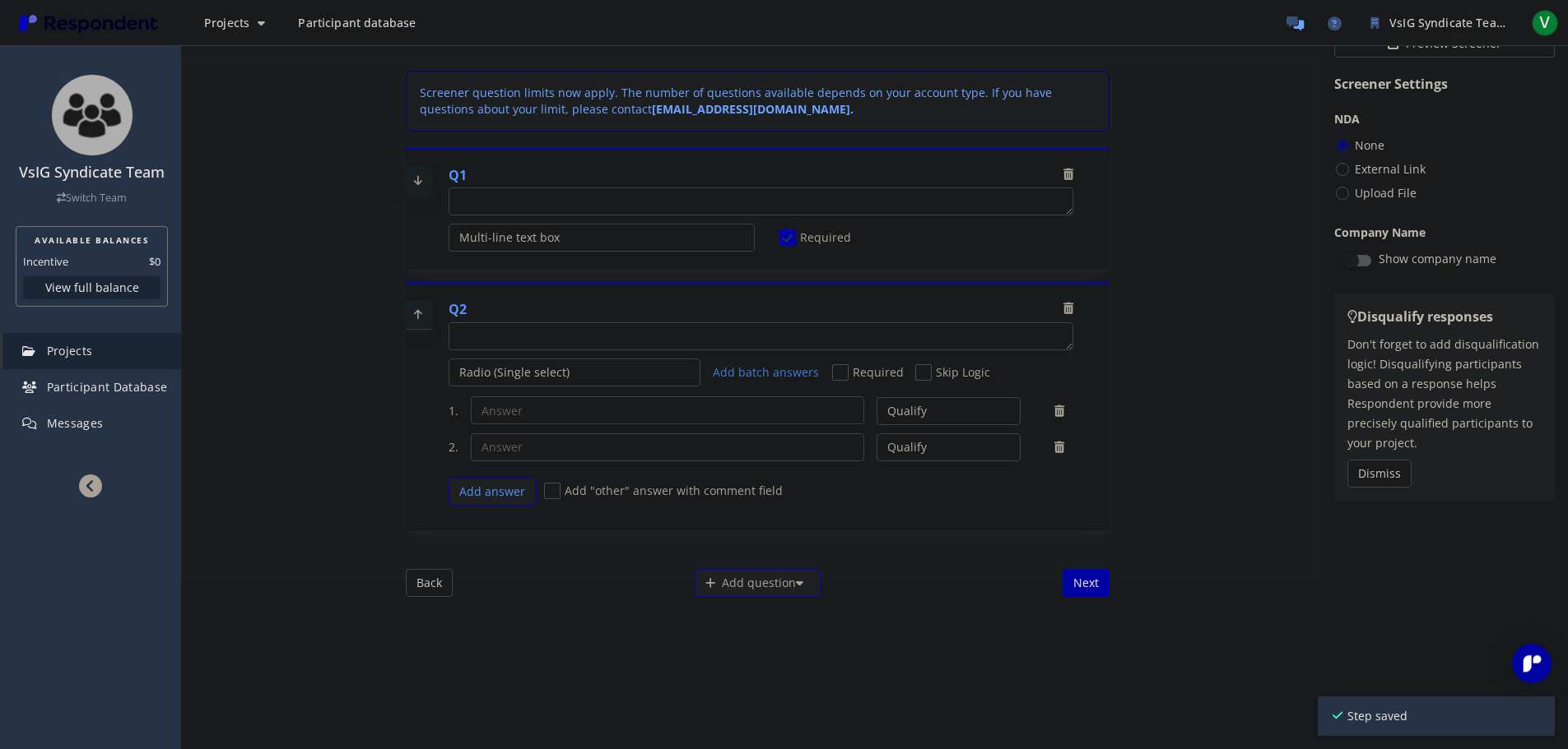
click at [544, 210] on textarea "Which of the following categories best describes your firm's total assets under…" at bounding box center [761, 201] width 623 height 26
paste textarea "Як Вас завти, скілька Вам років та якої Ви статі?"
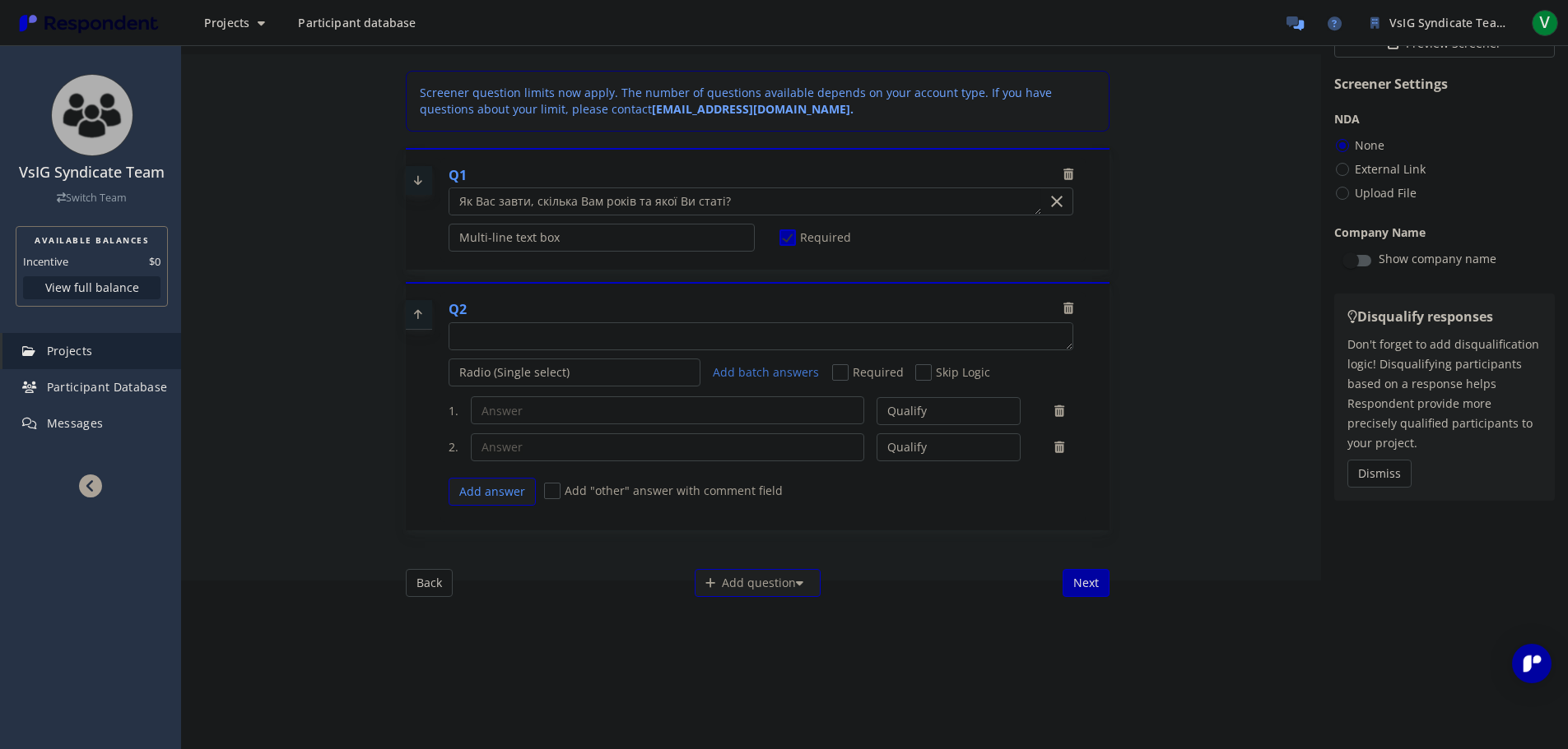
type textarea "Як Вас завти, скілька Вам років та якої Ви статі?"
click at [542, 368] on select "Radio (Single select) Checkbox (Multi select) Multi-line text box Single-line t…" at bounding box center [574, 373] width 252 height 28
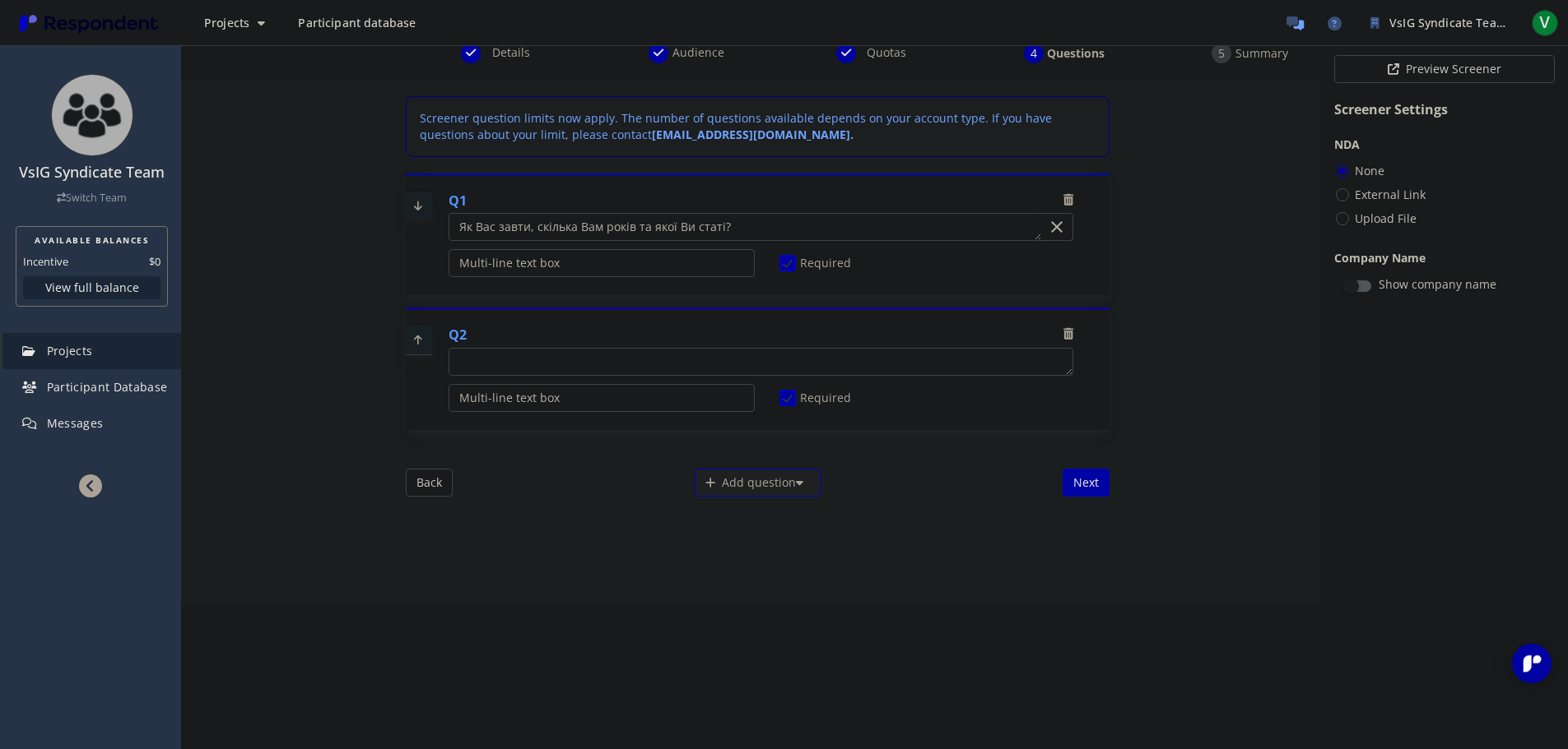
scroll to position [143, 0]
click at [546, 347] on div "Q2" at bounding box center [761, 337] width 625 height 22
click at [549, 357] on textarea "Which of the following categories best describes your firm's total assets under…" at bounding box center [761, 362] width 623 height 26
paste textarea "[PERSON_NAME] застосунками в ніші family productivity/organizing користувались …"
type textarea "[PERSON_NAME] застосунками в ніші family productivity/organizing користувались …"
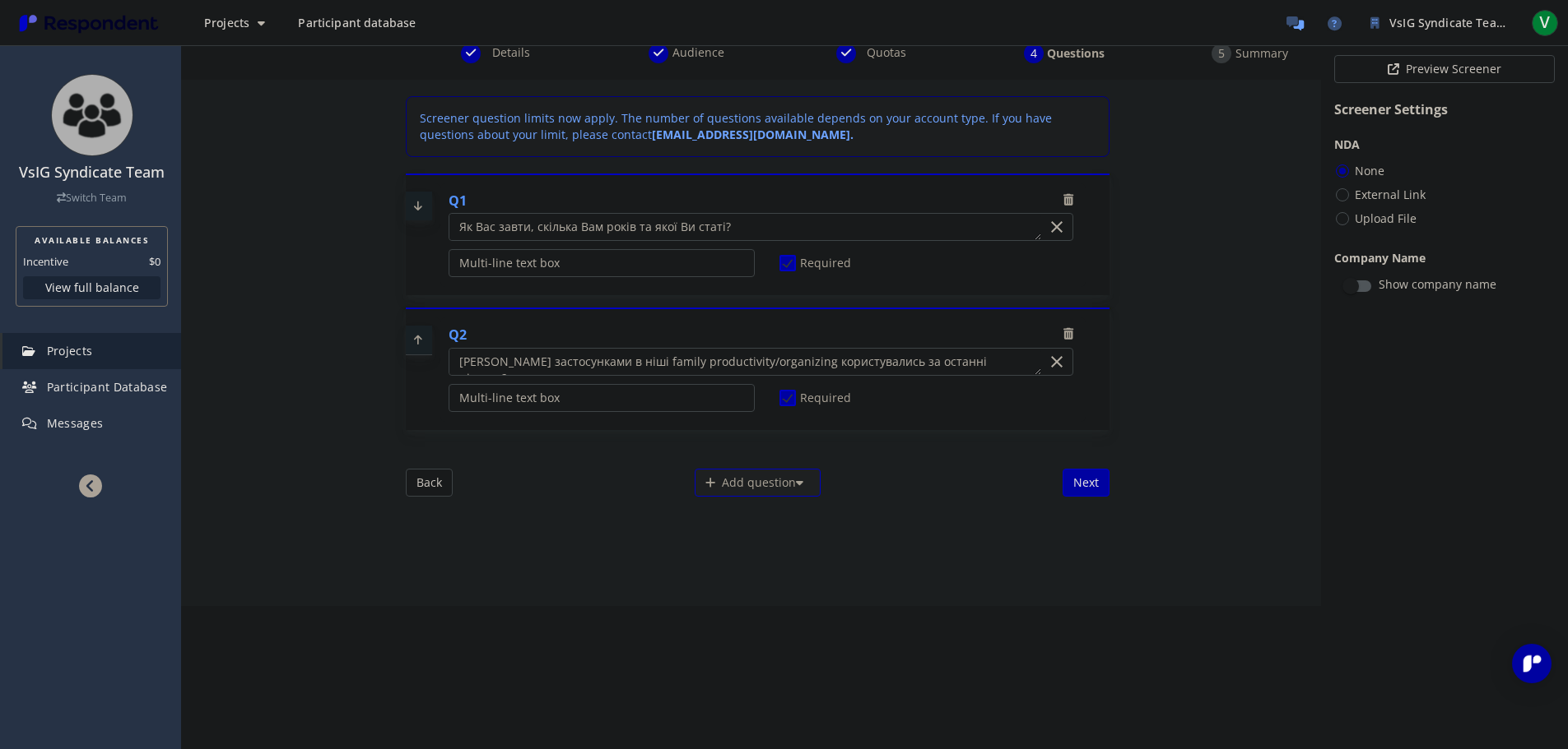
click at [320, 478] on div "Details Audience Quotas Questions Summary Internal Project Name * Дз №2 New Thi…" at bounding box center [874, 397] width 1387 height 706
click at [504, 229] on textarea "Which of the following categories best describes your firm's total assets under…" at bounding box center [745, 227] width 591 height 26
click at [569, 222] on textarea "Which of the following categories best describes your firm's total assets under…" at bounding box center [745, 227] width 591 height 26
type textarea "Як Вас звати, скільки Вам років та якої Ви статі?"
click at [934, 488] on div "Back Add question Create My Own Previously Used Next" at bounding box center [757, 482] width 704 height 28
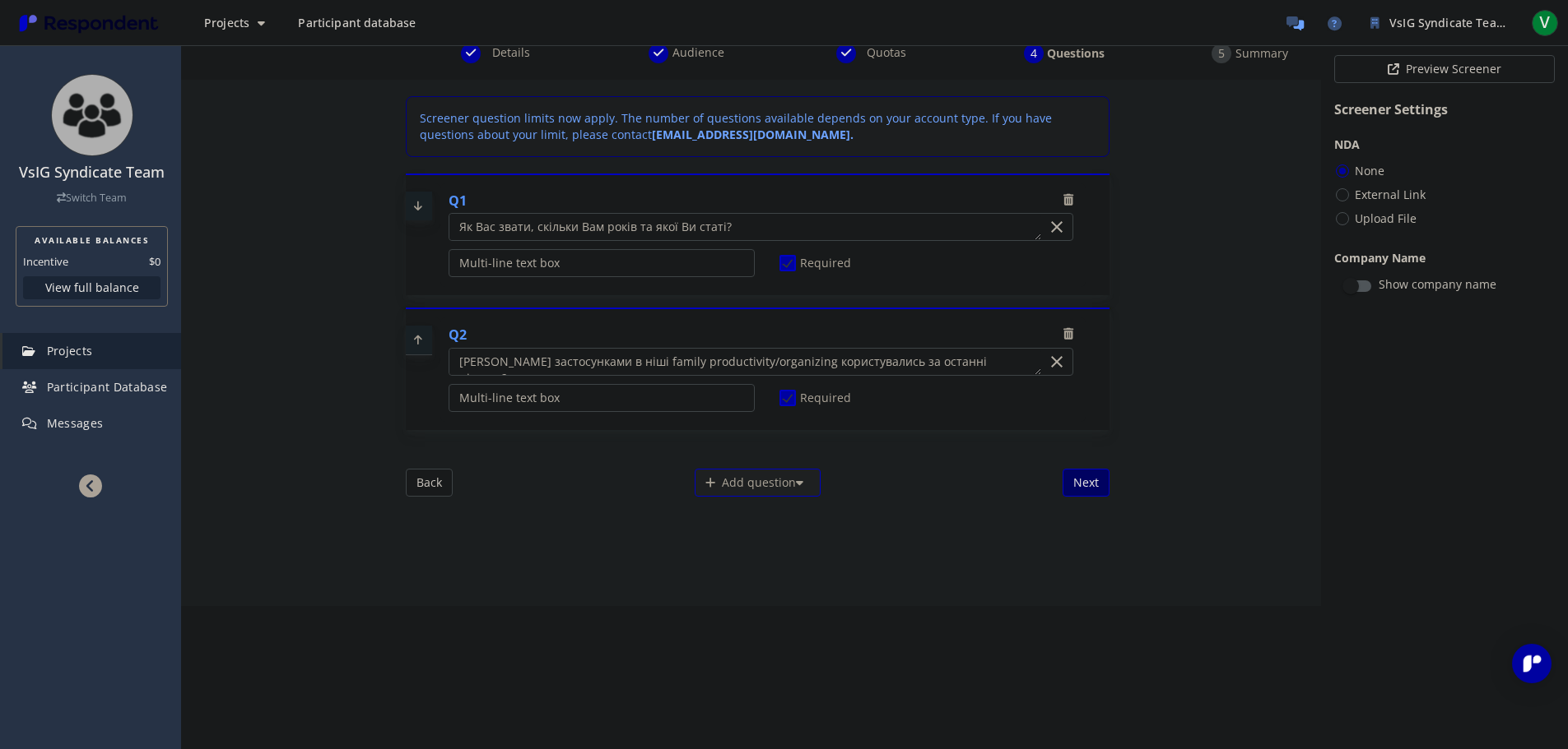
click at [1076, 480] on button "Next" at bounding box center [1086, 482] width 47 height 28
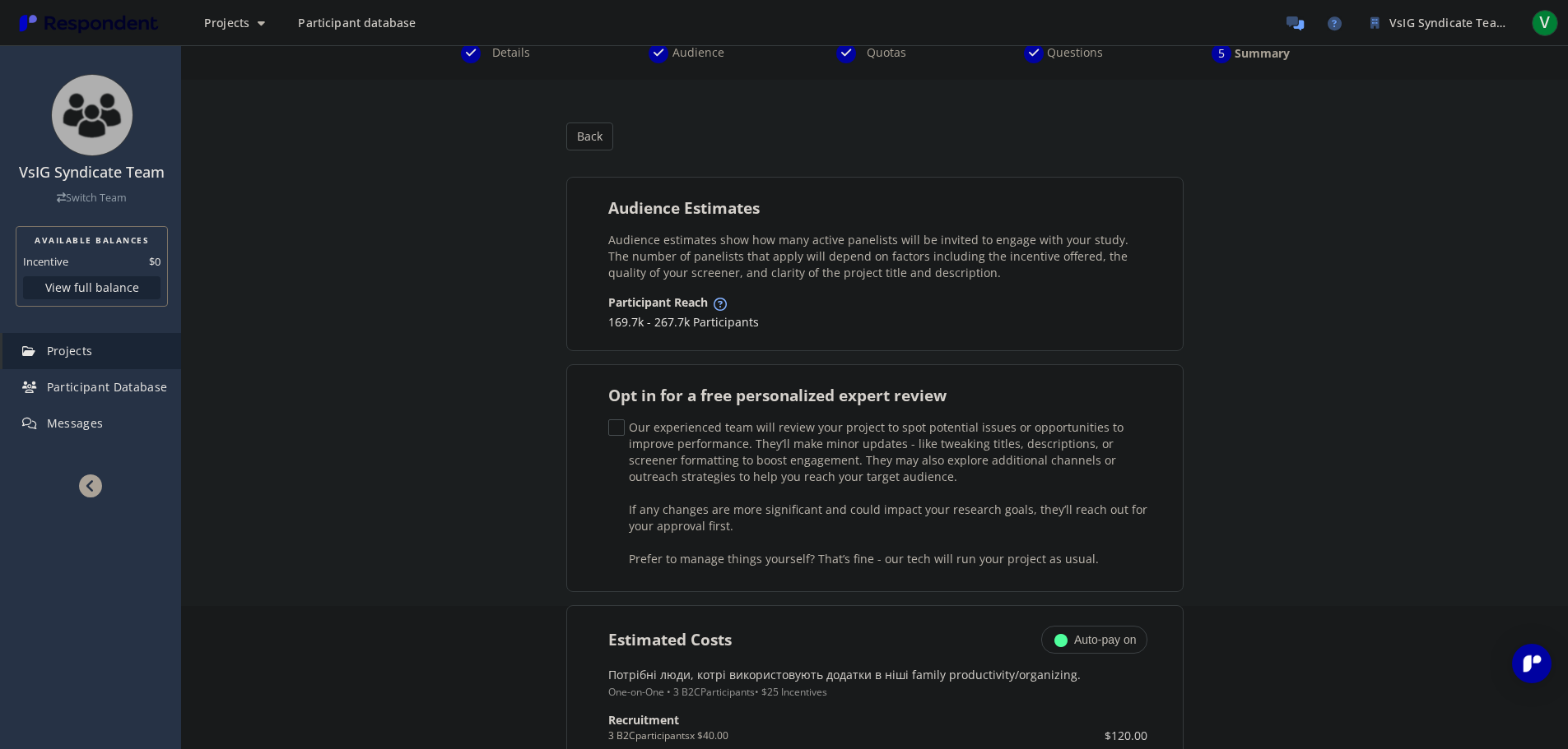
scroll to position [390, 0]
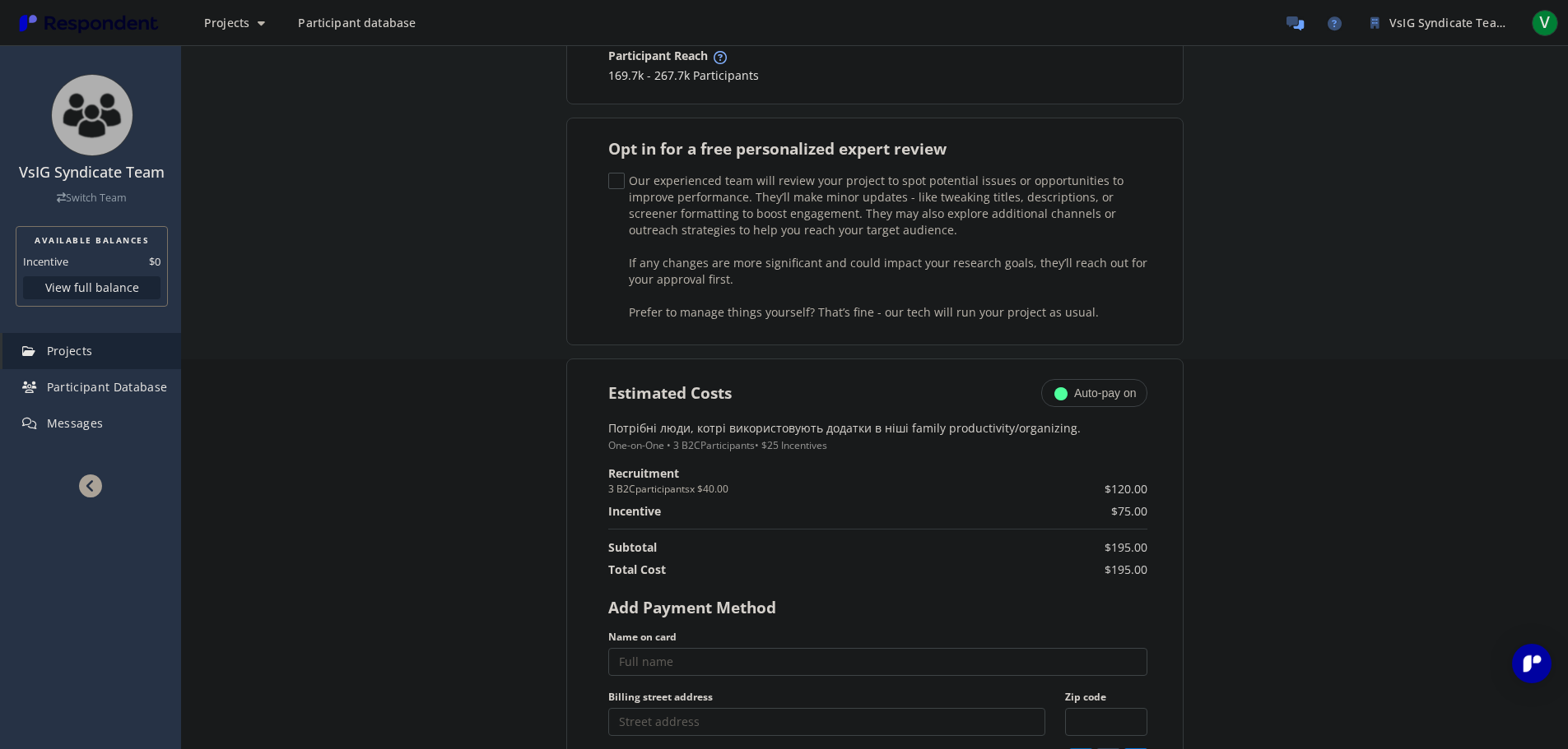
drag, startPoint x: 731, startPoint y: 482, endPoint x: 697, endPoint y: 488, distance: 34.5
click at [697, 488] on small "3 B2C participants x $40.00" at bounding box center [807, 489] width 397 height 16
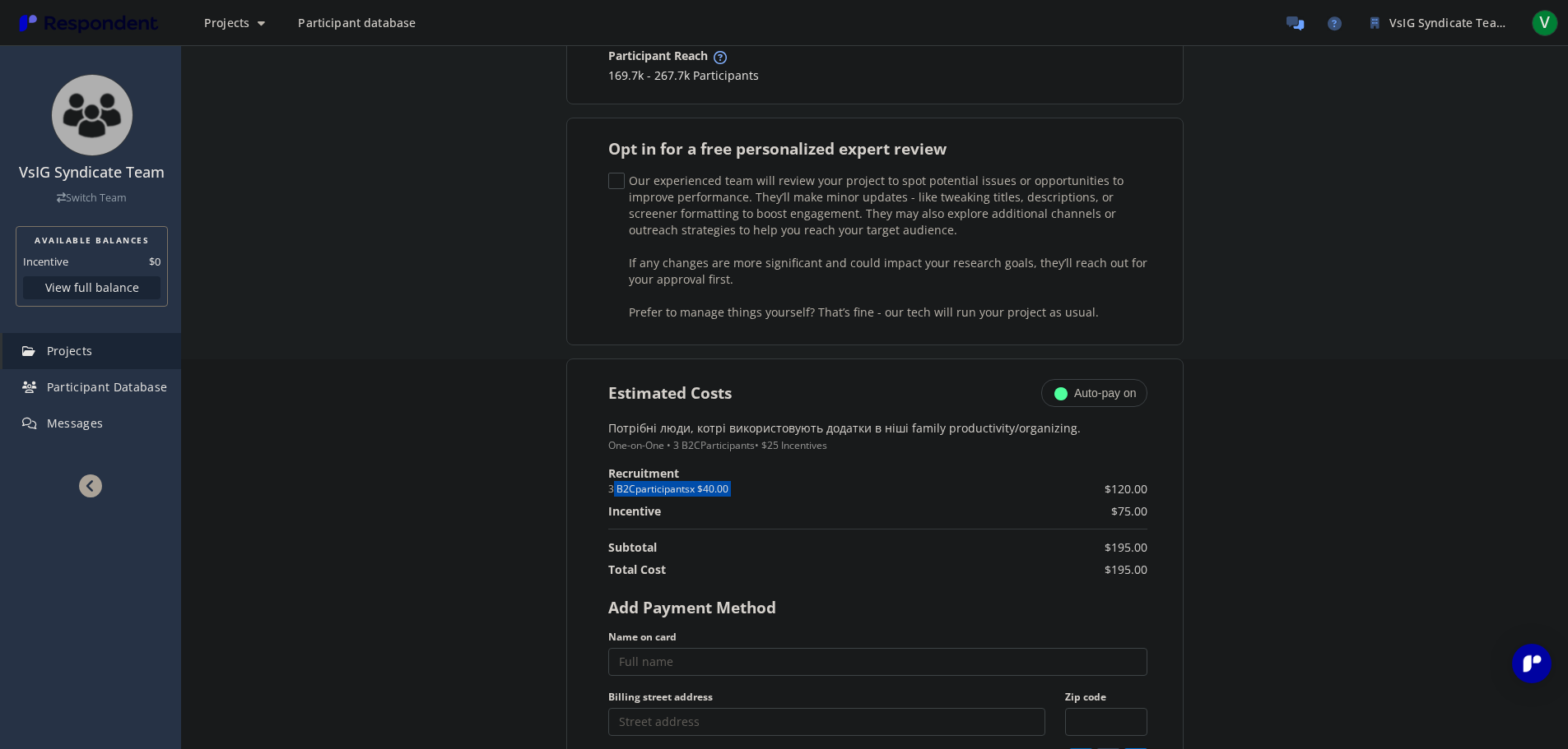
click at [709, 488] on small "3 B2C participants x $40.00" at bounding box center [807, 489] width 397 height 16
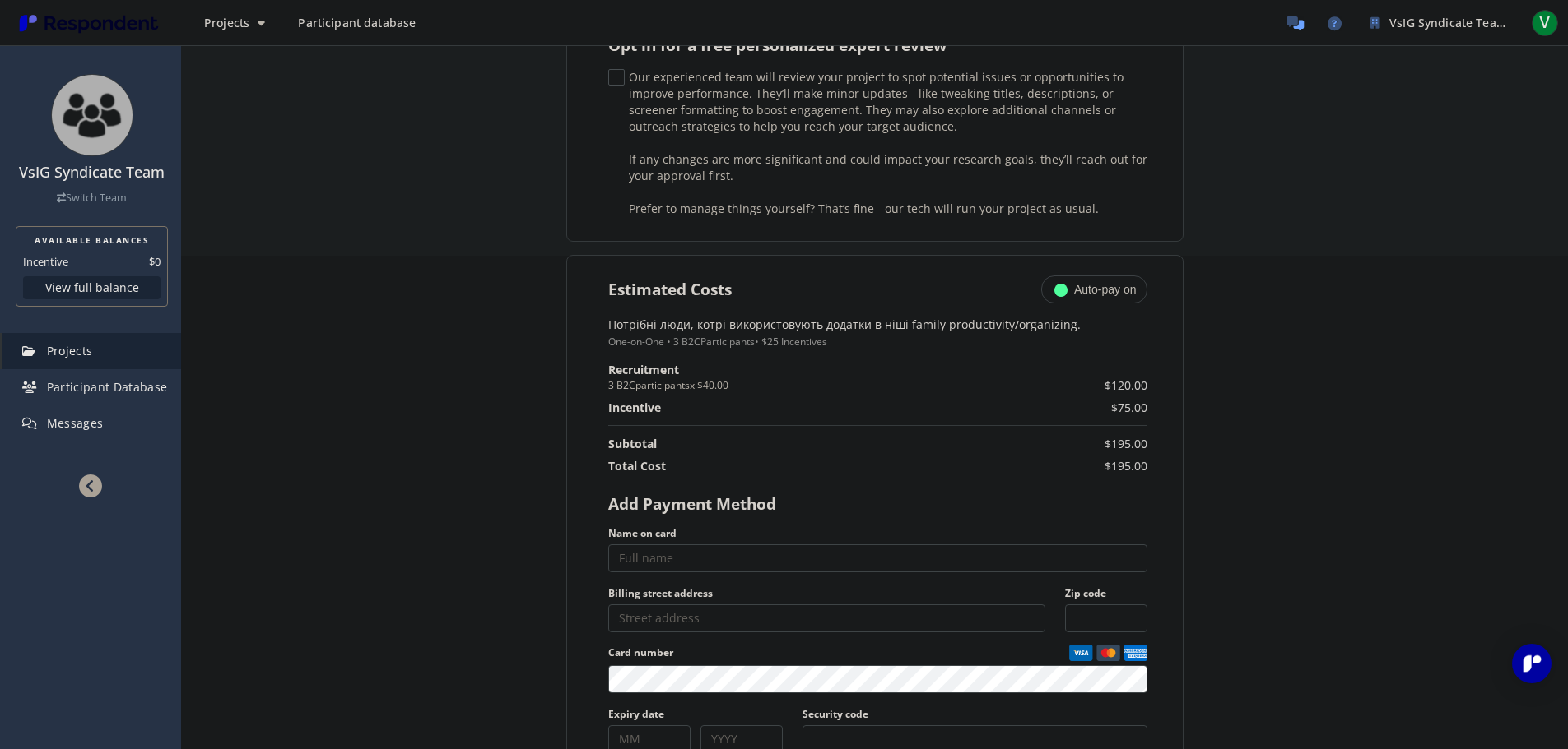
scroll to position [659, 0]
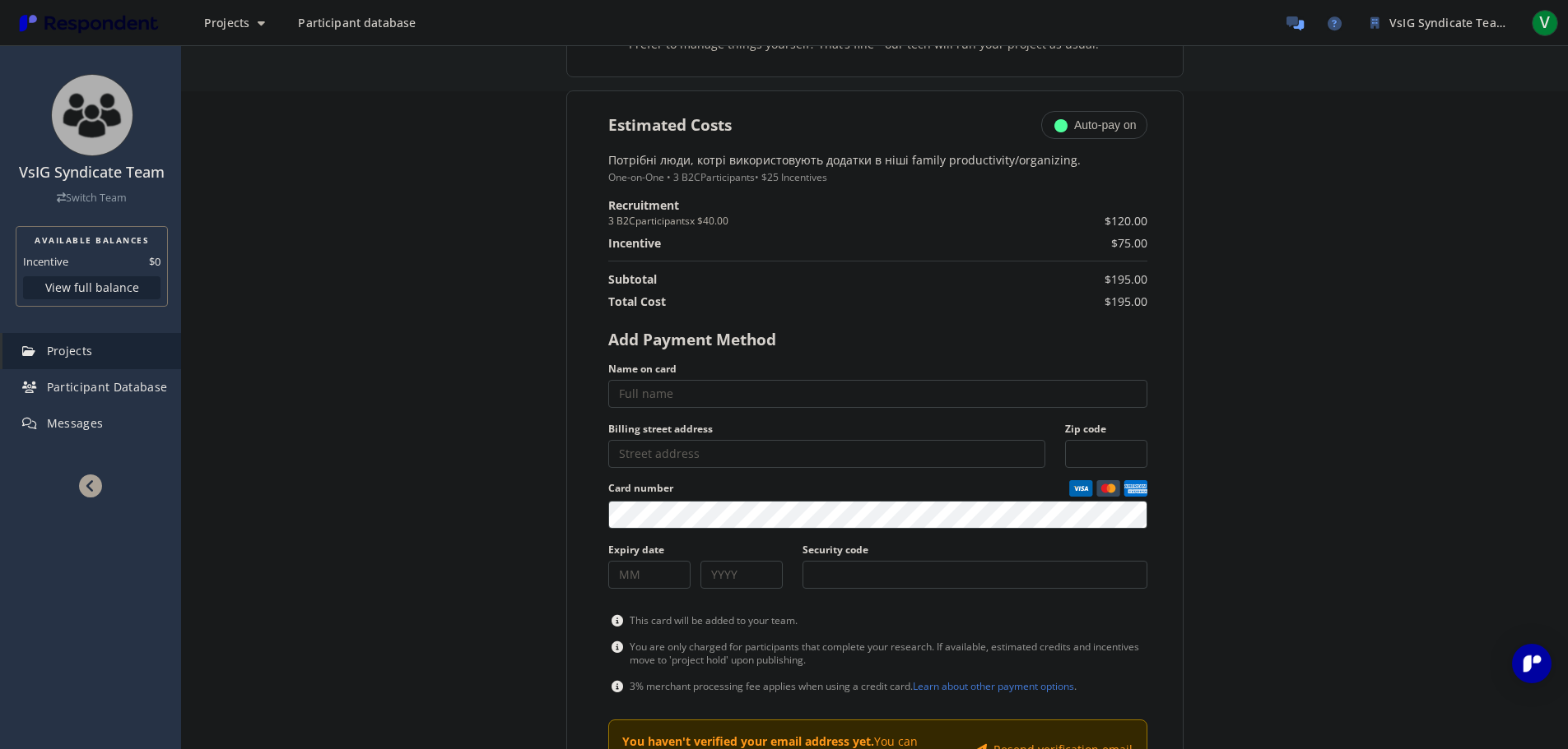
click at [689, 344] on h2 "Add Payment Method" at bounding box center [692, 339] width 168 height 21
click at [746, 345] on h2 "Add Payment Method" at bounding box center [692, 339] width 168 height 21
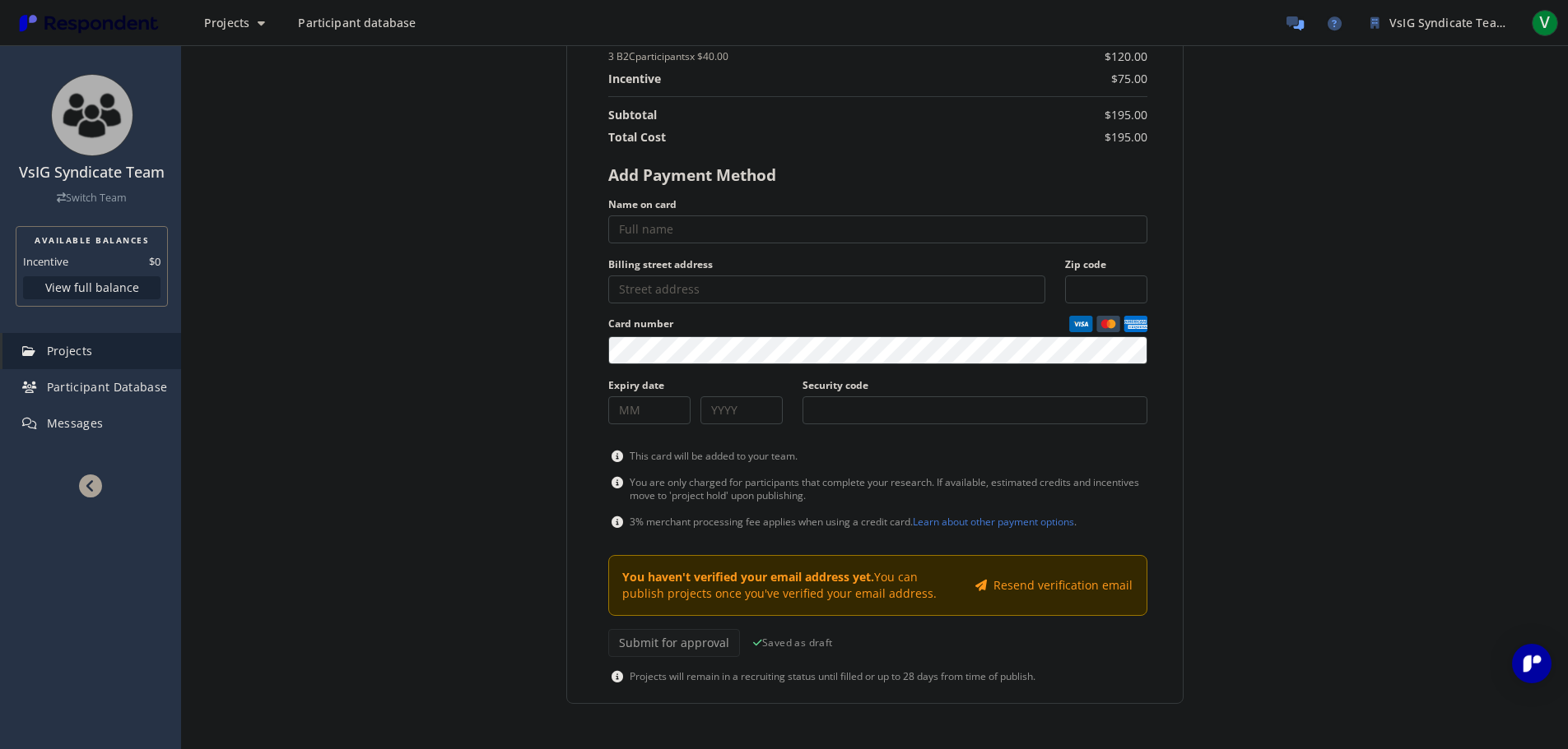
scroll to position [987, 0]
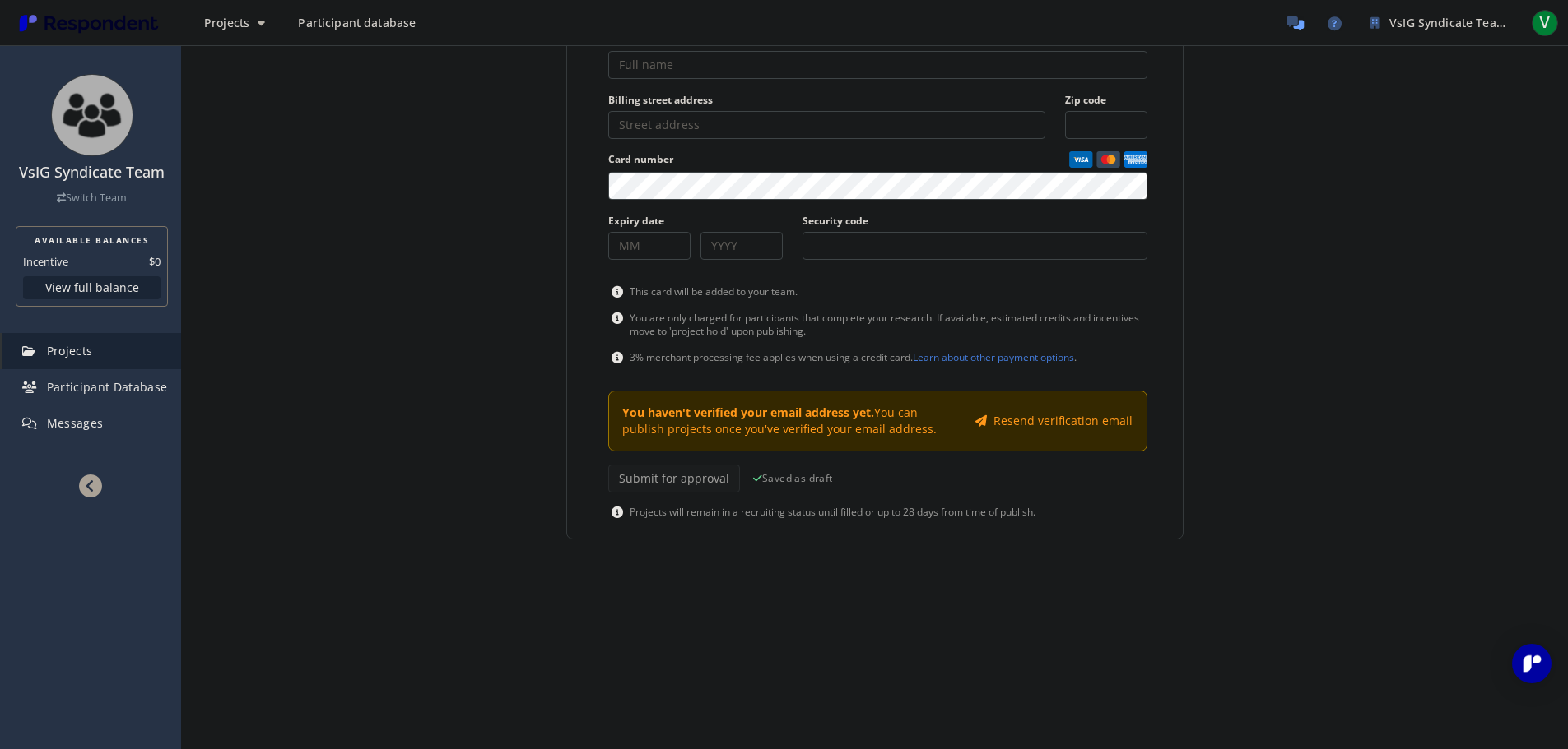
click at [857, 585] on div "Internal Project Name * Дз №2 New This is visible only to your organization. Re…" at bounding box center [875, 0] width 964 height 1530
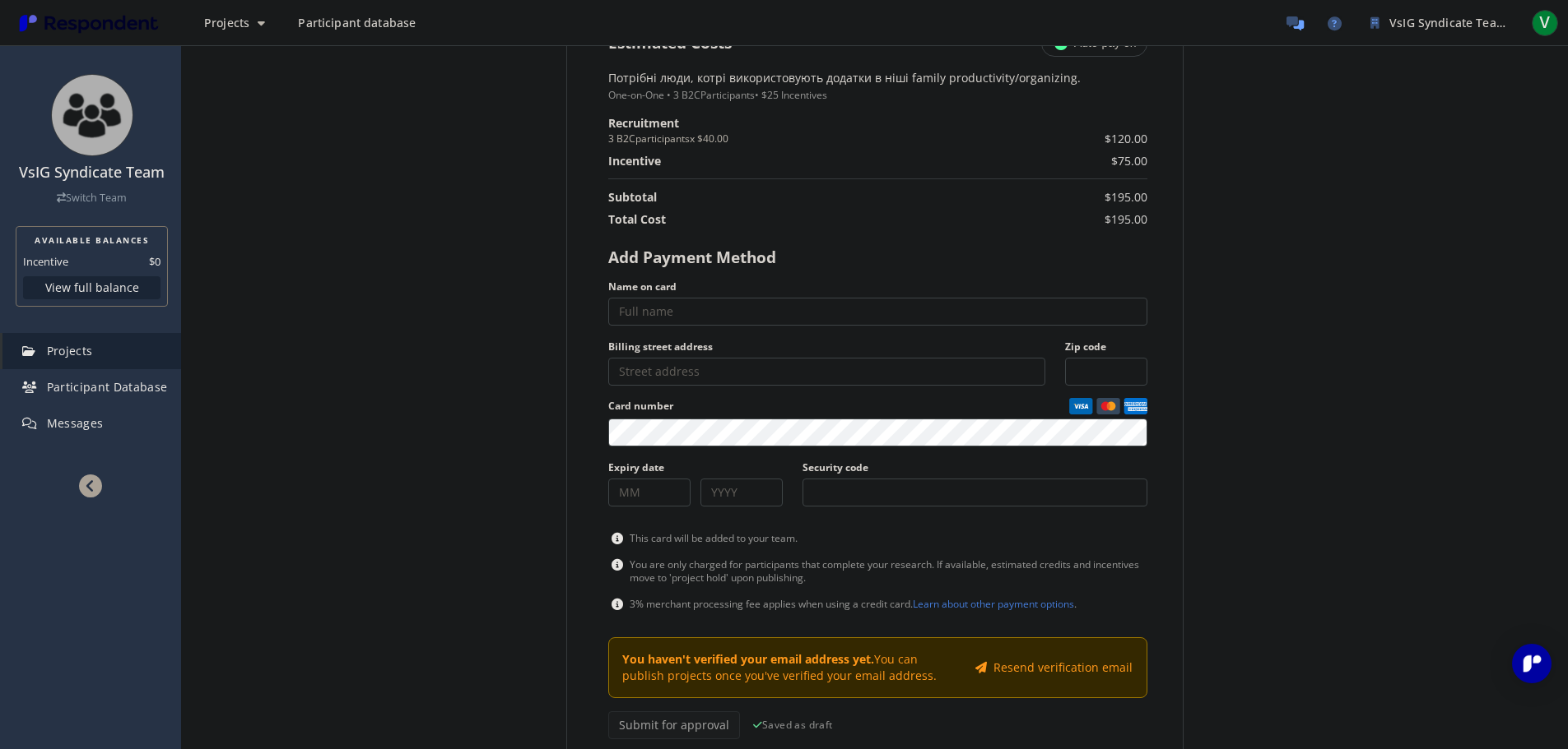
scroll to position [493, 0]
